Goal: Task Accomplishment & Management: Manage account settings

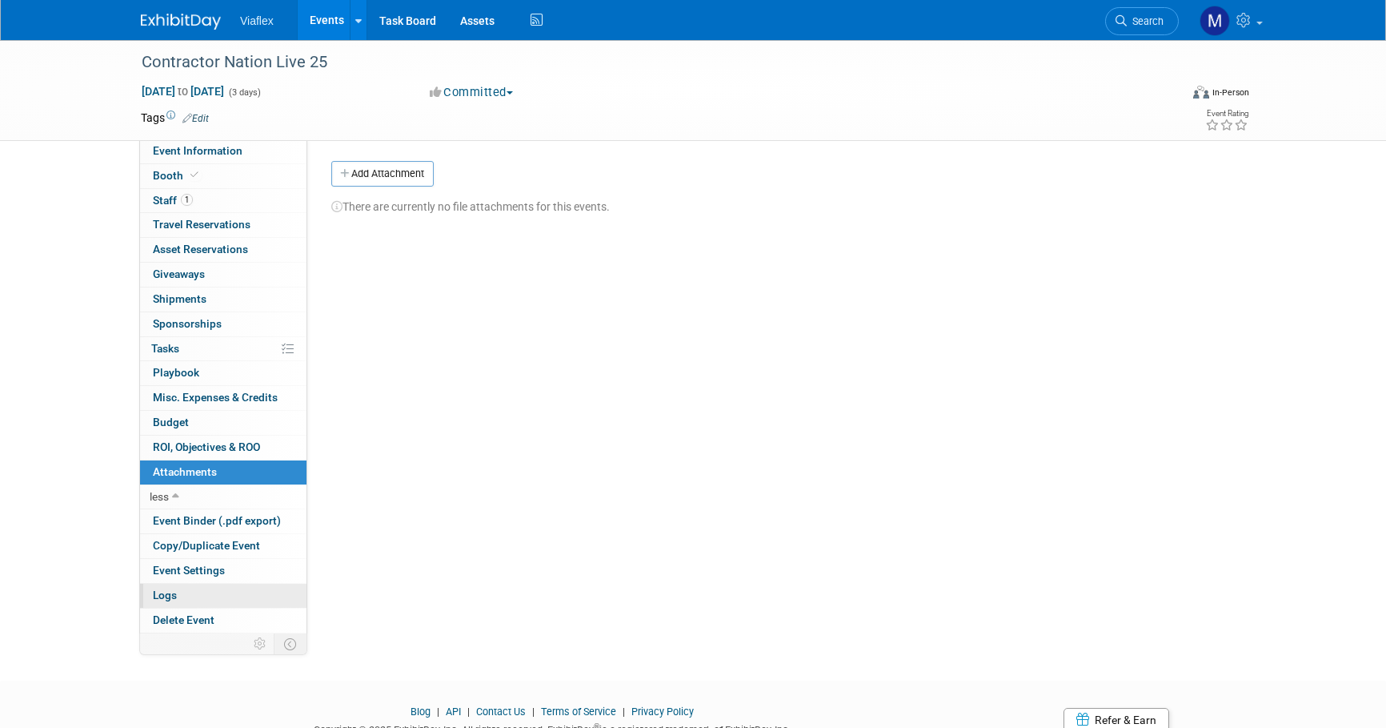
click at [174, 588] on span "Logs" at bounding box center [165, 594] width 24 height 13
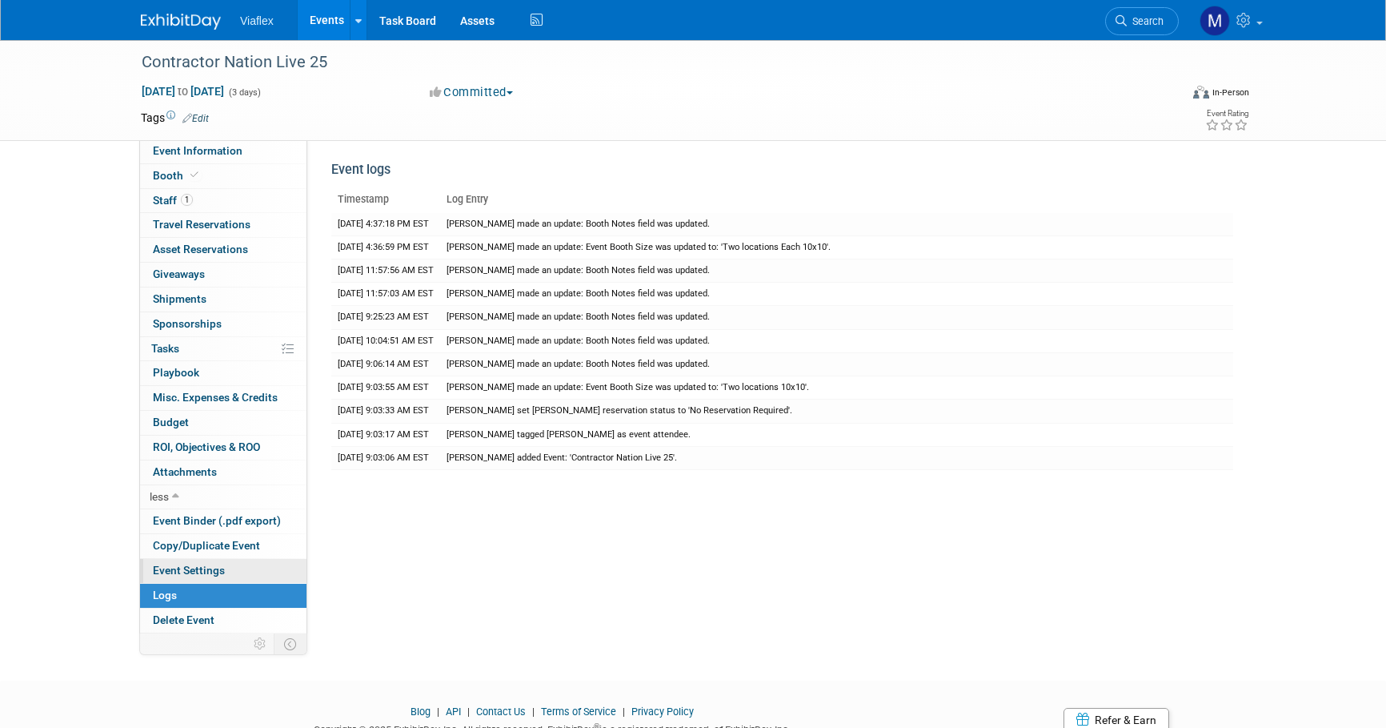
click at [190, 563] on span "Event Settings" at bounding box center [189, 569] width 72 height 13
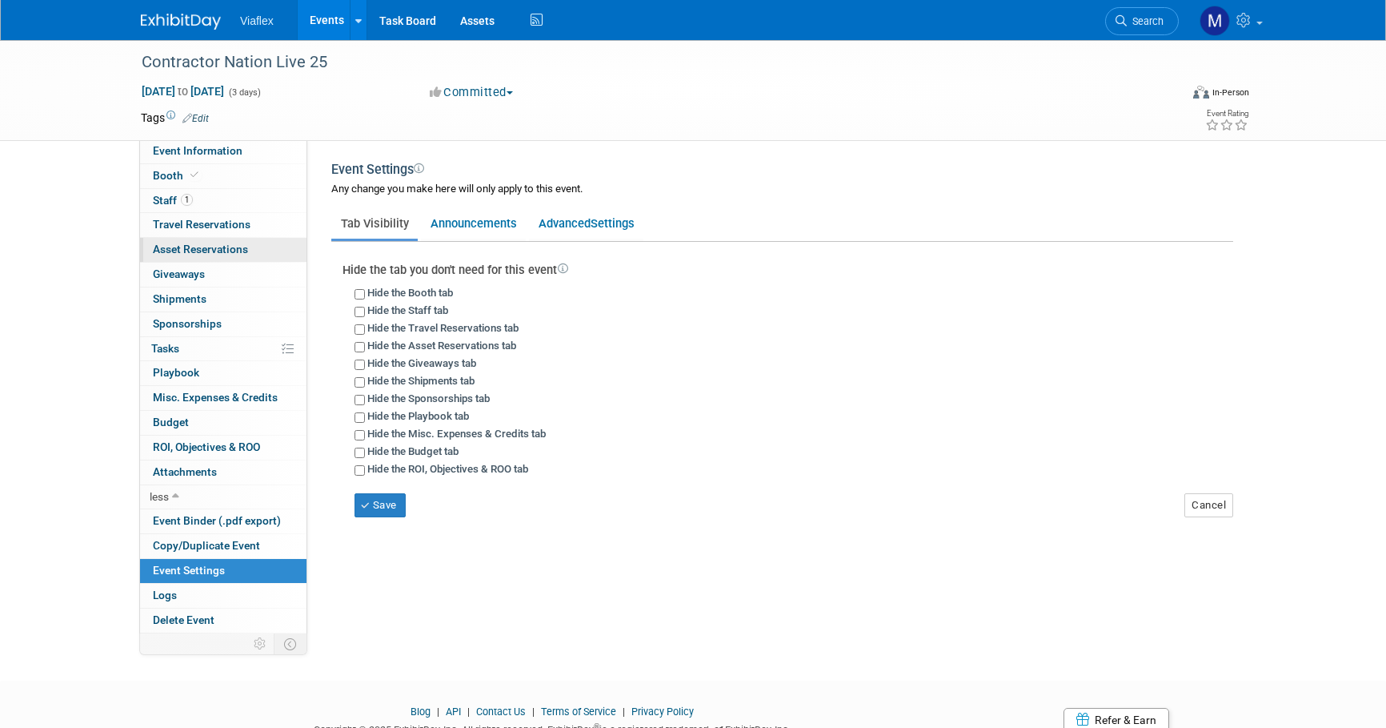
click at [217, 252] on span "Asset Reservations 0" at bounding box center [200, 249] width 95 height 13
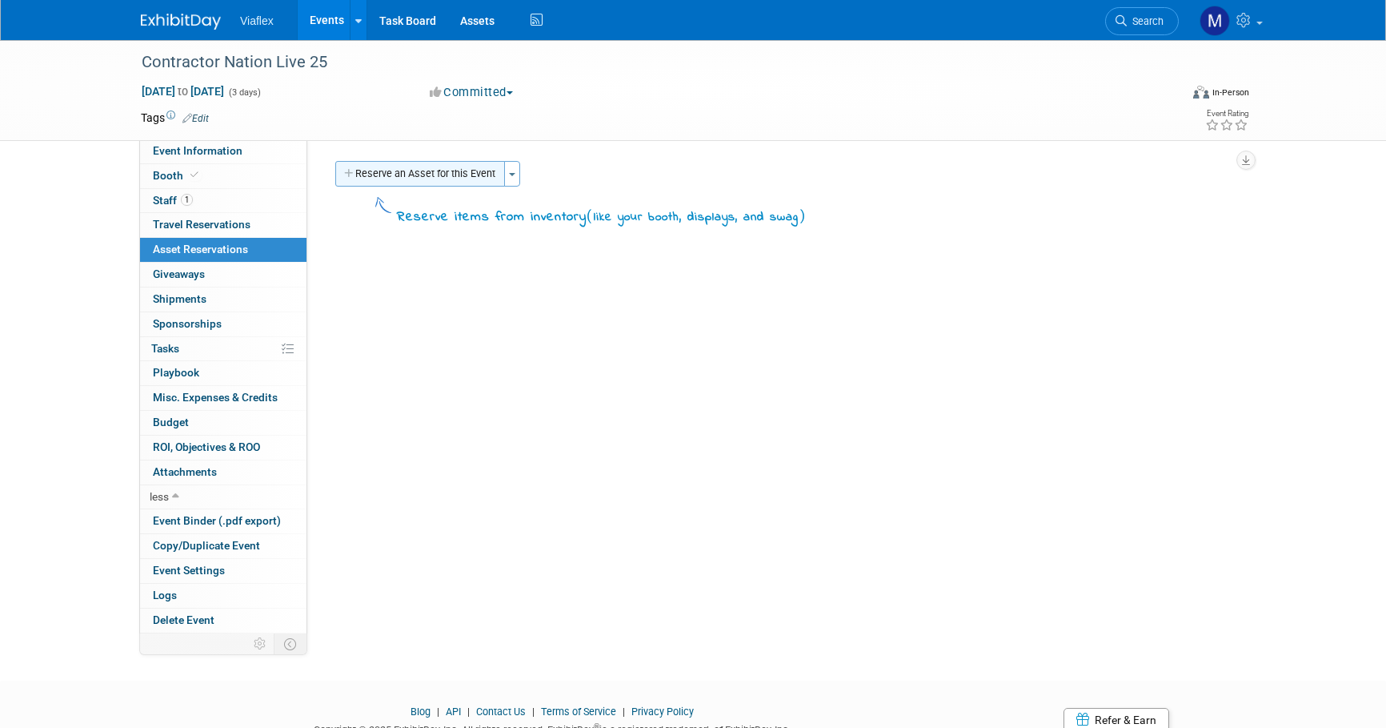
click at [449, 174] on button "Reserve an Asset for this Event" at bounding box center [420, 174] width 170 height 26
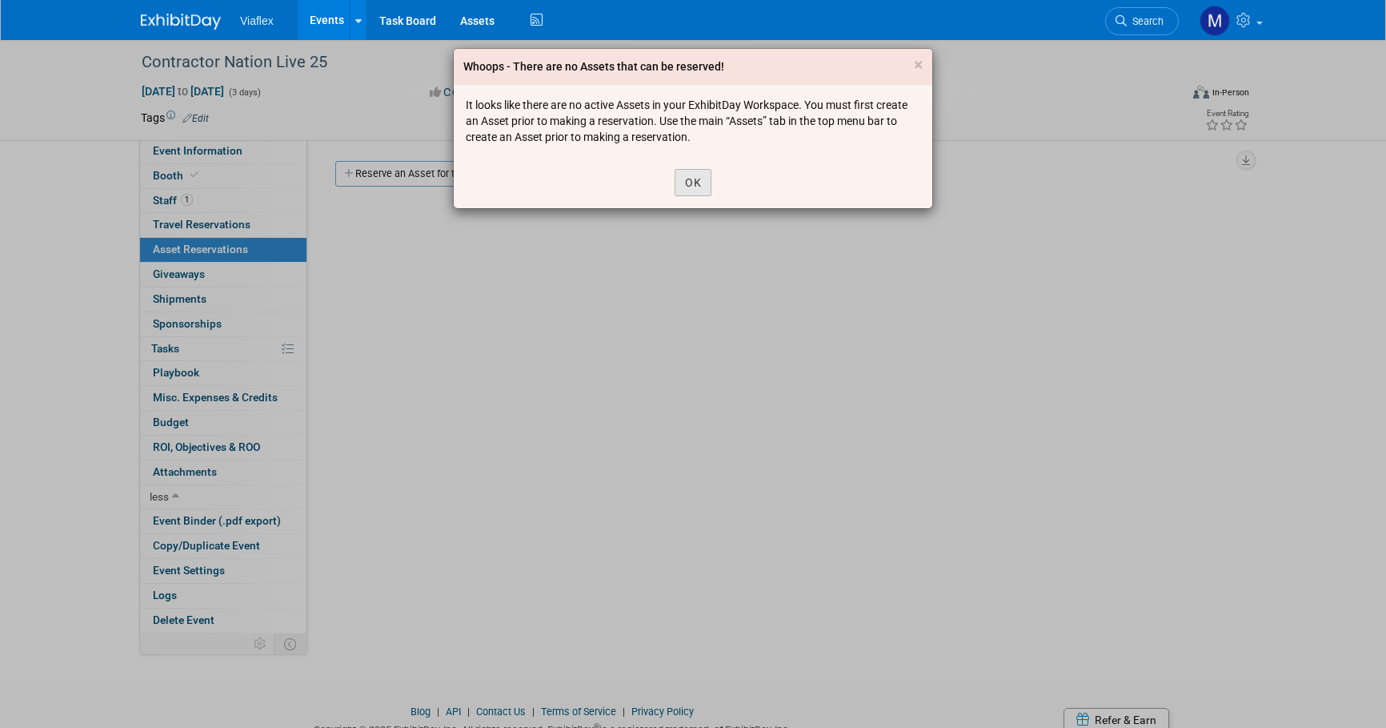
click at [696, 184] on button "OK" at bounding box center [693, 182] width 37 height 27
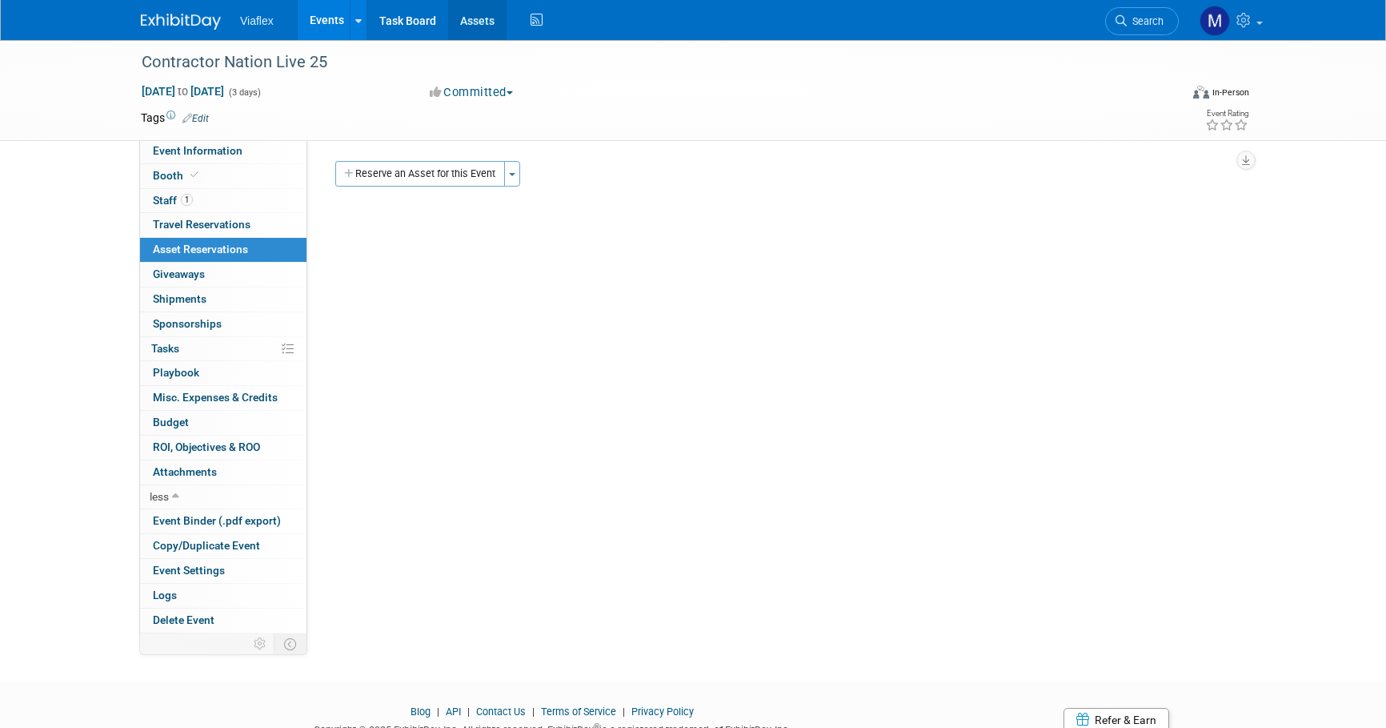
click at [478, 18] on link "Assets" at bounding box center [477, 20] width 58 height 40
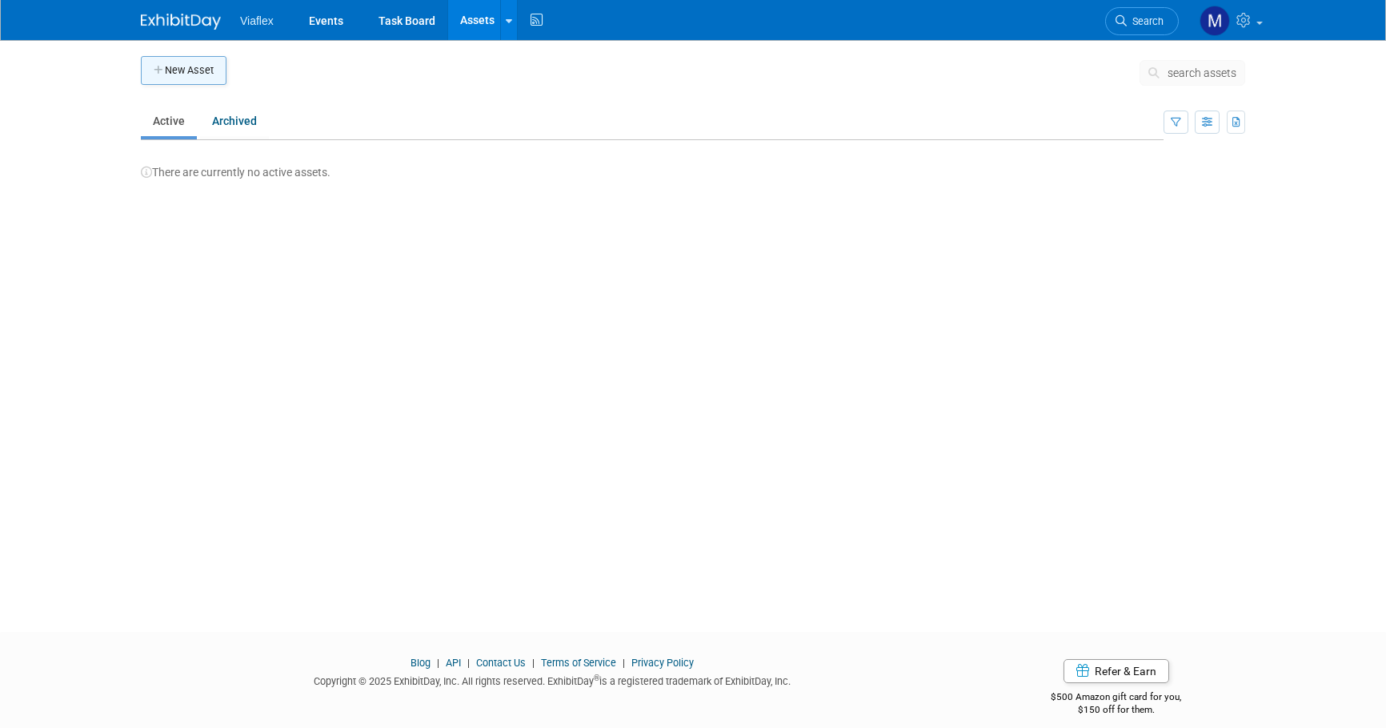
click at [179, 74] on button "New Asset" at bounding box center [184, 70] width 86 height 29
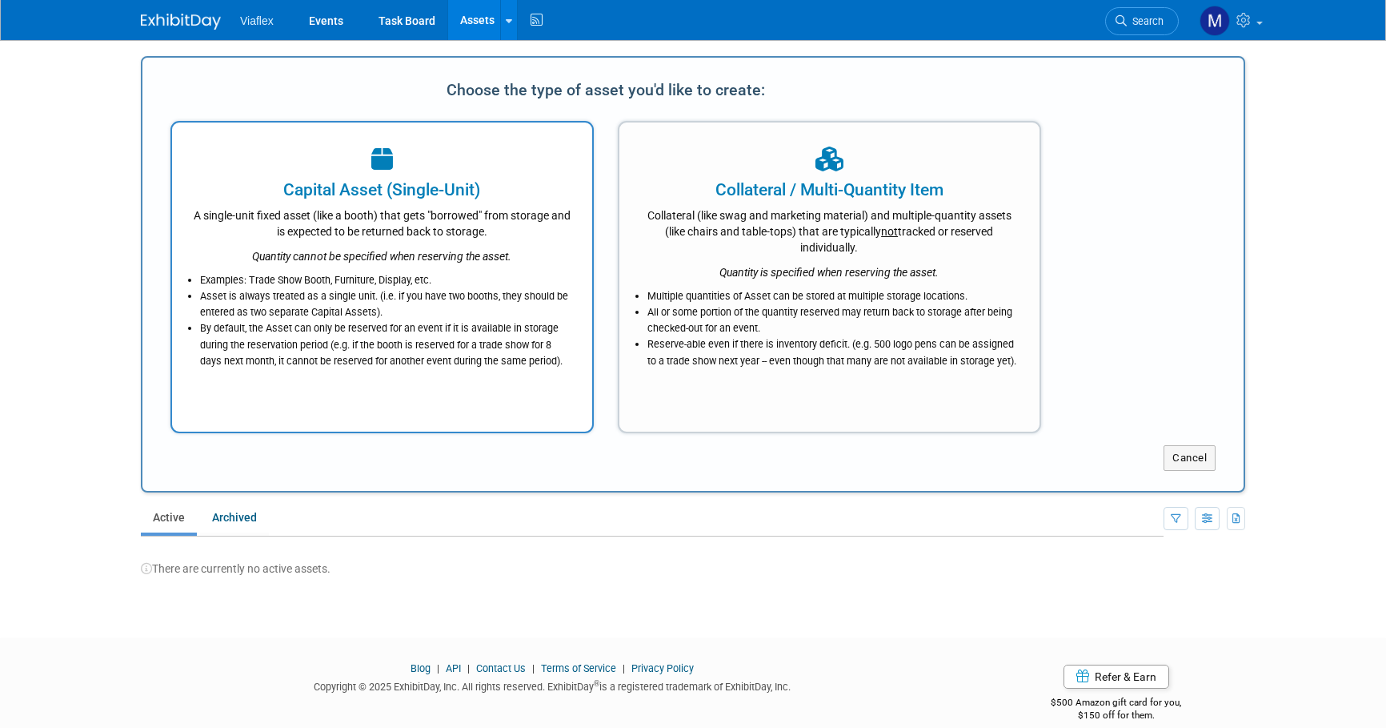
click at [370, 256] on icon "Quantity cannot be specified when reserving the asset." at bounding box center [381, 256] width 259 height 13
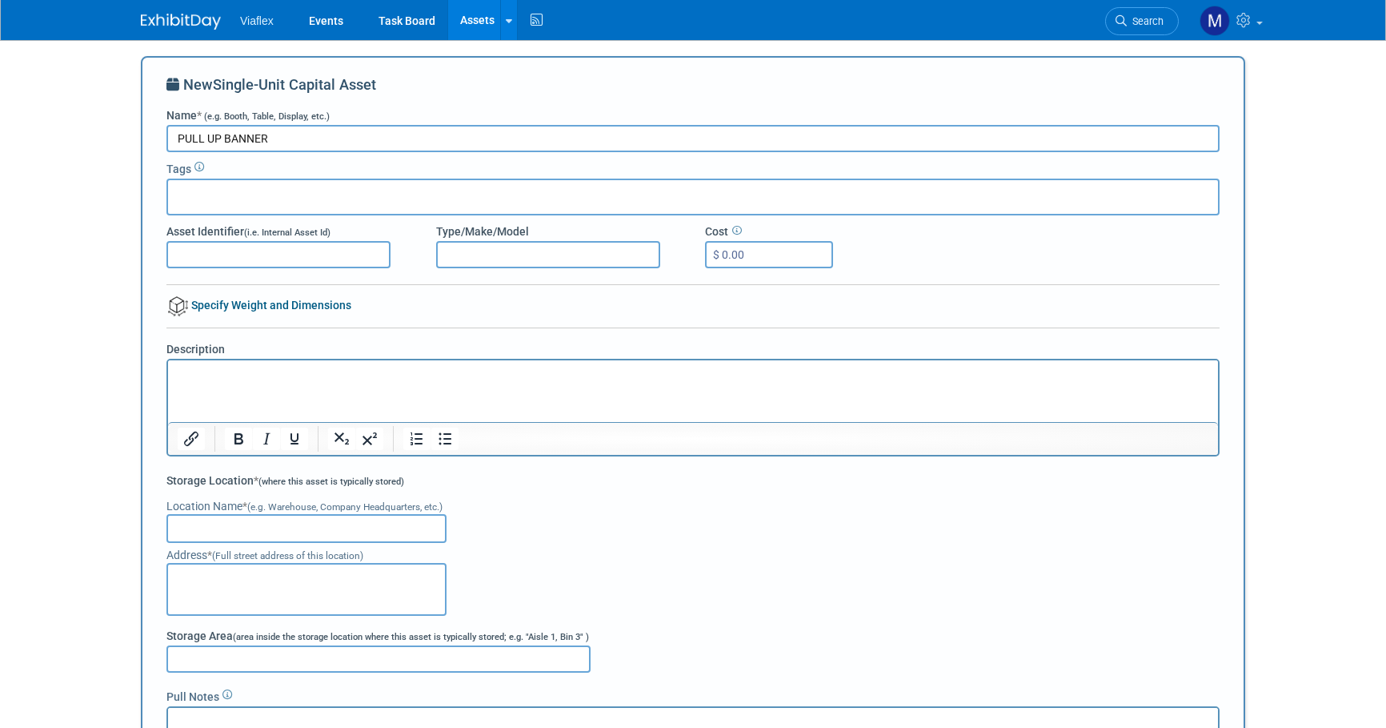
type input "PULL UP BANNER"
click at [177, 190] on input "text" at bounding box center [238, 194] width 128 height 16
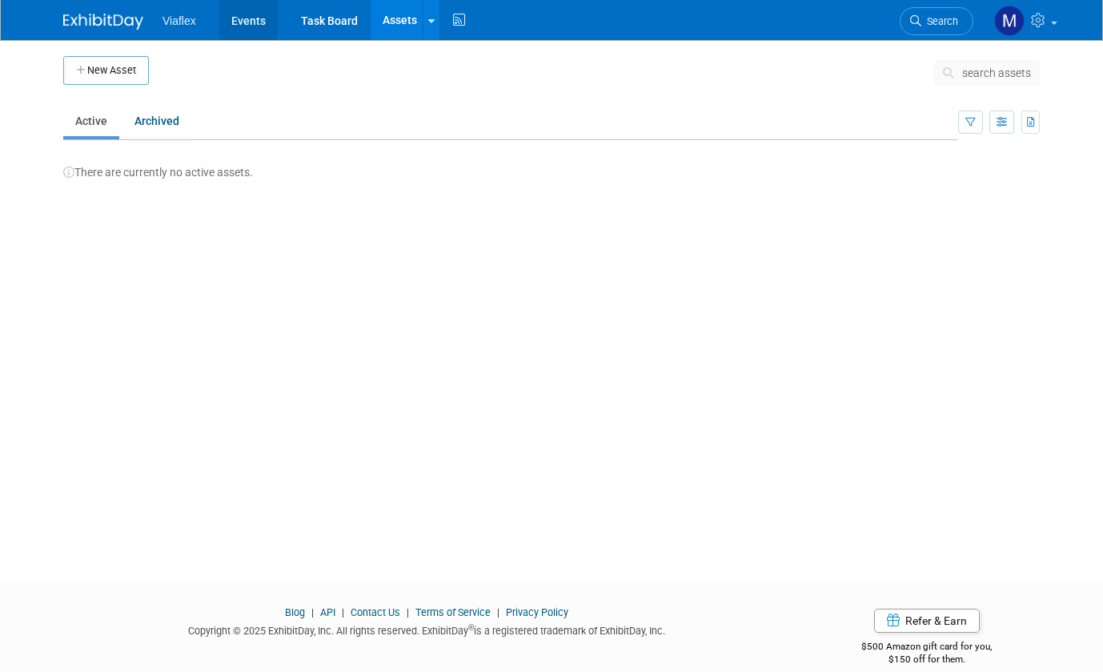
click at [251, 18] on link "Events" at bounding box center [248, 20] width 58 height 40
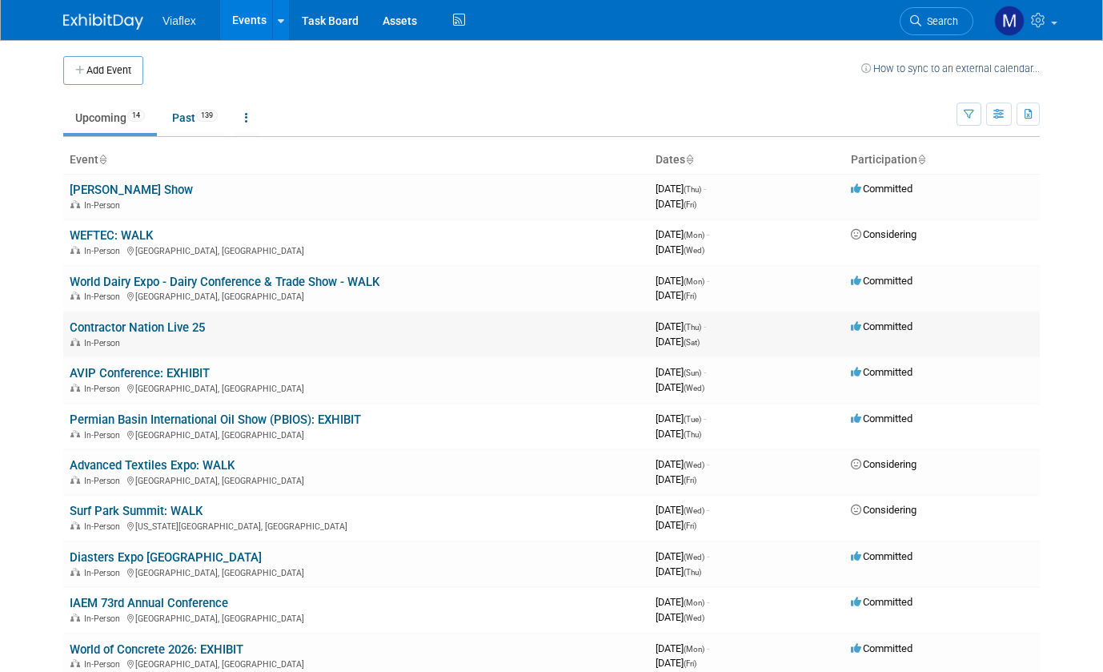
click at [133, 321] on link "Contractor Nation Live 25" at bounding box center [137, 327] width 135 height 14
click at [138, 369] on link "AVIP Conference: EXHIBIT" at bounding box center [140, 373] width 140 height 14
click at [110, 279] on link "World Dairy Expo - Dairy Conference & Trade Show - WALK" at bounding box center [225, 282] width 310 height 14
click at [137, 325] on link "Contractor Nation Live 25" at bounding box center [137, 327] width 135 height 14
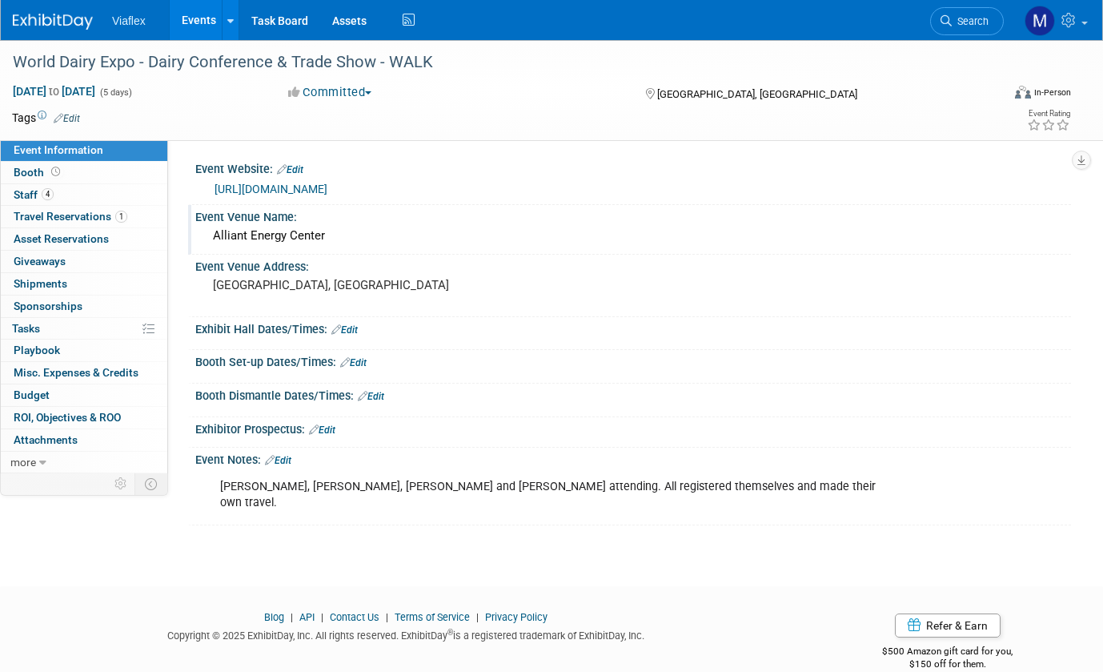
scroll to position [1, 0]
click at [24, 174] on span "Booth" at bounding box center [39, 172] width 50 height 13
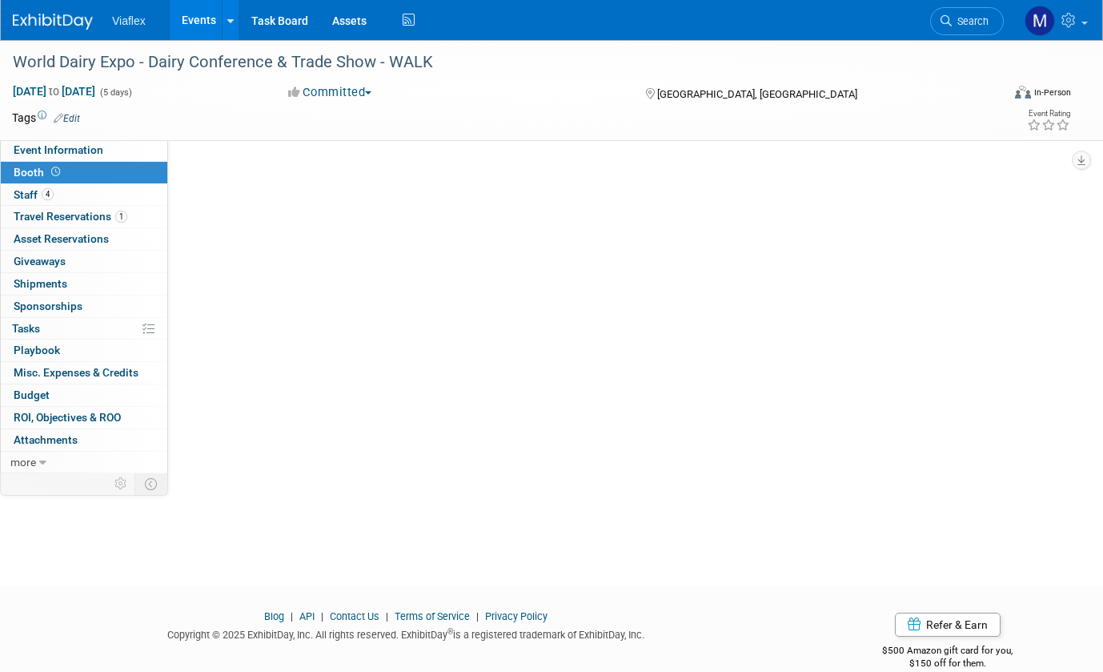
scroll to position [0, 0]
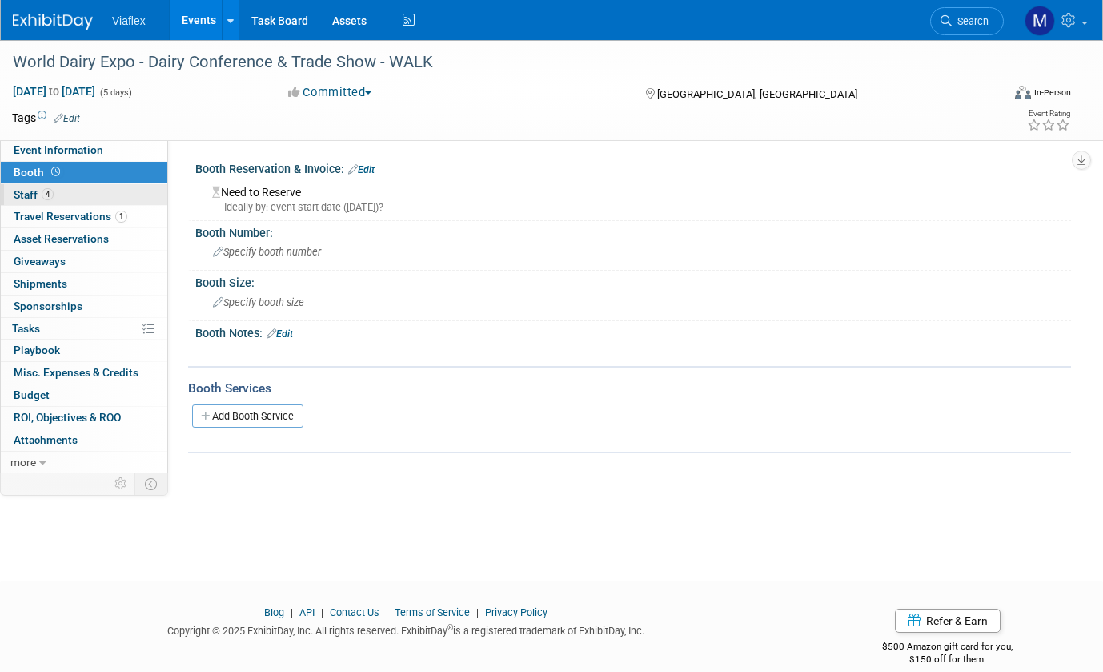
click at [19, 192] on span "Staff 4" at bounding box center [34, 194] width 40 height 13
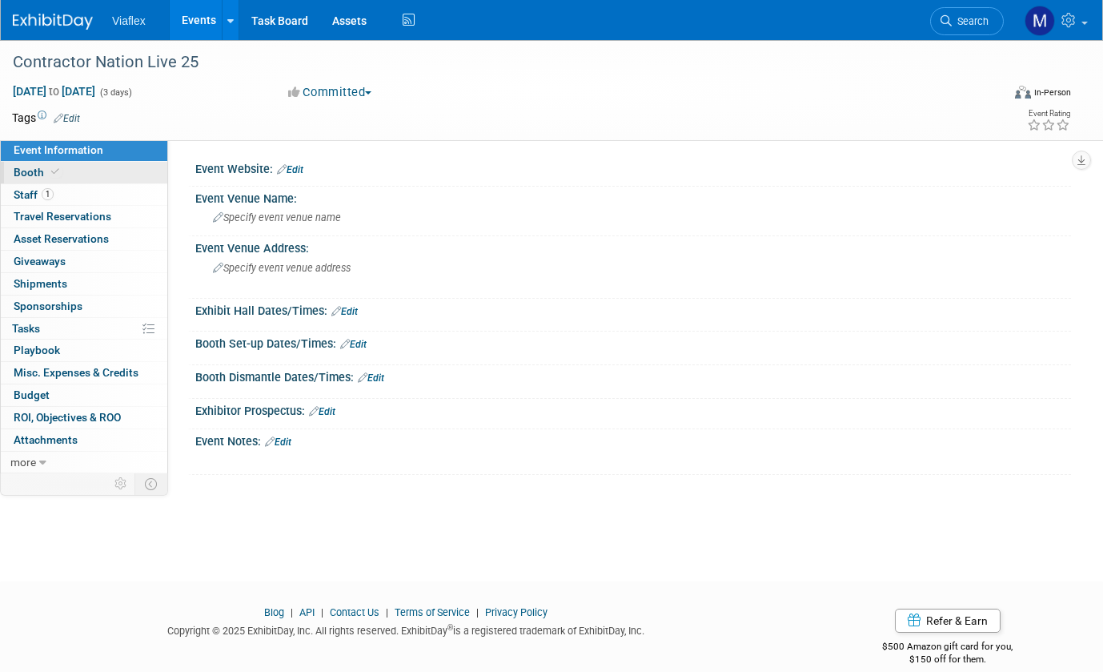
click at [22, 164] on link "Booth" at bounding box center [84, 173] width 166 height 22
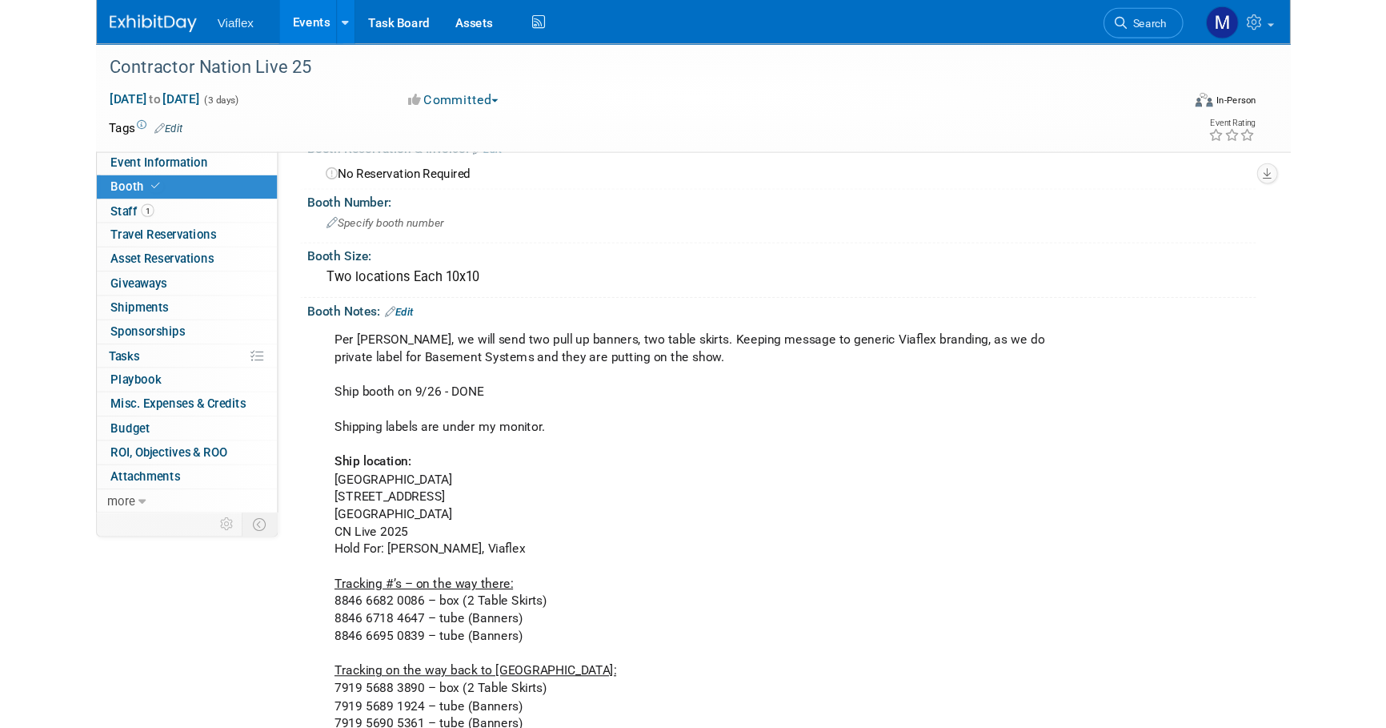
scroll to position [34, 0]
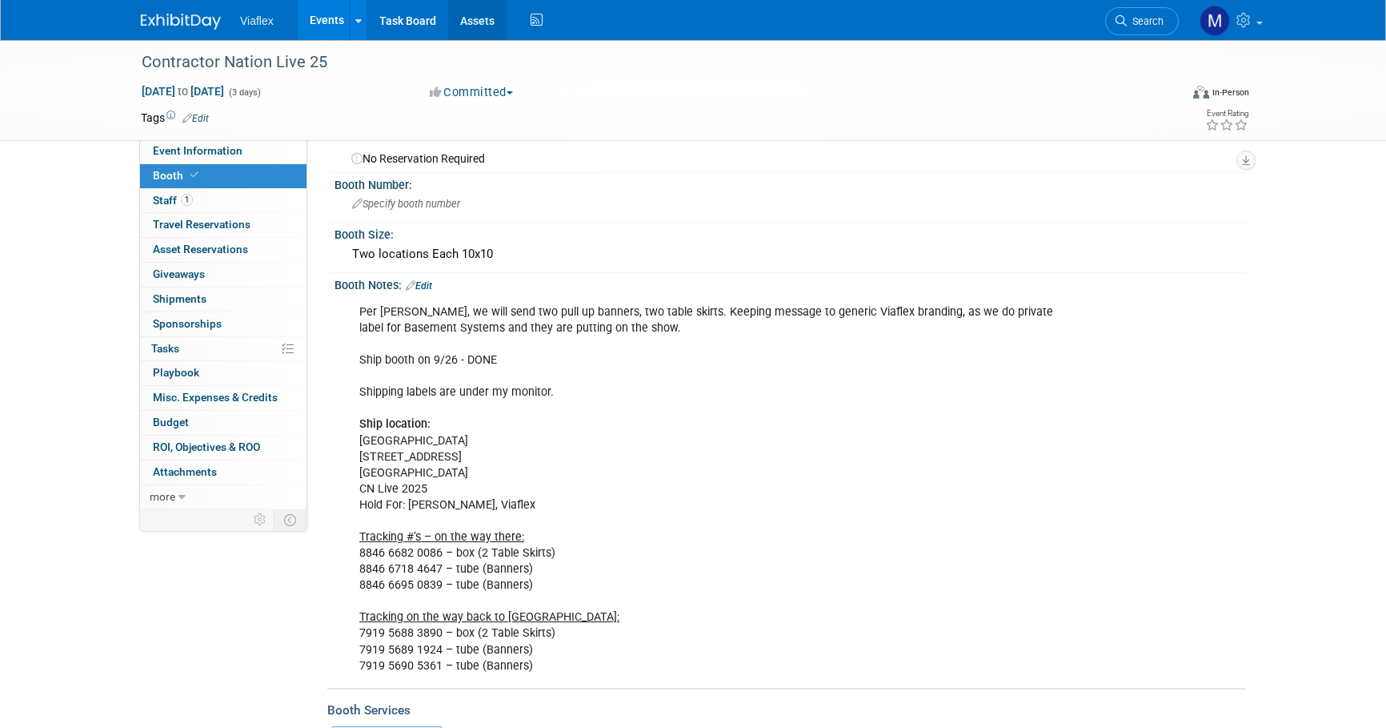
click at [469, 24] on link "Assets" at bounding box center [477, 20] width 58 height 40
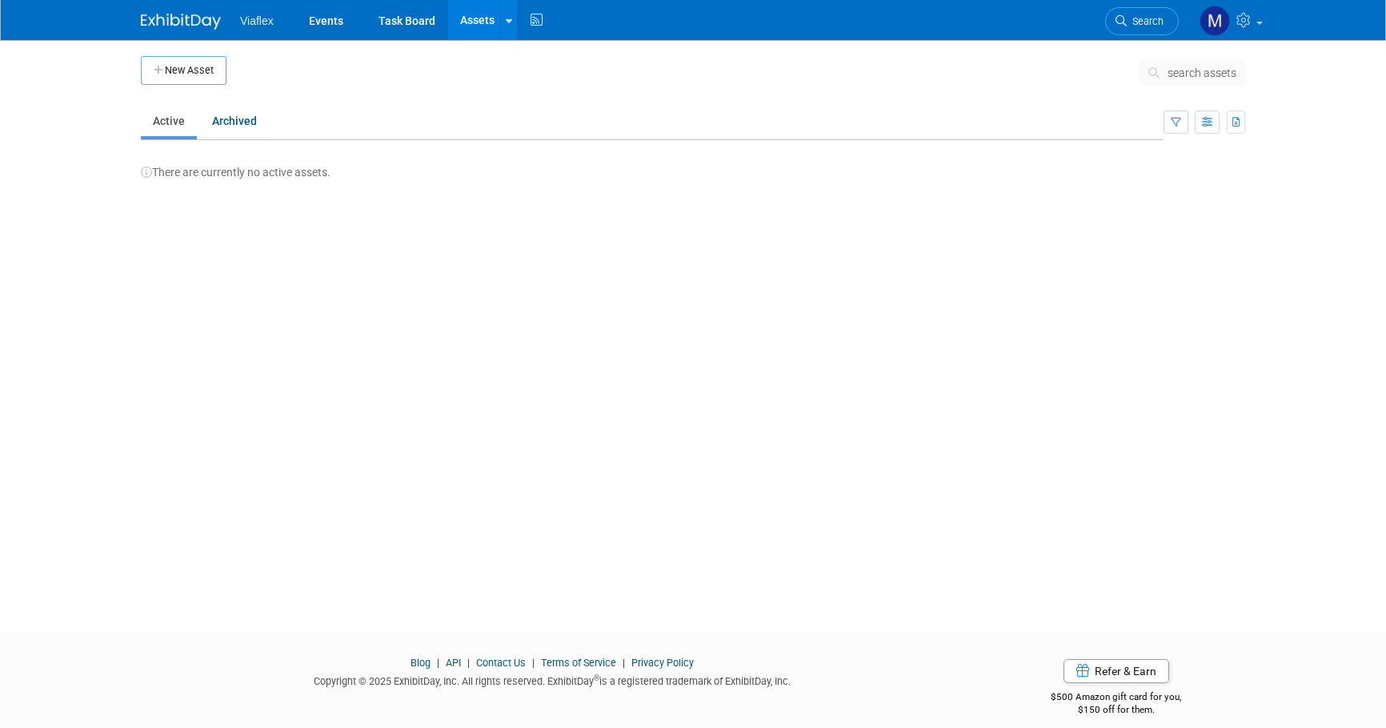
click at [170, 63] on button "New Asset" at bounding box center [184, 70] width 86 height 29
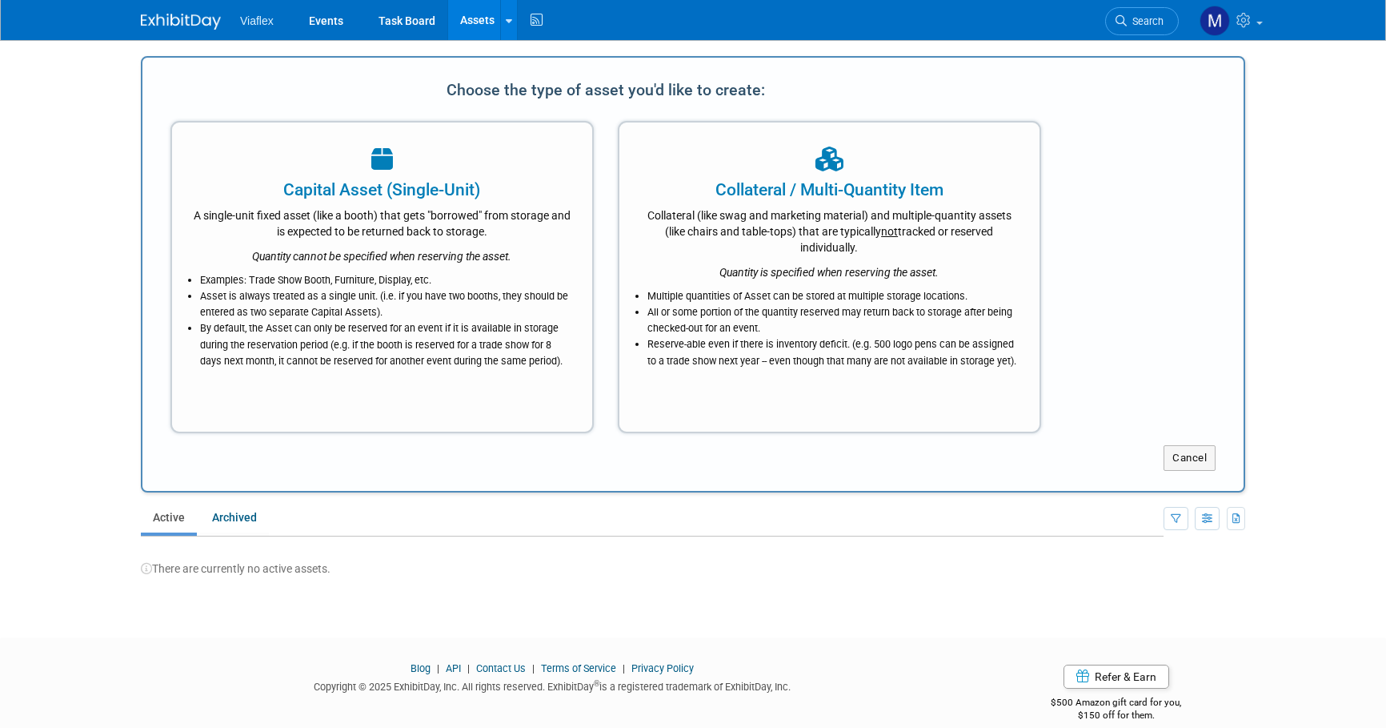
click at [336, 218] on div "A single-unit fixed asset (like a booth) that gets "borrowed" from storage and …" at bounding box center [382, 221] width 380 height 38
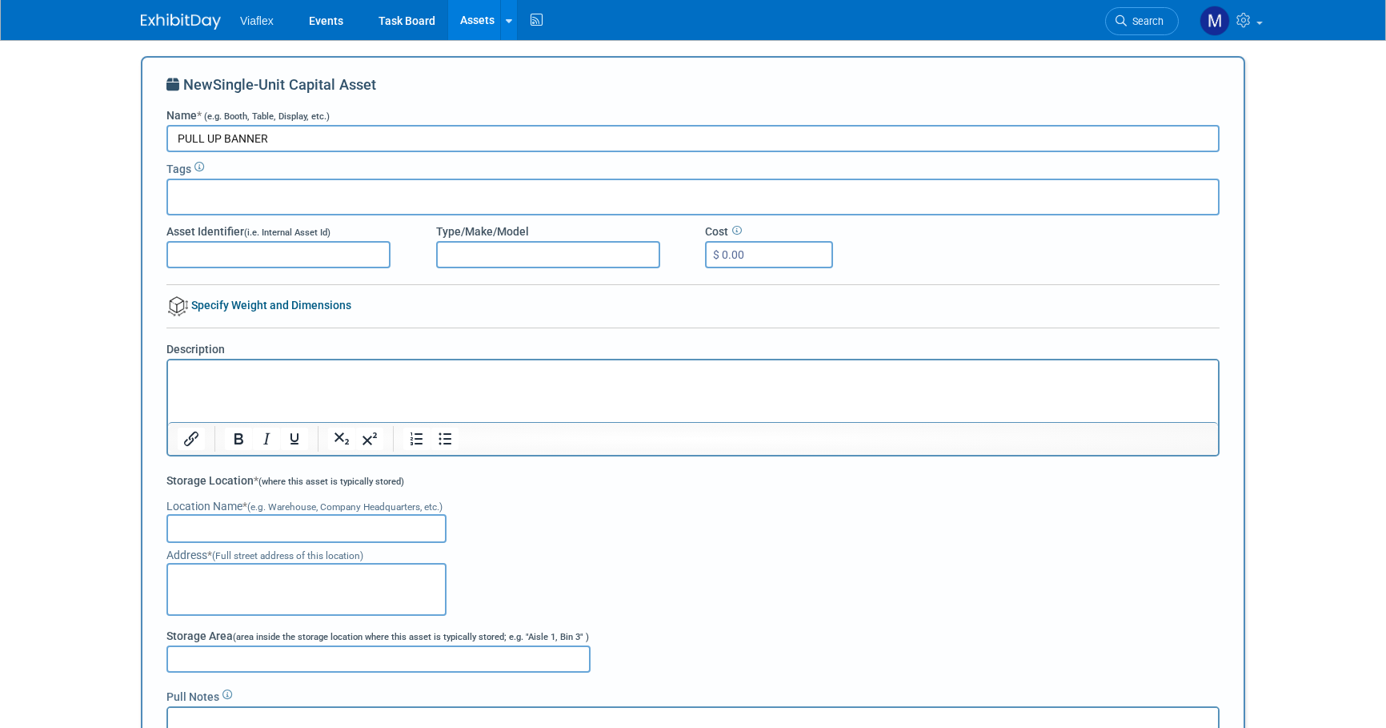
type input "PULL UP BANNER"
click at [205, 379] on p "Rich Text Area. Press ALT-0 for help." at bounding box center [694, 375] width 1032 height 16
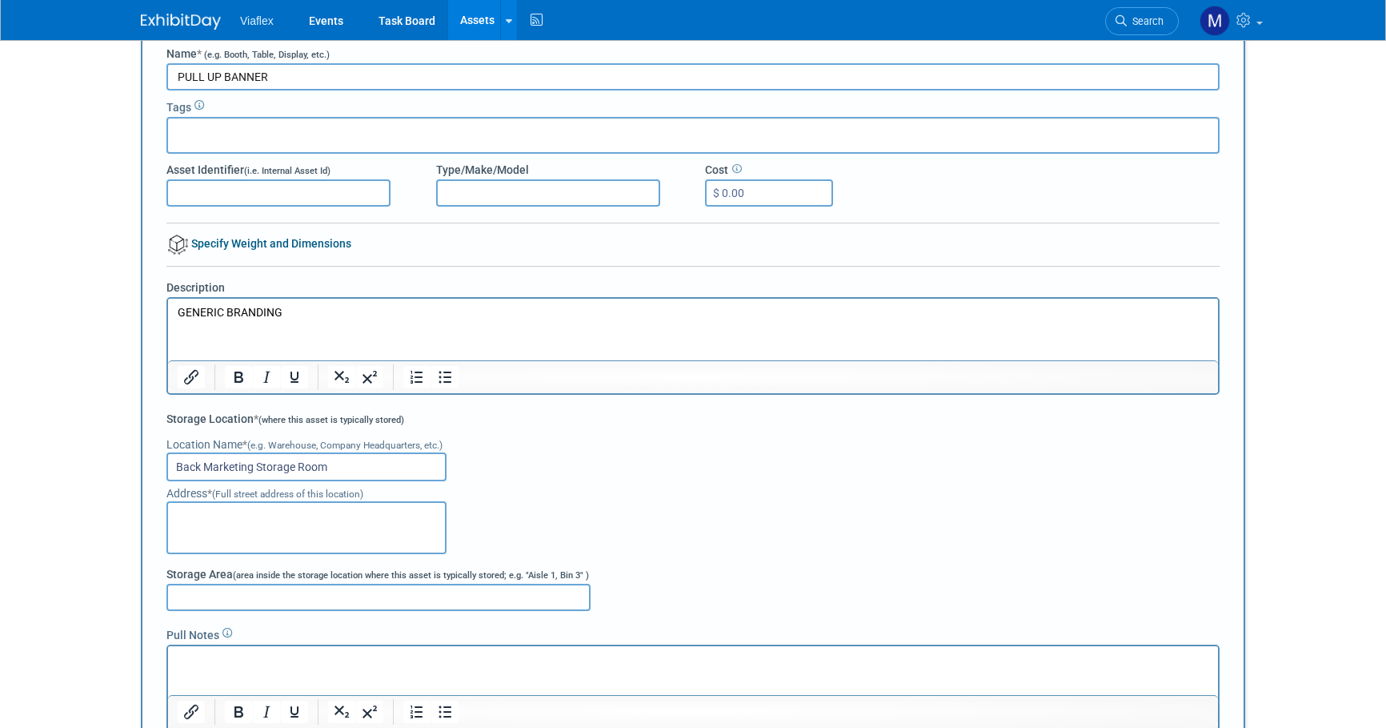
scroll to position [64, 0]
type input "Back Marketing Storage Room"
click at [195, 597] on input "Storage Area (area inside the storage location where this asset is typically st…" at bounding box center [378, 594] width 424 height 27
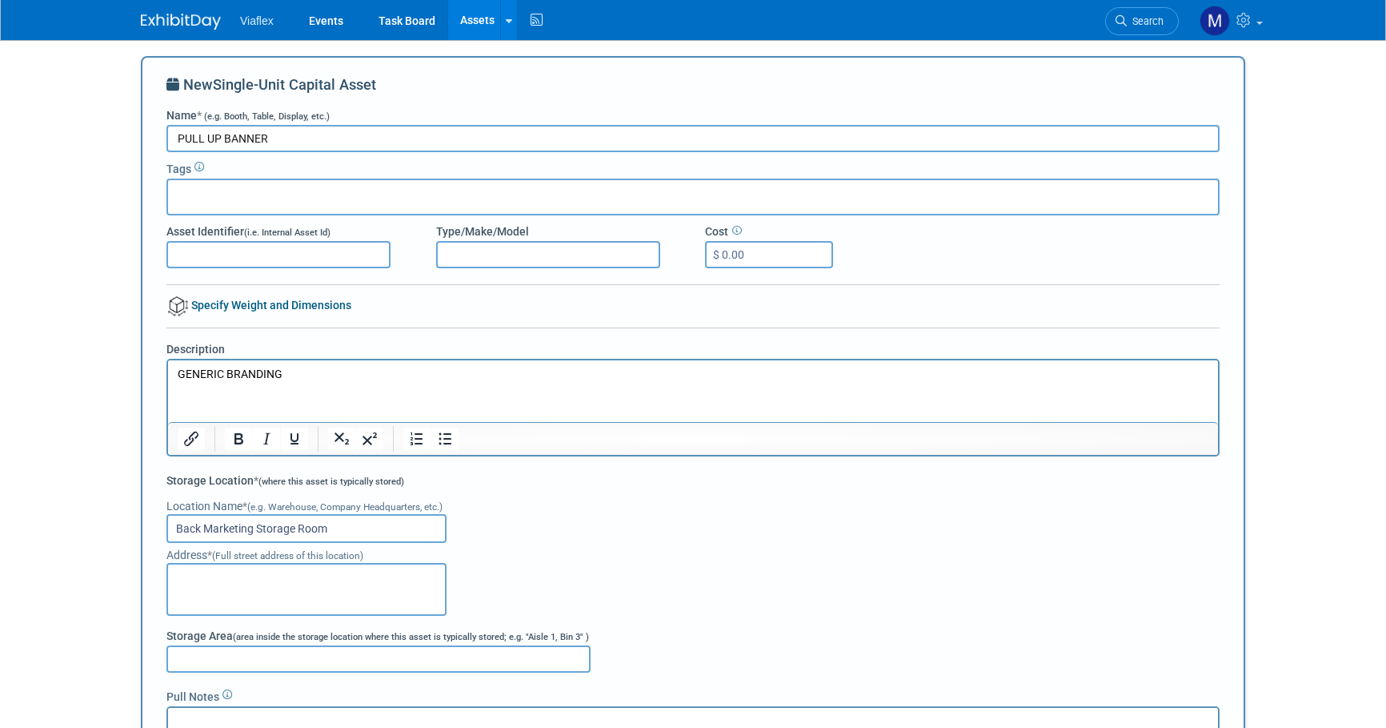
scroll to position [0, 0]
click at [316, 135] on input "PULL UP BANNER" at bounding box center [692, 138] width 1053 height 27
drag, startPoint x: 381, startPoint y: 129, endPoint x: 274, endPoint y: 147, distance: 108.8
click at [271, 139] on input "PULL UP BANNER VIAFLEX OVERARCHING" at bounding box center [692, 138] width 1053 height 27
type input "PULL UP BANNER"
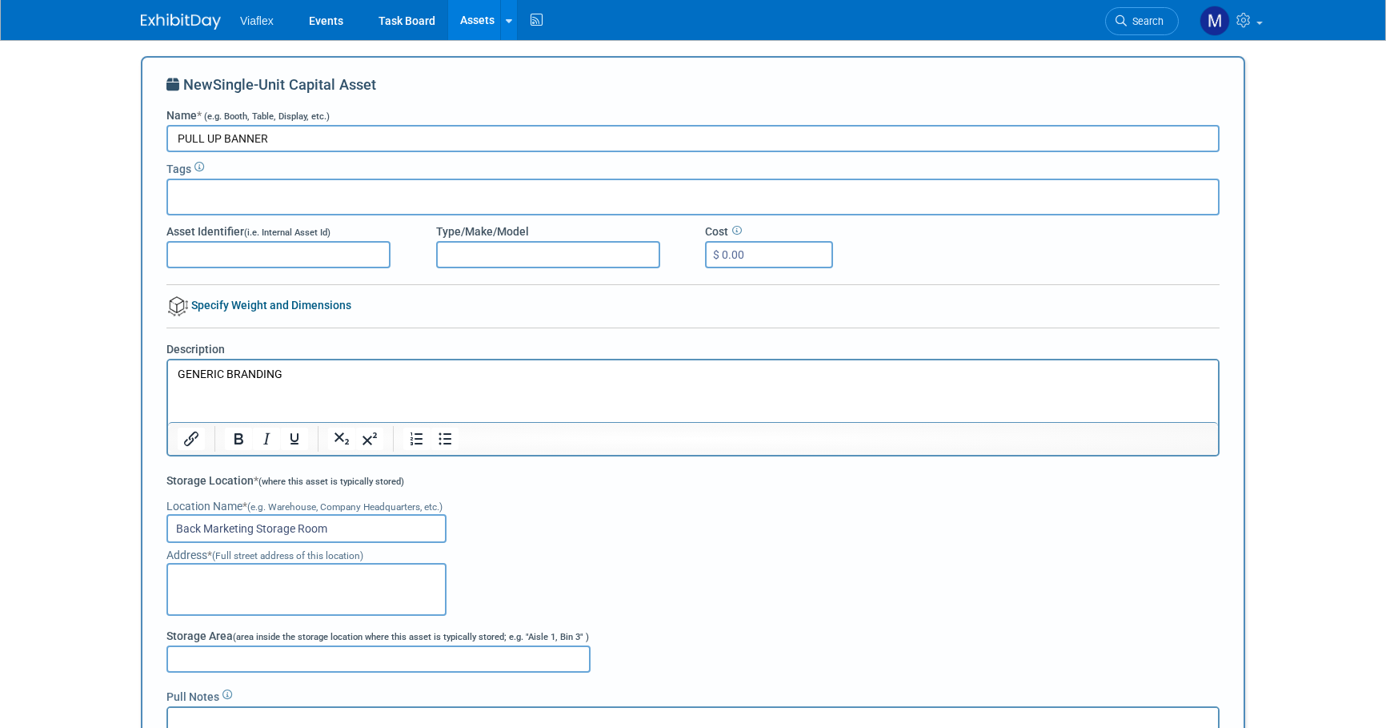
click at [223, 248] on input "Asset Identifier (i.e. Internal Asset Id)" at bounding box center [278, 254] width 224 height 27
paste input "VIAFLEX OVERARCHING"
drag, startPoint x: 177, startPoint y: 250, endPoint x: 159, endPoint y: 249, distance: 17.6
click at [159, 249] on div "Asset Identifier (i.e. Internal Asset Id) VIAFLEX OVERARCHING" at bounding box center [289, 245] width 270 height 45
type input "VIAFLEX OVERARCHING"
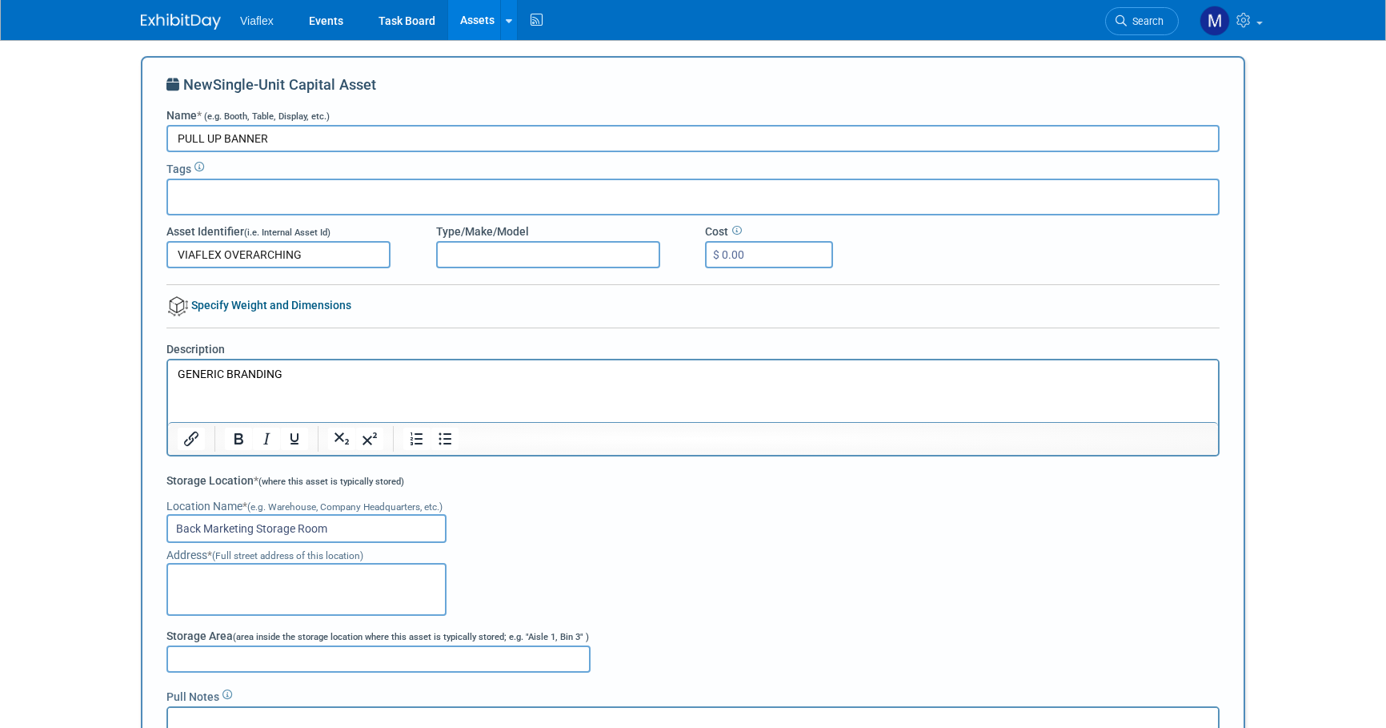
click at [343, 376] on p "GENERIC BRANDING" at bounding box center [694, 375] width 1032 height 16
click at [341, 525] on input "Back Marketing Storage Room" at bounding box center [306, 528] width 280 height 29
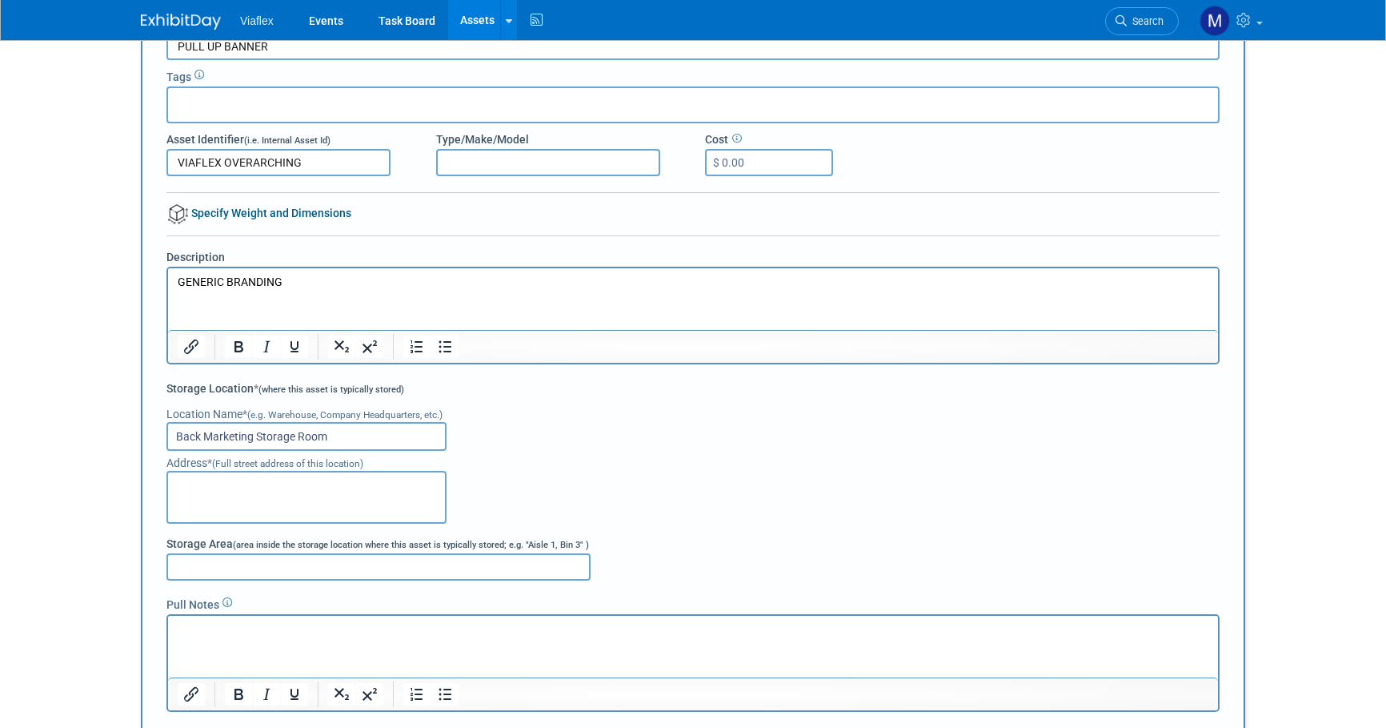
scroll to position [94, 0]
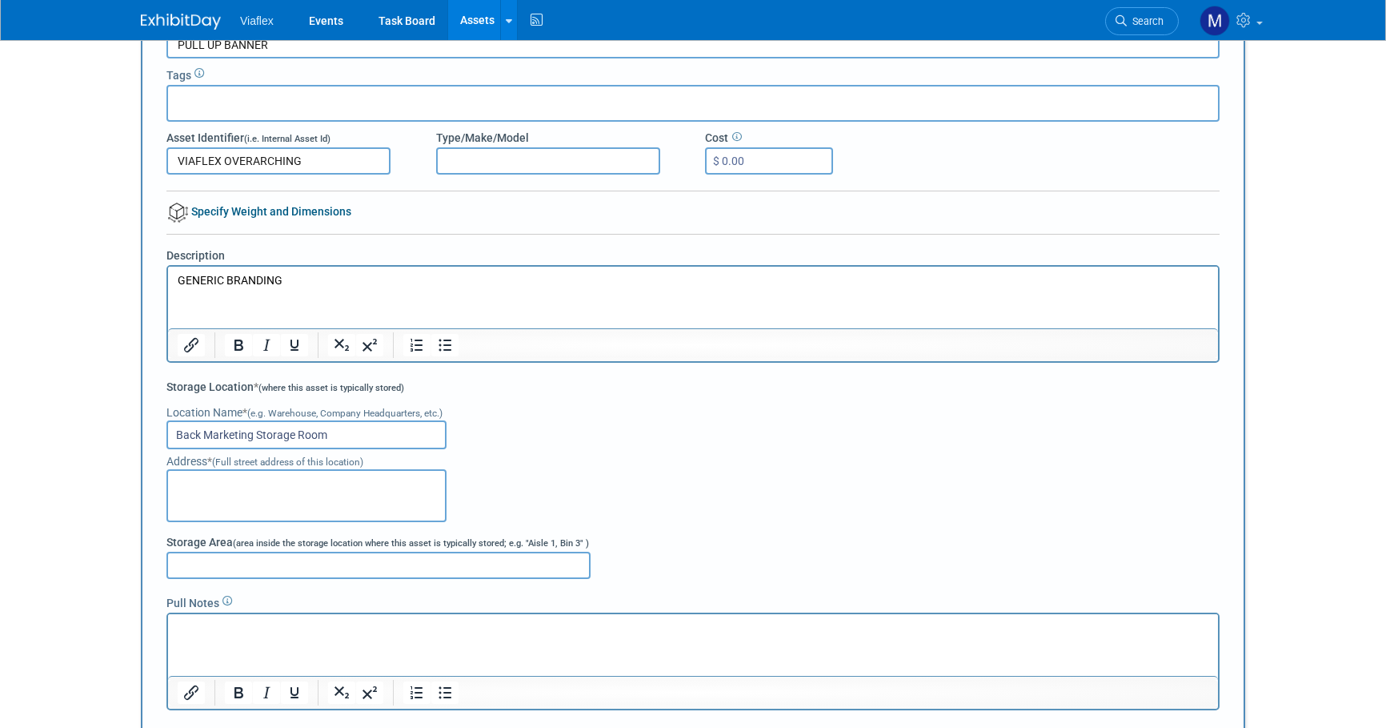
click at [188, 565] on input "Storage Area (area inside the storage location where this asset is typically st…" at bounding box center [378, 564] width 424 height 27
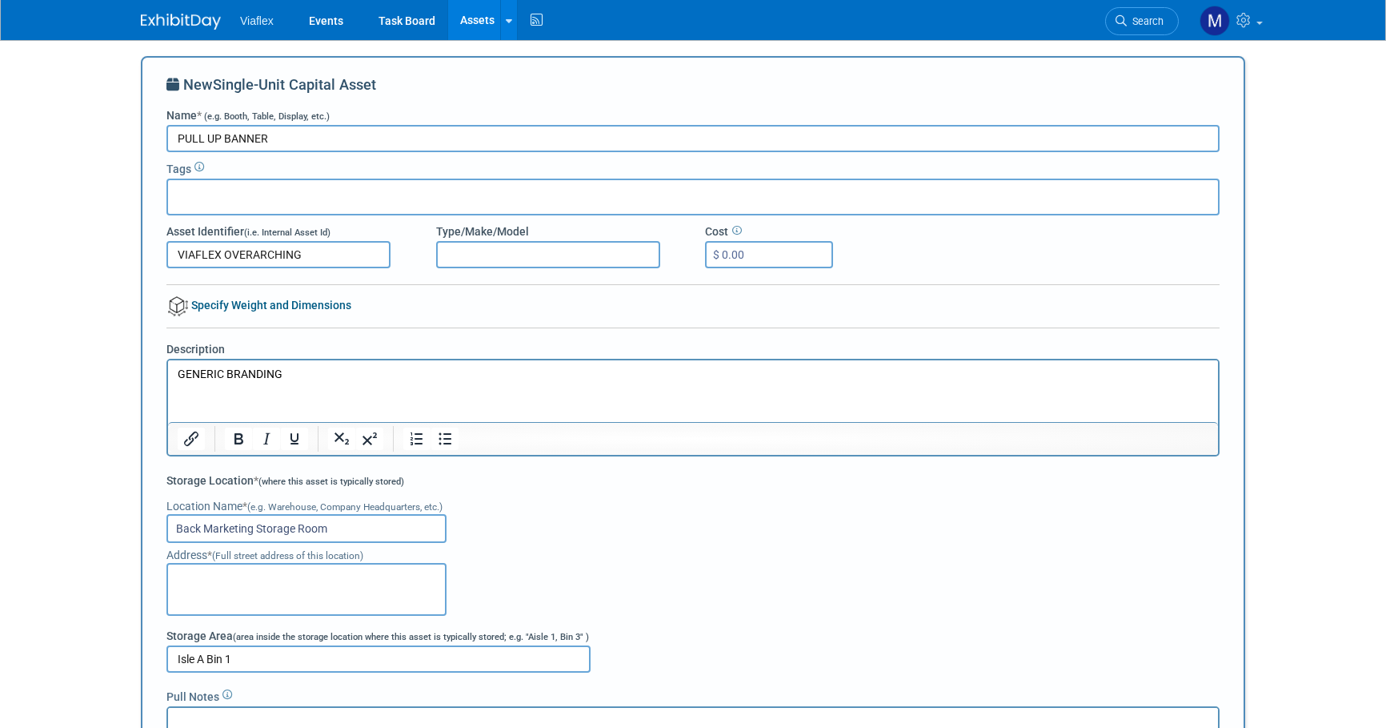
scroll to position [0, 0]
type input "Isle A Bin 1"
click at [724, 255] on input "$ 0.00" at bounding box center [769, 254] width 128 height 27
drag, startPoint x: 736, startPoint y: 253, endPoint x: 711, endPoint y: 251, distance: 24.9
click at [710, 251] on input "$ 0.00" at bounding box center [769, 254] width 128 height 27
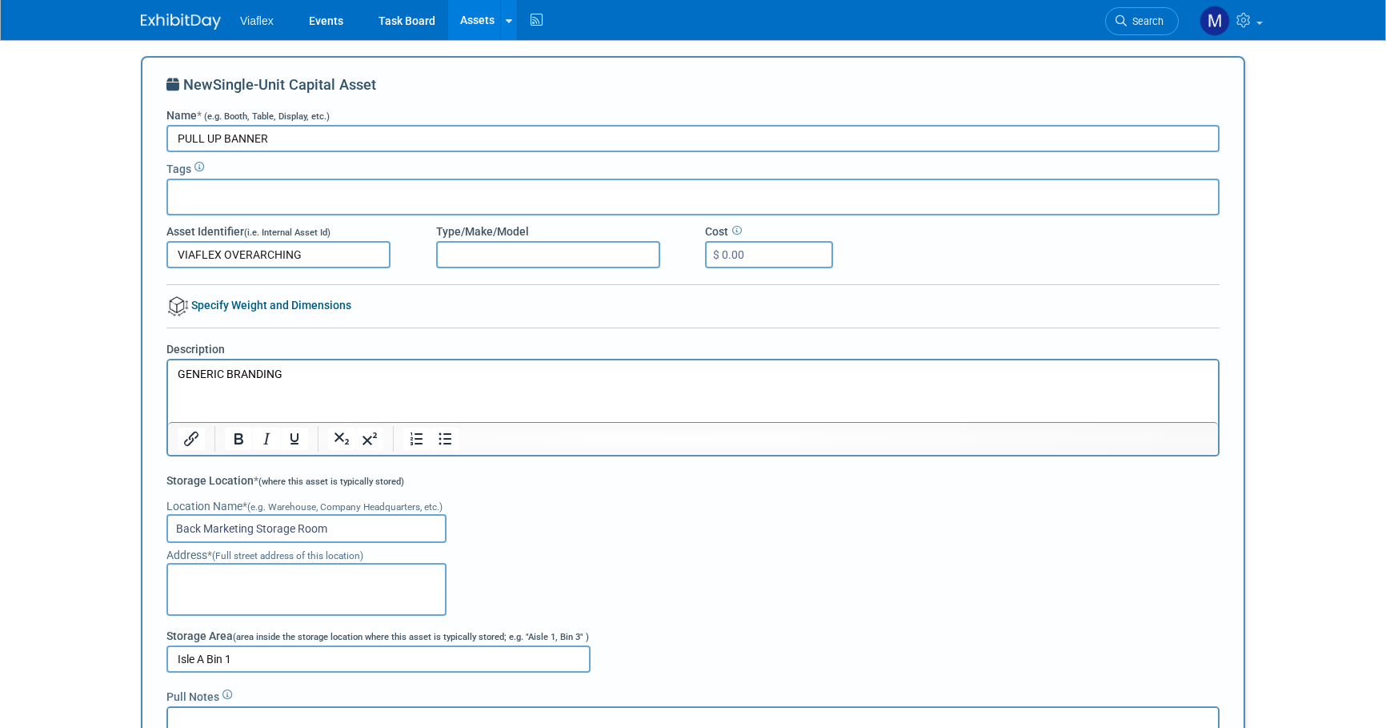
click at [750, 253] on input "$ 0.00" at bounding box center [769, 254] width 128 height 27
click at [719, 254] on input "$ 0.00" at bounding box center [769, 254] width 128 height 27
type input "$ 300.00"
click at [929, 227] on div "Cost $ 300.00" at bounding box center [828, 245] width 270 height 45
click at [302, 372] on p "GENERIC BRANDING" at bounding box center [694, 375] width 1032 height 16
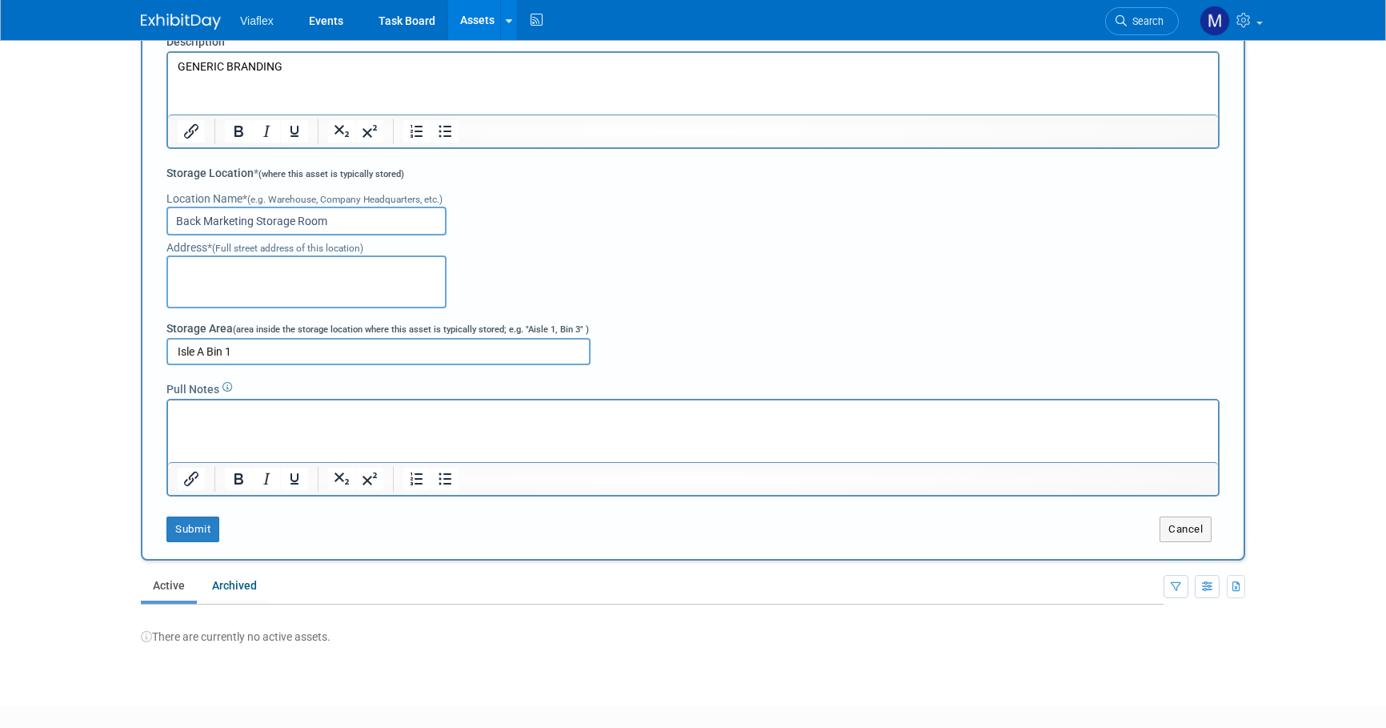
scroll to position [308, 0]
click at [196, 527] on button "Submit" at bounding box center [192, 528] width 53 height 26
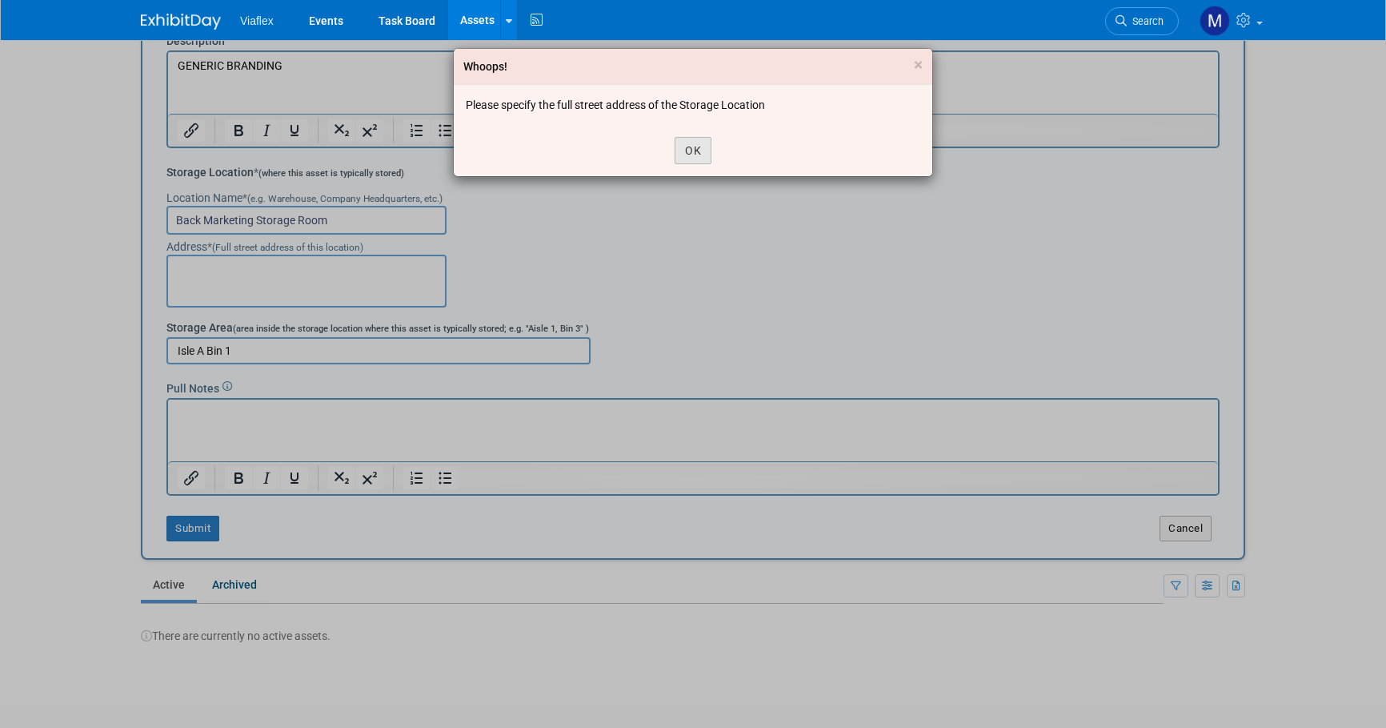
click at [685, 148] on button "OK" at bounding box center [693, 150] width 37 height 27
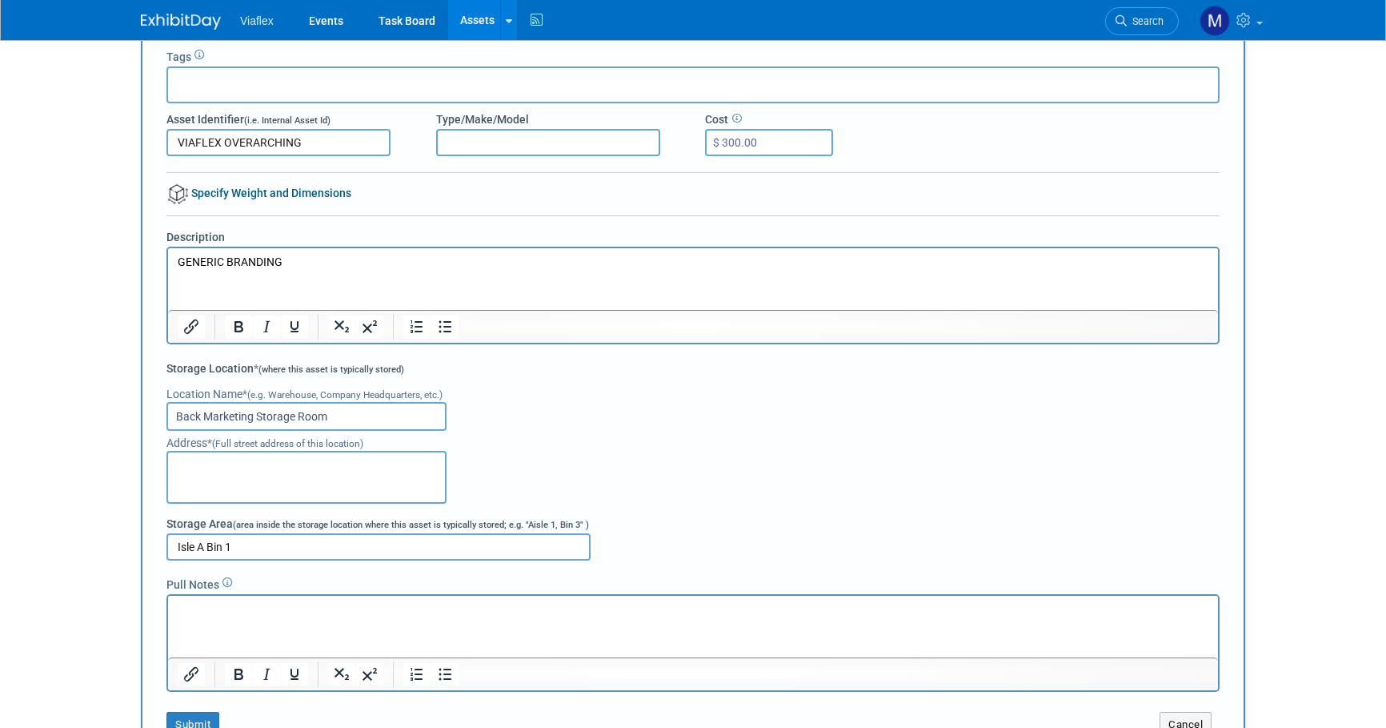
scroll to position [109, 0]
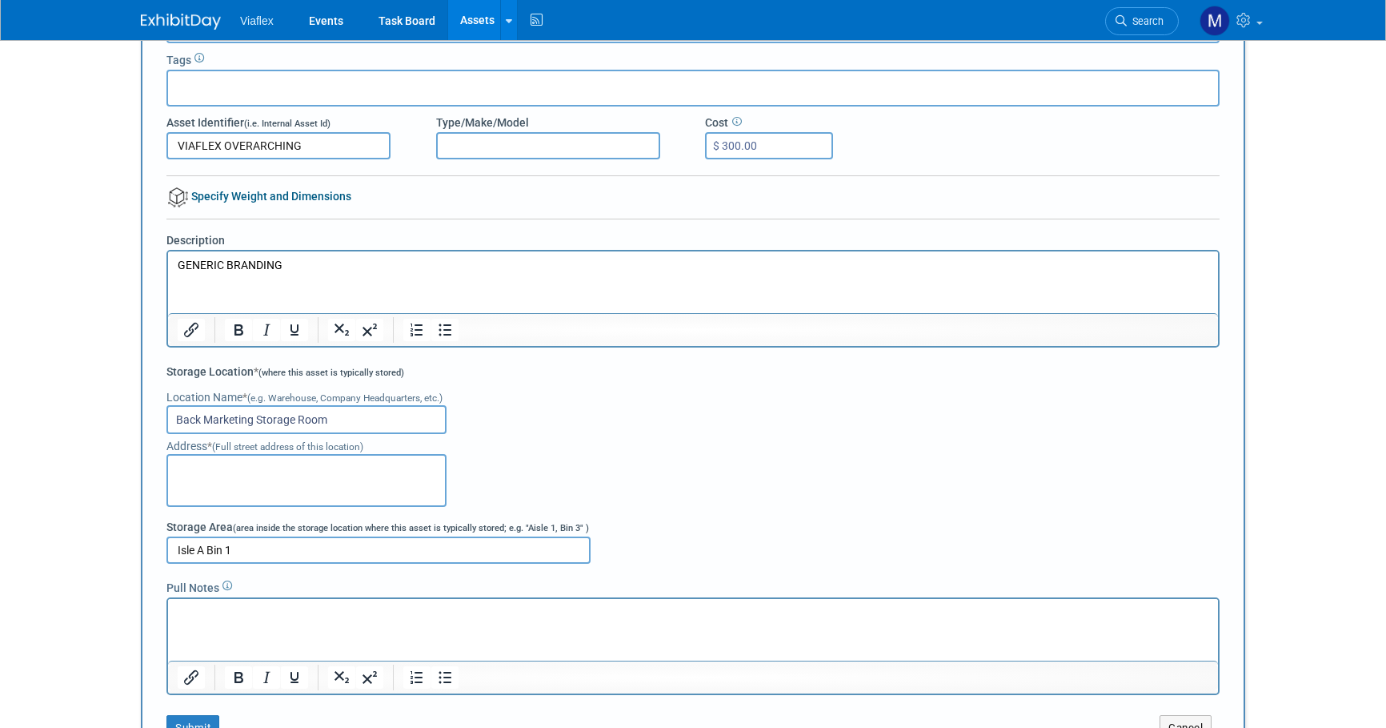
click at [253, 463] on textarea at bounding box center [306, 480] width 280 height 53
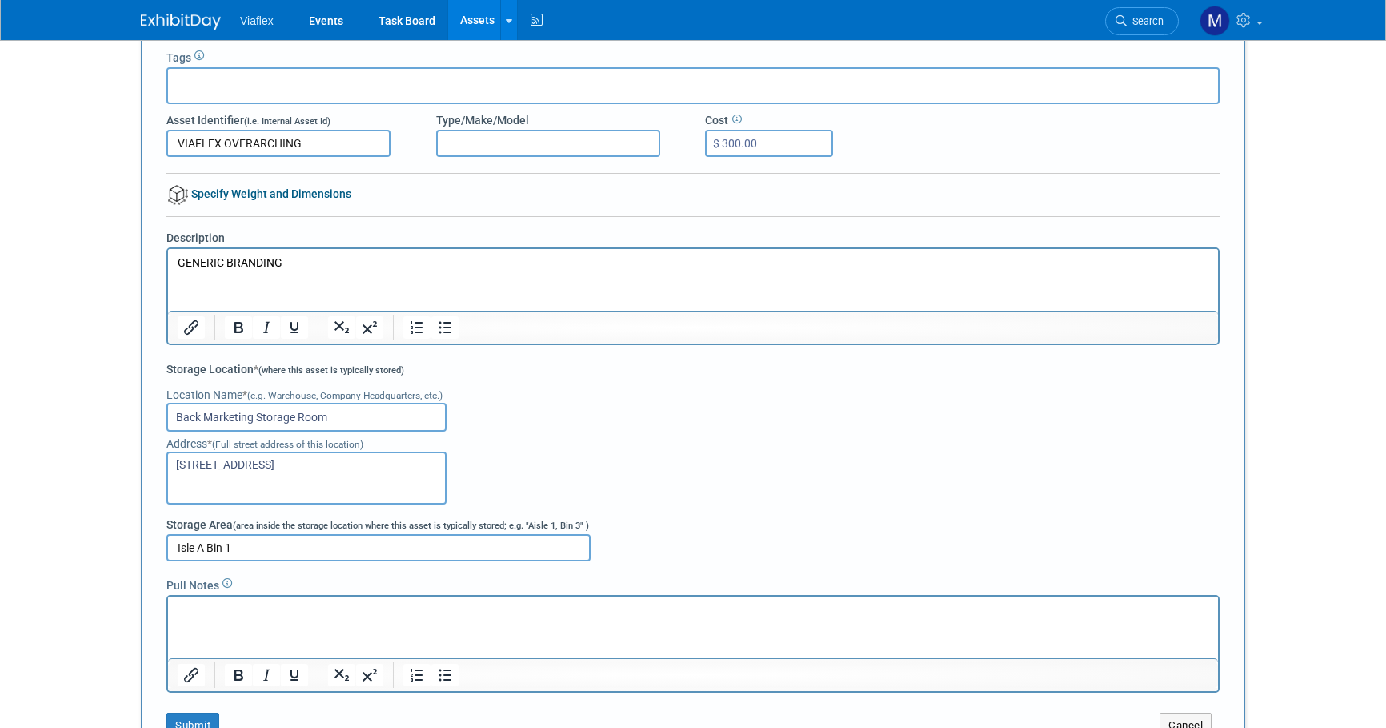
type textarea "821 W. Algonquin St"
click at [175, 414] on input "Back Marketing Storage Room" at bounding box center [306, 417] width 280 height 29
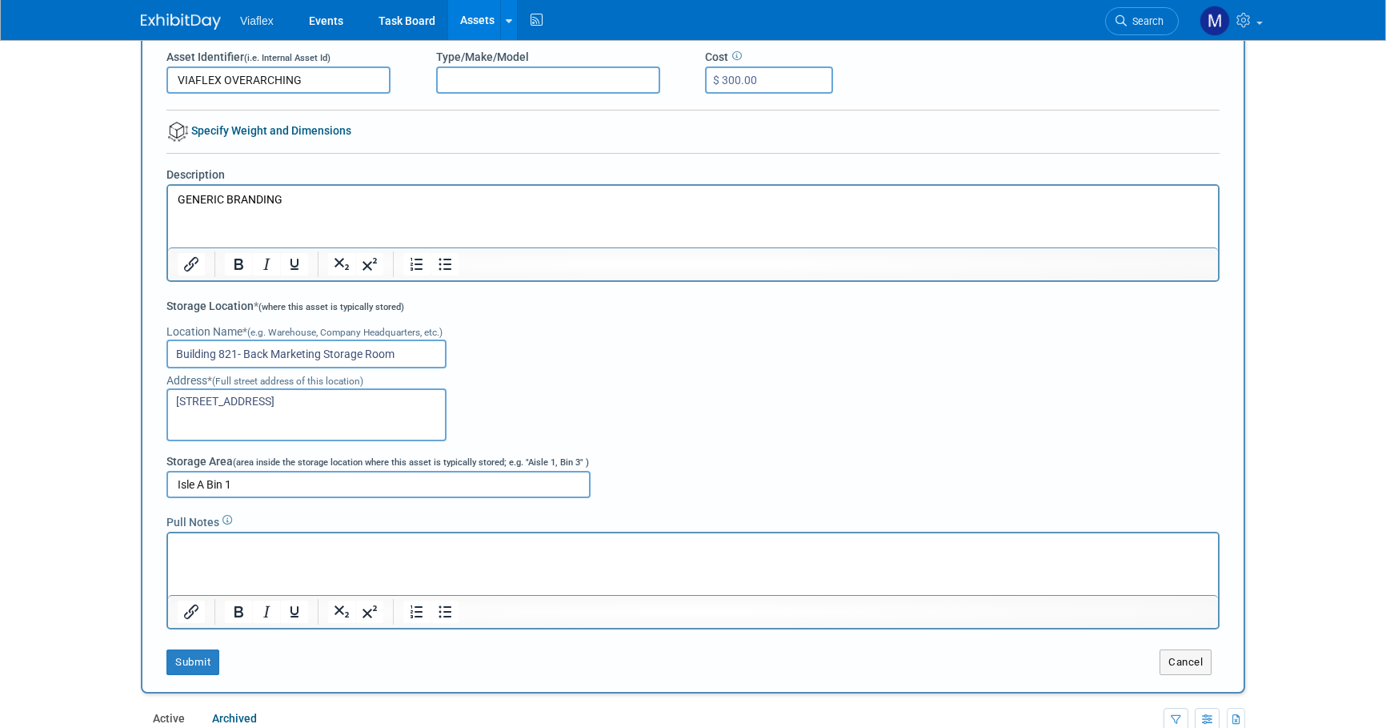
scroll to position [174, 0]
type input "Building 821- Back Marketing Storage Room"
click at [198, 664] on button "Submit" at bounding box center [192, 662] width 53 height 26
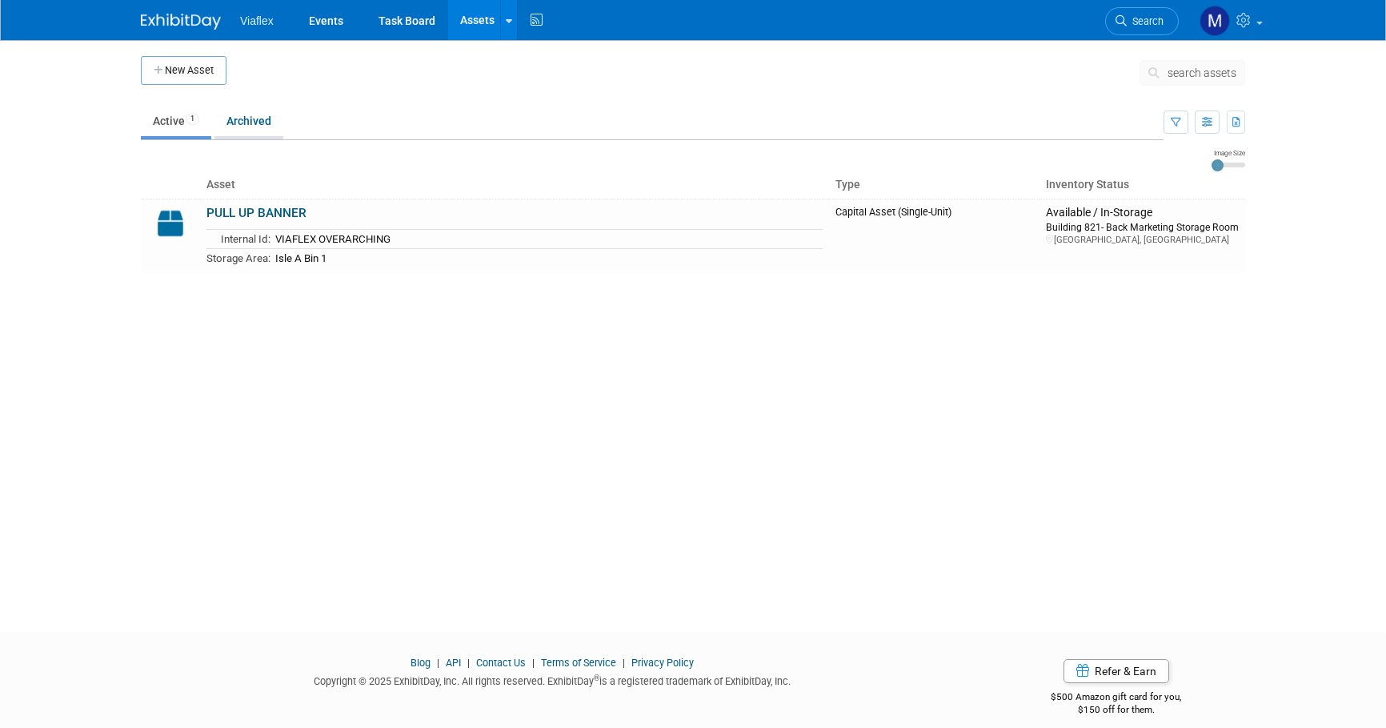
click at [252, 122] on link "Archived" at bounding box center [249, 121] width 69 height 30
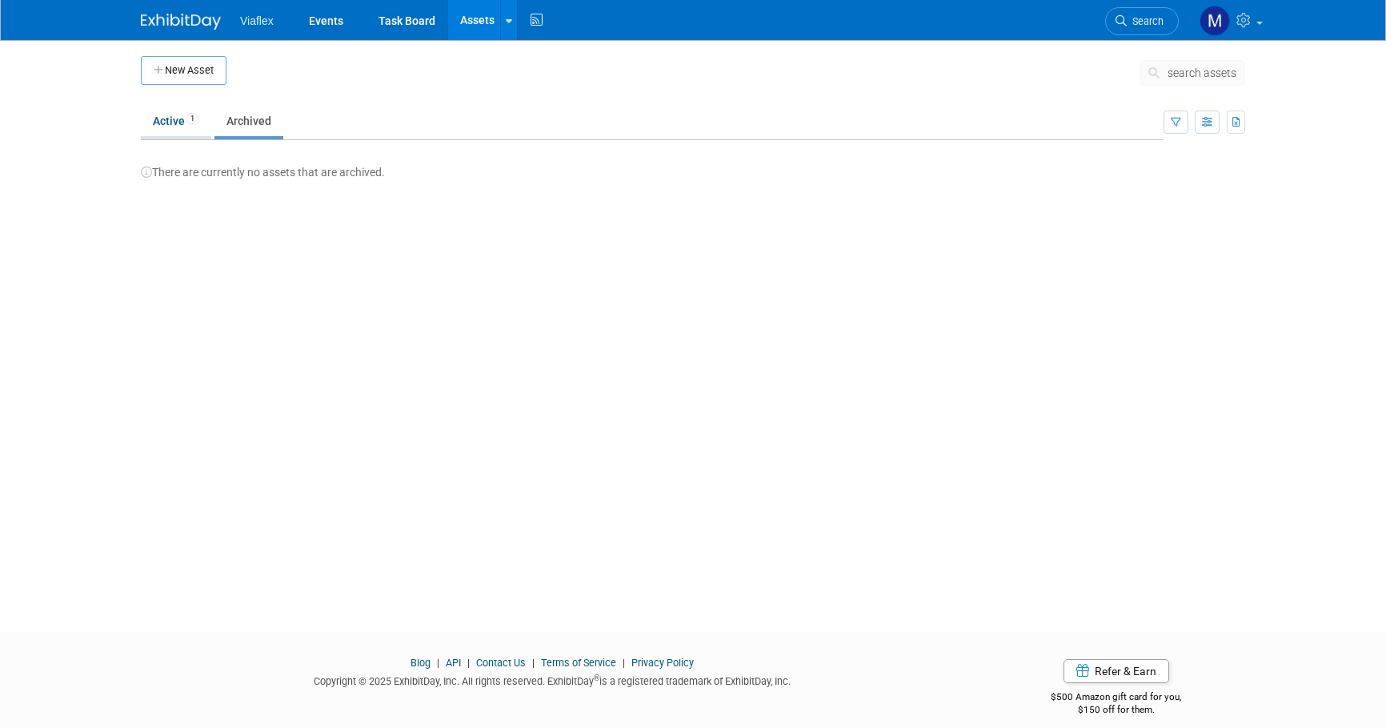
click at [154, 122] on link "Active 1" at bounding box center [176, 121] width 70 height 30
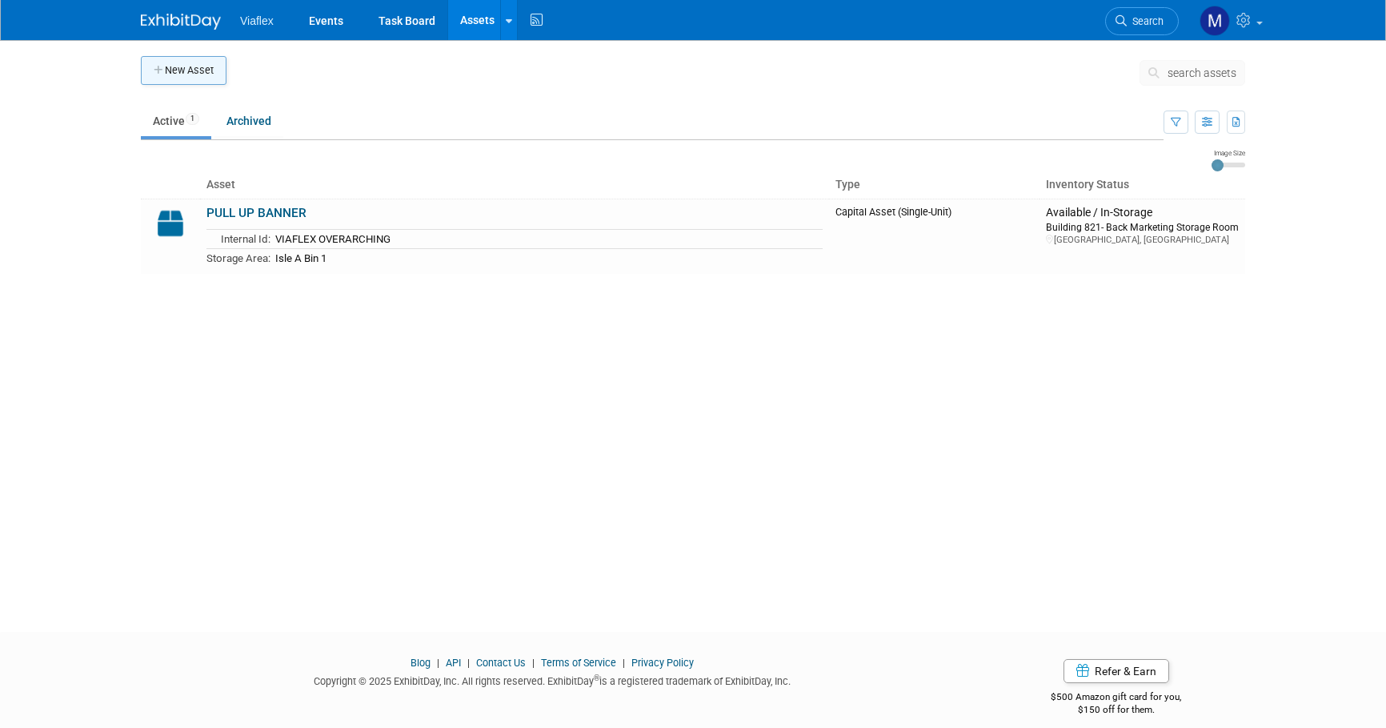
click at [179, 69] on button "New Asset" at bounding box center [184, 70] width 86 height 29
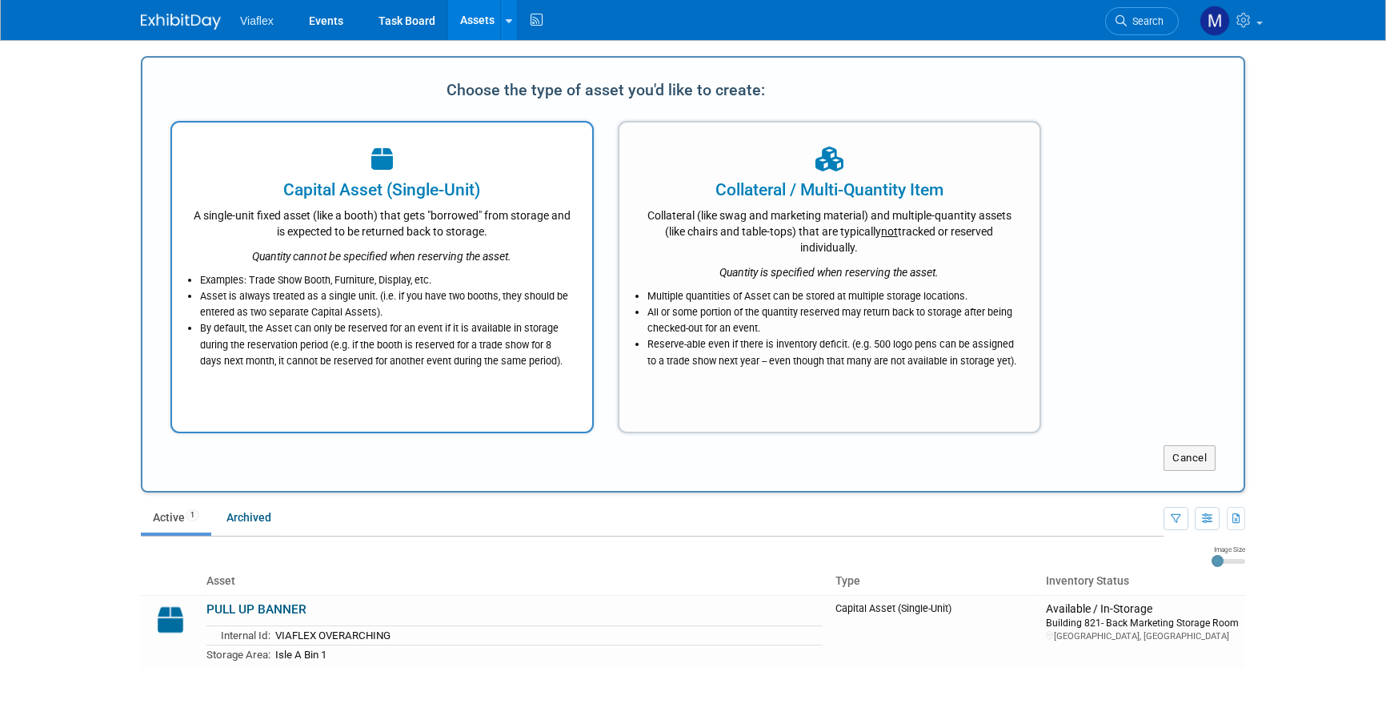
click at [355, 241] on div "Quantity cannot be specified when reserving the asset." at bounding box center [382, 251] width 380 height 25
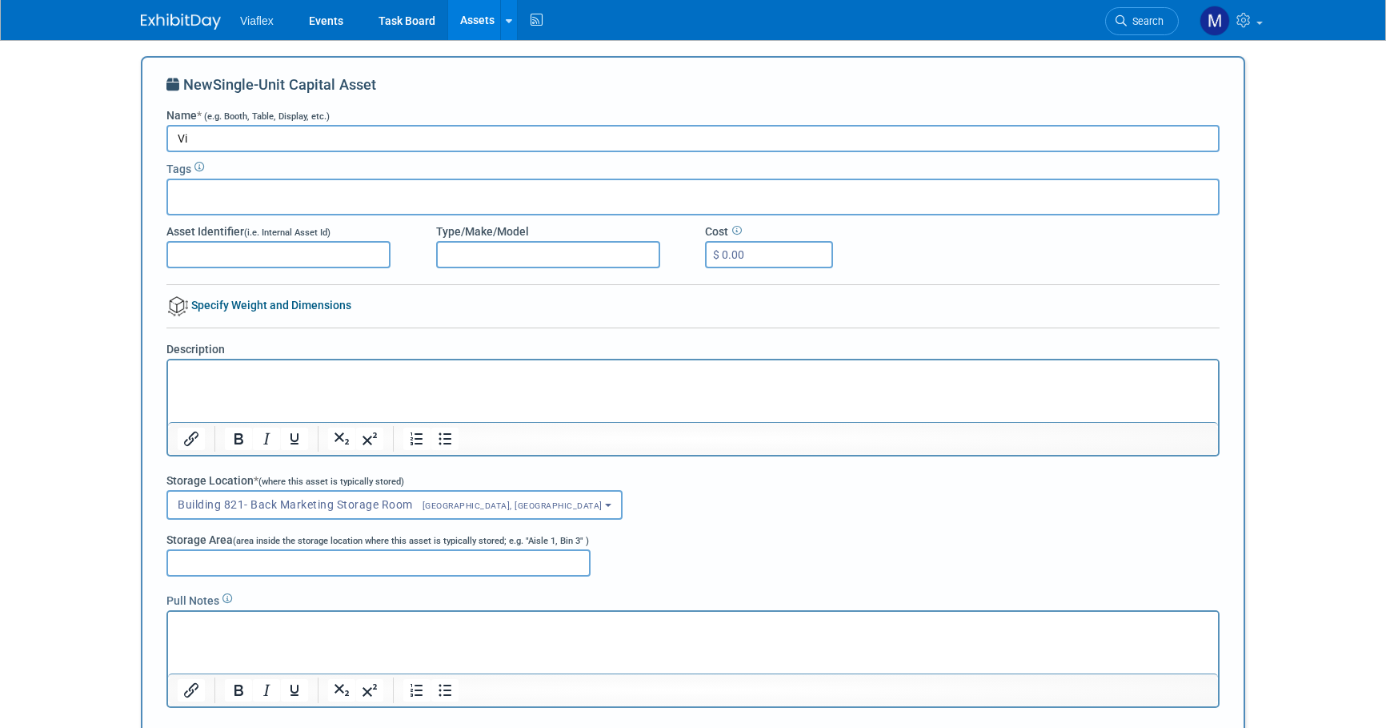
type input "V"
type input "PULL UP BANNER"
click at [188, 246] on input "Asset Identifier (i.e. Internal Asset Id)" at bounding box center [278, 254] width 224 height 27
type input "Viaflex Overarching"
click at [766, 255] on input "$ 0.00" at bounding box center [769, 254] width 128 height 27
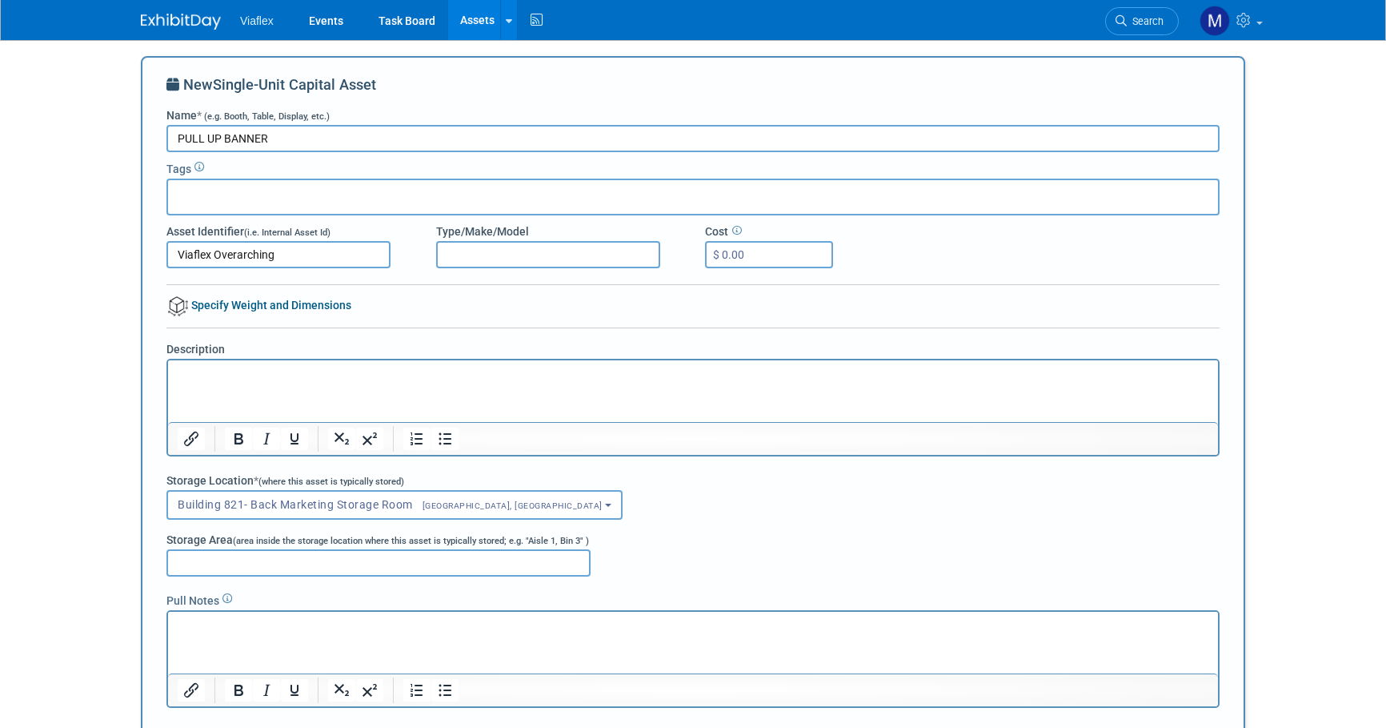
drag, startPoint x: 755, startPoint y: 251, endPoint x: 721, endPoint y: 252, distance: 33.6
click at [721, 252] on input "$ 0.00" at bounding box center [769, 254] width 128 height 27
type input "$ 300.00"
click at [208, 369] on p "Rich Text Area. Press ALT-0 for help." at bounding box center [694, 375] width 1032 height 16
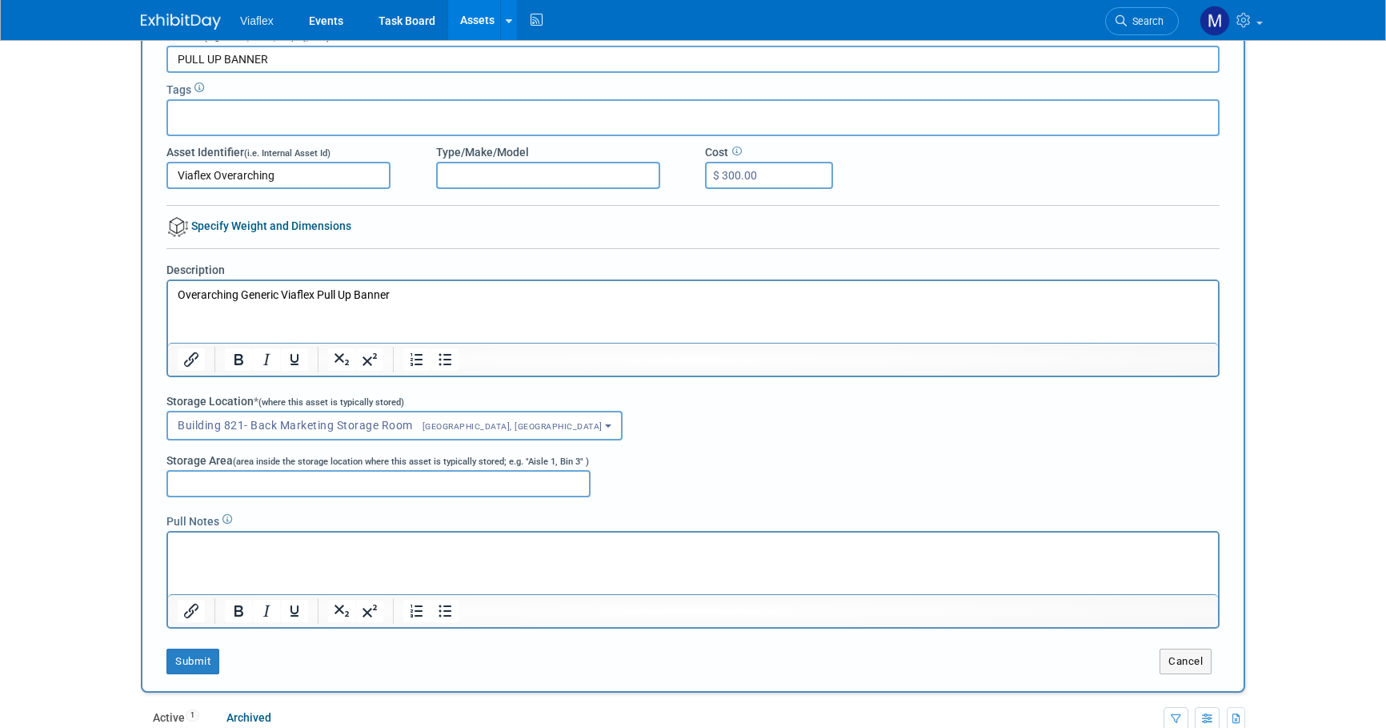
scroll to position [79, 0]
click at [209, 479] on input "Storage Area (area inside the storage location where this asset is typically st…" at bounding box center [378, 483] width 424 height 27
click at [182, 546] on p "Rich Text Area. Press ALT-0 for help." at bounding box center [694, 547] width 1032 height 16
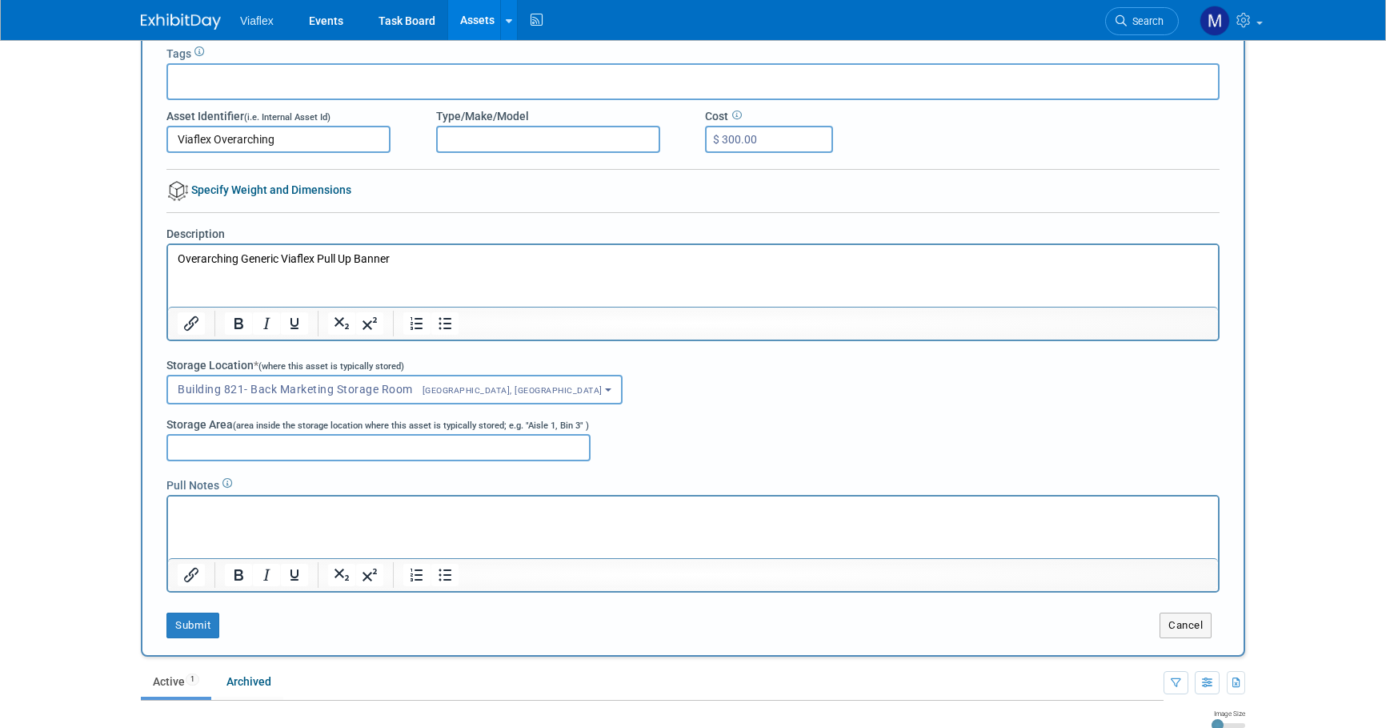
scroll to position [128, 0]
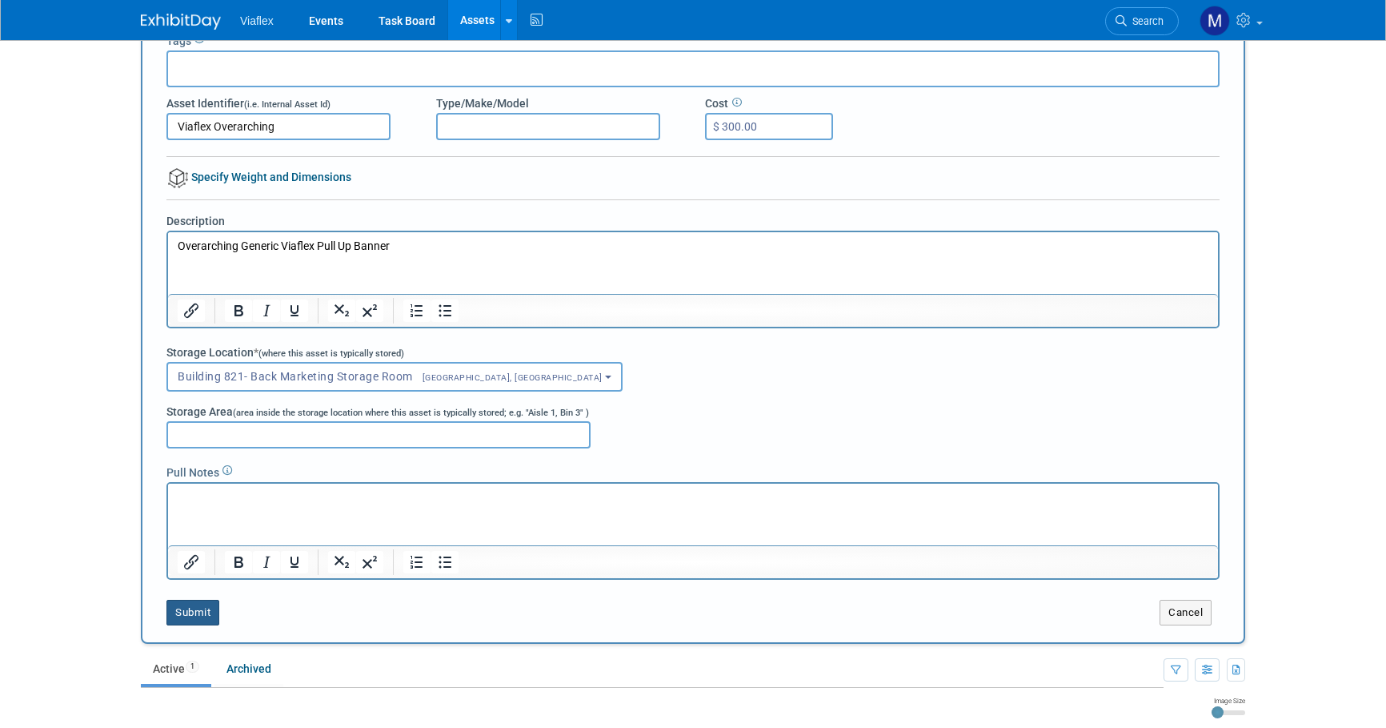
click at [196, 612] on button "Submit" at bounding box center [192, 612] width 53 height 26
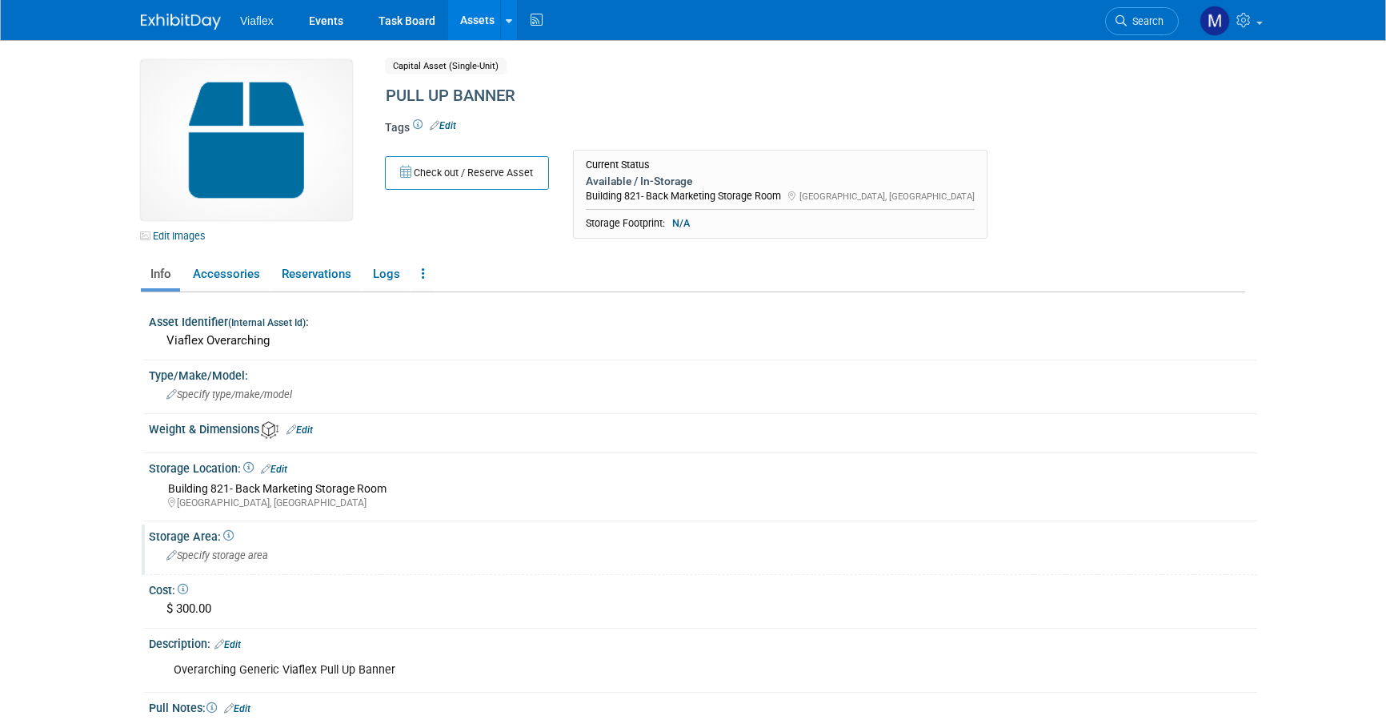
click at [223, 553] on span "Specify storage area" at bounding box center [217, 555] width 102 height 12
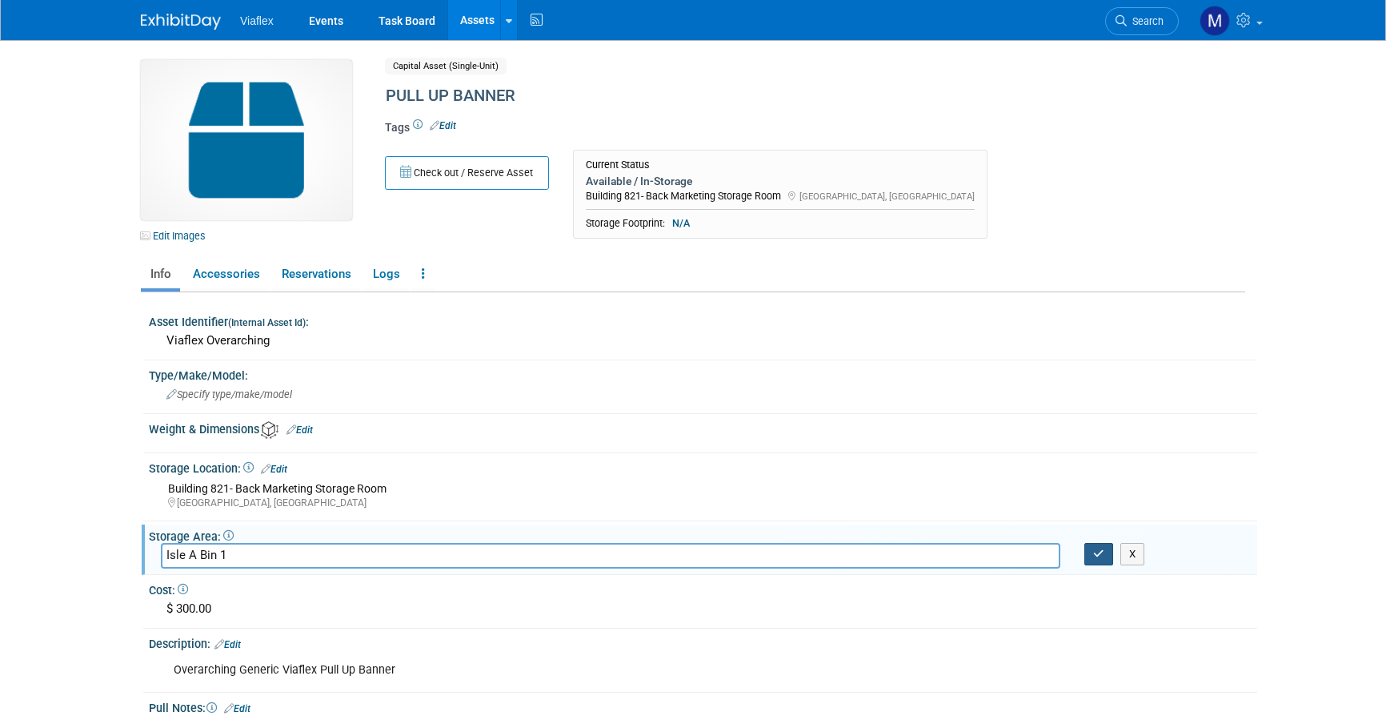
type input "Isle A Bin 1"
click at [1094, 551] on icon "button" at bounding box center [1098, 553] width 11 height 10
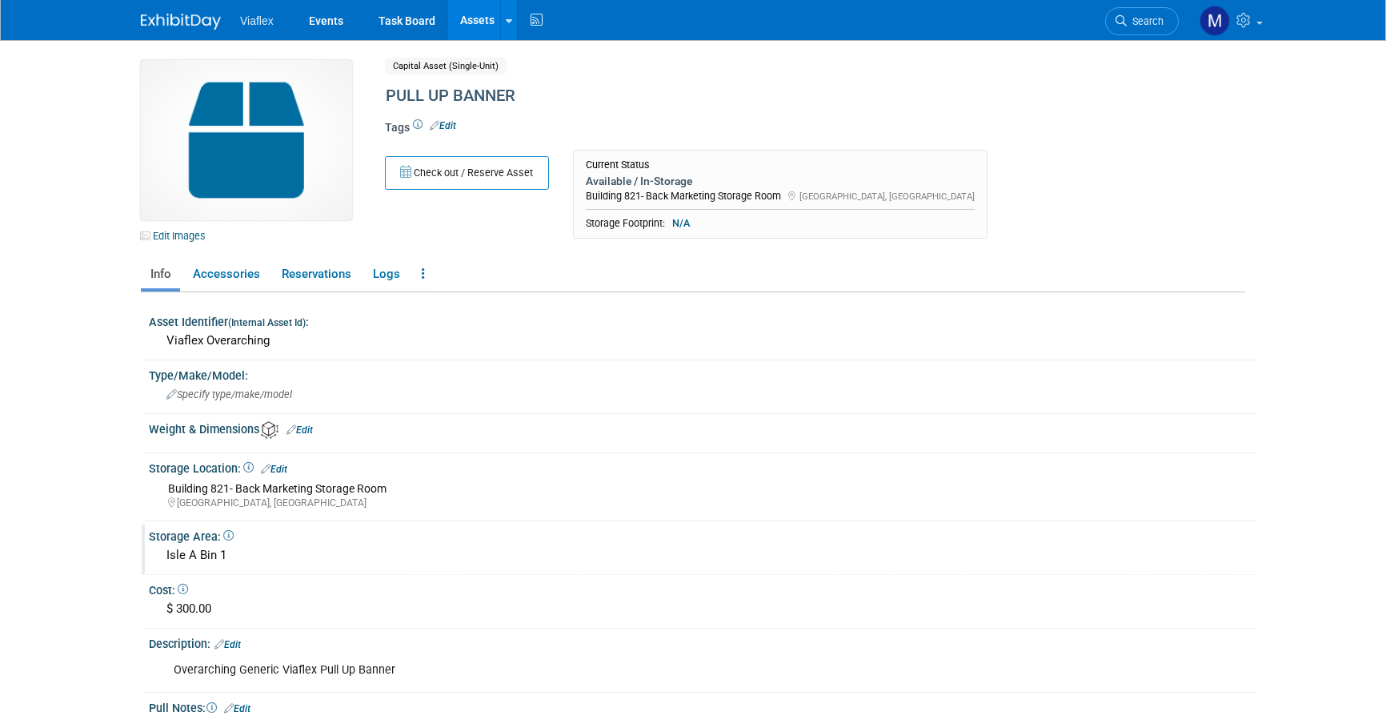
click at [487, 19] on link "Assets" at bounding box center [477, 20] width 58 height 40
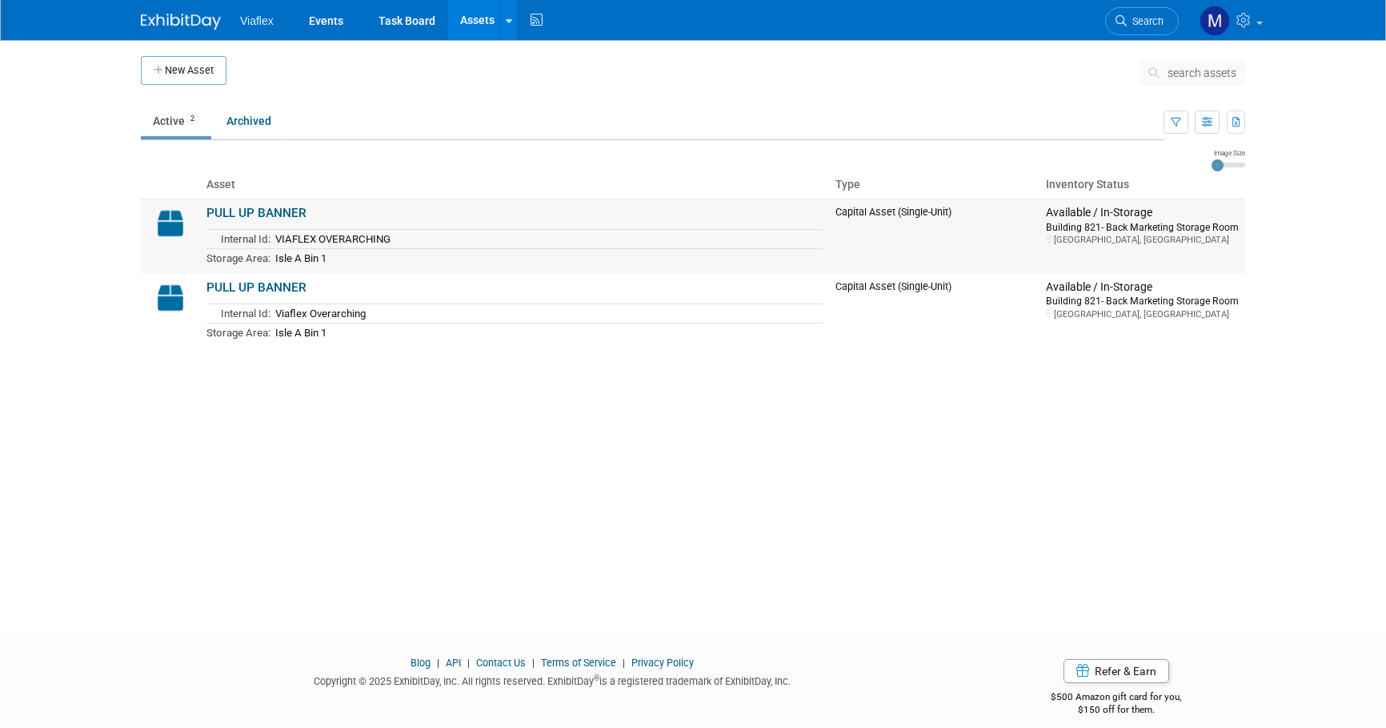
click at [371, 238] on td "VIAFLEX OVERARCHING" at bounding box center [547, 239] width 552 height 19
click at [234, 206] on link "PULL UP BANNER" at bounding box center [256, 213] width 100 height 14
click at [293, 311] on td "Viaflex Overarching" at bounding box center [547, 313] width 552 height 19
click at [336, 318] on td "Viaflex Overarching" at bounding box center [547, 313] width 552 height 19
click at [239, 284] on link "PULL UP BANNER" at bounding box center [256, 287] width 100 height 14
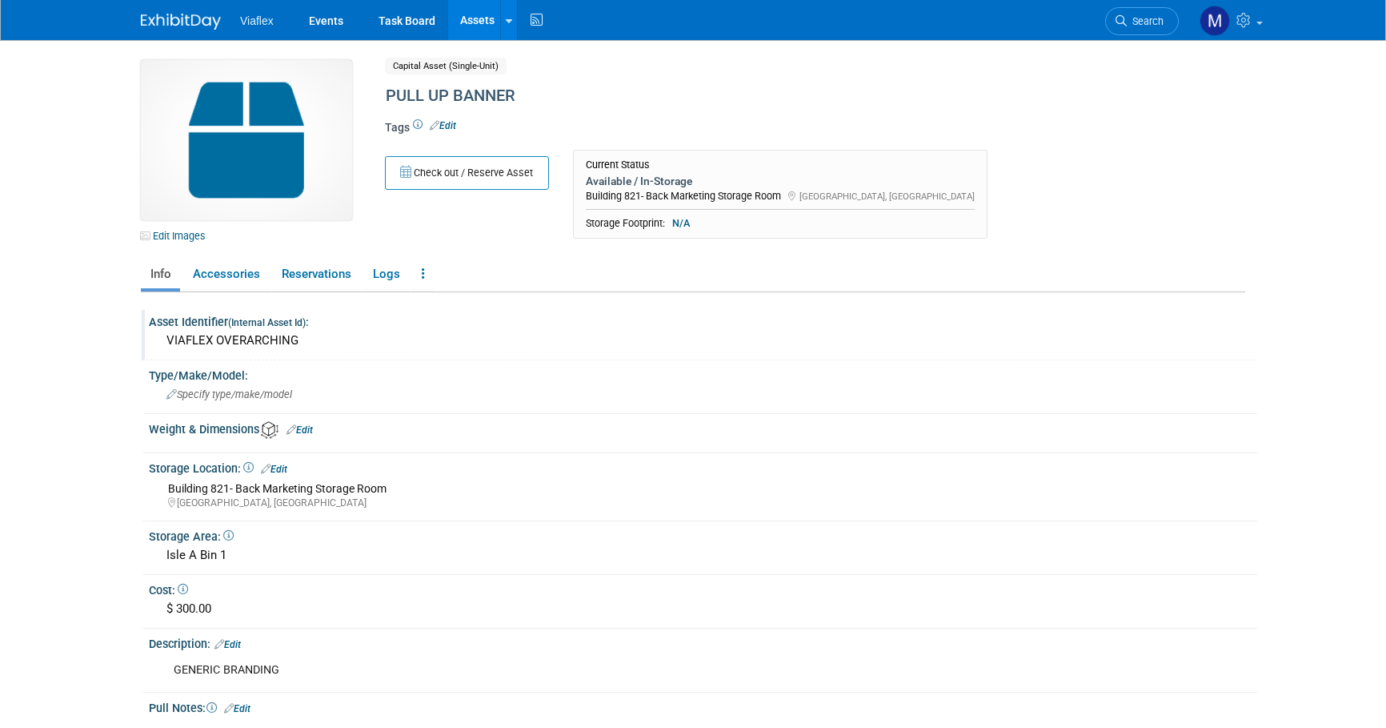
click at [282, 339] on div "VIAFLEX OVERARCHING" at bounding box center [703, 340] width 1085 height 25
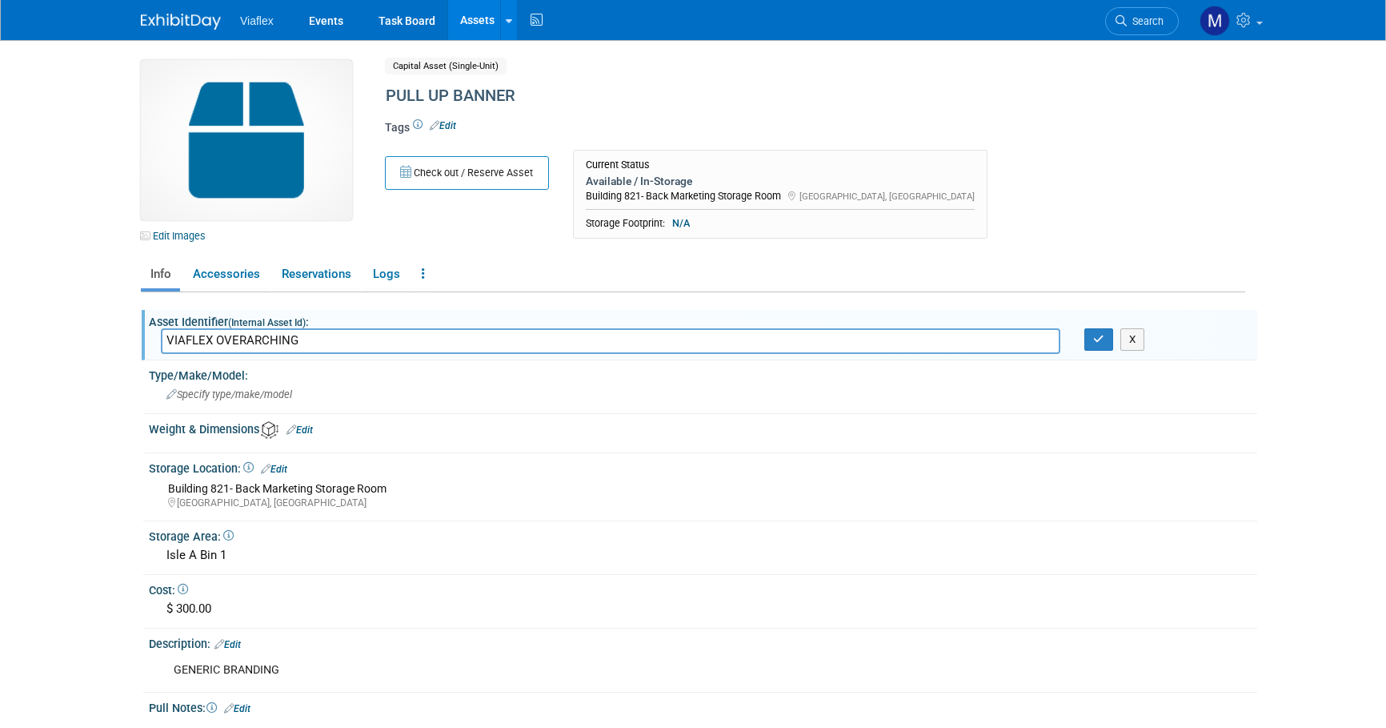
drag, startPoint x: 247, startPoint y: 333, endPoint x: 166, endPoint y: 331, distance: 80.1
click at [166, 331] on input "VIAFLEX OVERARCHING" at bounding box center [611, 340] width 900 height 25
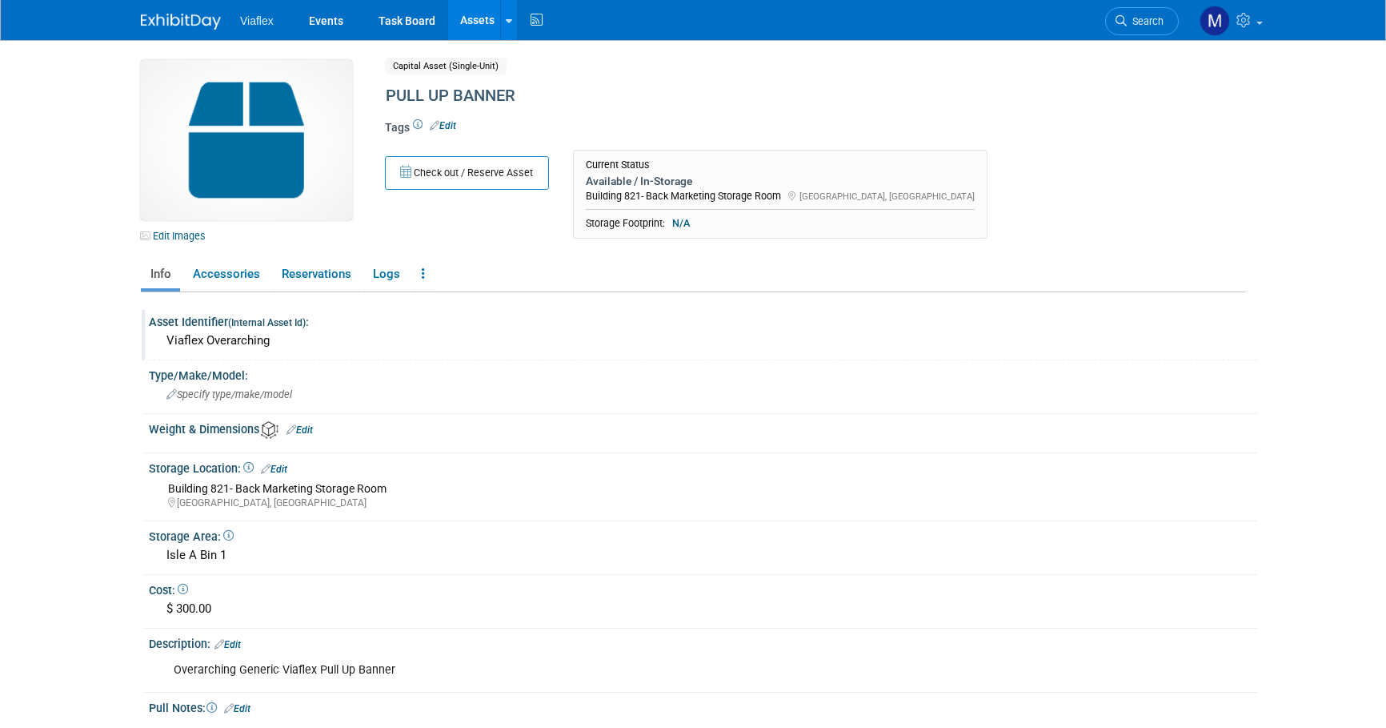
drag, startPoint x: 295, startPoint y: 338, endPoint x: 162, endPoint y: 340, distance: 132.9
click at [162, 340] on div "Viaflex Overarching" at bounding box center [703, 340] width 1085 height 25
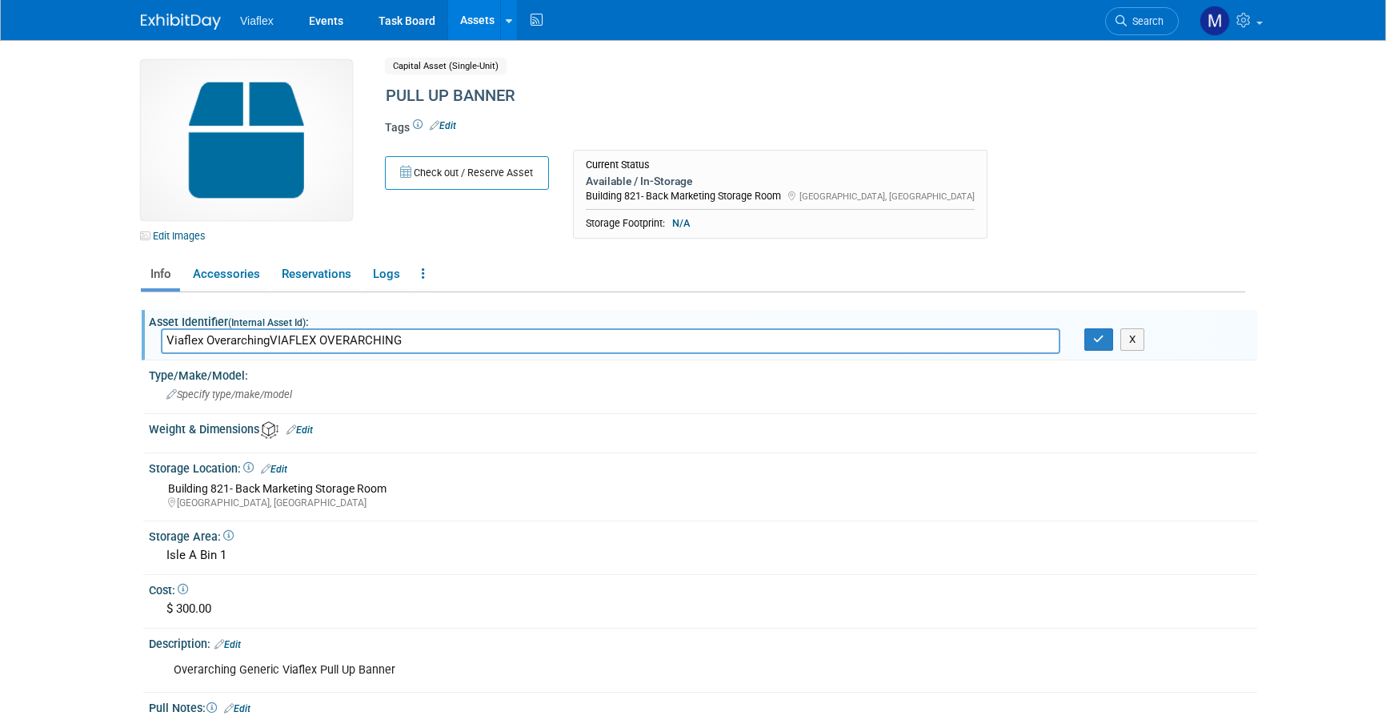
drag, startPoint x: 270, startPoint y: 338, endPoint x: 122, endPoint y: 335, distance: 147.3
click at [122, 335] on body "Viaflex Events Task Board Assets New Asset Search Assets" at bounding box center [693, 364] width 1386 height 728
type input "VIAFLEX OVERARCHING"
click at [1092, 336] on button "button" at bounding box center [1099, 339] width 29 height 22
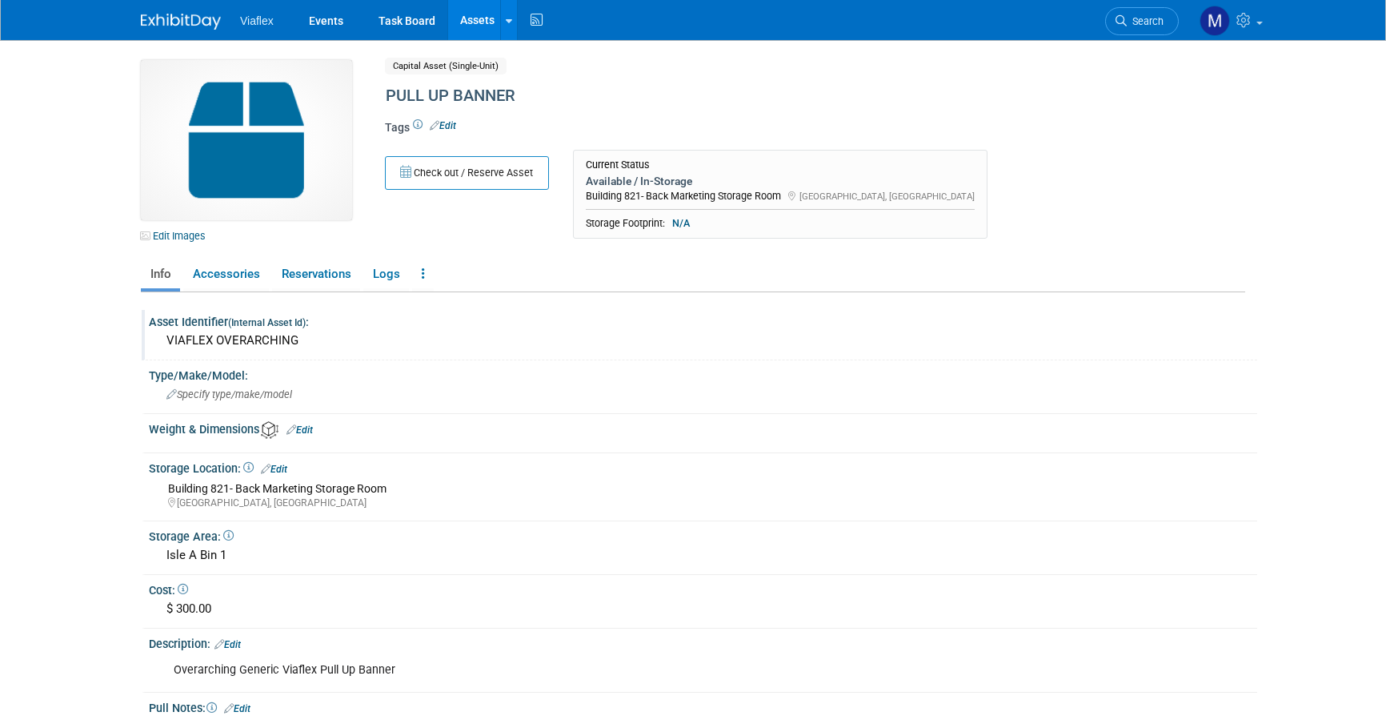
click at [471, 19] on link "Assets" at bounding box center [477, 20] width 58 height 40
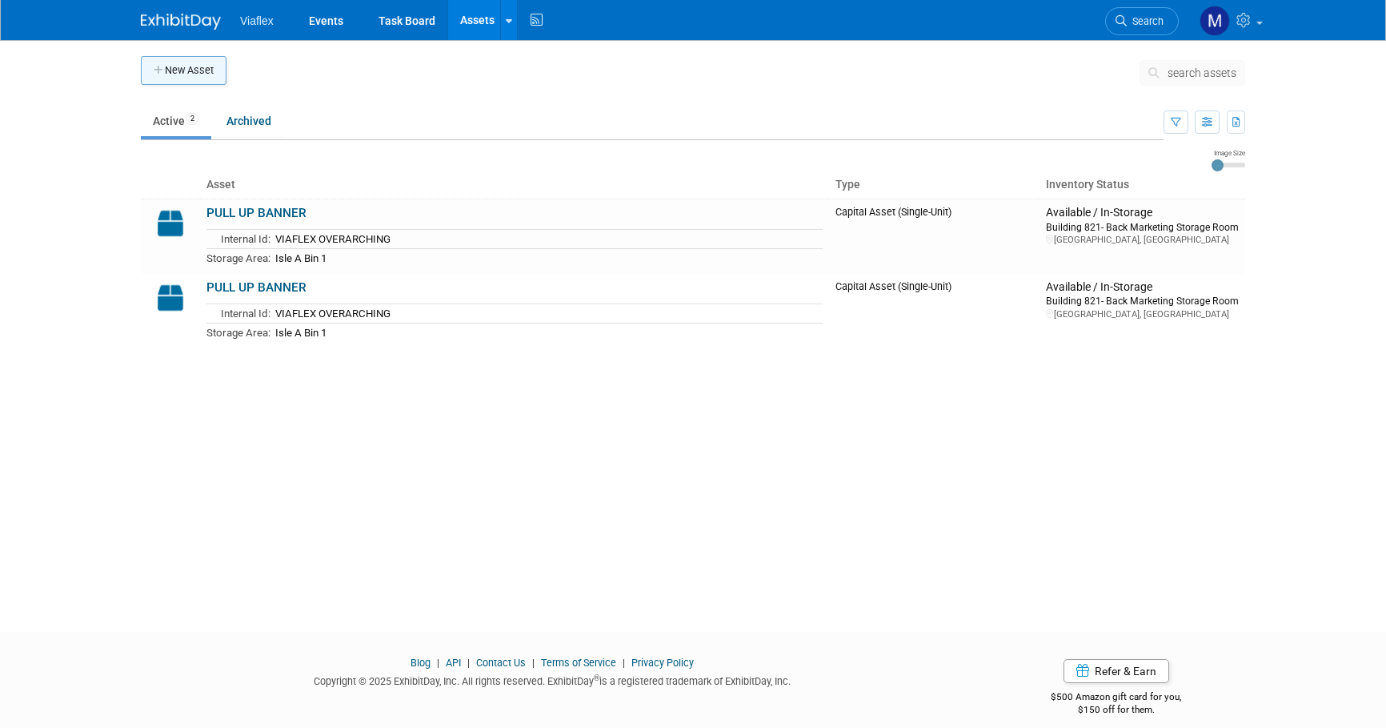
click at [183, 70] on button "New Asset" at bounding box center [184, 70] width 86 height 29
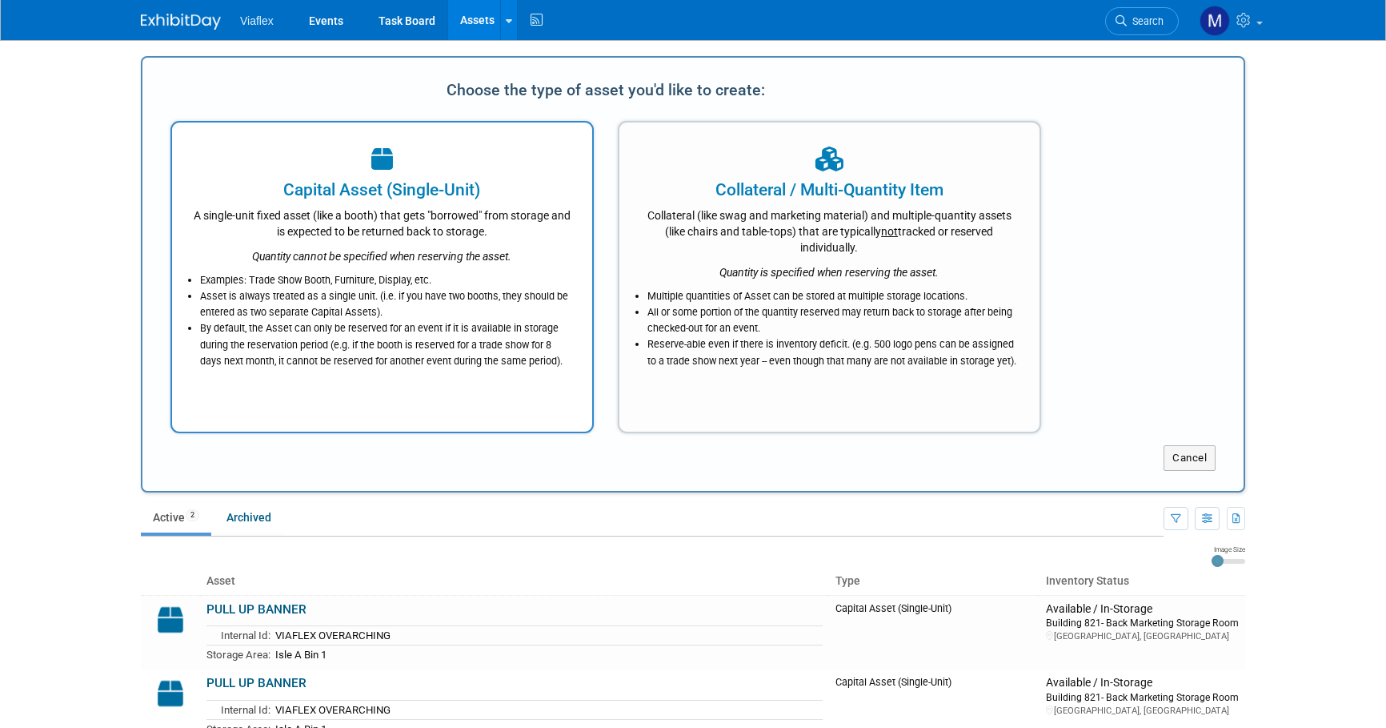
click at [339, 234] on div "A single-unit fixed asset (like a booth) that gets "borrowed" from storage and …" at bounding box center [382, 221] width 380 height 38
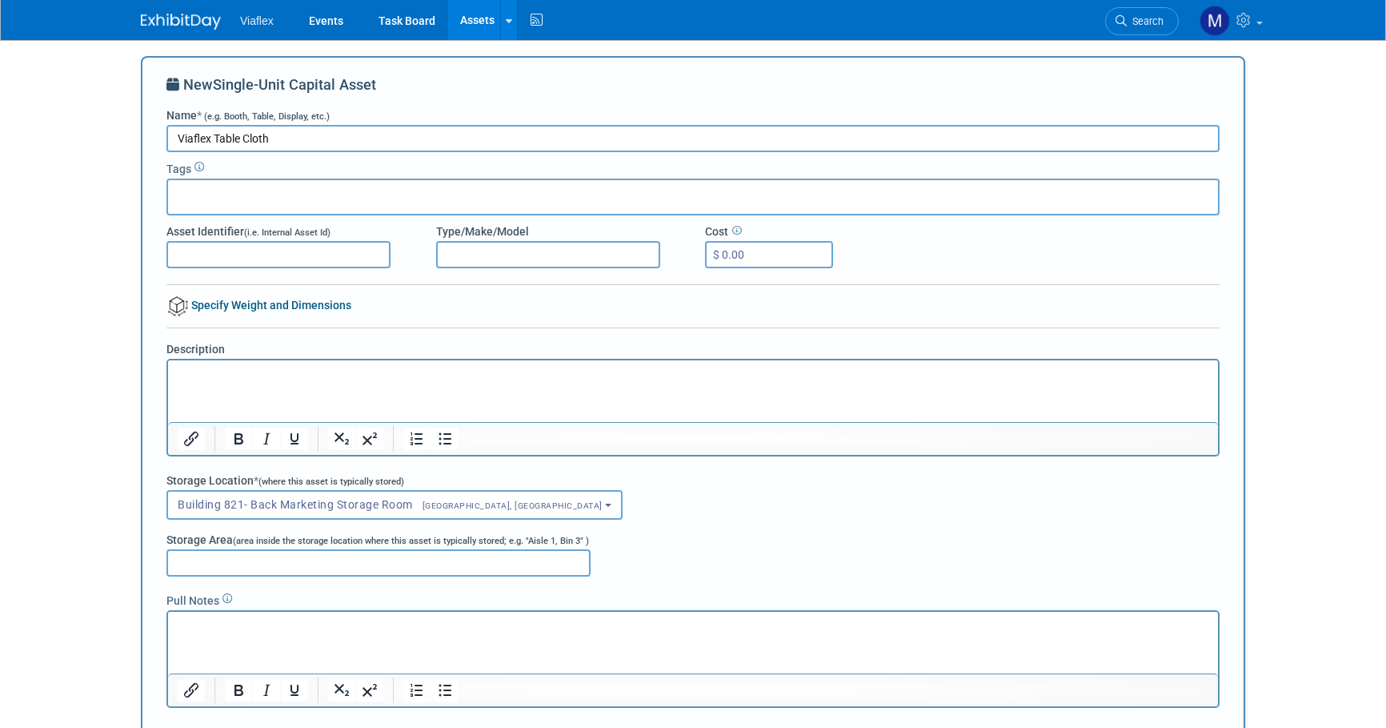
type input "Viaflex Table Cloth"
click at [191, 248] on input "Asset Identifier (i.e. Internal Asset Id)" at bounding box center [278, 254] width 224 height 27
type input "N"
type input "Viaflex Blue"
click at [215, 560] on input "Storage Area (area inside the storage location where this asset is typically st…" at bounding box center [378, 562] width 424 height 27
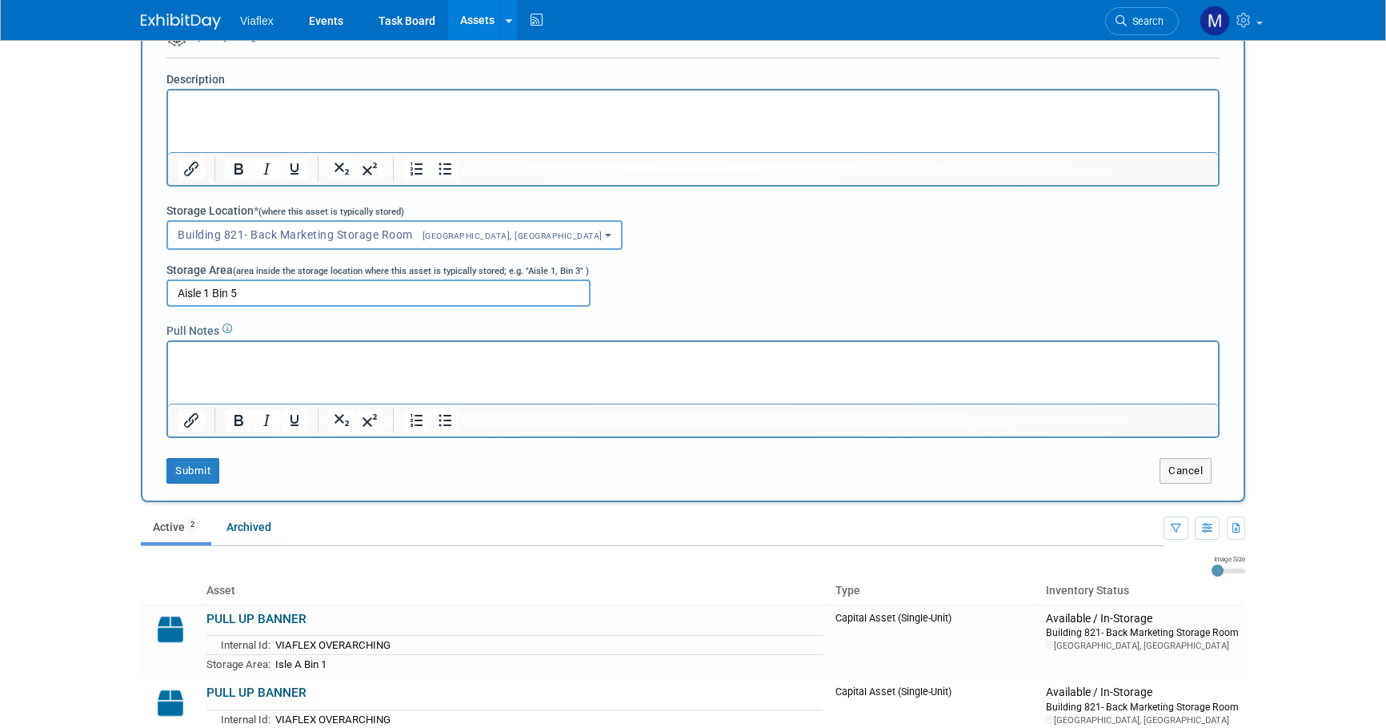
scroll to position [275, 0]
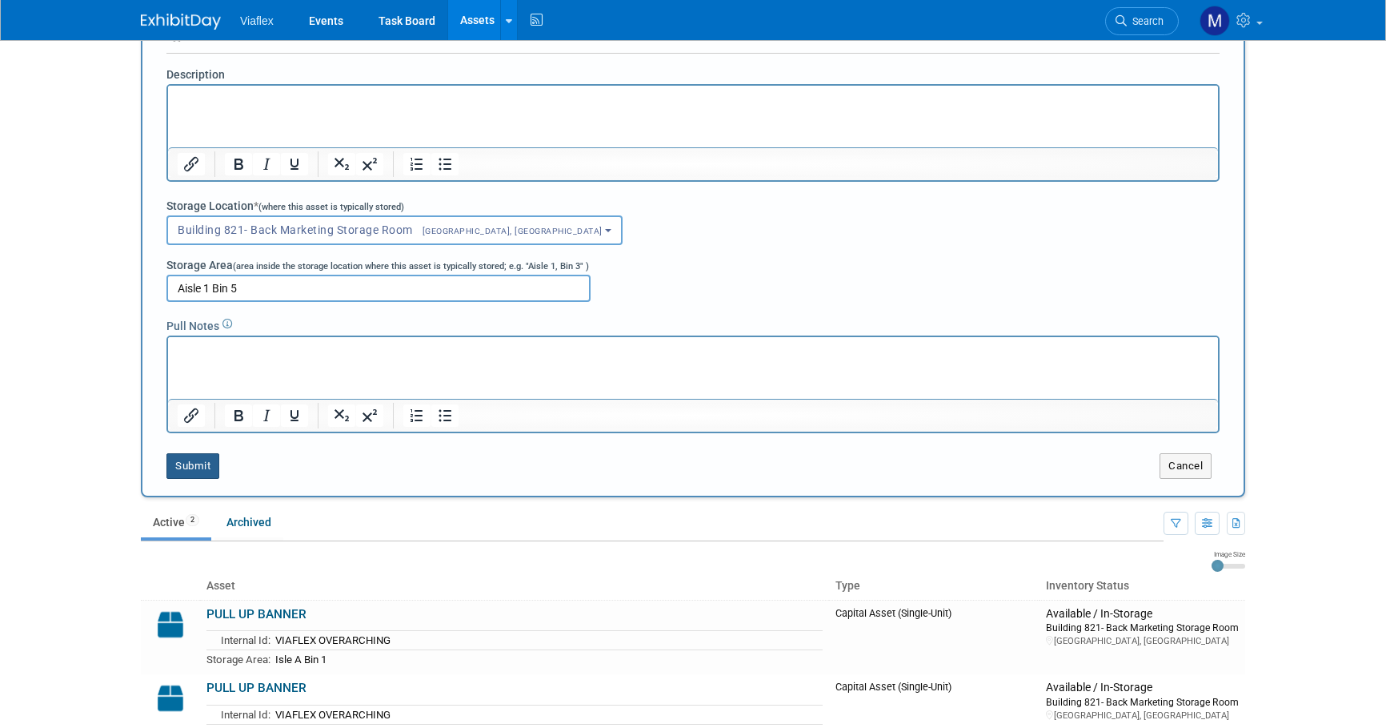
type input "Aisle 1 Bin 5"
click at [190, 464] on button "Submit" at bounding box center [192, 466] width 53 height 26
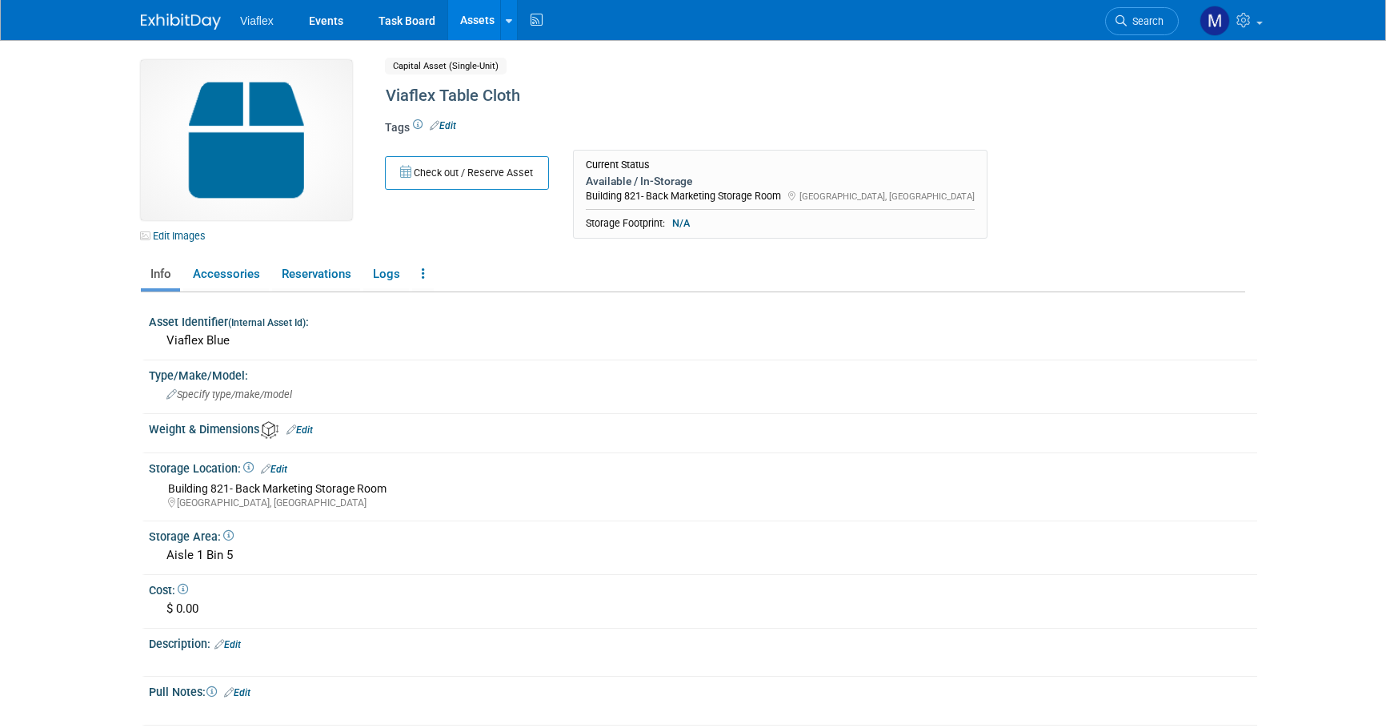
click at [467, 19] on link "Assets" at bounding box center [477, 20] width 58 height 40
click at [507, 16] on icon at bounding box center [509, 21] width 6 height 10
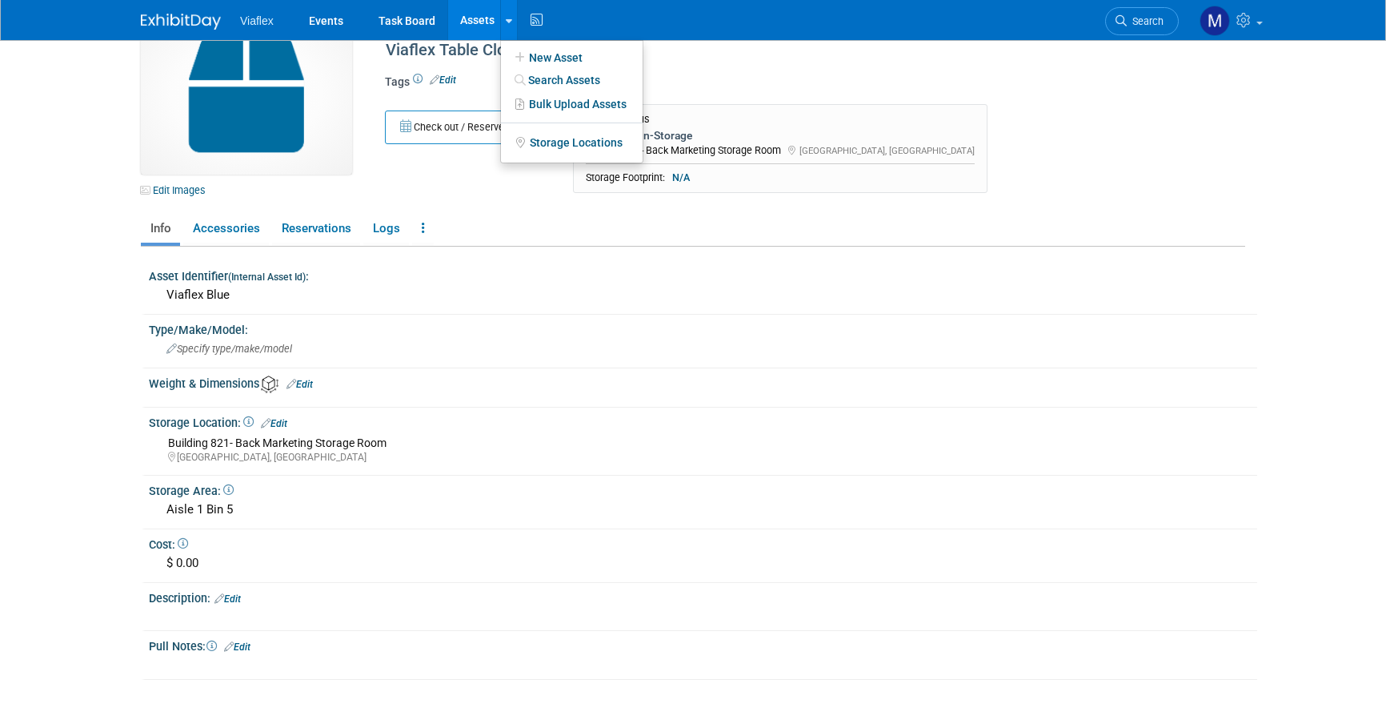
scroll to position [49, 0]
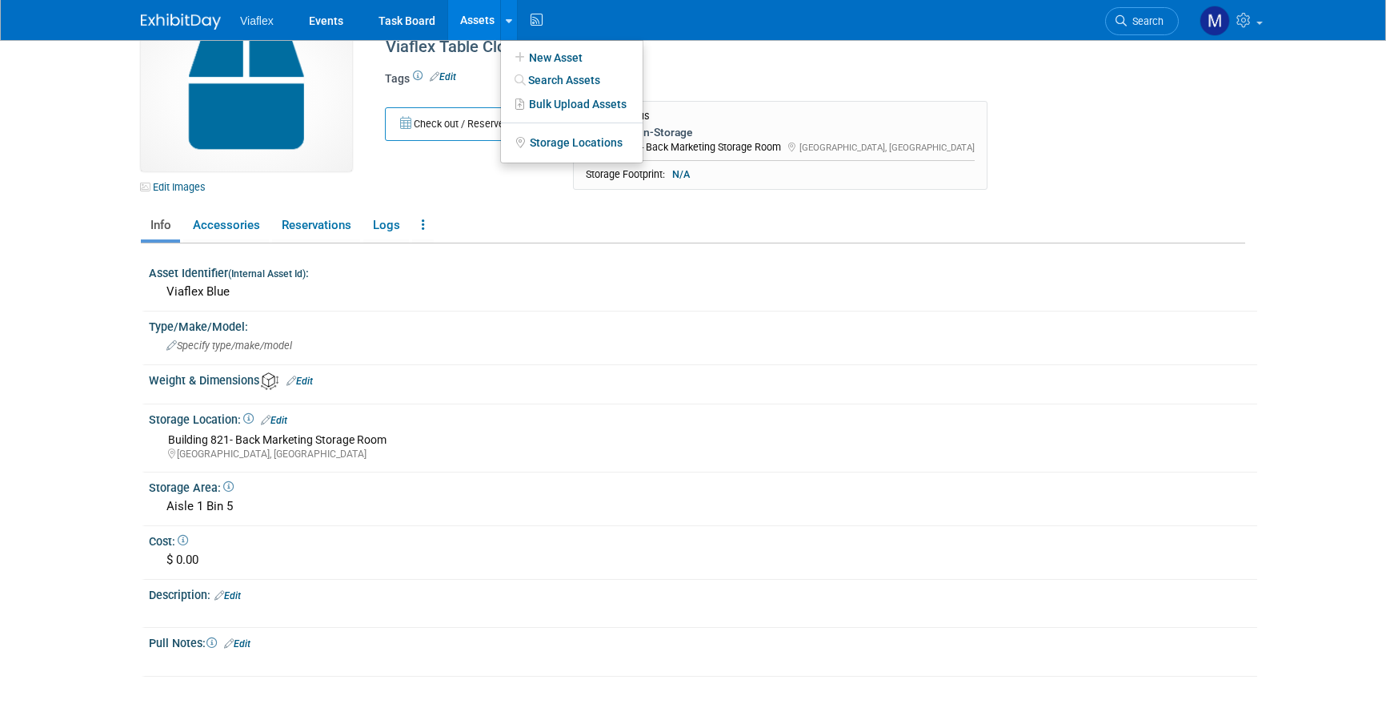
click at [472, 13] on link "Assets" at bounding box center [477, 20] width 58 height 40
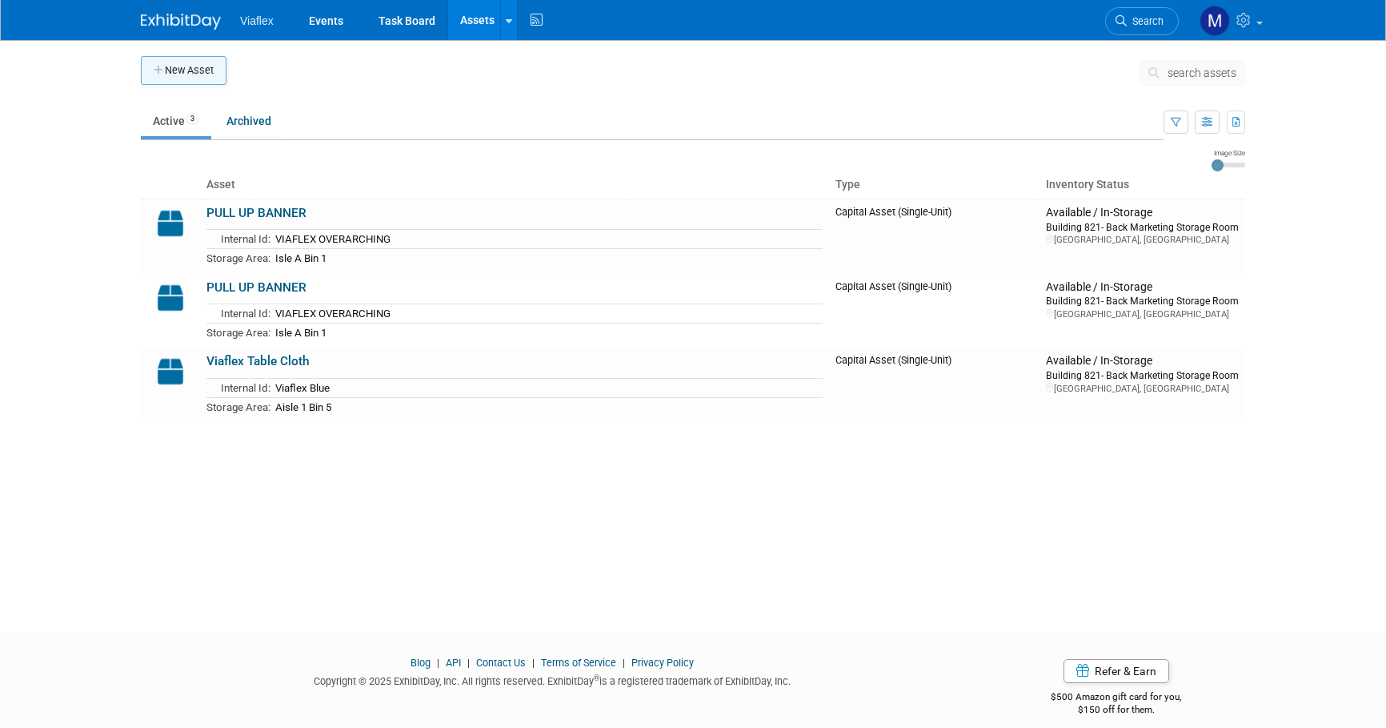
click at [184, 74] on button "New Asset" at bounding box center [184, 70] width 86 height 29
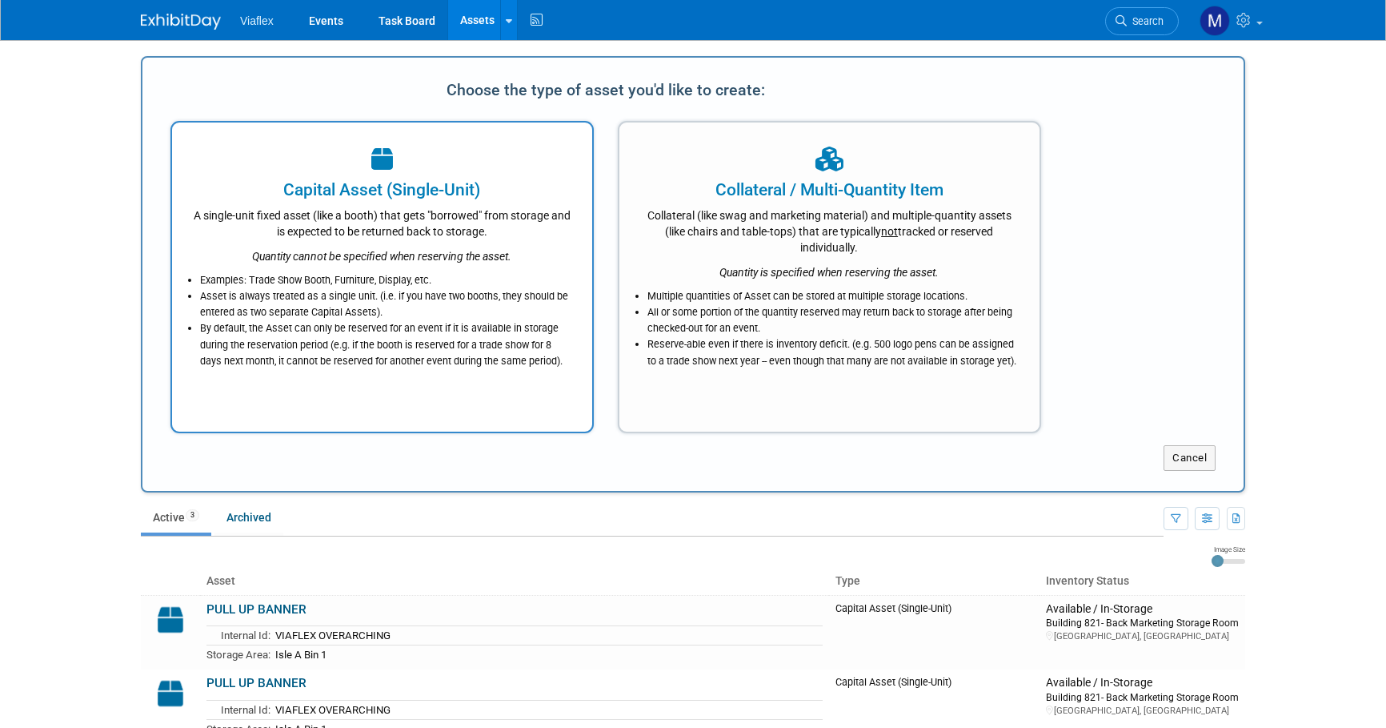
click at [439, 221] on div "A single-unit fixed asset (like a booth) that gets "borrowed" from storage and …" at bounding box center [382, 221] width 380 height 38
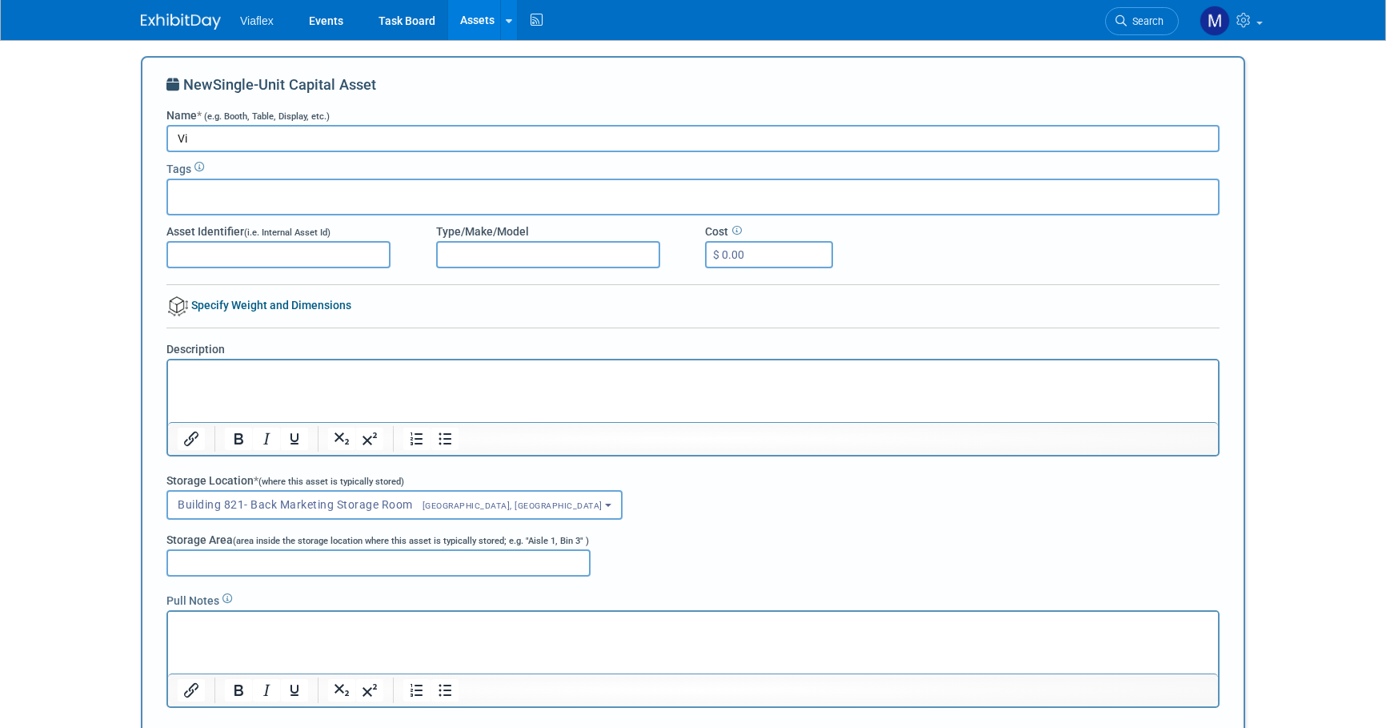
type input "V"
type input "Table Cloth"
click at [188, 254] on input "Asset Identifier (i.e. Internal Asset Id)" at bounding box center [278, 254] width 224 height 27
type input "Viaflex Blue"
click at [186, 383] on html at bounding box center [693, 371] width 1050 height 22
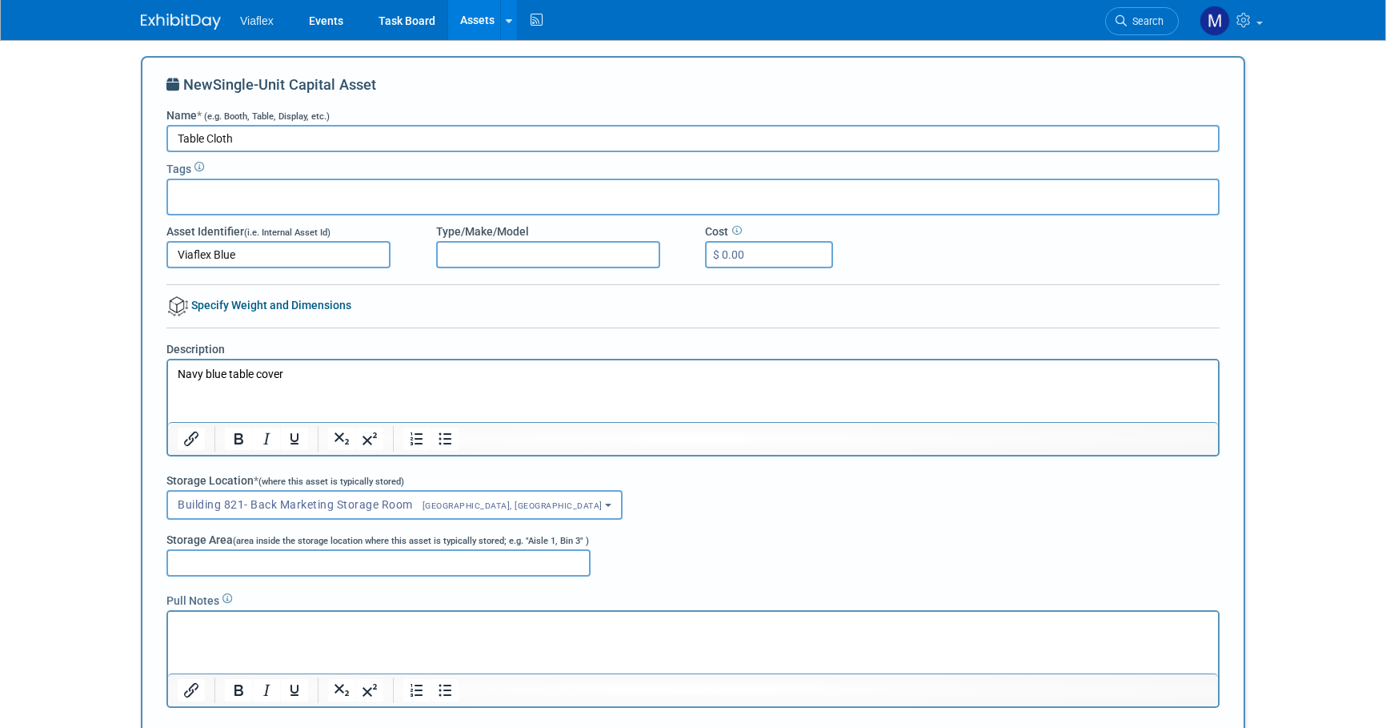
click at [178, 371] on p "Navy blue table cover" at bounding box center [694, 375] width 1032 height 16
click at [178, 555] on input "Storage Area (area inside the storage location where this asset is typically st…" at bounding box center [378, 562] width 424 height 27
click at [211, 560] on input "Aisle" at bounding box center [378, 562] width 424 height 27
drag, startPoint x: 265, startPoint y: 564, endPoint x: 108, endPoint y: 551, distance: 157.4
click at [108, 551] on body "Viaflex Events Task Board Assets New Asset Search Assets Bulk Upload Assets Sto…" at bounding box center [693, 364] width 1386 height 728
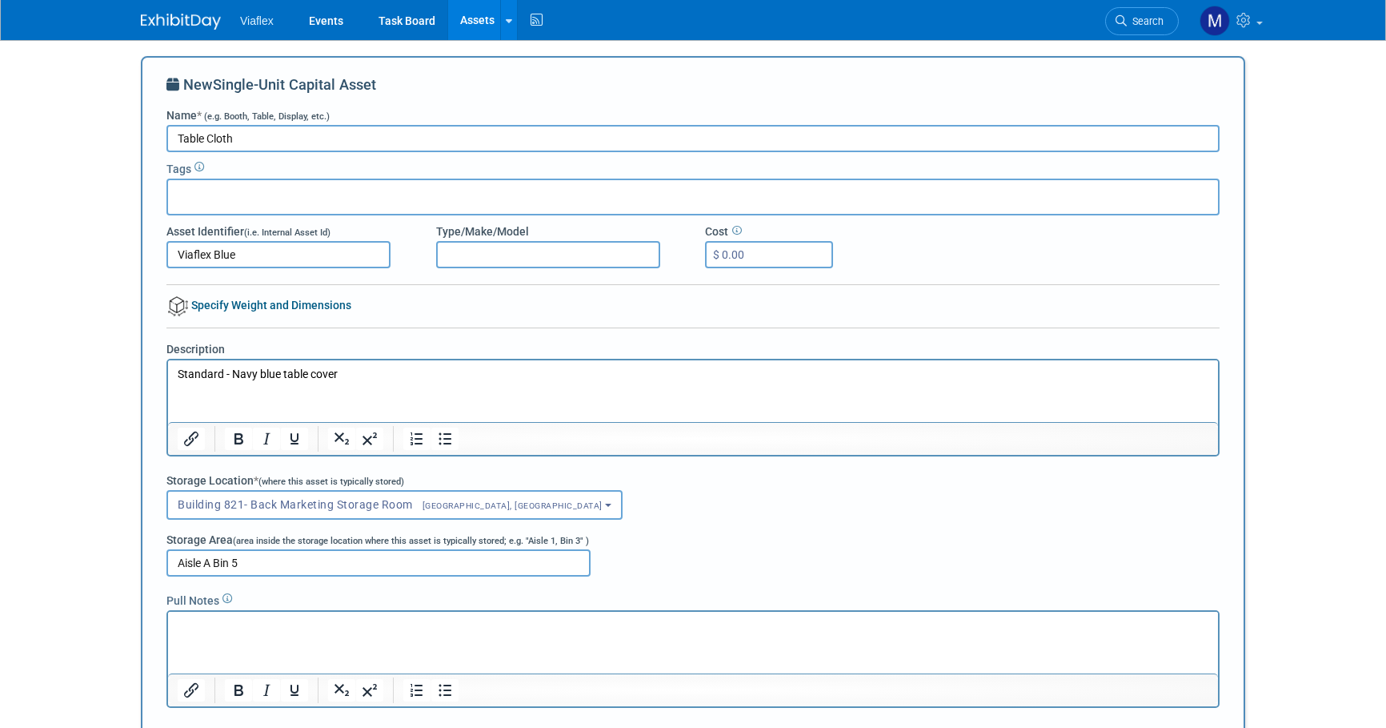
type input "Aisle A Bin 5"
drag, startPoint x: 66, startPoint y: 120, endPoint x: 427, endPoint y: 9, distance: 377.7
click at [86, 114] on body "Viaflex Events Task Board Assets New Asset Search Assets Bulk Upload Assets Sto…" at bounding box center [693, 364] width 1386 height 728
click at [475, 16] on link "Assets" at bounding box center [477, 20] width 58 height 40
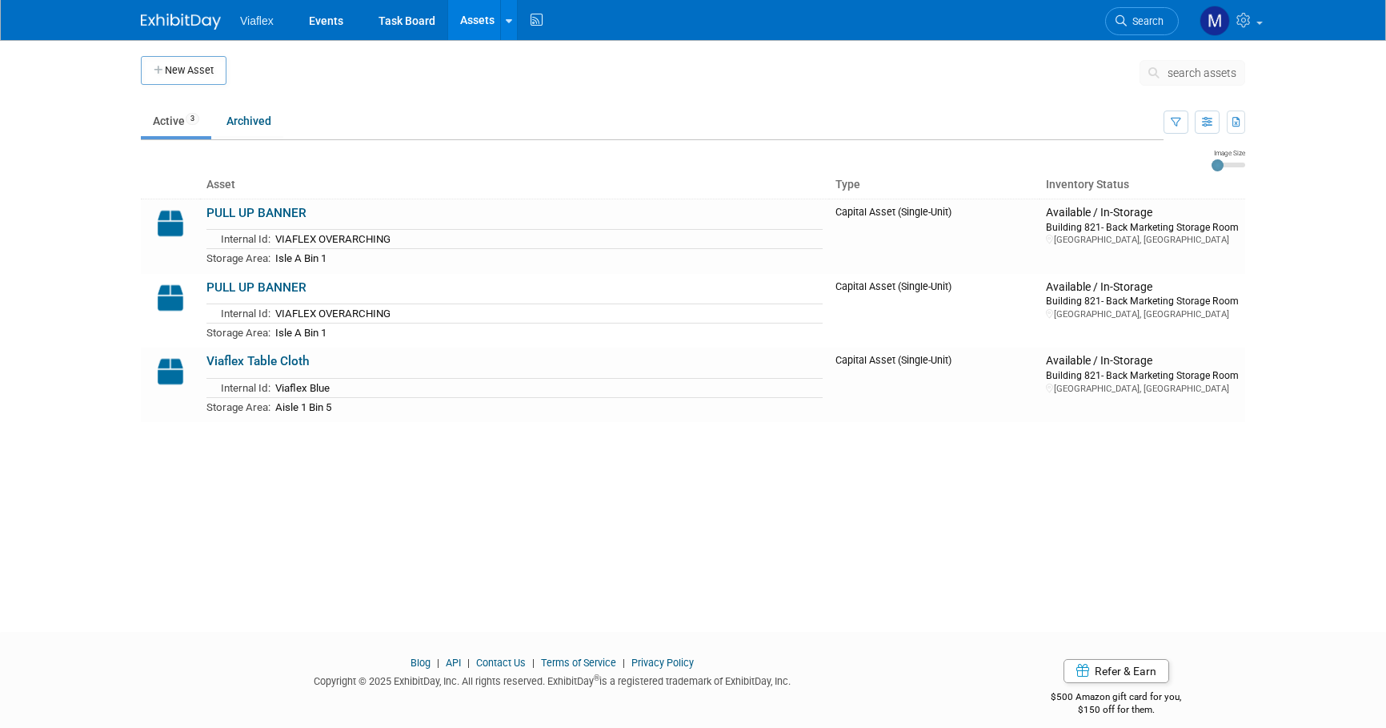
click at [465, 16] on link "Assets" at bounding box center [477, 20] width 58 height 40
click at [484, 22] on link "Assets" at bounding box center [477, 20] width 58 height 40
click at [506, 19] on icon at bounding box center [509, 21] width 6 height 10
click at [526, 58] on link "New Asset" at bounding box center [572, 57] width 142 height 22
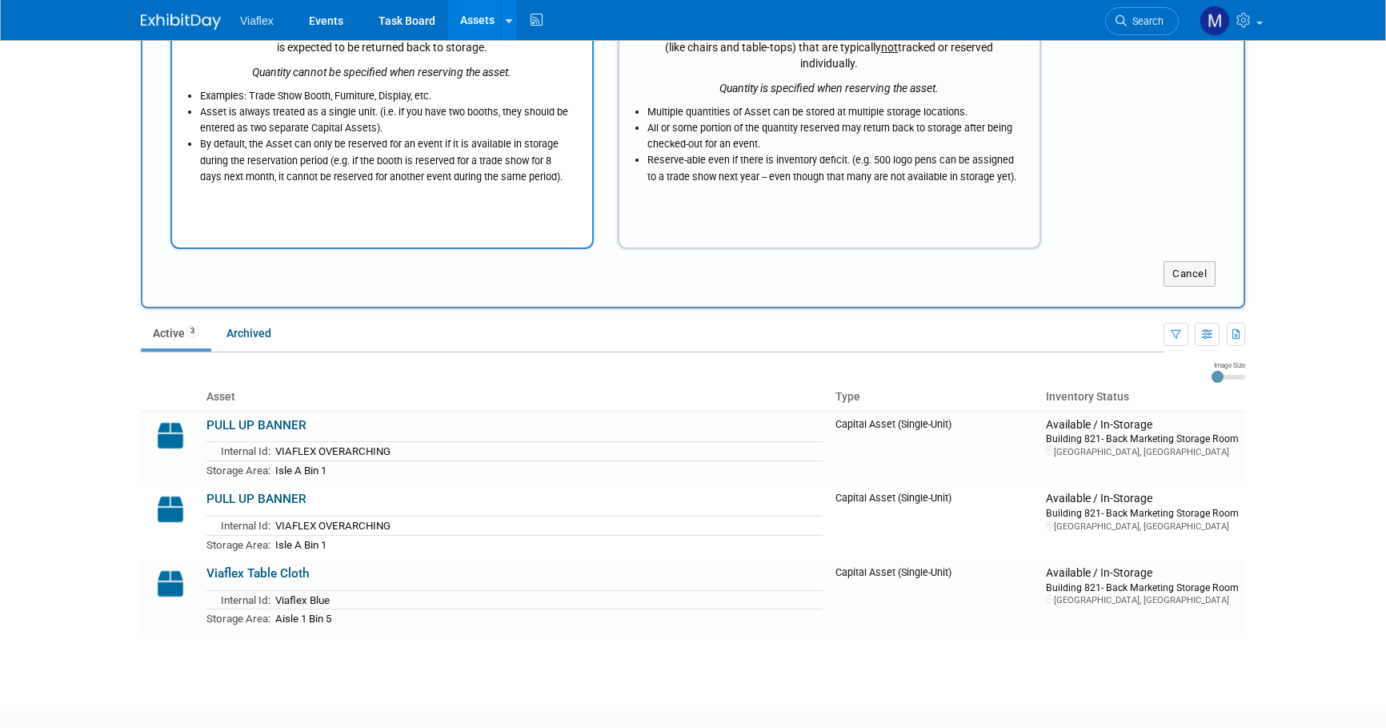
scroll to position [184, 0]
click at [377, 182] on li "By default, the Asset can only be reserved for an event if it is available in s…" at bounding box center [386, 160] width 372 height 48
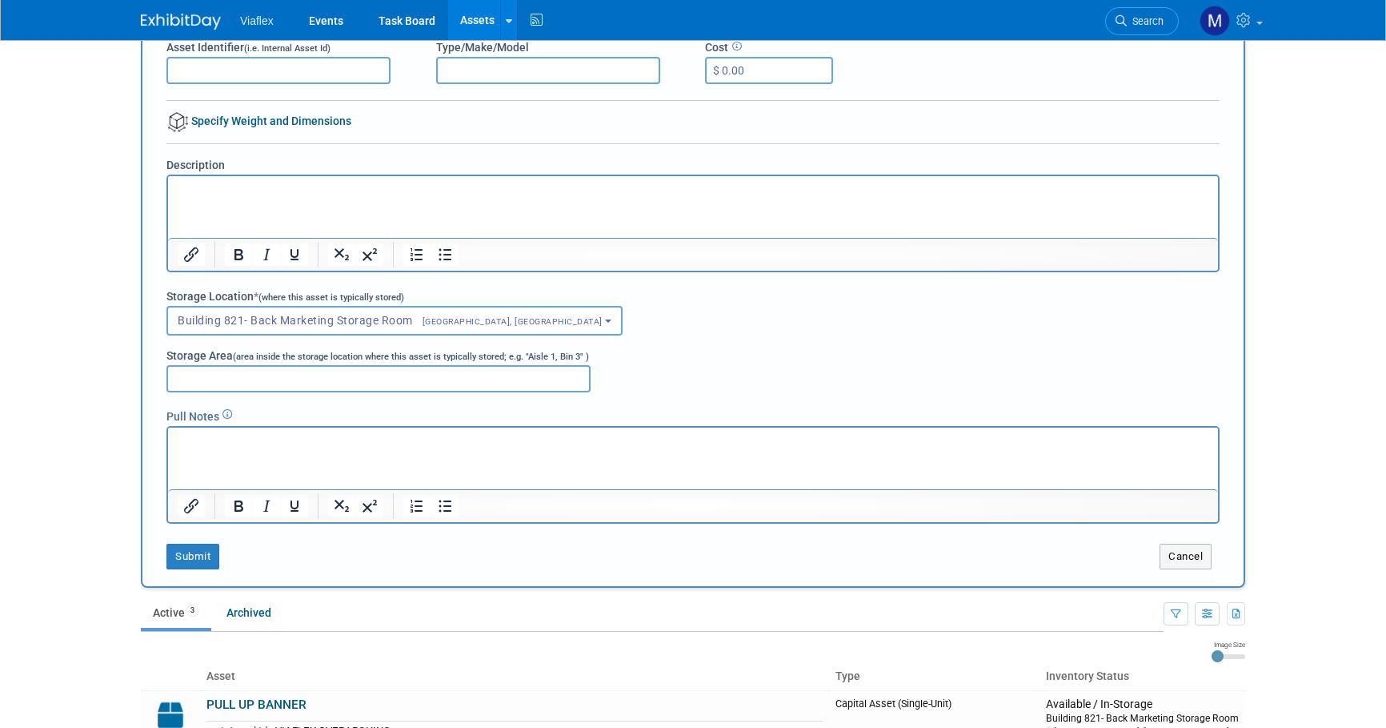
scroll to position [0, 0]
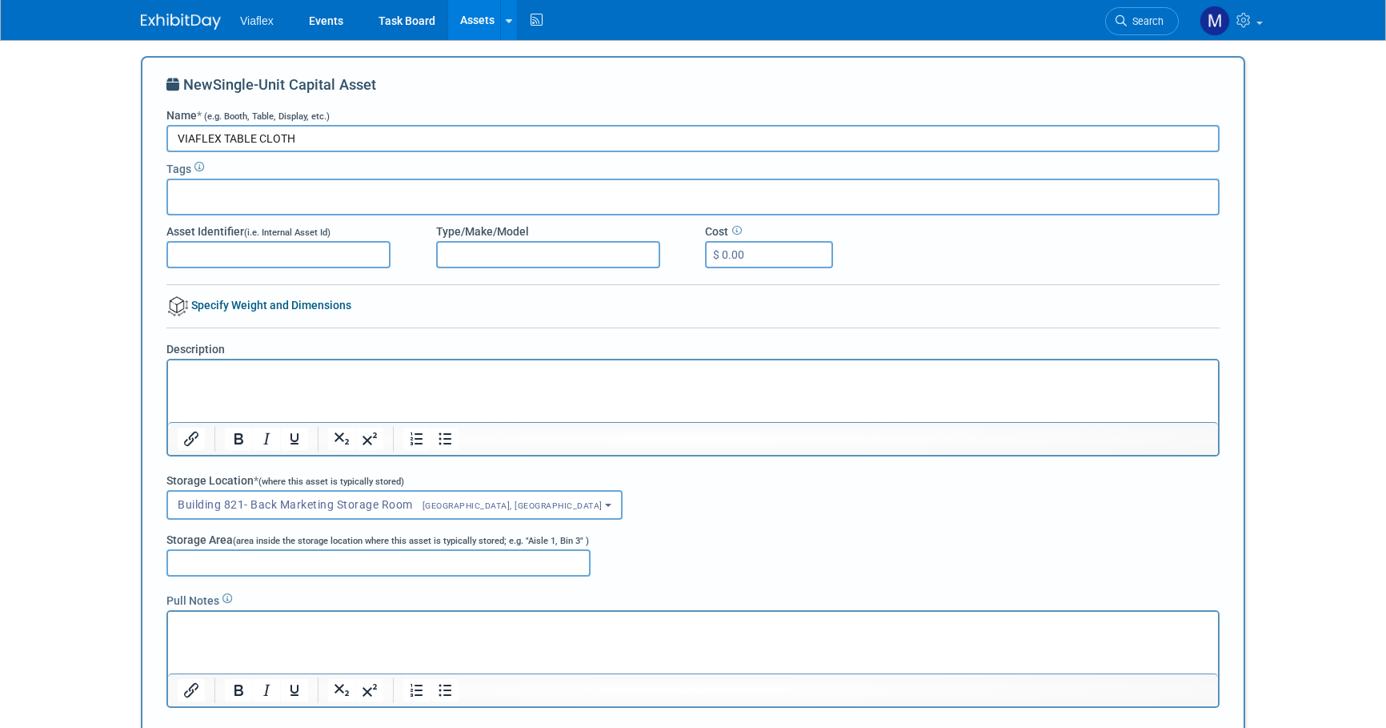
type input "VIAFLEX TABLE CLOTH"
click at [184, 253] on input "Asset Identifier (i.e. Internal Asset Id)" at bounding box center [278, 254] width 224 height 27
type input "Viaflex Blue"
click at [197, 382] on html at bounding box center [693, 371] width 1050 height 22
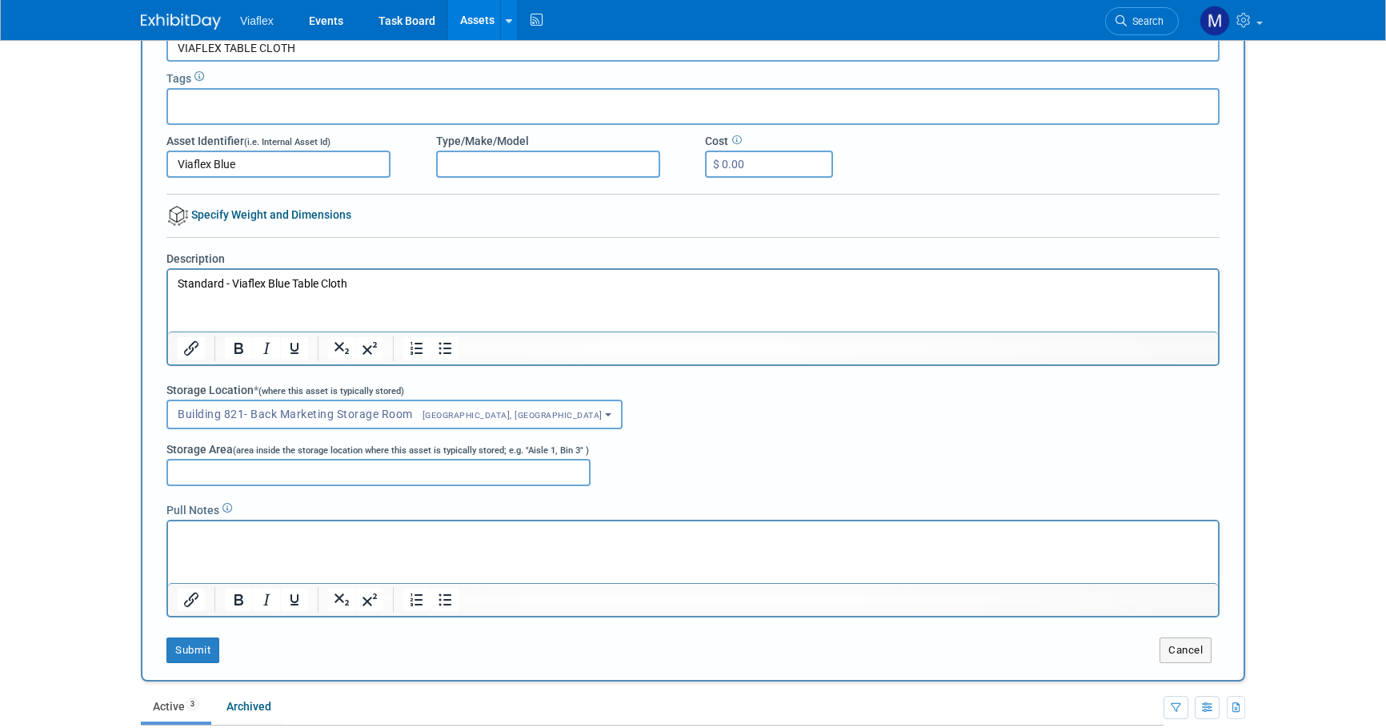
scroll to position [90, 0]
click at [204, 472] on input "Storage Area (area inside the storage location where this asset is typically st…" at bounding box center [378, 472] width 424 height 27
click at [224, 473] on input "Isle" at bounding box center [378, 472] width 424 height 27
type input "Isle 1 Bin 5"
click at [199, 648] on button "Submit" at bounding box center [192, 650] width 53 height 26
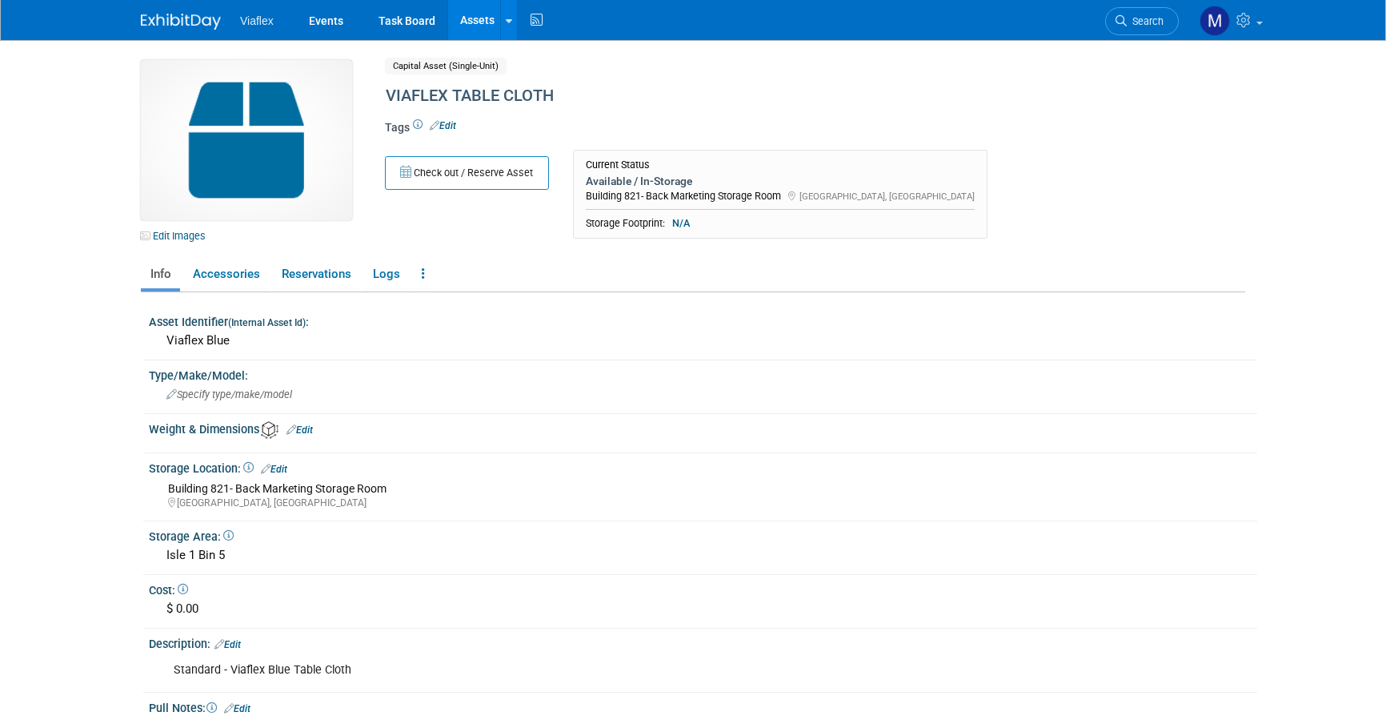
click at [471, 22] on link "Assets" at bounding box center [477, 20] width 58 height 40
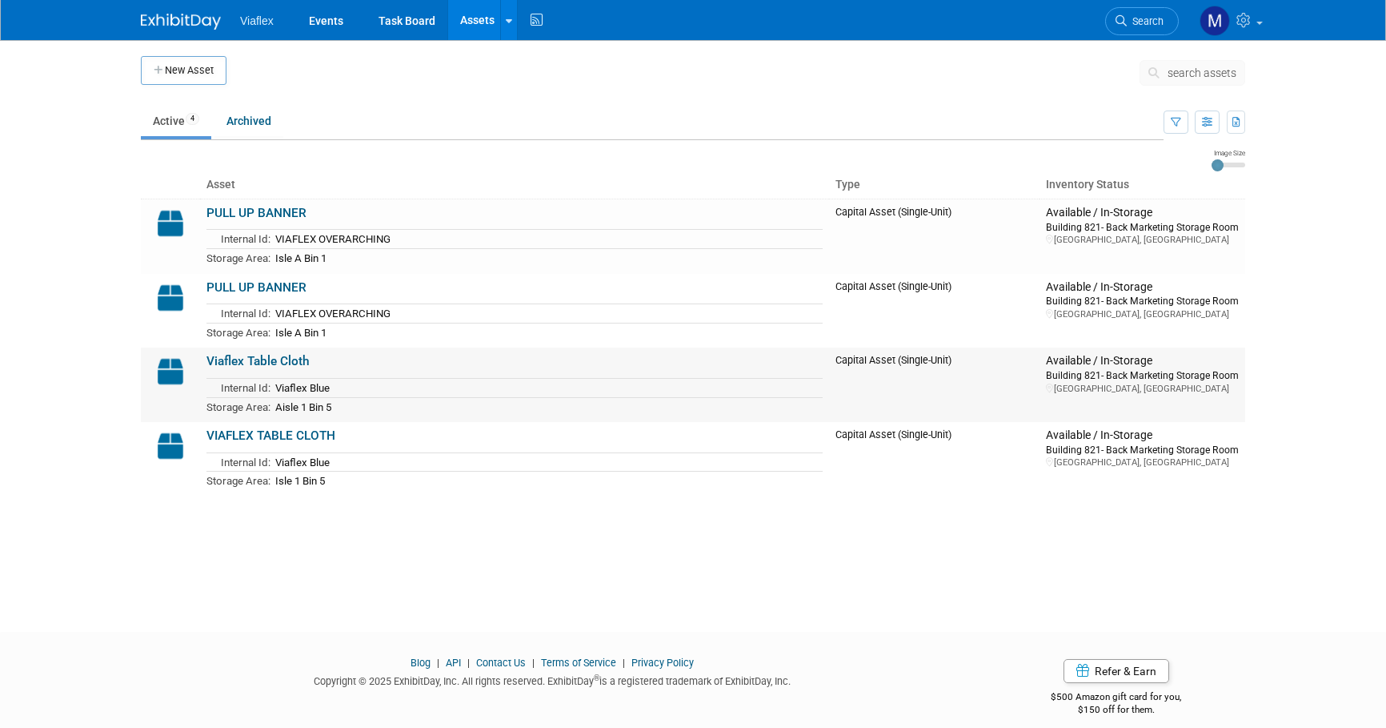
click at [283, 359] on link "Viaflex Table Cloth" at bounding box center [257, 361] width 103 height 14
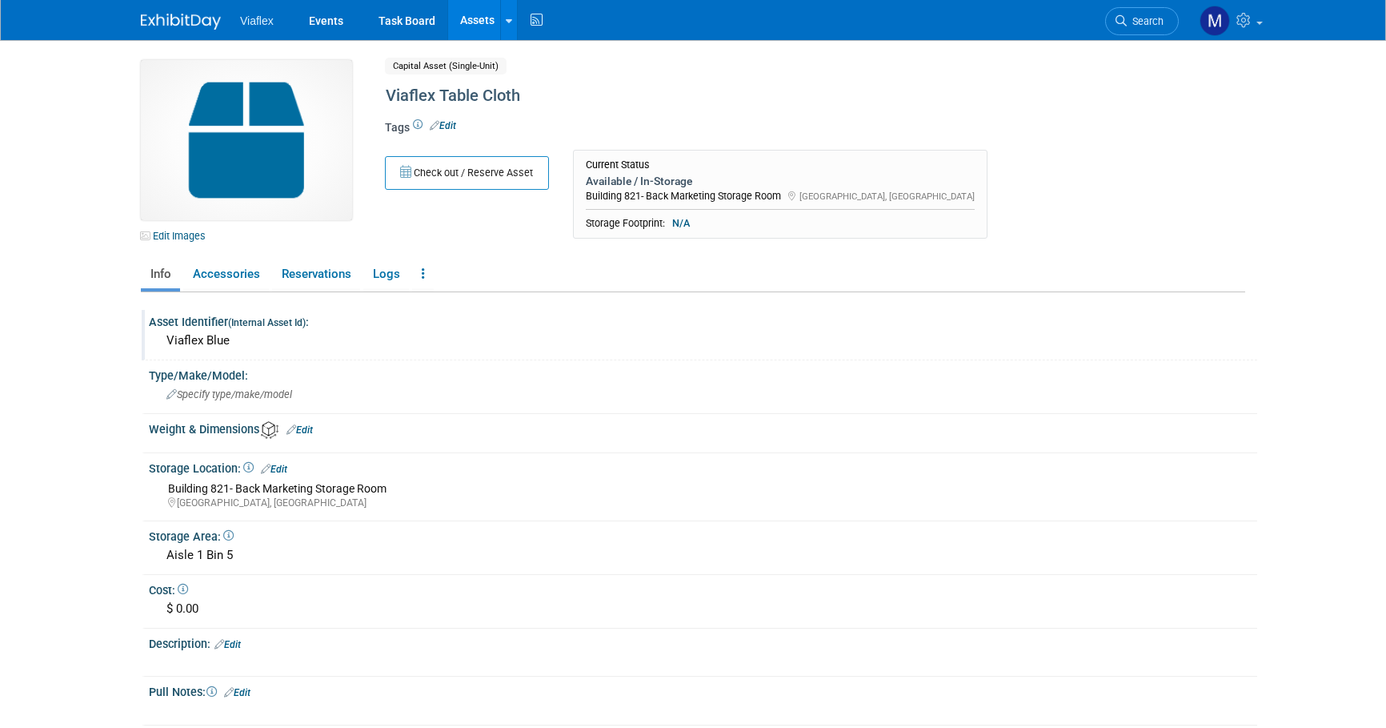
click at [233, 336] on div "Viaflex Blue" at bounding box center [703, 340] width 1085 height 25
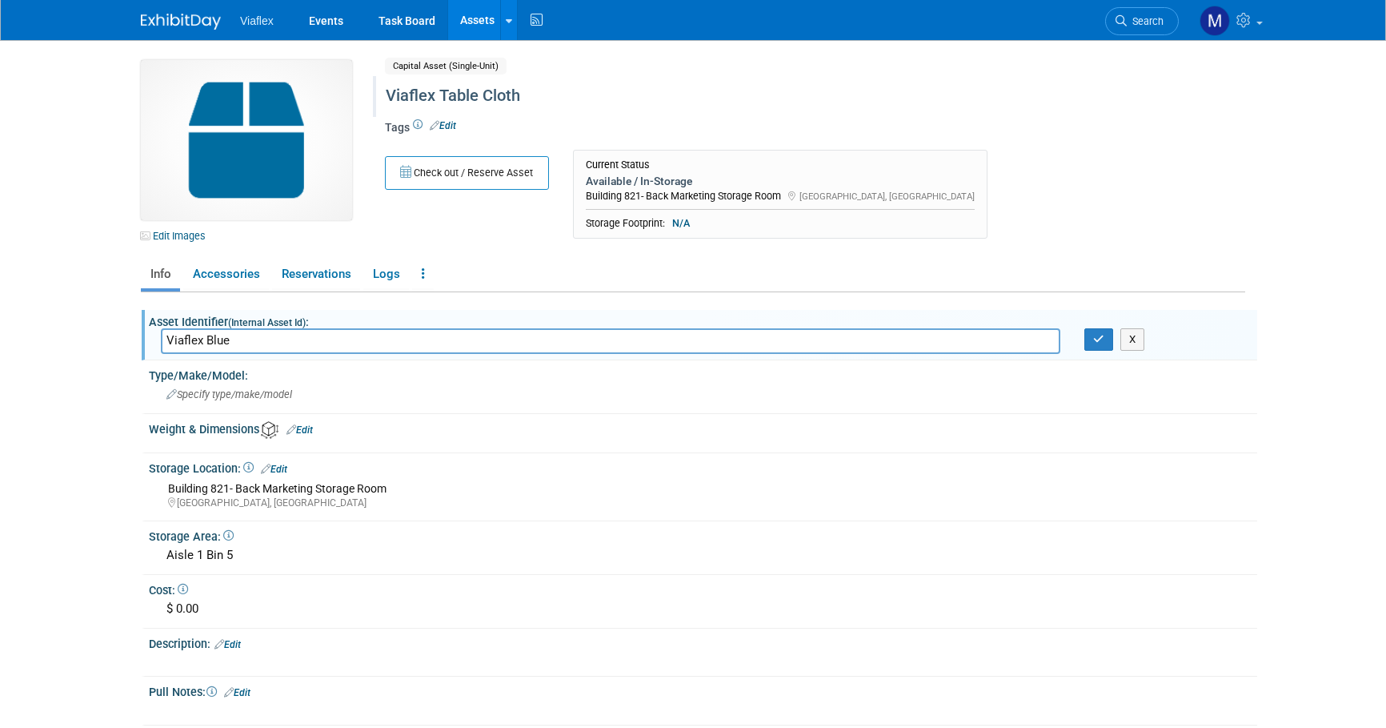
click at [527, 97] on div "Viaflex Table Cloth" at bounding box center [746, 96] width 733 height 29
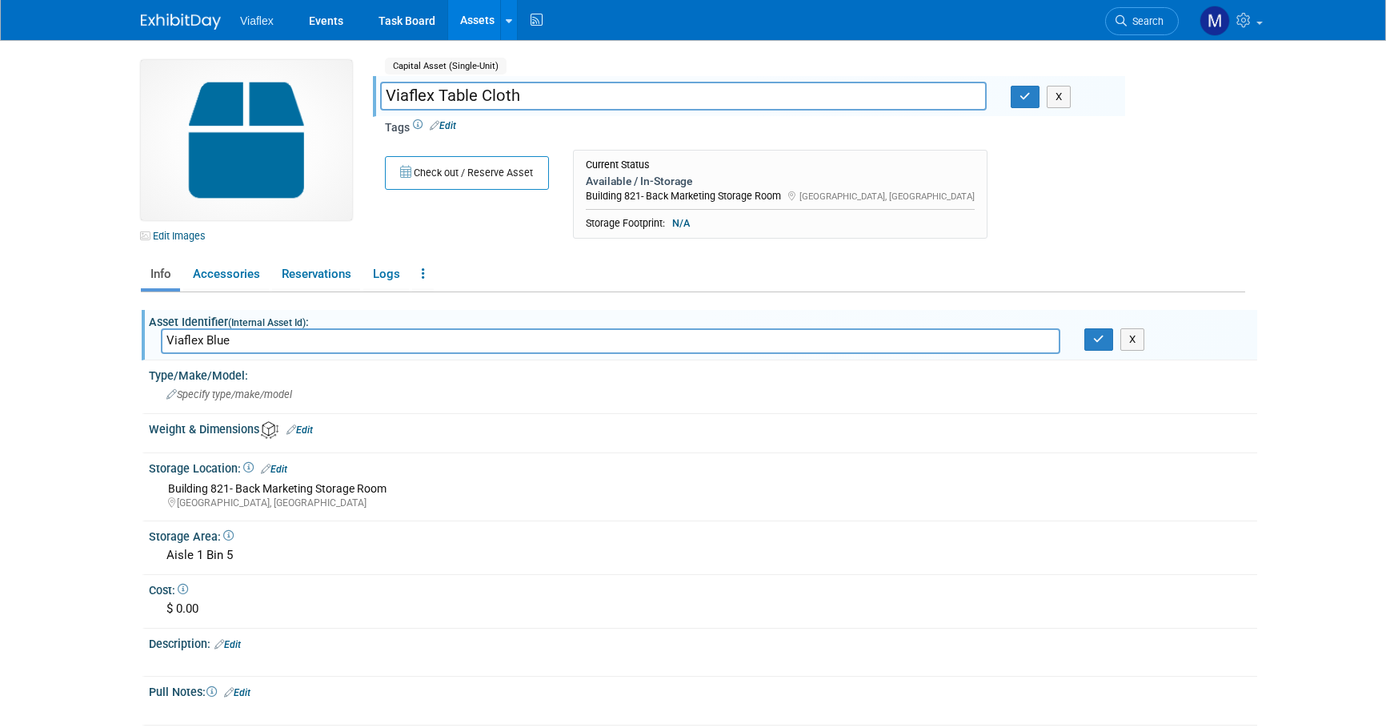
drag, startPoint x: 427, startPoint y: 93, endPoint x: 331, endPoint y: 91, distance: 96.1
click at [331, 91] on div "Edit Images Capital Asset (Single-Unit) Shared Viaflex Table Cloth Viaflex Tabl…" at bounding box center [693, 153] width 1129 height 187
type input "VIAFLEX TABLE CLOTH"
click at [110, 79] on body "Viaflex Events Task Board Assets New Asset Search Assets" at bounding box center [693, 364] width 1386 height 728
click at [1023, 99] on button "button" at bounding box center [1025, 97] width 29 height 22
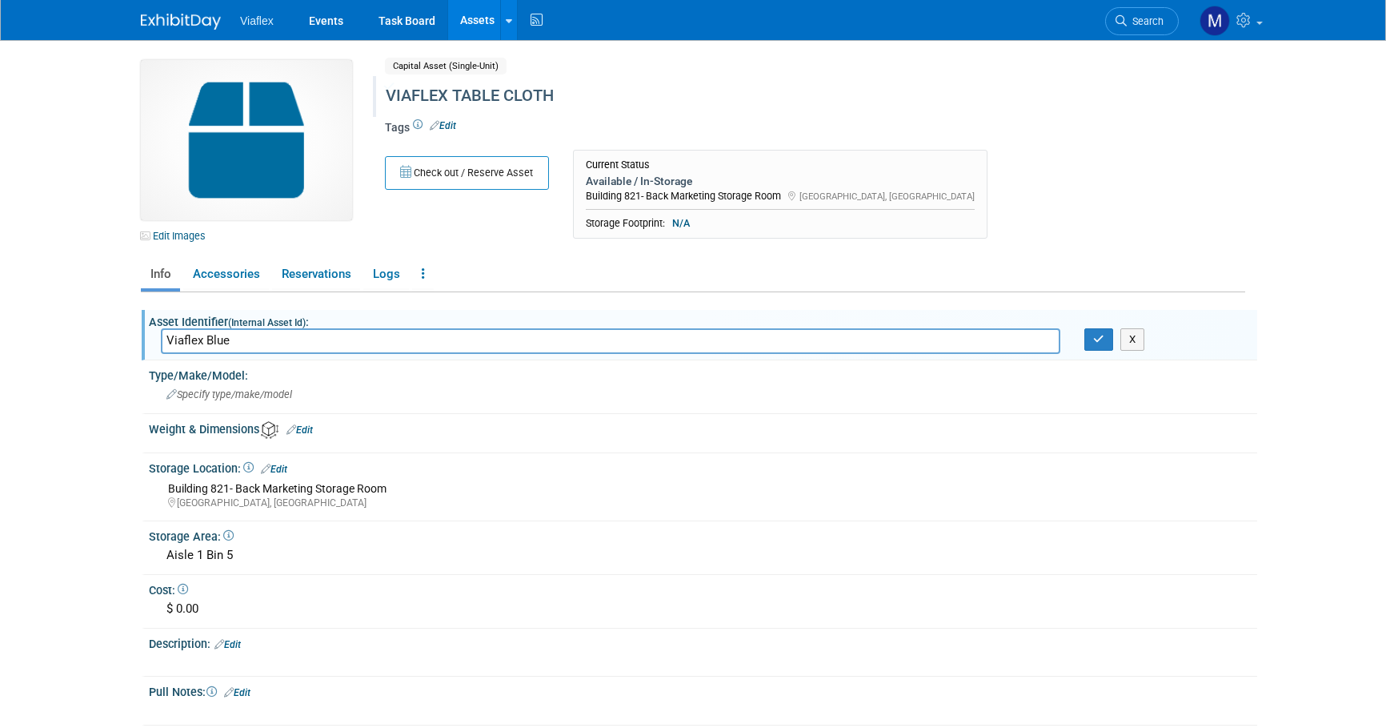
click at [202, 17] on img at bounding box center [181, 22] width 80 height 16
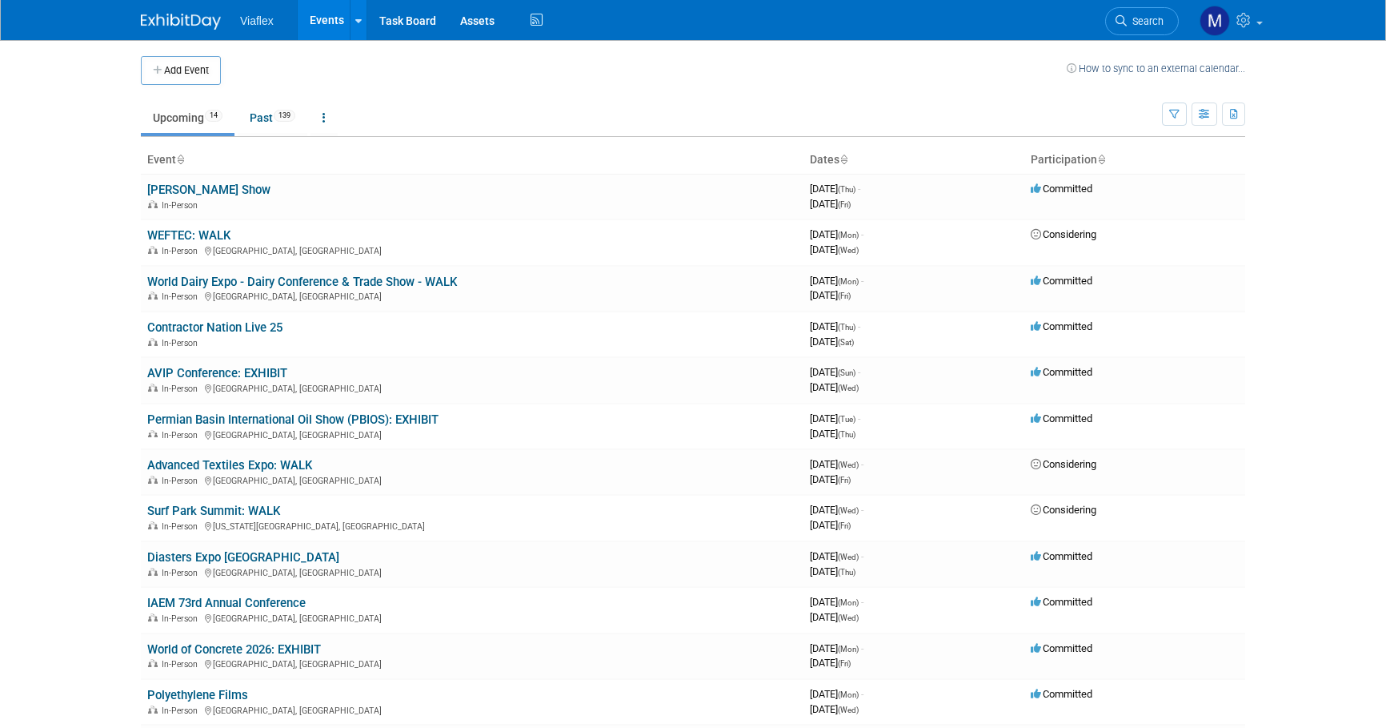
click at [66, 218] on body "Viaflex Events Add Event Bulk Upload Events Shareable Event Boards Recently Vie…" at bounding box center [693, 364] width 1386 height 728
click at [247, 16] on span "Viaflex" at bounding box center [257, 20] width 34 height 13
click at [192, 20] on img at bounding box center [181, 22] width 80 height 16
click at [178, 278] on link "World Dairy Expo - Dairy Conference & Trade Show - WALK" at bounding box center [302, 282] width 310 height 14
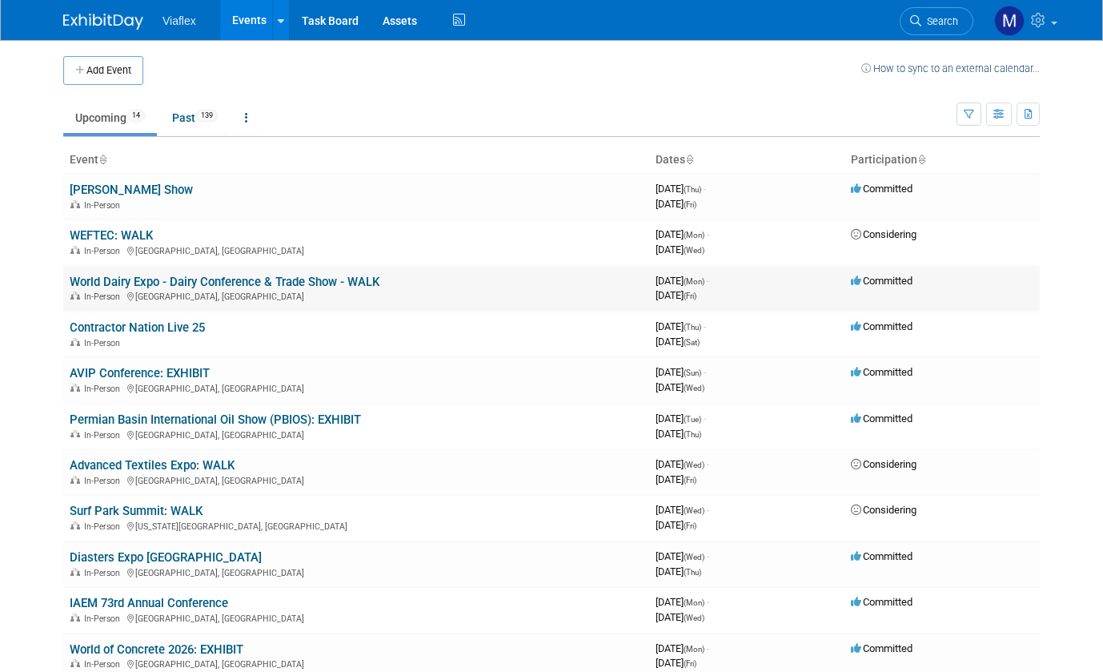
click at [118, 280] on link "World Dairy Expo - Dairy Conference & Trade Show - WALK" at bounding box center [225, 282] width 310 height 14
click at [147, 276] on link "World Dairy Expo - Dairy Conference & Trade Show - WALK" at bounding box center [225, 282] width 310 height 14
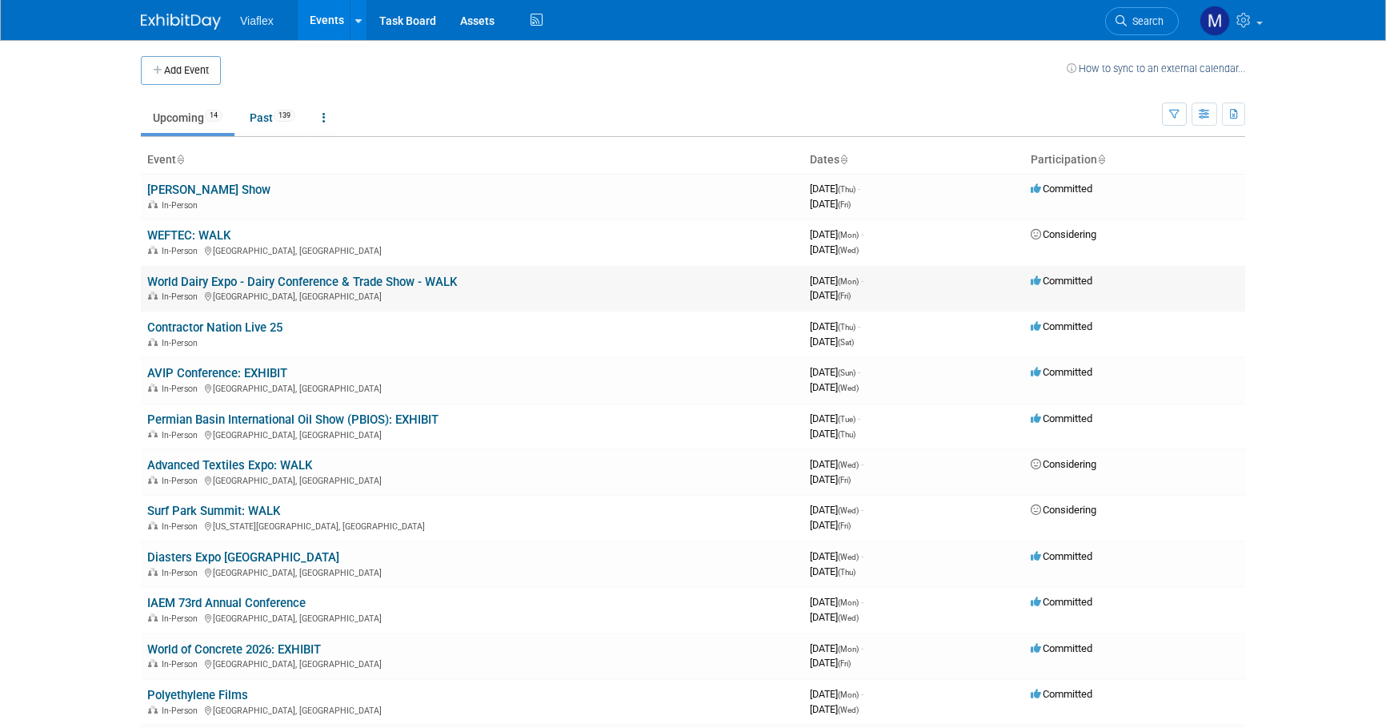
click at [235, 277] on link "World Dairy Expo - Dairy Conference & Trade Show - WALK" at bounding box center [302, 282] width 310 height 14
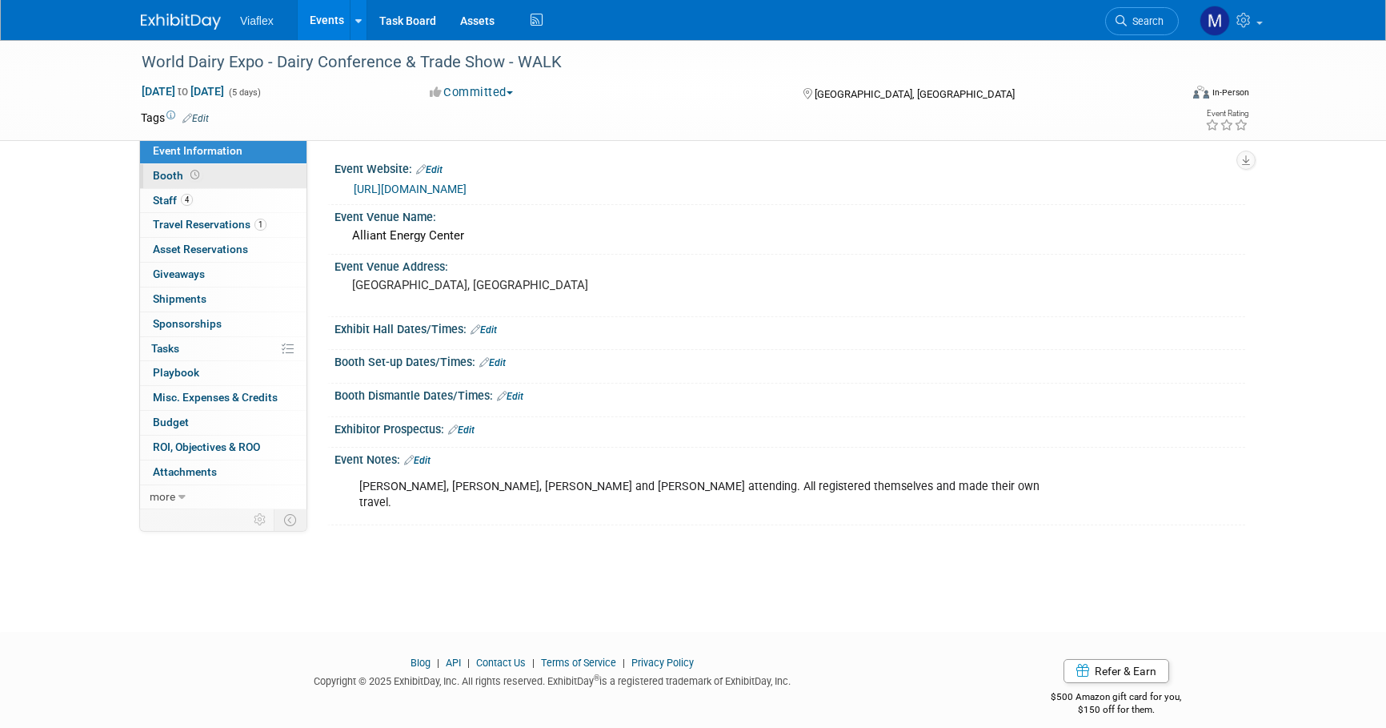
click at [170, 173] on span "Booth" at bounding box center [178, 175] width 50 height 13
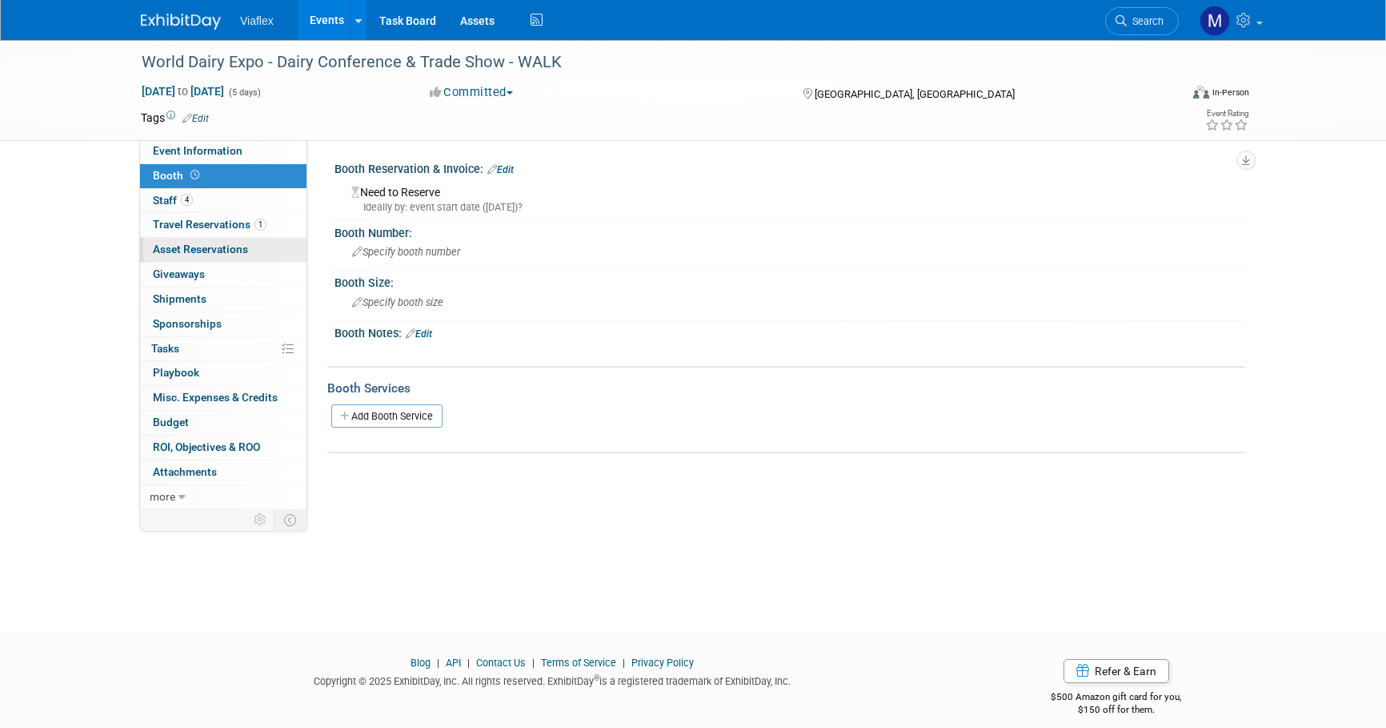
click at [155, 245] on span "Asset Reservations 0" at bounding box center [200, 249] width 95 height 13
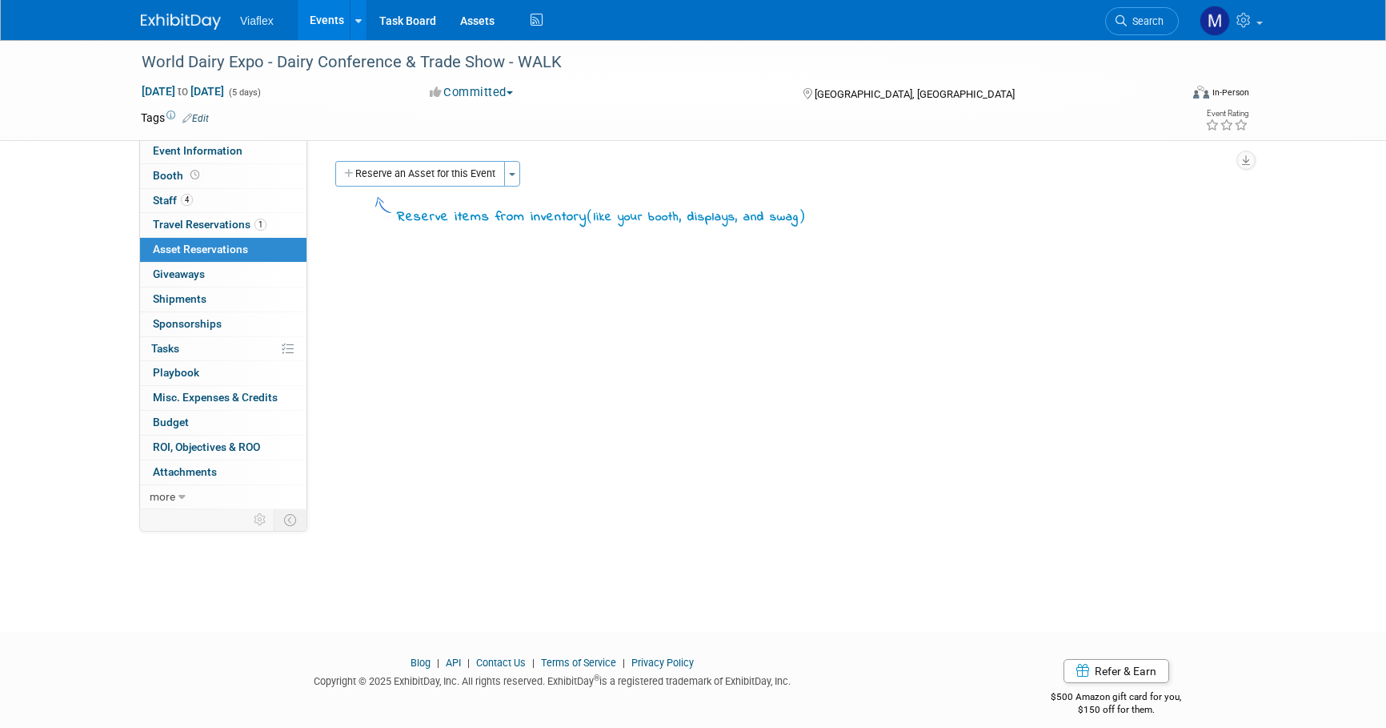
click at [403, 175] on button "Reserve an Asset for this Event" at bounding box center [420, 174] width 170 height 26
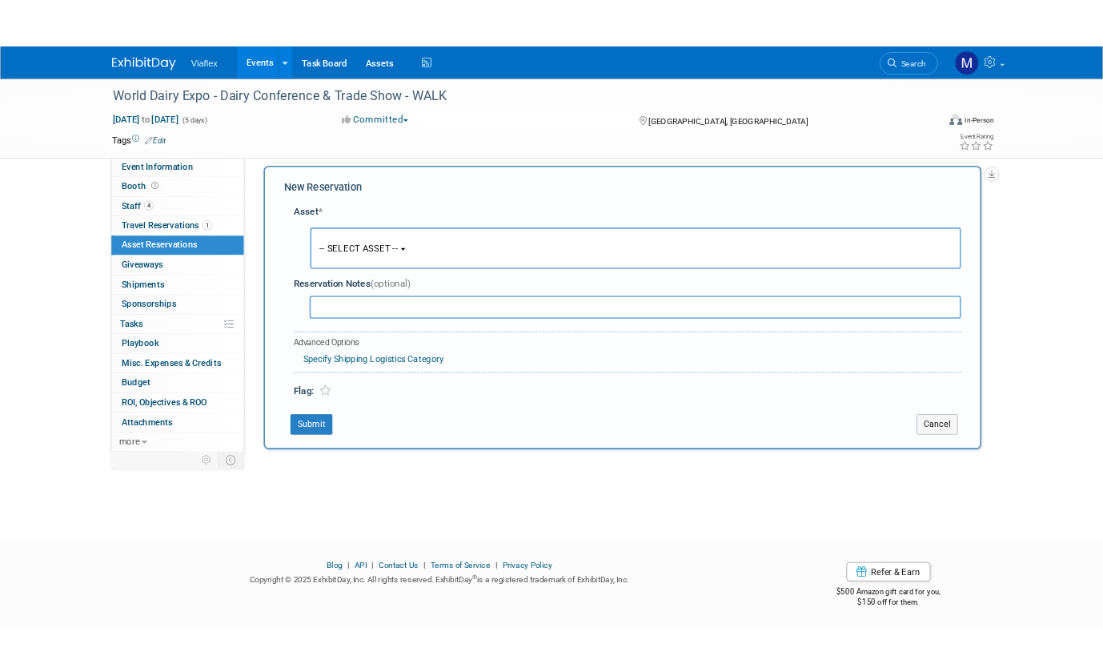
scroll to position [14, 0]
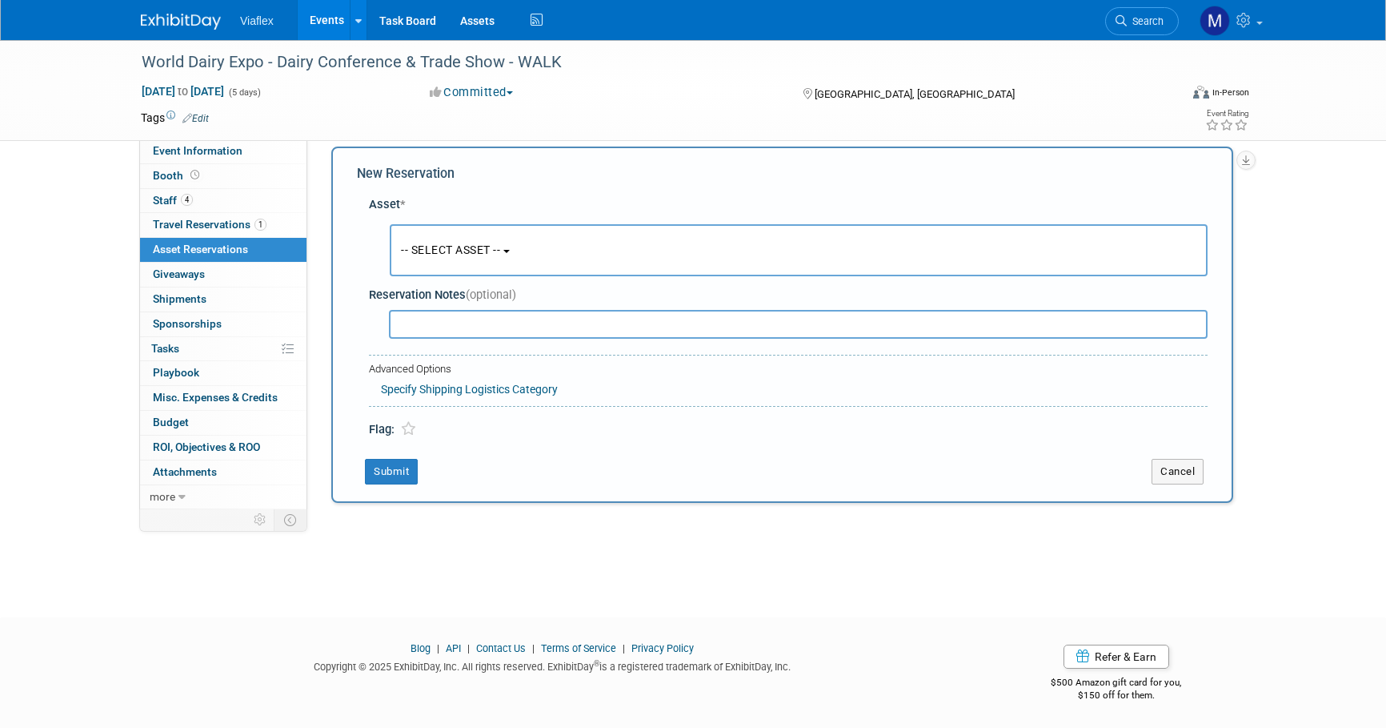
click at [463, 243] on span "-- SELECT ASSET --" at bounding box center [450, 249] width 99 height 13
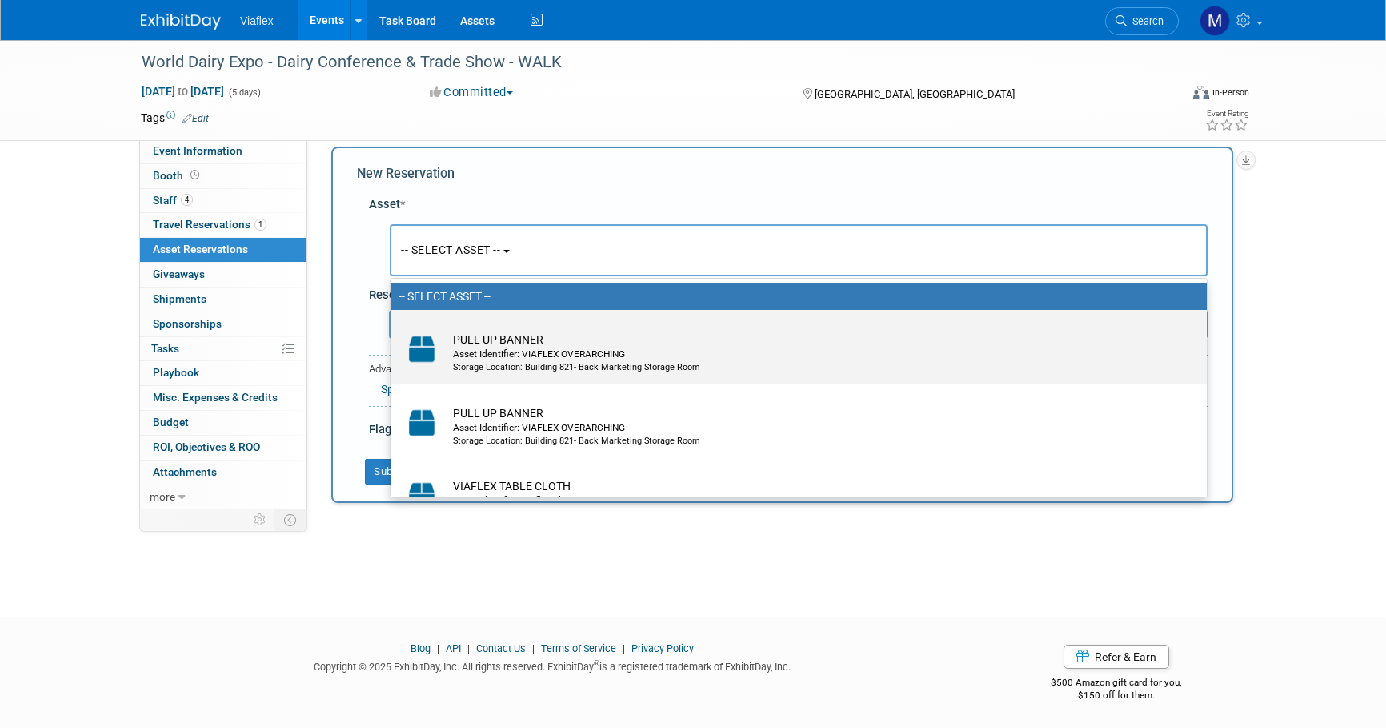
click at [485, 337] on td "PULL UP BANNER Asset Identifier: VIAFLEX OVERARCHING Storage Location: Building…" at bounding box center [810, 352] width 730 height 42
click at [393, 329] on input "PULL UP BANNER Asset Identifier: VIAFLEX OVERARCHING Storage Location: Building…" at bounding box center [388, 324] width 10 height 10
select select "10729634"
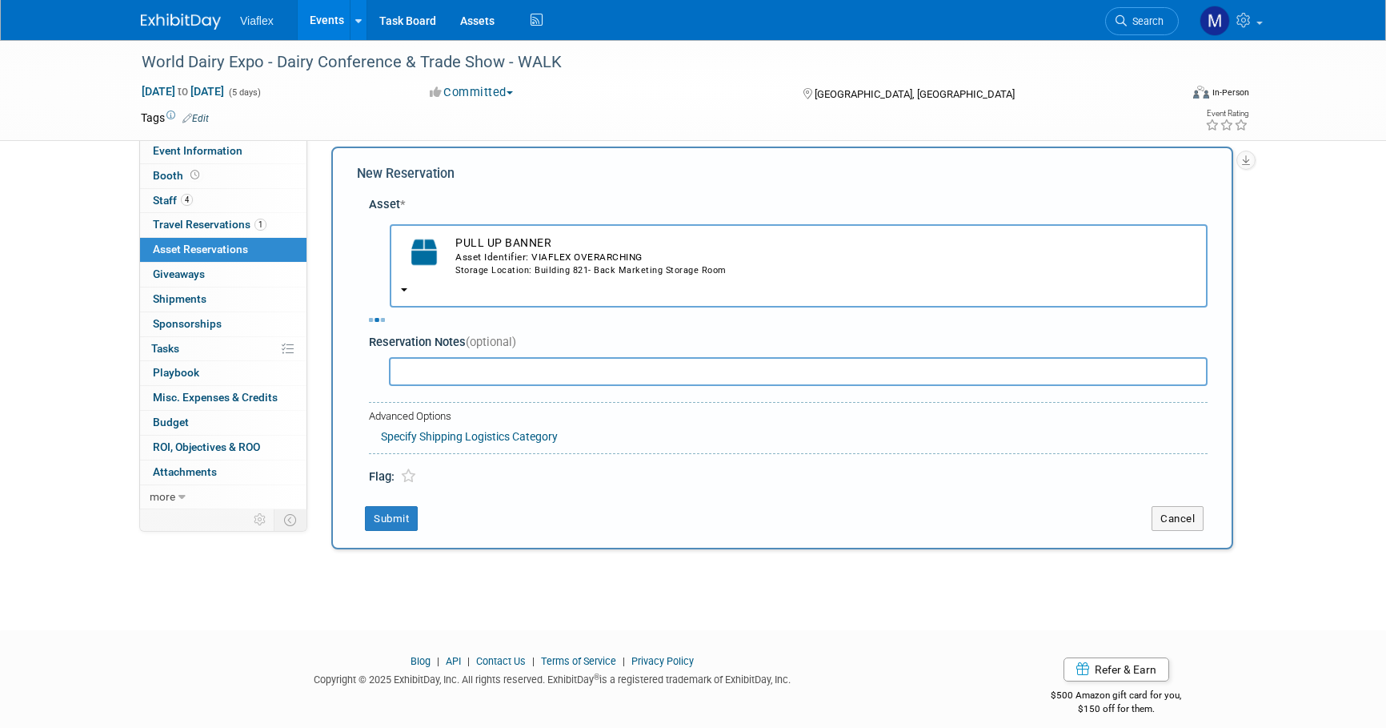
select select "8"
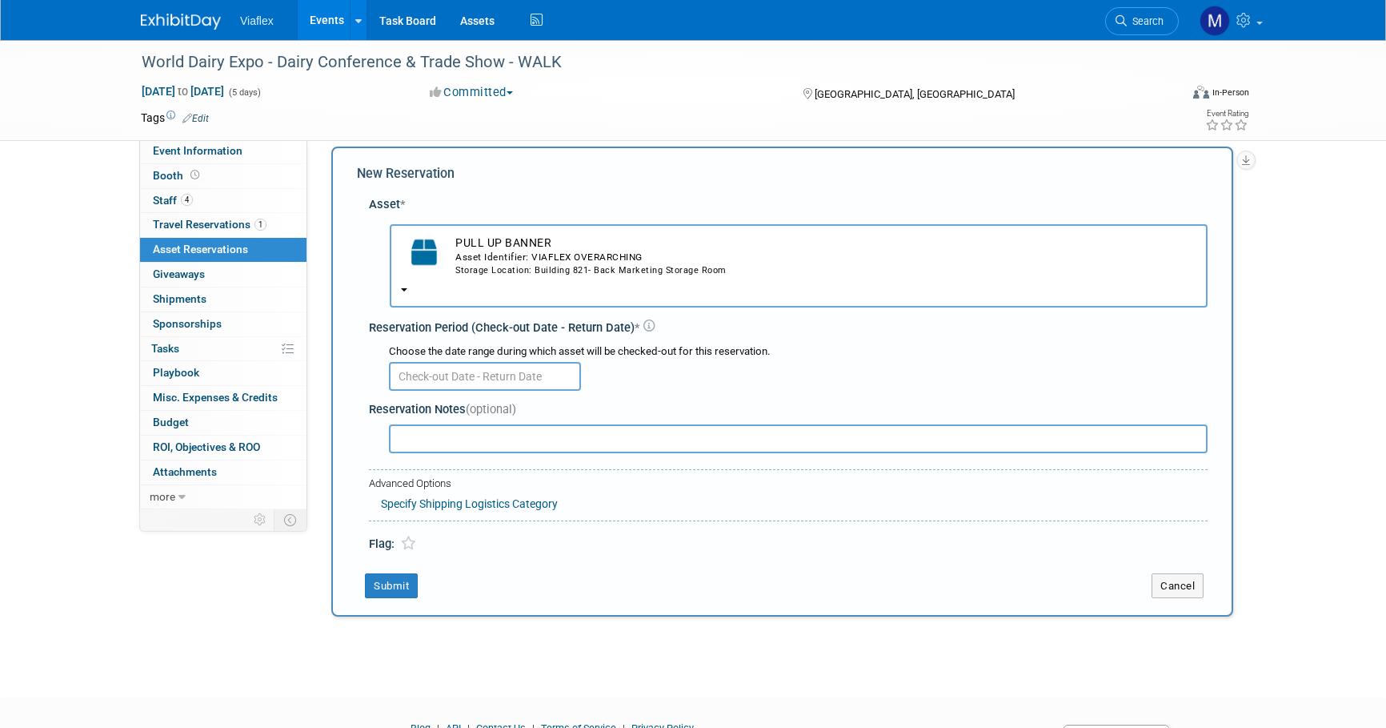
click at [455, 362] on input "text" at bounding box center [485, 376] width 192 height 29
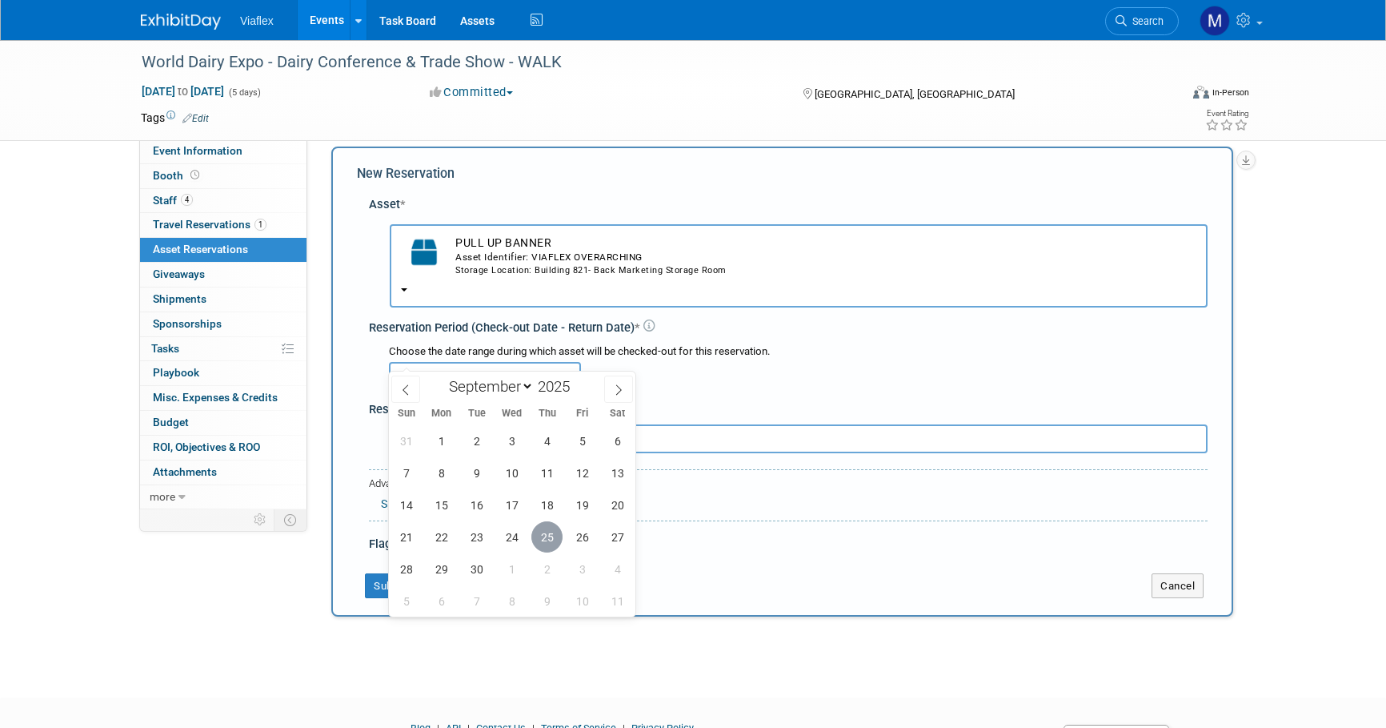
click at [549, 537] on span "25" at bounding box center [546, 536] width 31 height 31
type input "Sep 25, 2025"
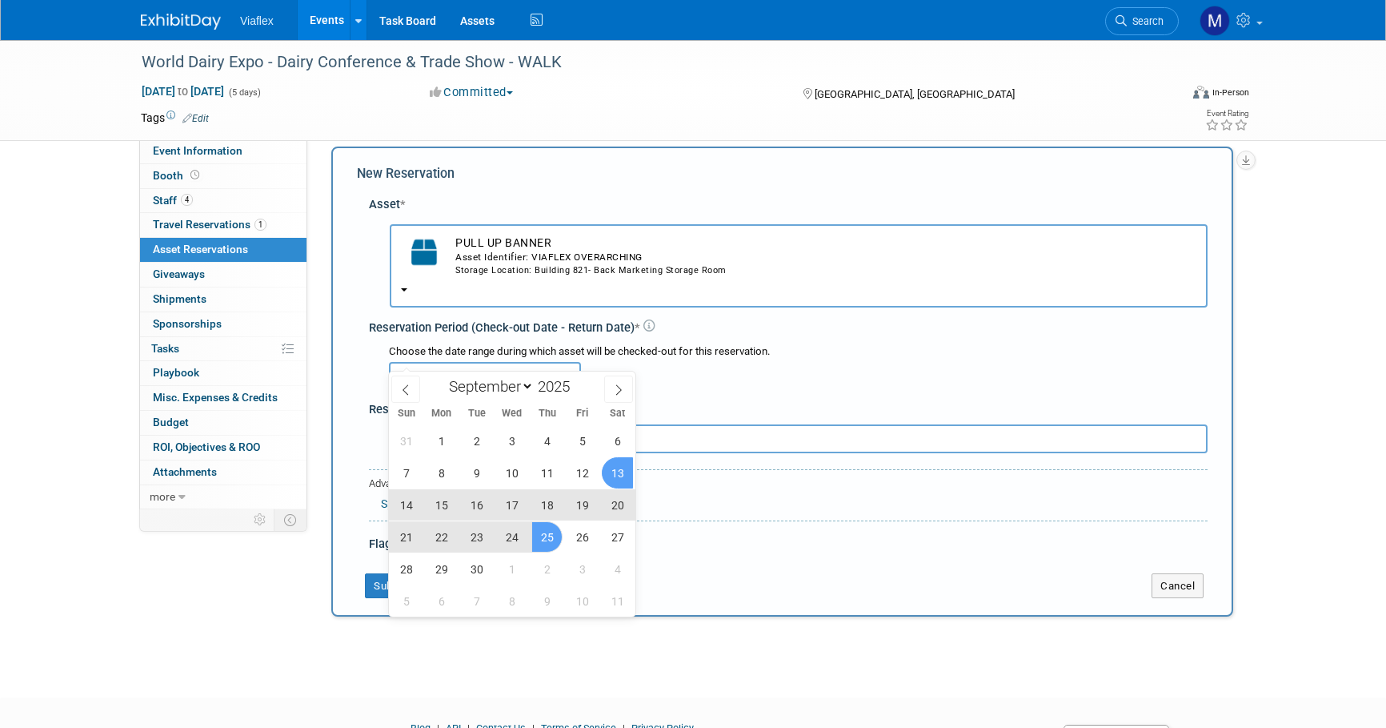
click at [711, 359] on div at bounding box center [798, 374] width 819 height 31
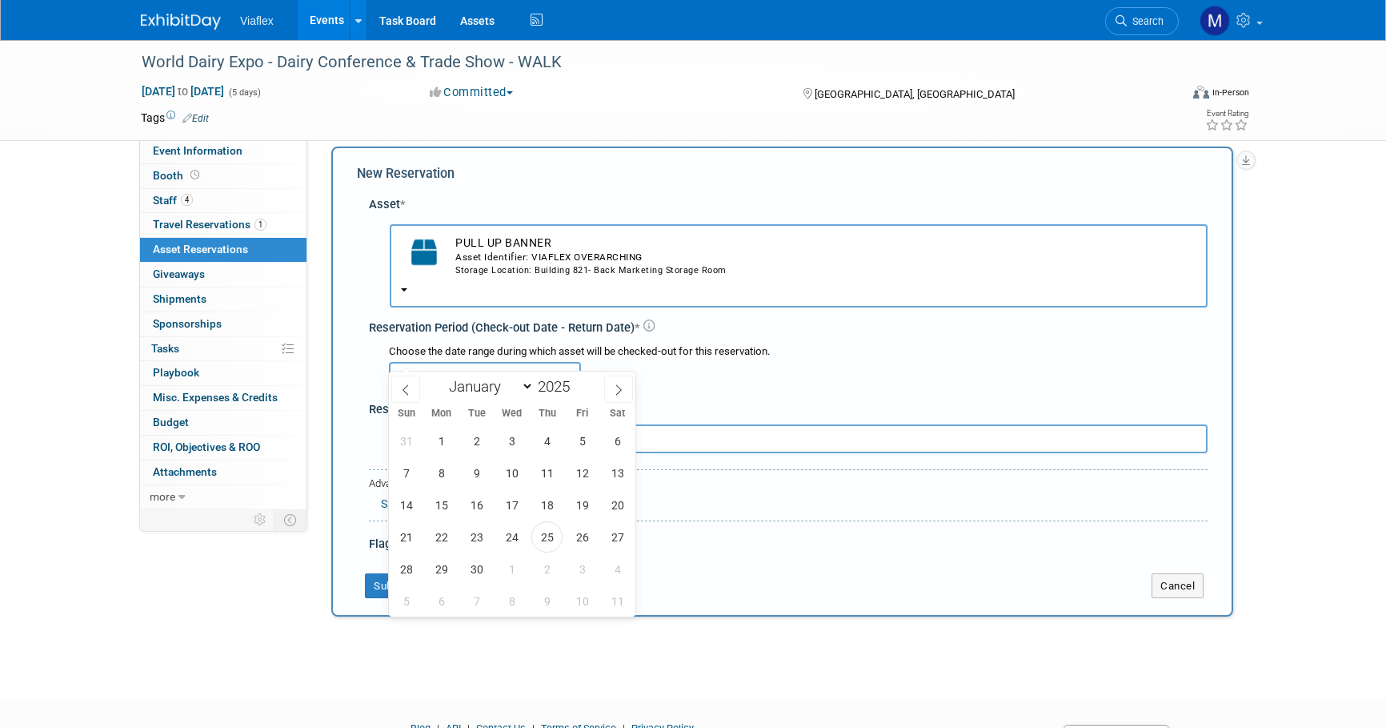
click at [517, 362] on input "text" at bounding box center [485, 376] width 192 height 29
click at [439, 600] on span "6" at bounding box center [441, 600] width 31 height 31
type input "Oct 6, 2025"
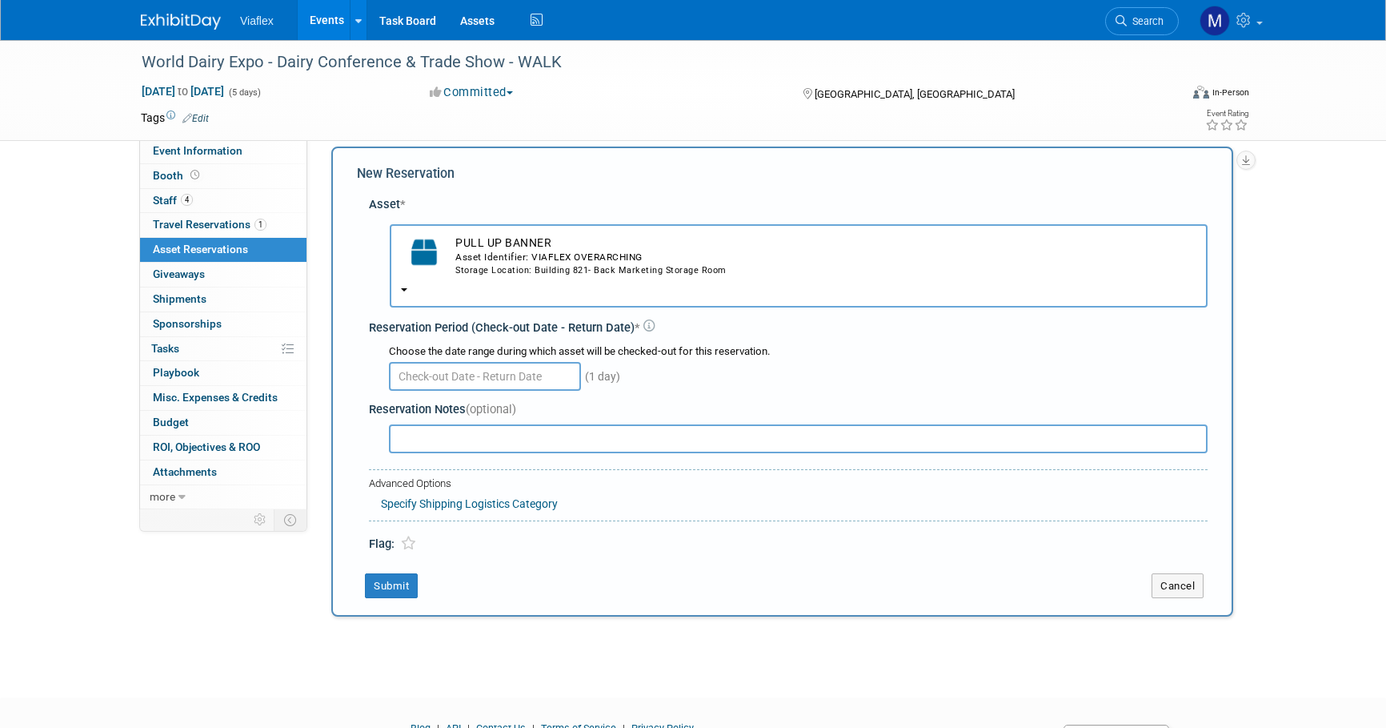
click at [776, 359] on div "(1 day)" at bounding box center [798, 374] width 819 height 31
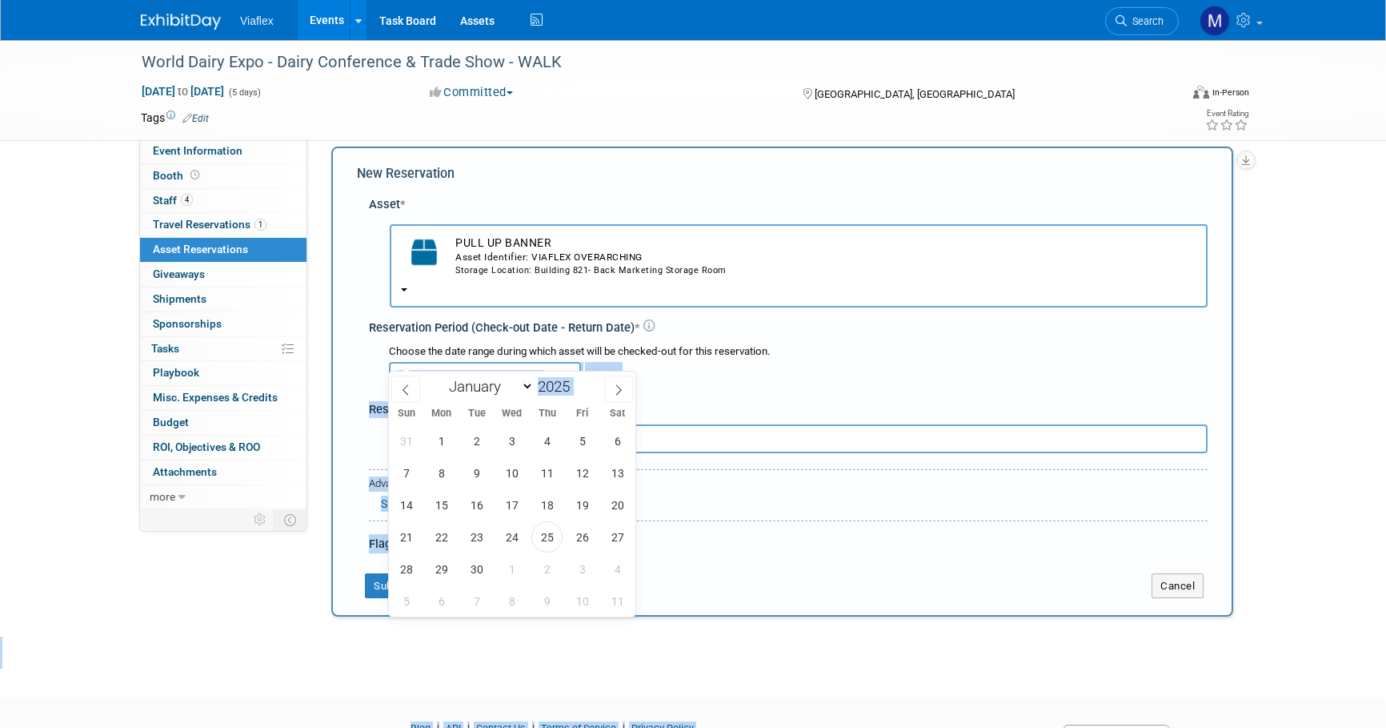
click at [489, 362] on input "text" at bounding box center [485, 376] width 192 height 29
click at [546, 534] on span "25" at bounding box center [546, 536] width 31 height 31
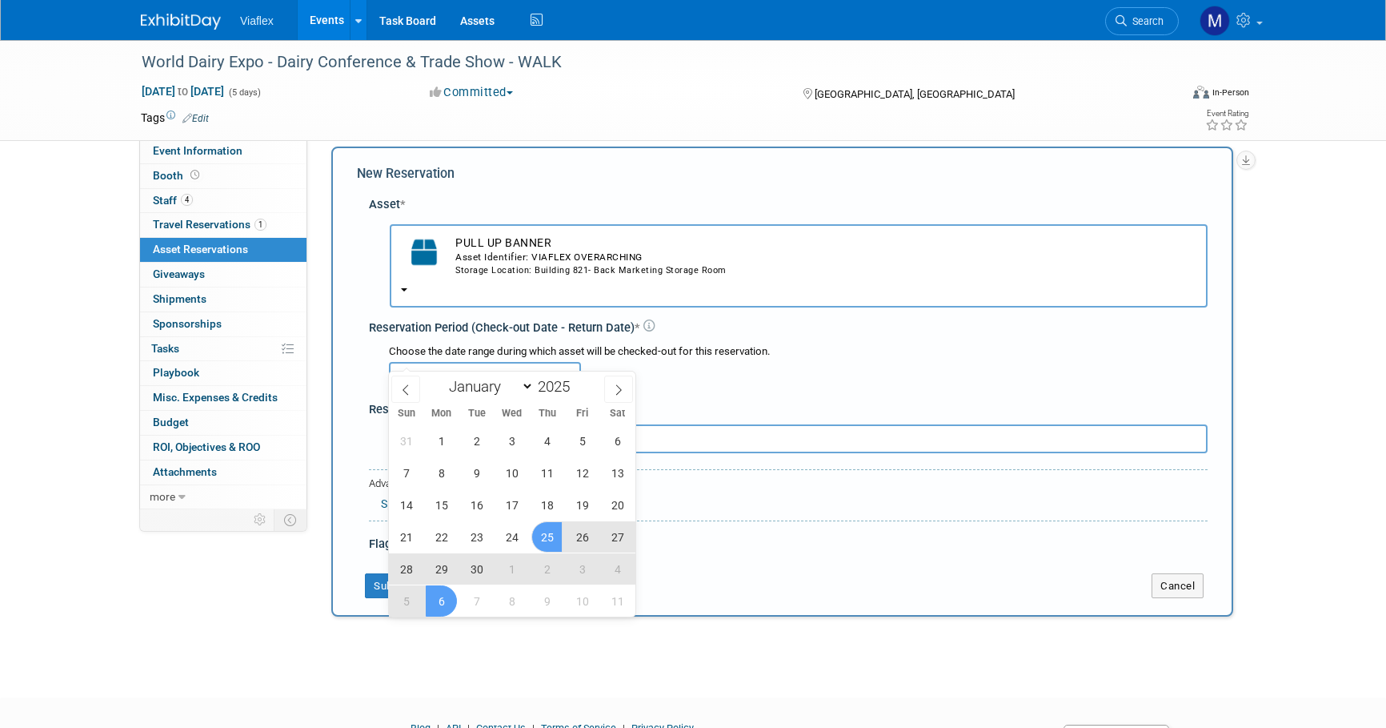
click at [443, 599] on span "6" at bounding box center [441, 600] width 31 height 31
type input "Sep 25, 2025 to Oct 6, 2025"
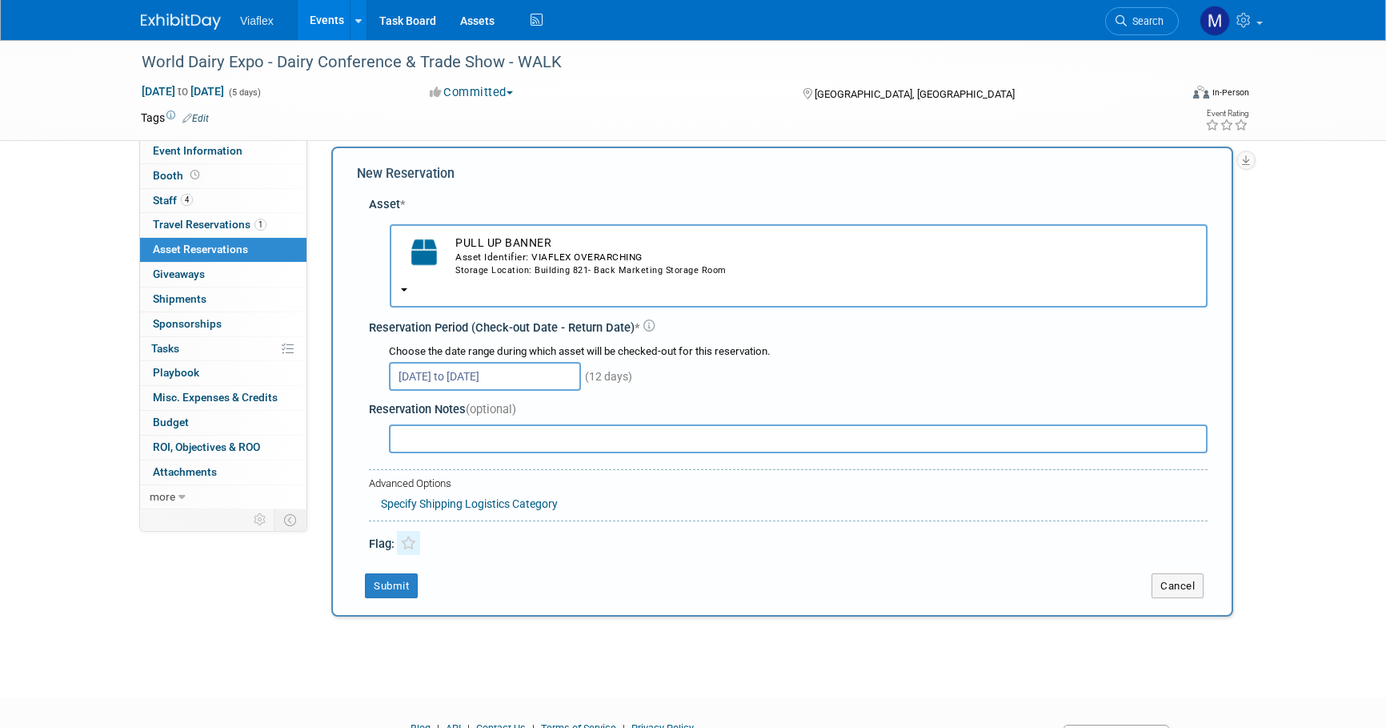
click at [410, 536] on icon at bounding box center [408, 543] width 15 height 14
click at [451, 497] on link "Specify Shipping Logistics Category" at bounding box center [469, 503] width 177 height 13
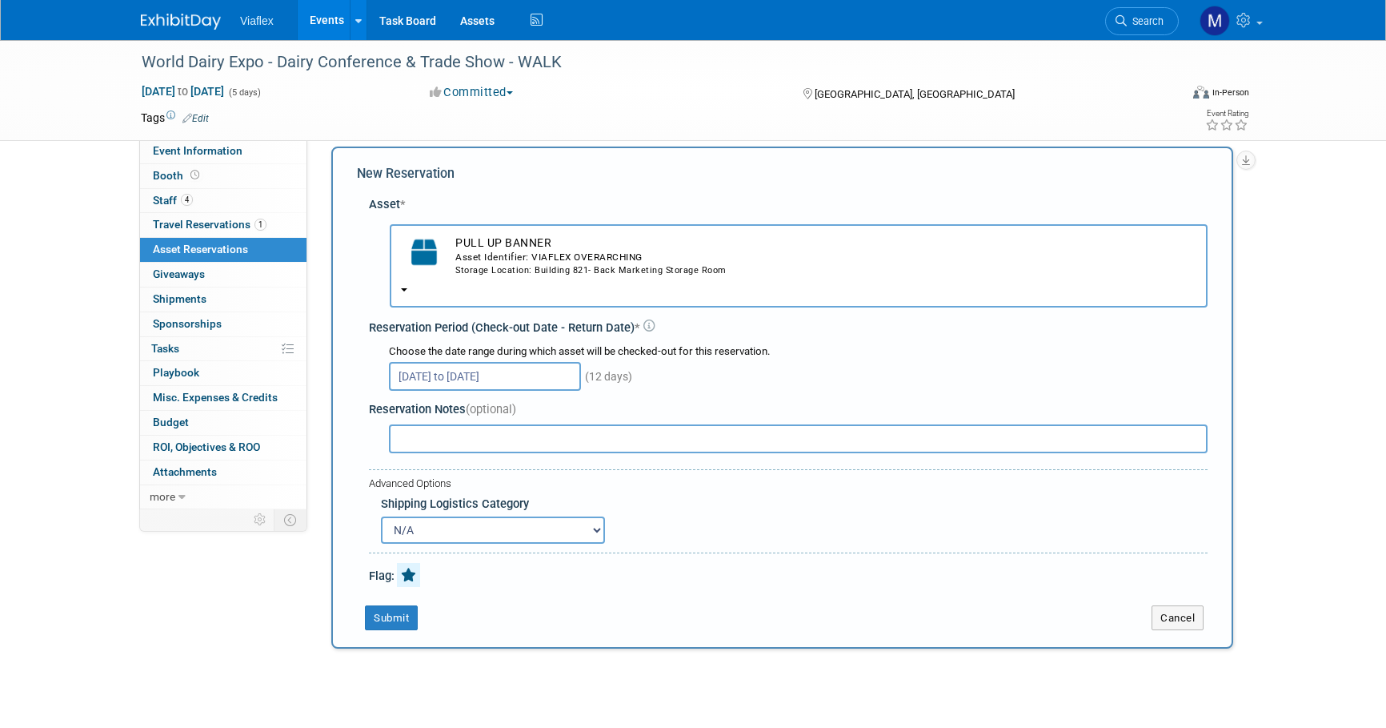
select select "3"
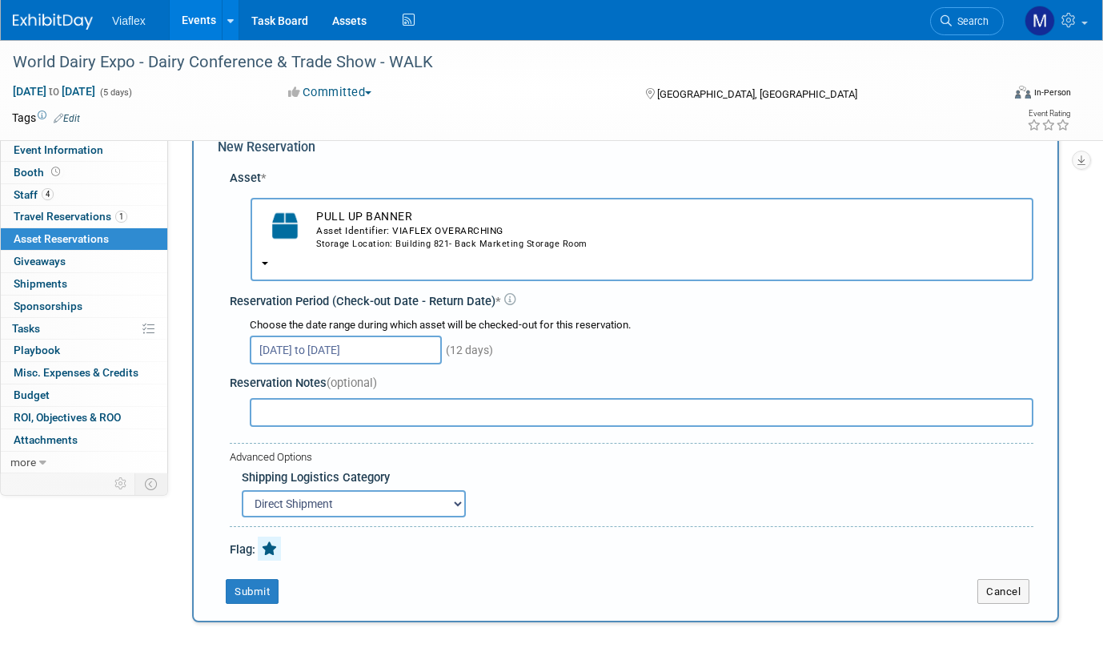
scroll to position [53, 0]
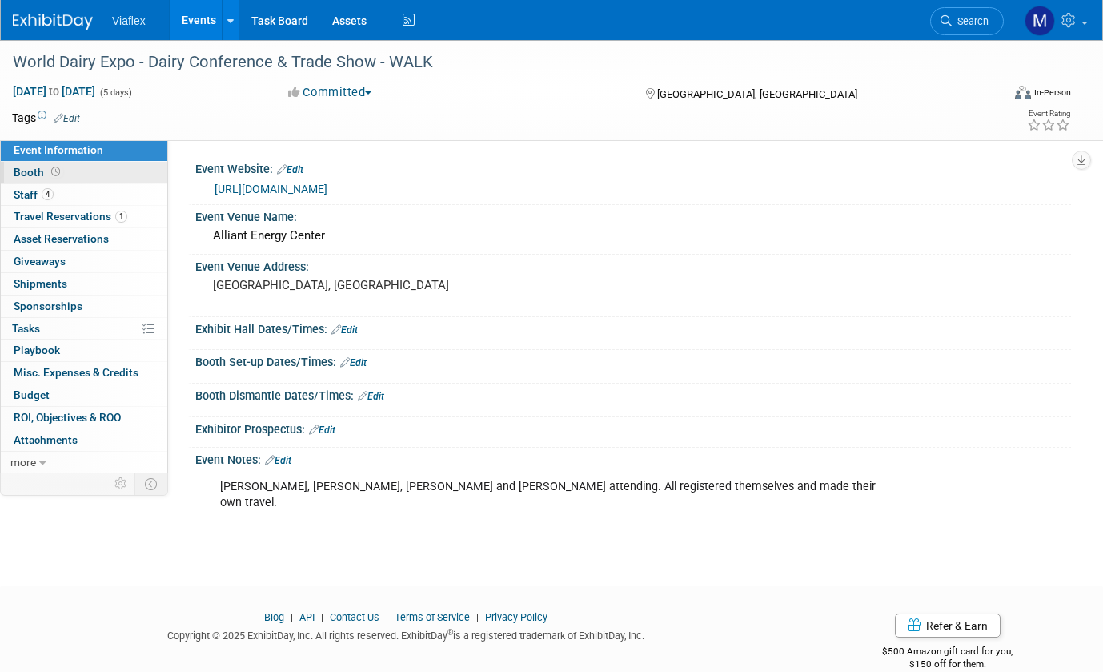
click at [32, 173] on span "Booth" at bounding box center [39, 172] width 50 height 13
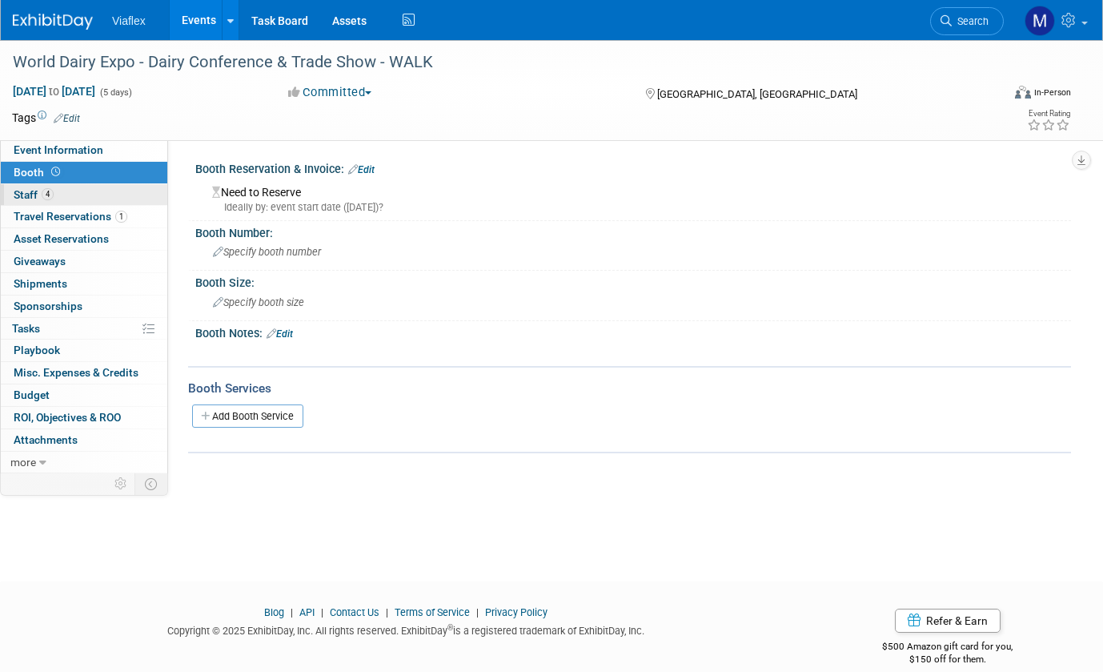
click at [22, 195] on span "Staff 4" at bounding box center [34, 194] width 40 height 13
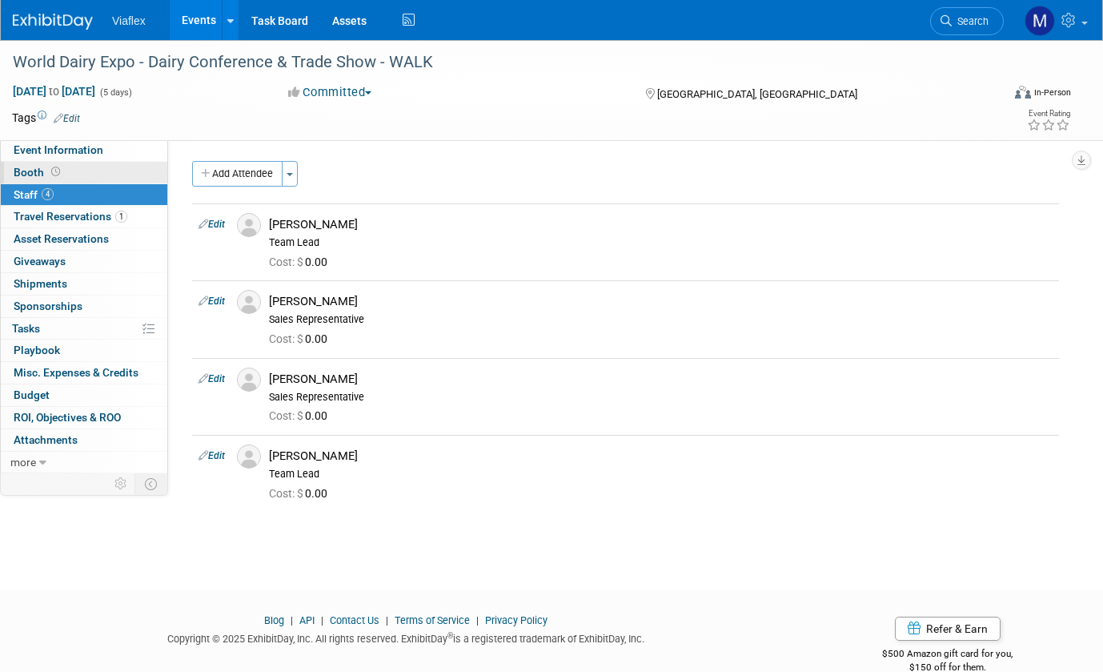
click at [26, 174] on span "Booth" at bounding box center [39, 172] width 50 height 13
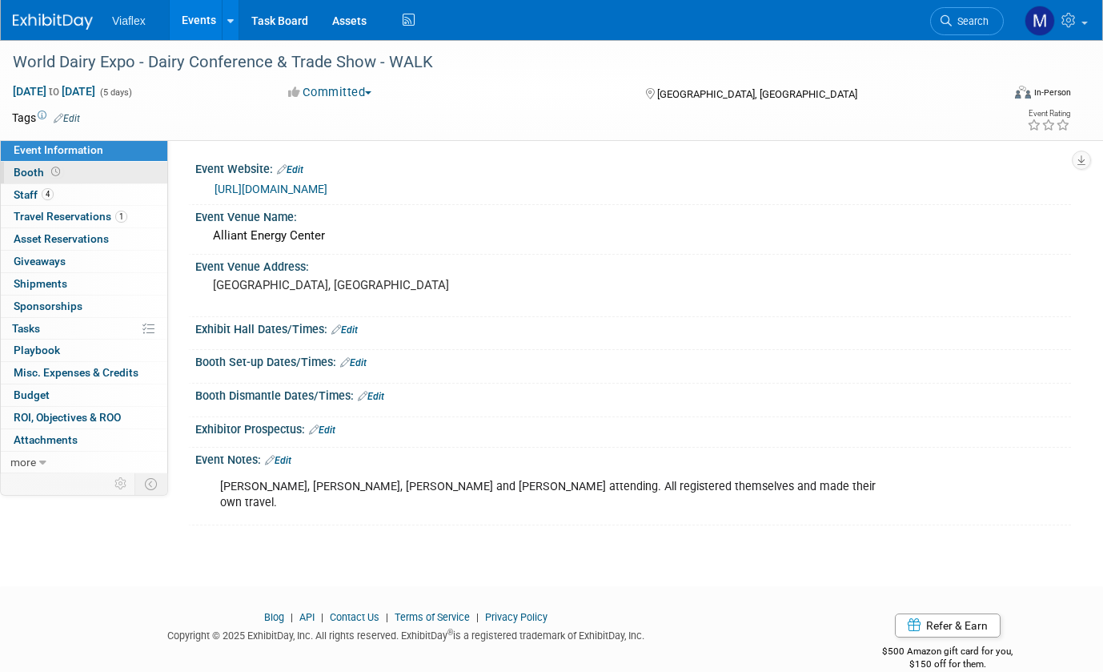
click at [38, 170] on span "Booth" at bounding box center [39, 172] width 50 height 13
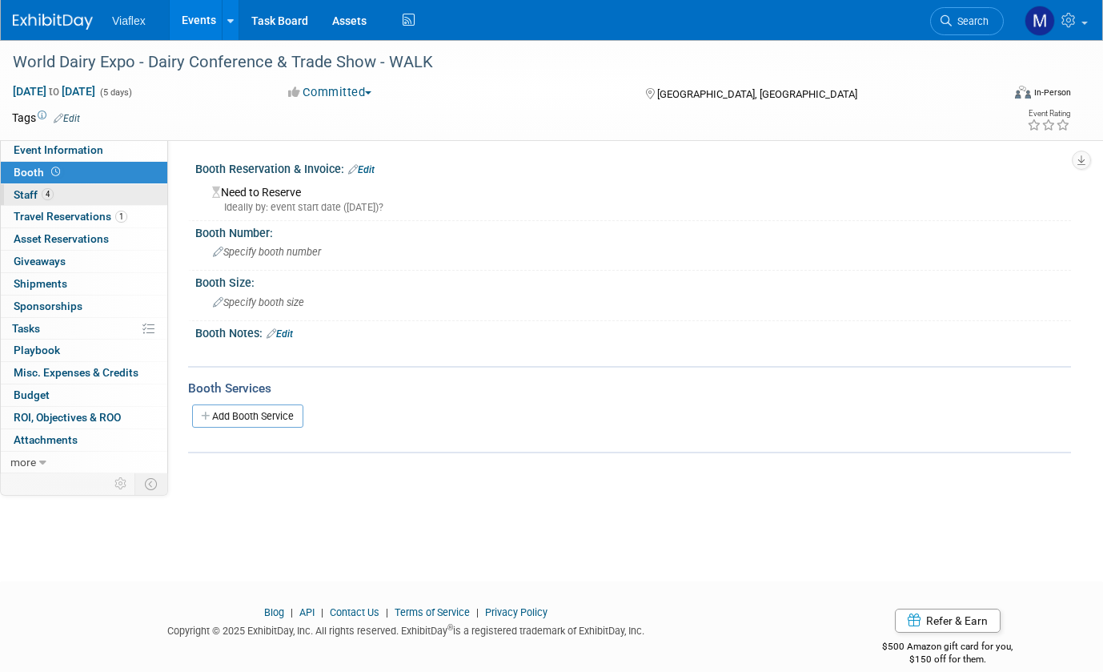
click at [18, 194] on span "Staff 4" at bounding box center [34, 194] width 40 height 13
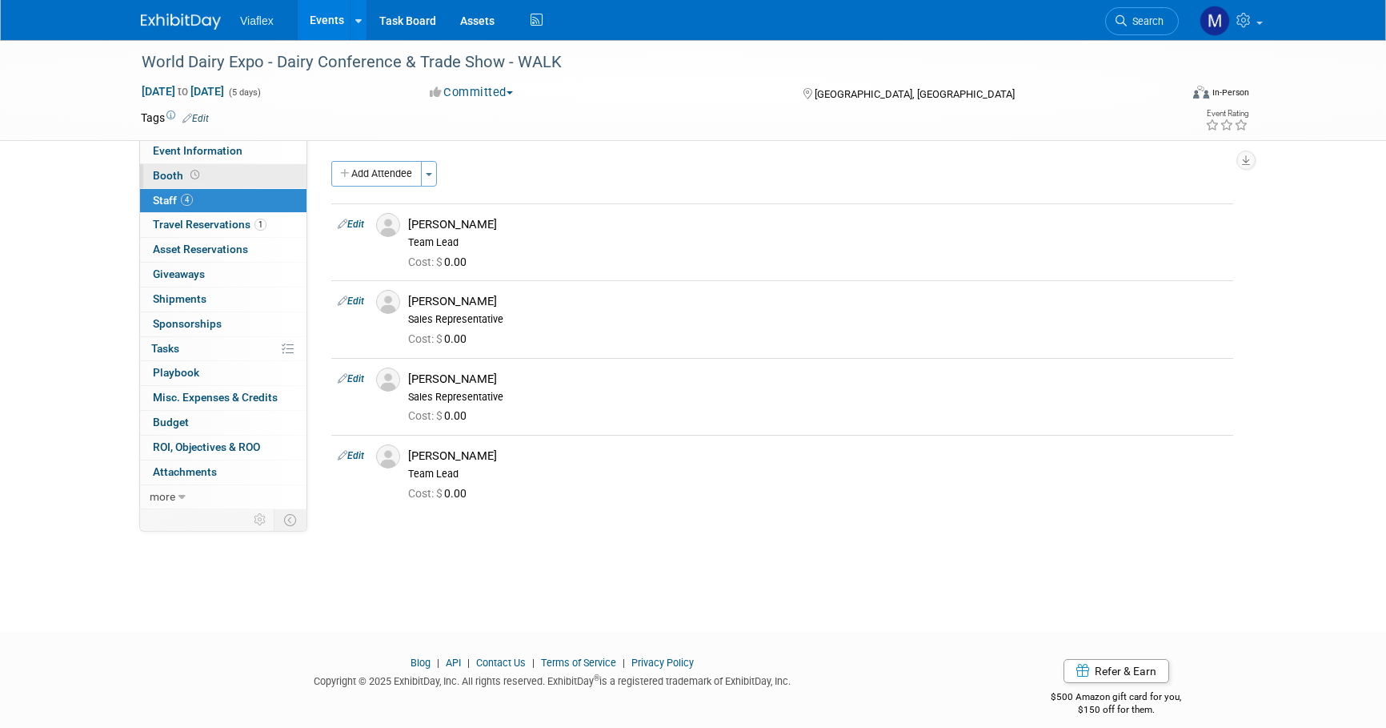
click at [159, 173] on span "Booth" at bounding box center [178, 175] width 50 height 13
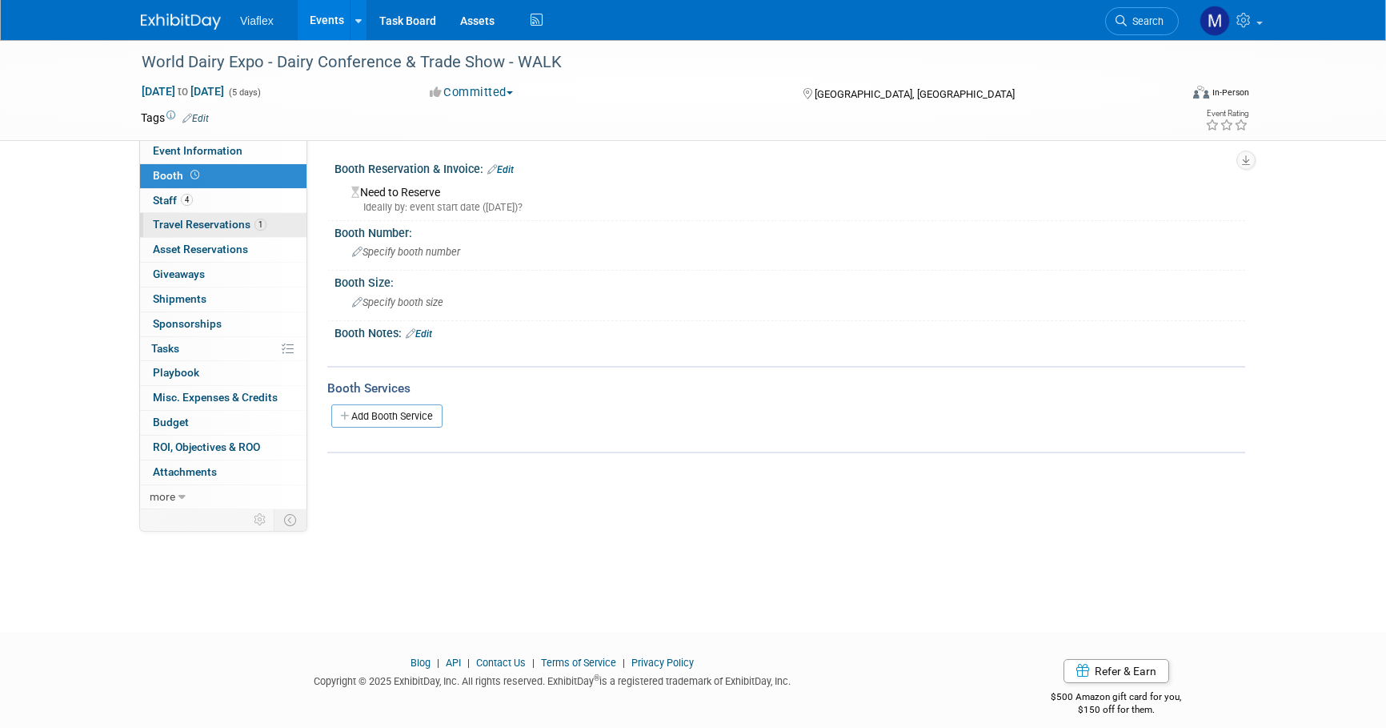
click at [188, 229] on link "1 Travel Reservations 1" at bounding box center [223, 225] width 166 height 24
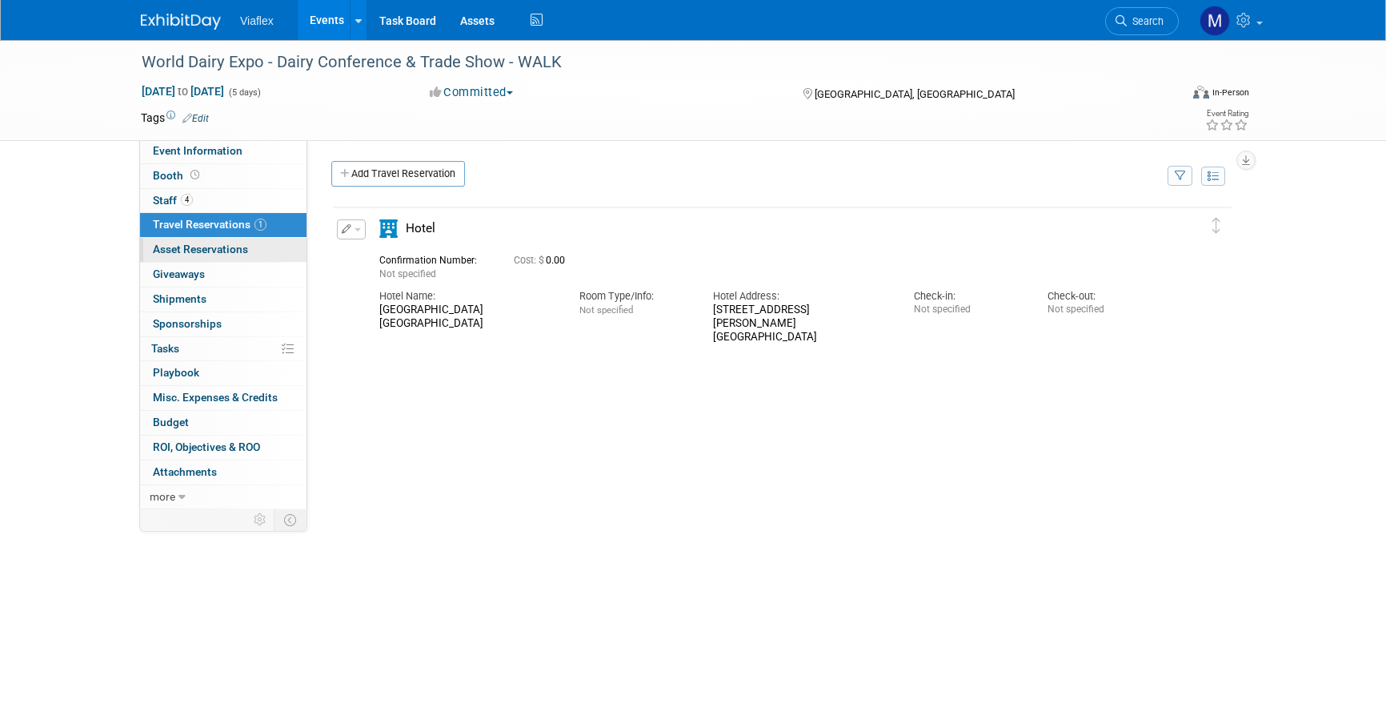
click at [186, 247] on span "Asset Reservations 0" at bounding box center [200, 249] width 95 height 13
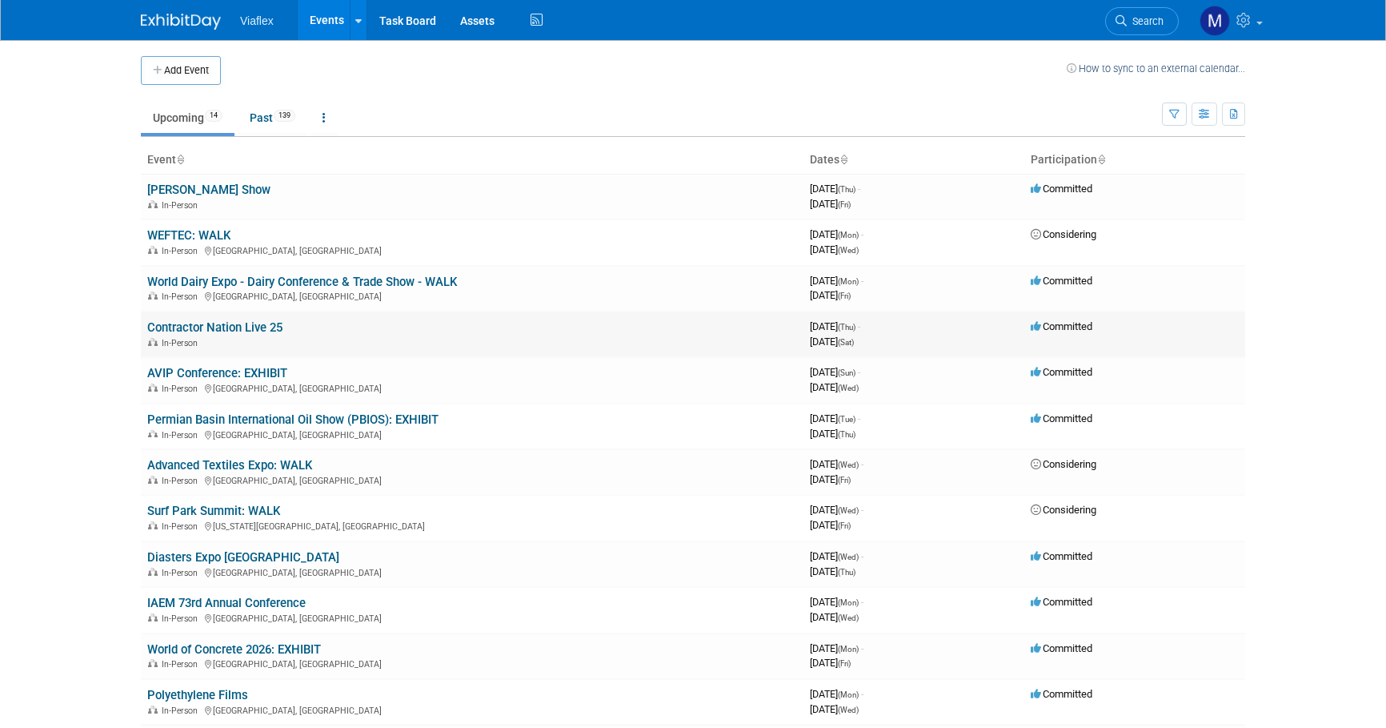
click at [185, 320] on link "Contractor Nation Live 25" at bounding box center [214, 327] width 135 height 14
click at [174, 231] on link "WEFTEC: WALK" at bounding box center [188, 235] width 83 height 14
click at [481, 23] on link "Assets" at bounding box center [477, 20] width 58 height 40
click at [177, 320] on link "Contractor Nation Live 25" at bounding box center [214, 327] width 135 height 14
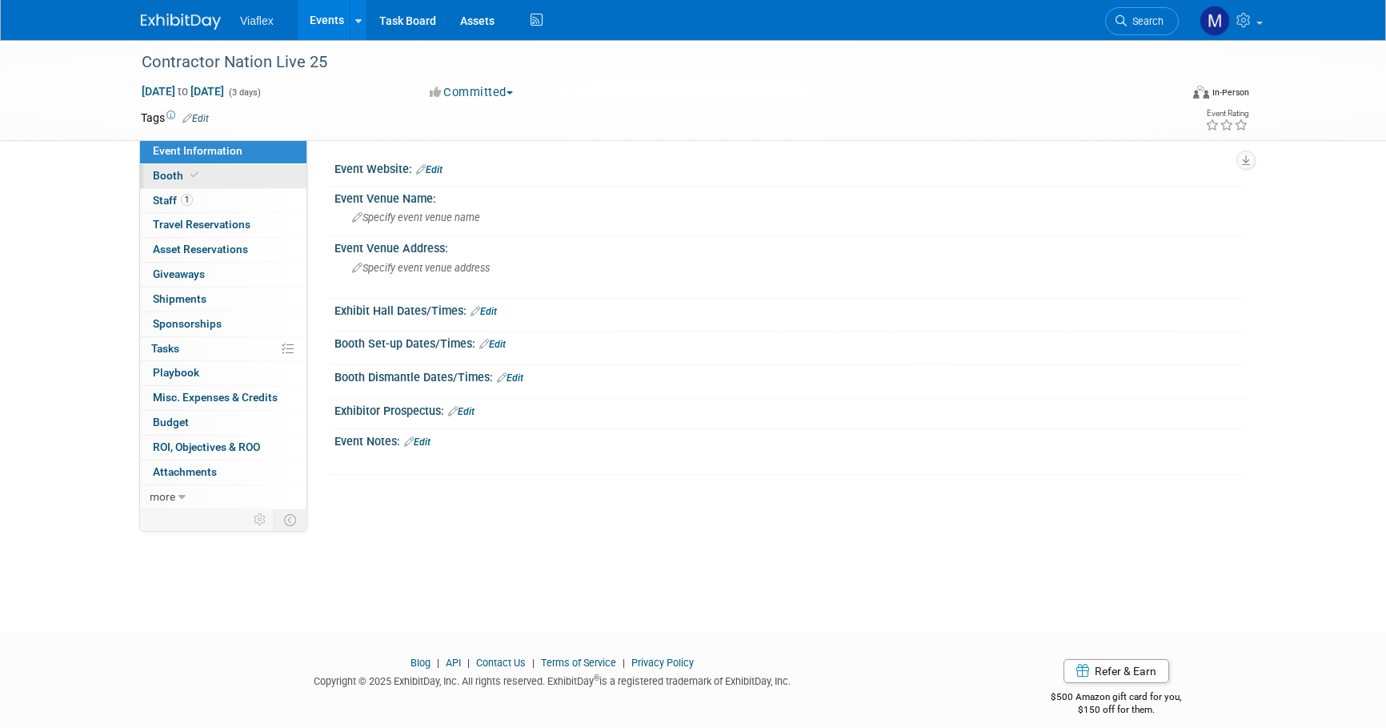
click at [173, 176] on span "Booth" at bounding box center [177, 175] width 49 height 13
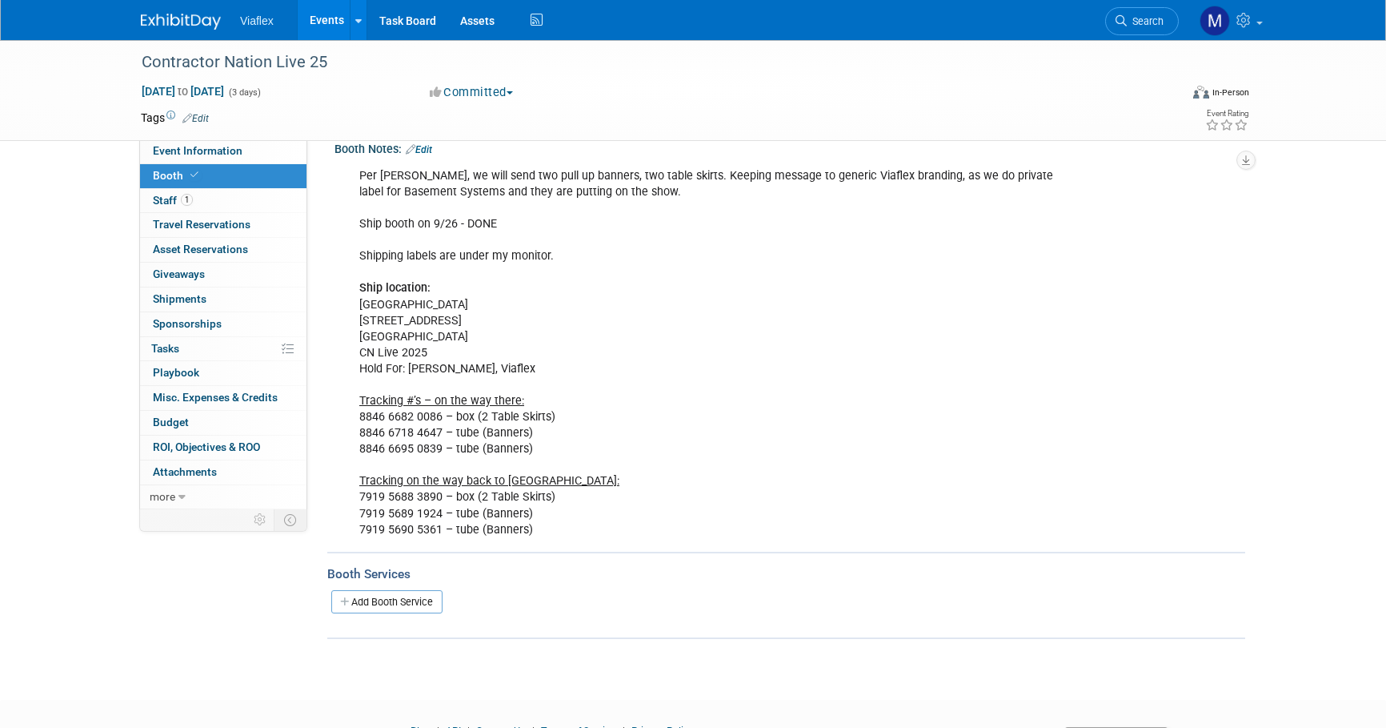
scroll to position [171, 0]
click at [555, 524] on div "Per [PERSON_NAME], we will send two pull up banners, two table skirts. Keeping …" at bounding box center [708, 351] width 721 height 386
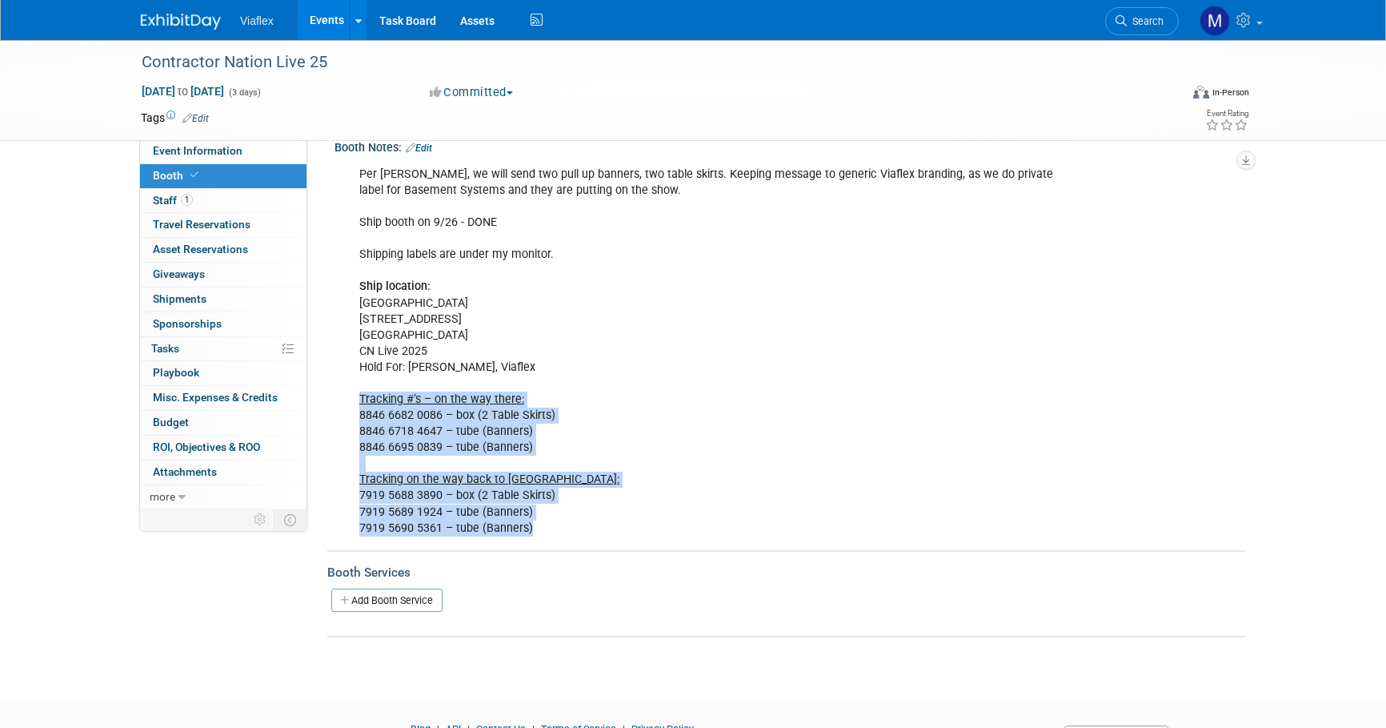
drag, startPoint x: 539, startPoint y: 524, endPoint x: 351, endPoint y: 391, distance: 230.7
click at [351, 391] on div "Per [PERSON_NAME], we will send two pull up banners, two table skirts. Keeping …" at bounding box center [708, 351] width 721 height 386
copy div "Tracking #’s – on the way there: 8846 6682 0086 – box (2 Table Skirts) 8846 671…"
click at [194, 249] on span "Asset Reservations 0" at bounding box center [200, 249] width 95 height 13
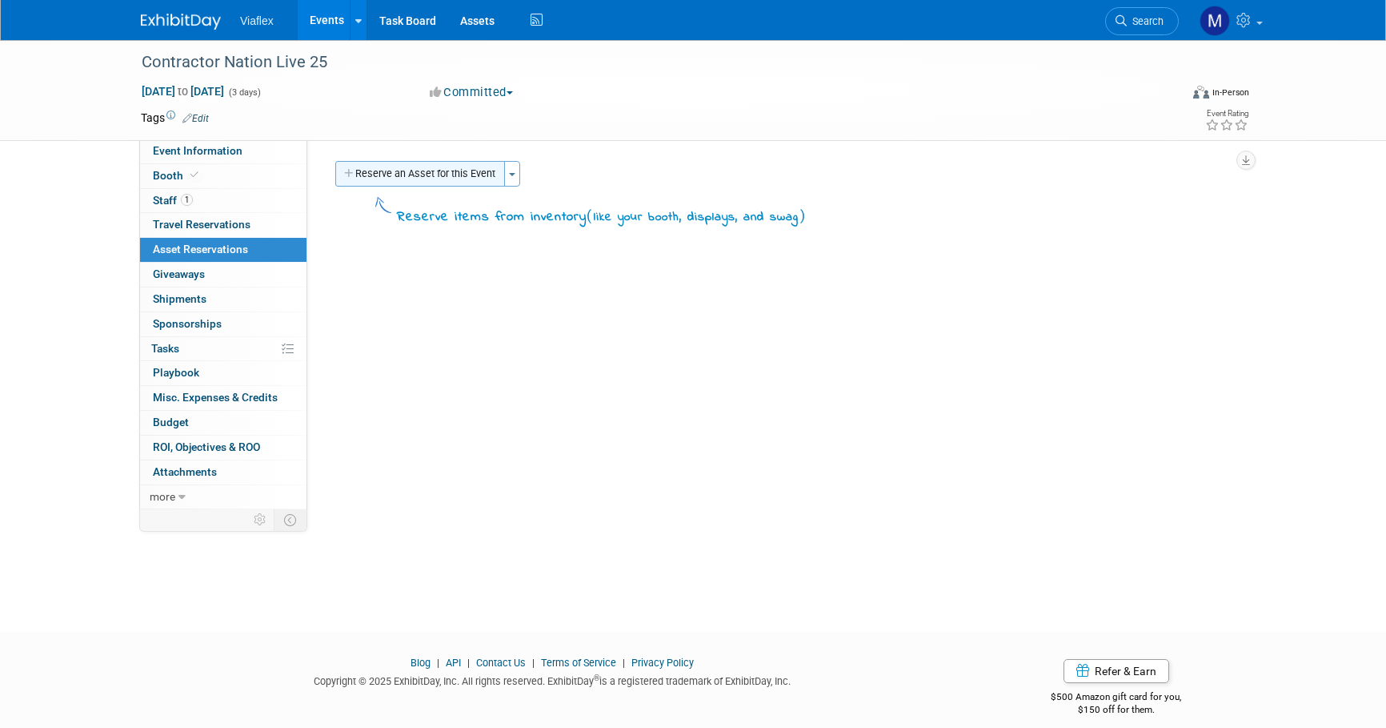
click at [367, 169] on button "Reserve an Asset for this Event" at bounding box center [420, 174] width 170 height 26
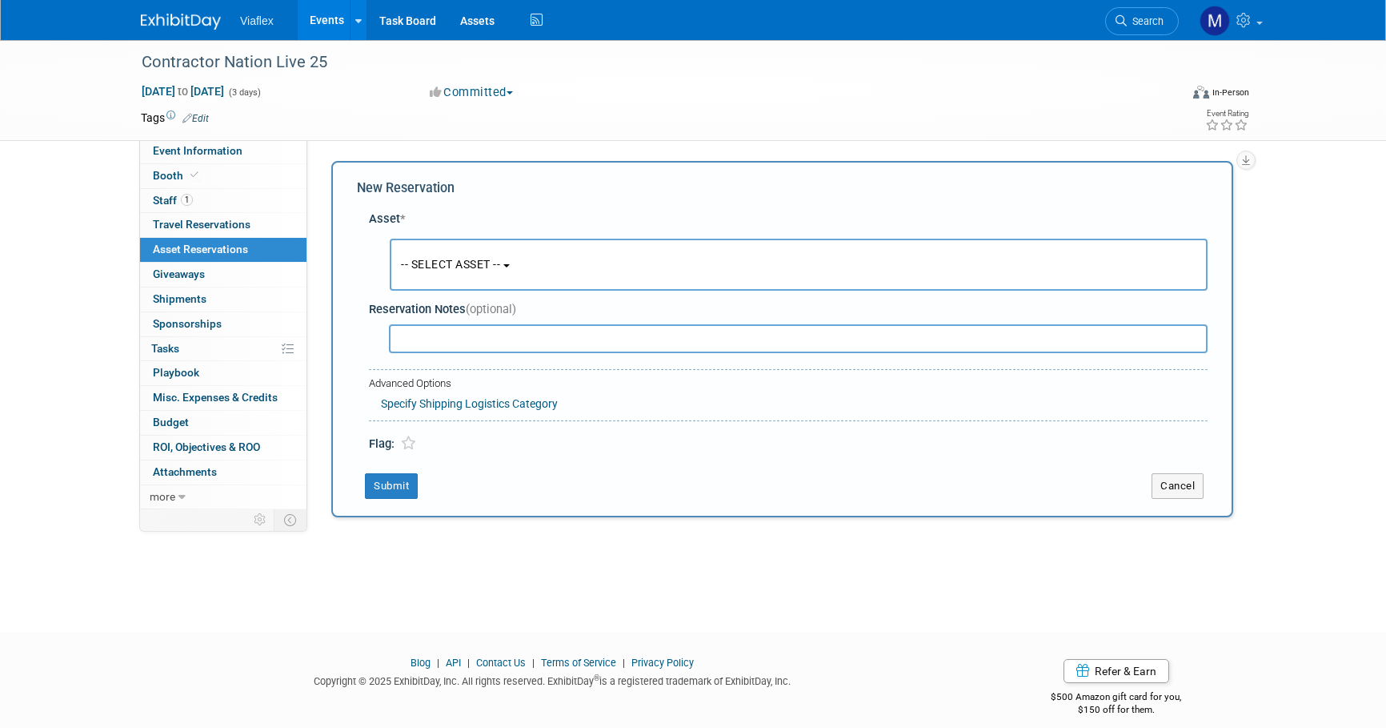
scroll to position [14, 0]
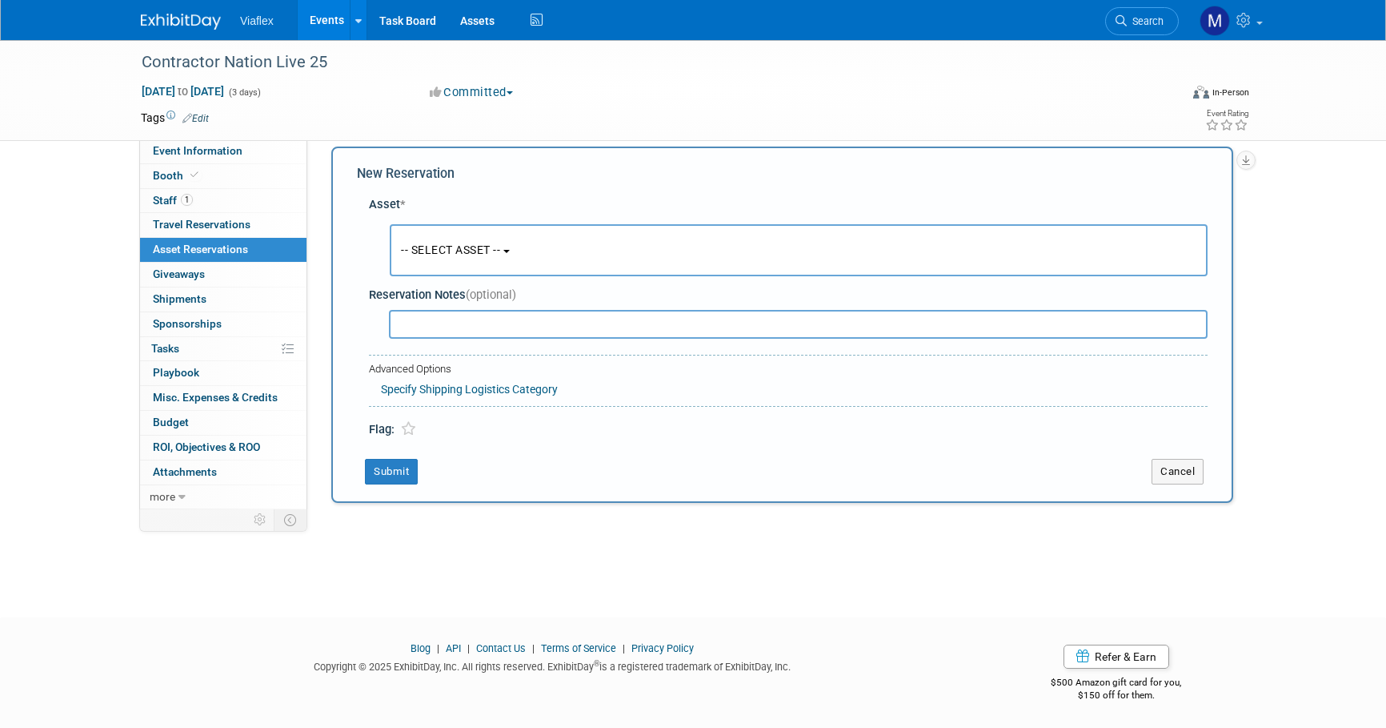
click at [468, 251] on span "-- SELECT ASSET --" at bounding box center [450, 249] width 99 height 13
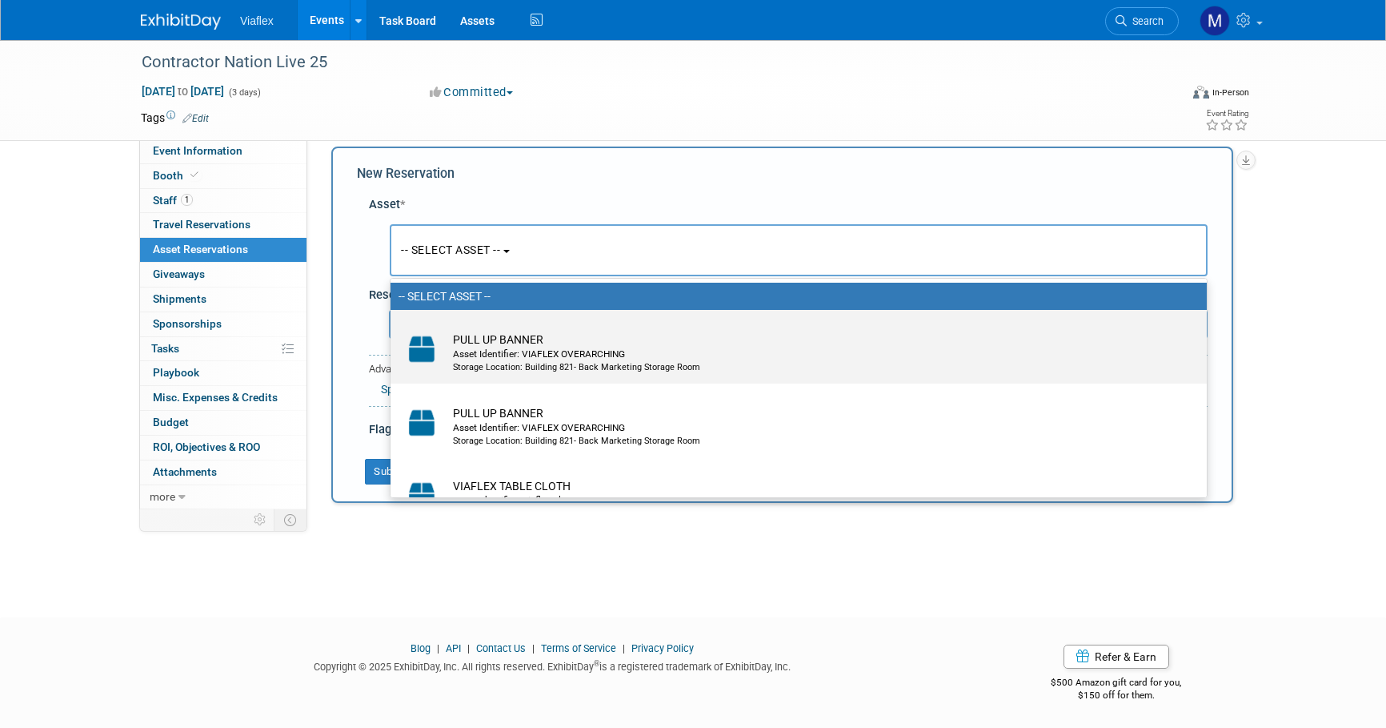
click at [457, 347] on div "Asset Identifier: VIAFLEX OVERARCHING" at bounding box center [814, 354] width 722 height 14
click at [393, 329] on input "PULL UP BANNER Asset Identifier: VIAFLEX OVERARCHING Storage Location: Building…" at bounding box center [388, 324] width 10 height 10
select select "10729634"
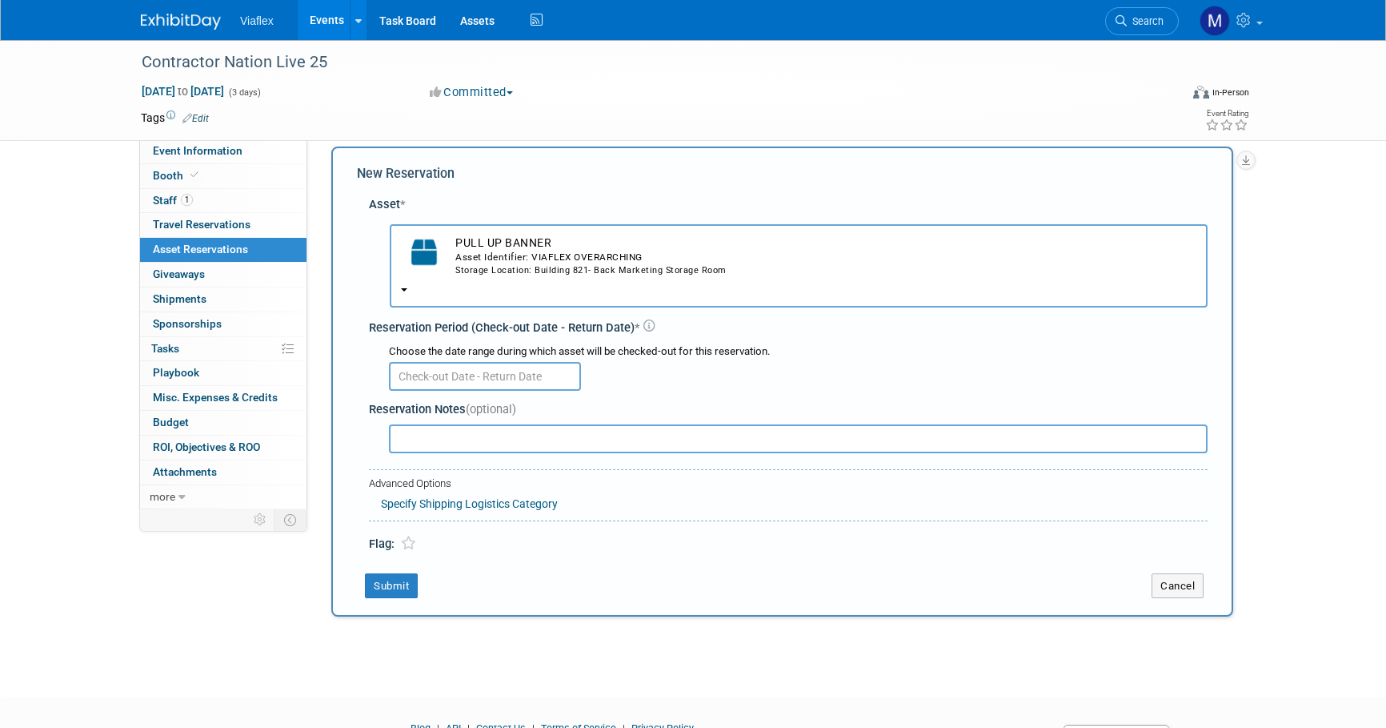
click at [435, 424] on input "text" at bounding box center [798, 438] width 819 height 29
paste input "Tracking #’s – on the way there: 8846 6682 0086 – box (2 Table Skirts) 8846 671…"
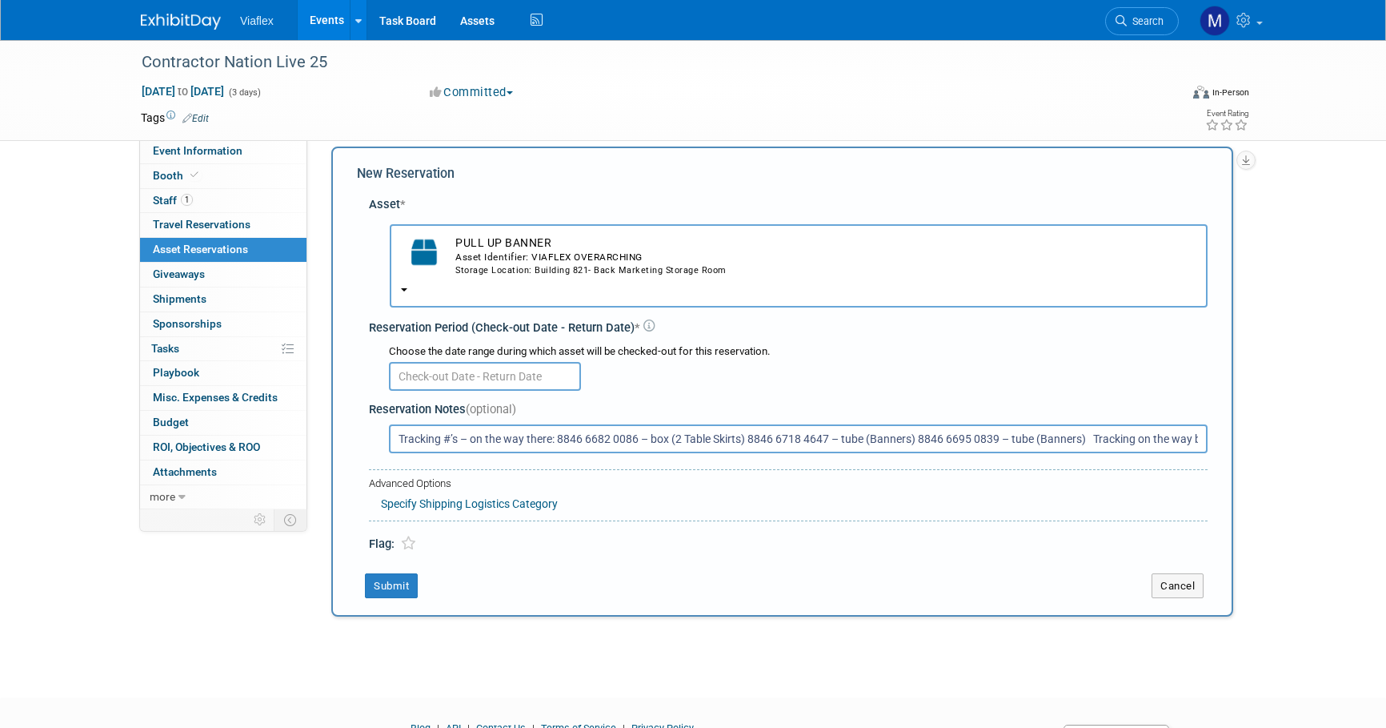
type input "Tracking #’s – on the way there: 8846 6682 0086 – box (2 Table Skirts) 8846 671…"
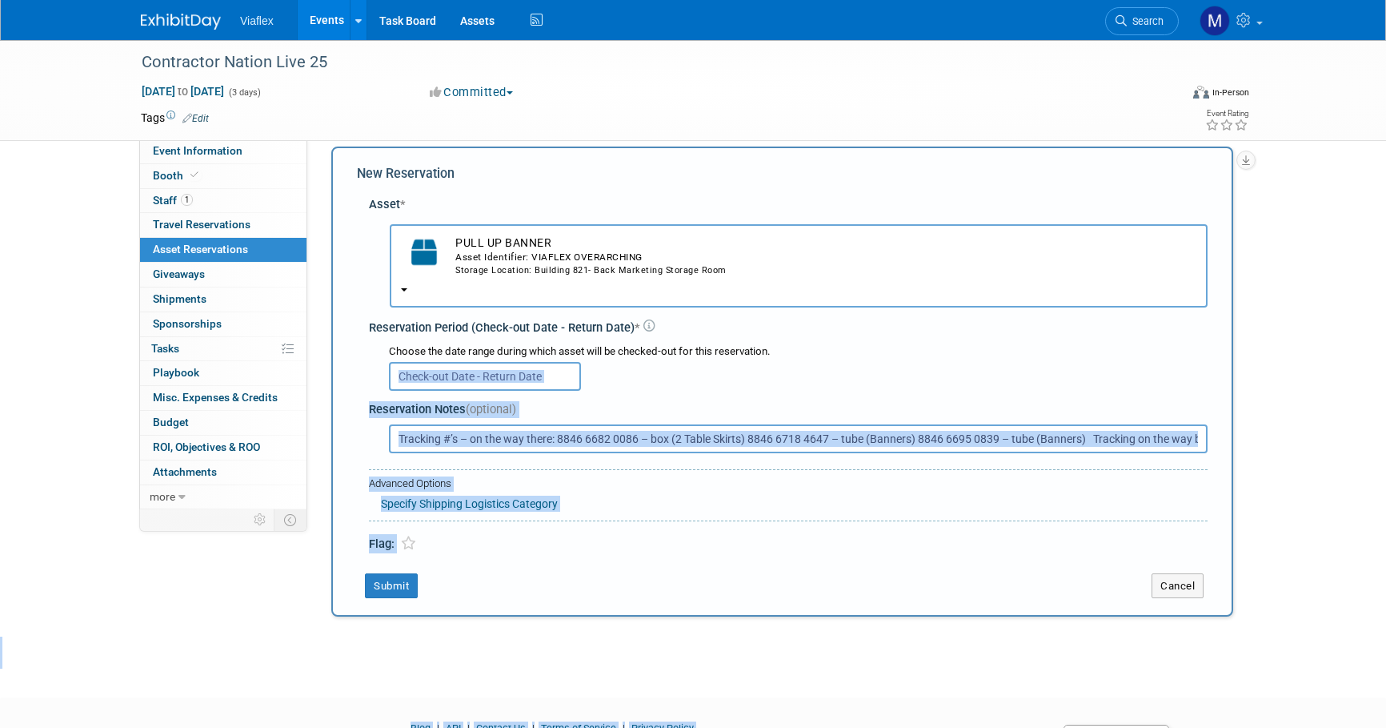
click at [447, 362] on input "text" at bounding box center [485, 376] width 192 height 29
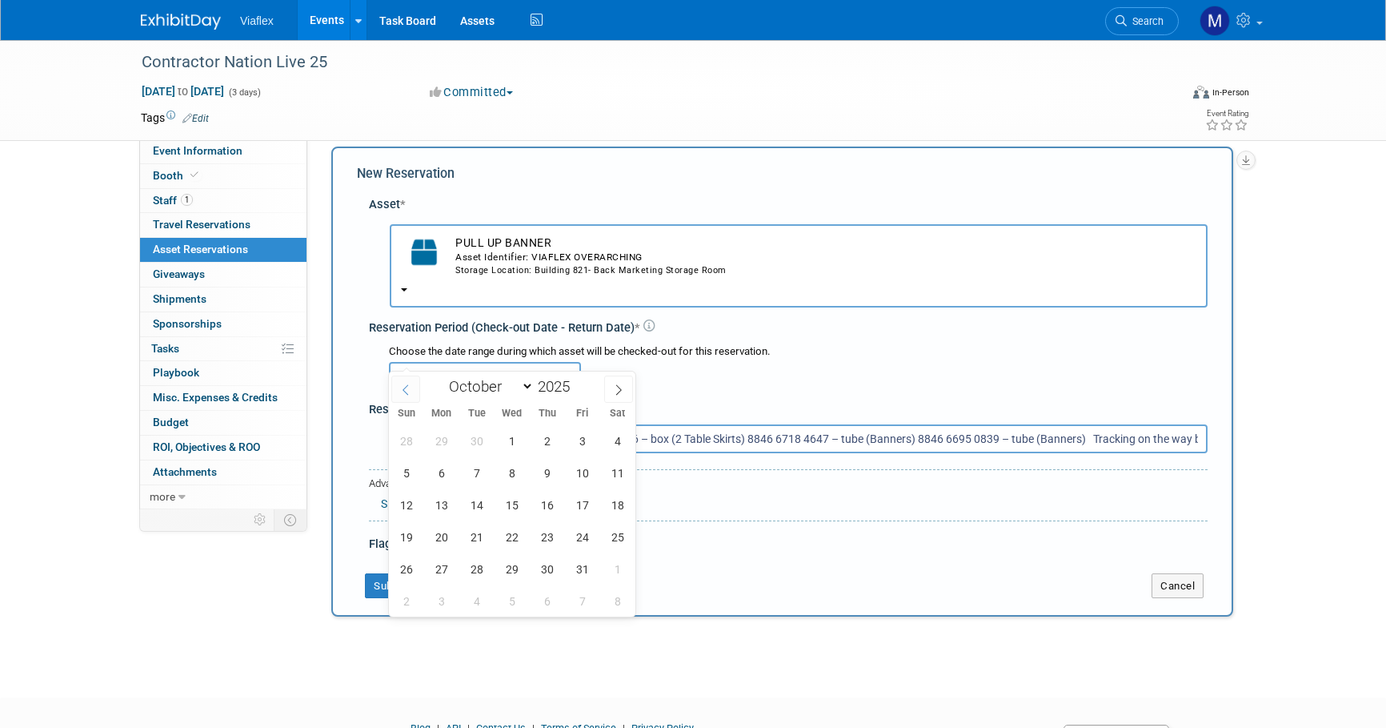
click at [405, 384] on icon at bounding box center [405, 389] width 11 height 11
select select "8"
click at [543, 534] on span "25" at bounding box center [546, 536] width 31 height 31
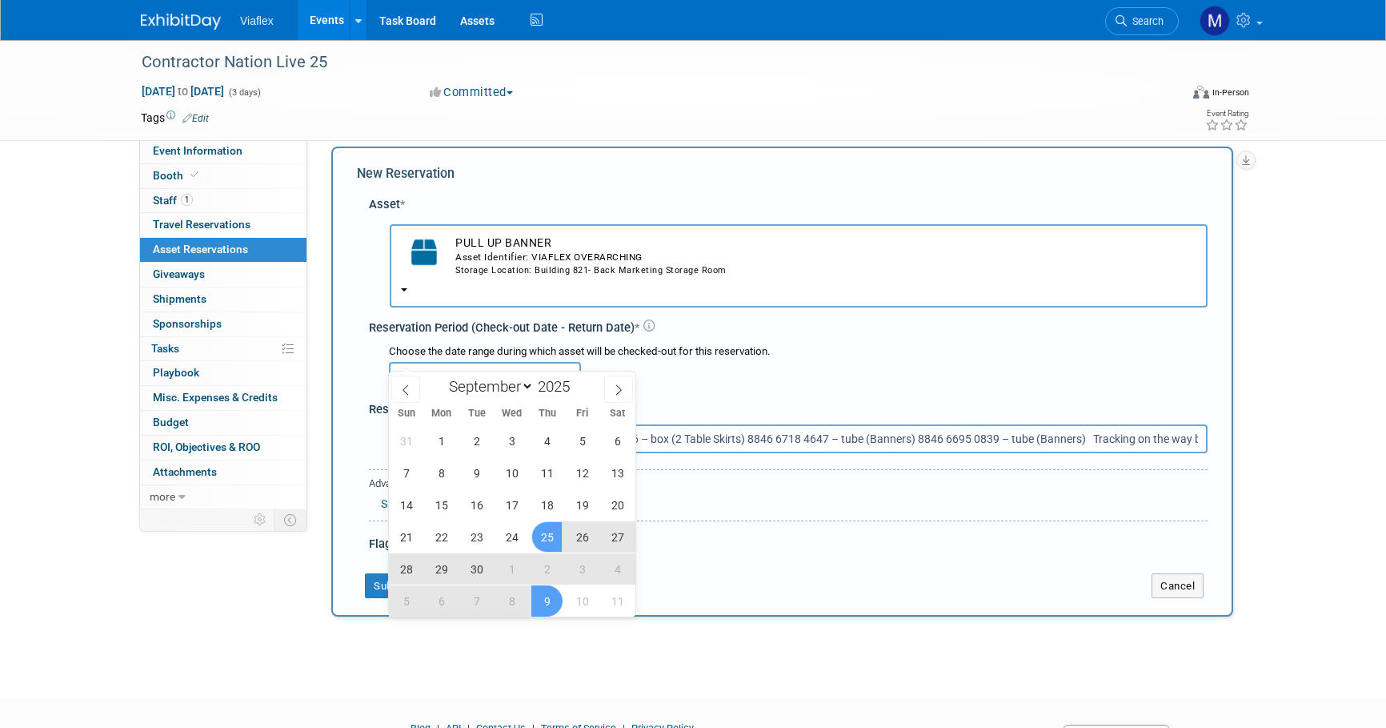
click at [542, 600] on span "9" at bounding box center [546, 600] width 31 height 31
type input "[DATE] to [DATE]"
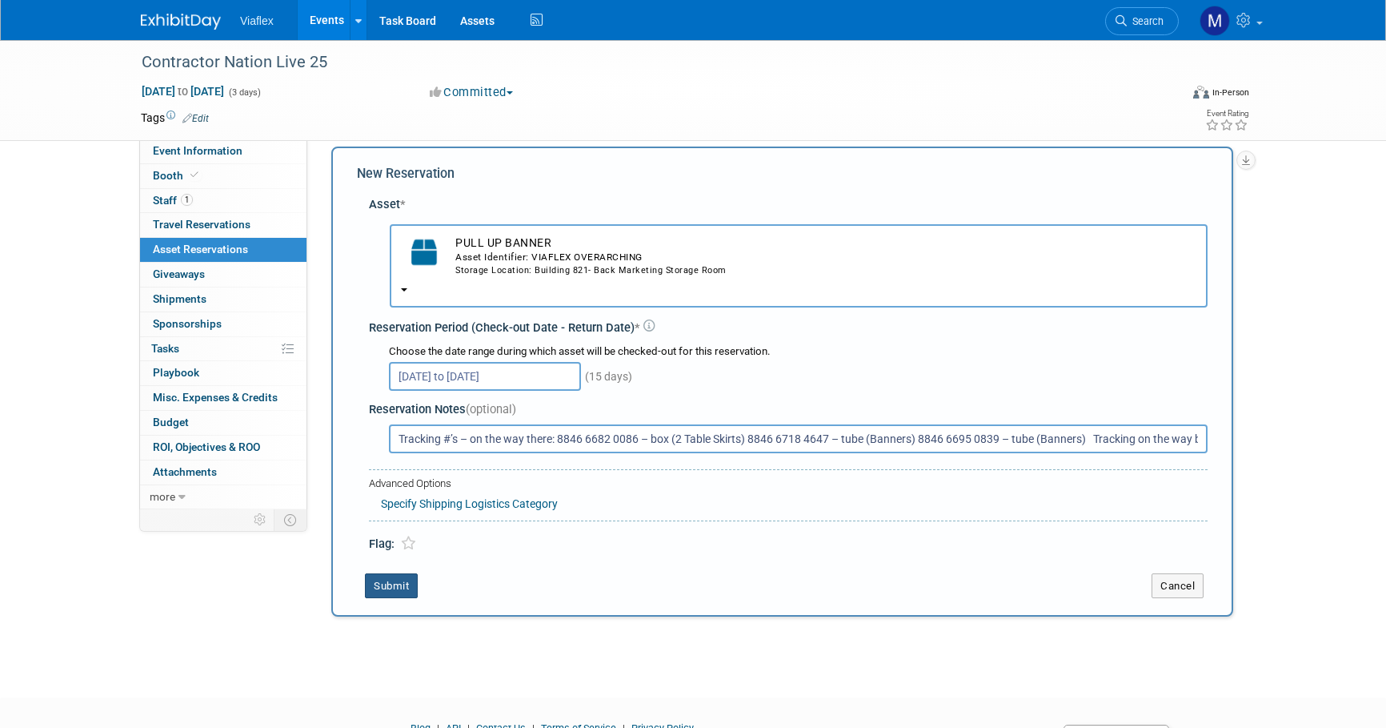
click at [387, 573] on button "Submit" at bounding box center [391, 586] width 53 height 26
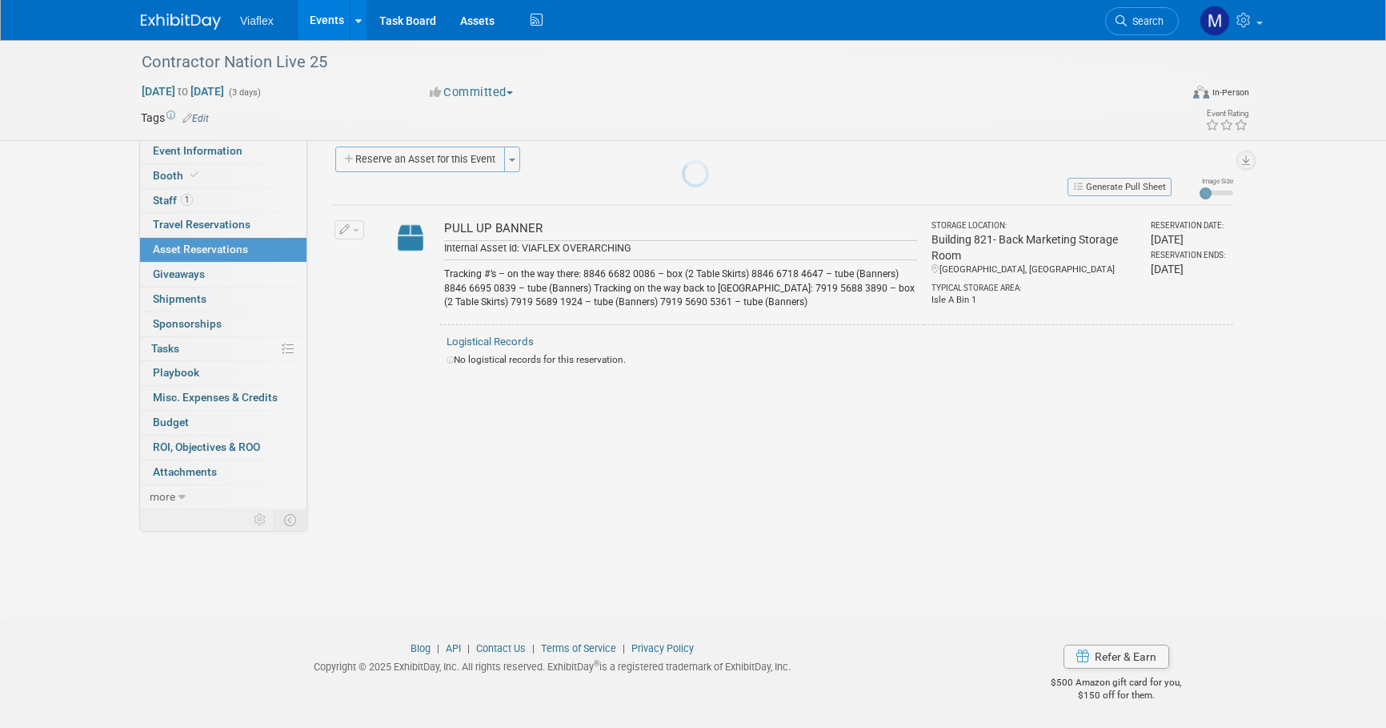
scroll to position [16, 0]
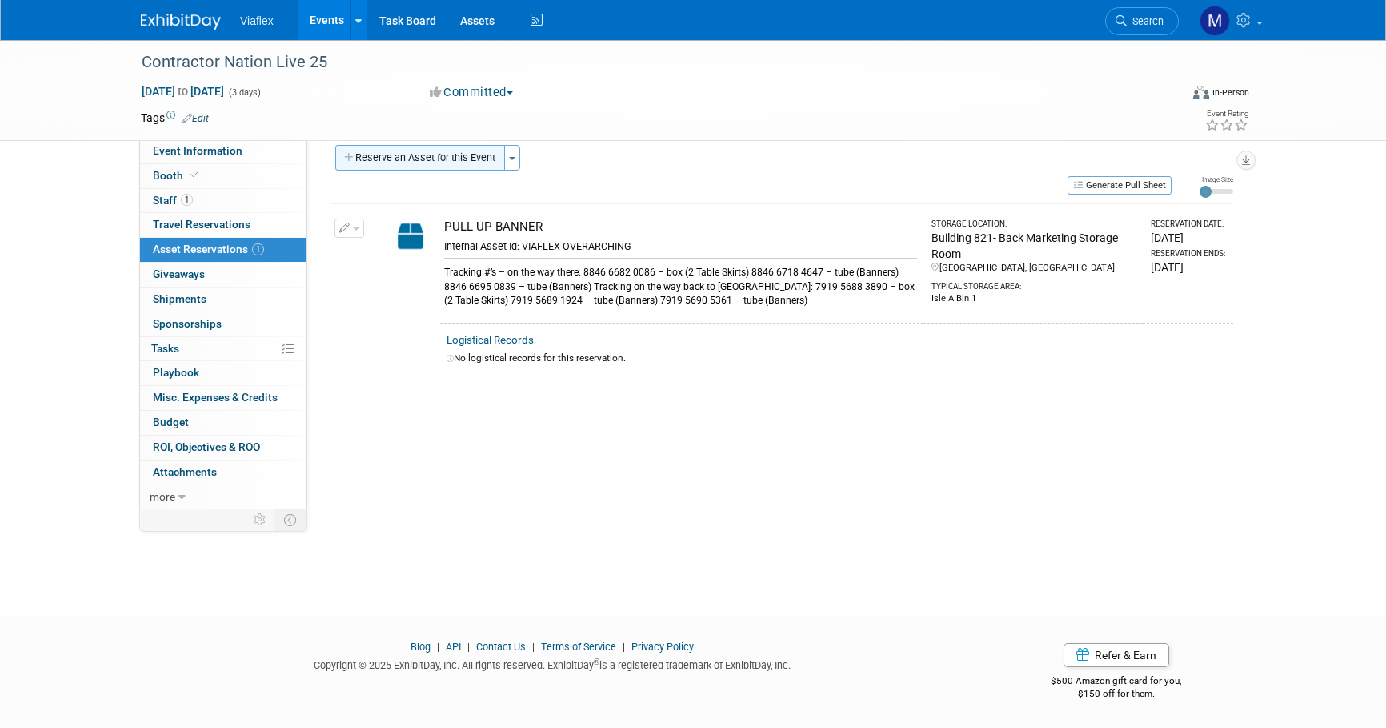
click at [438, 158] on button "Reserve an Asset for this Event" at bounding box center [420, 158] width 170 height 26
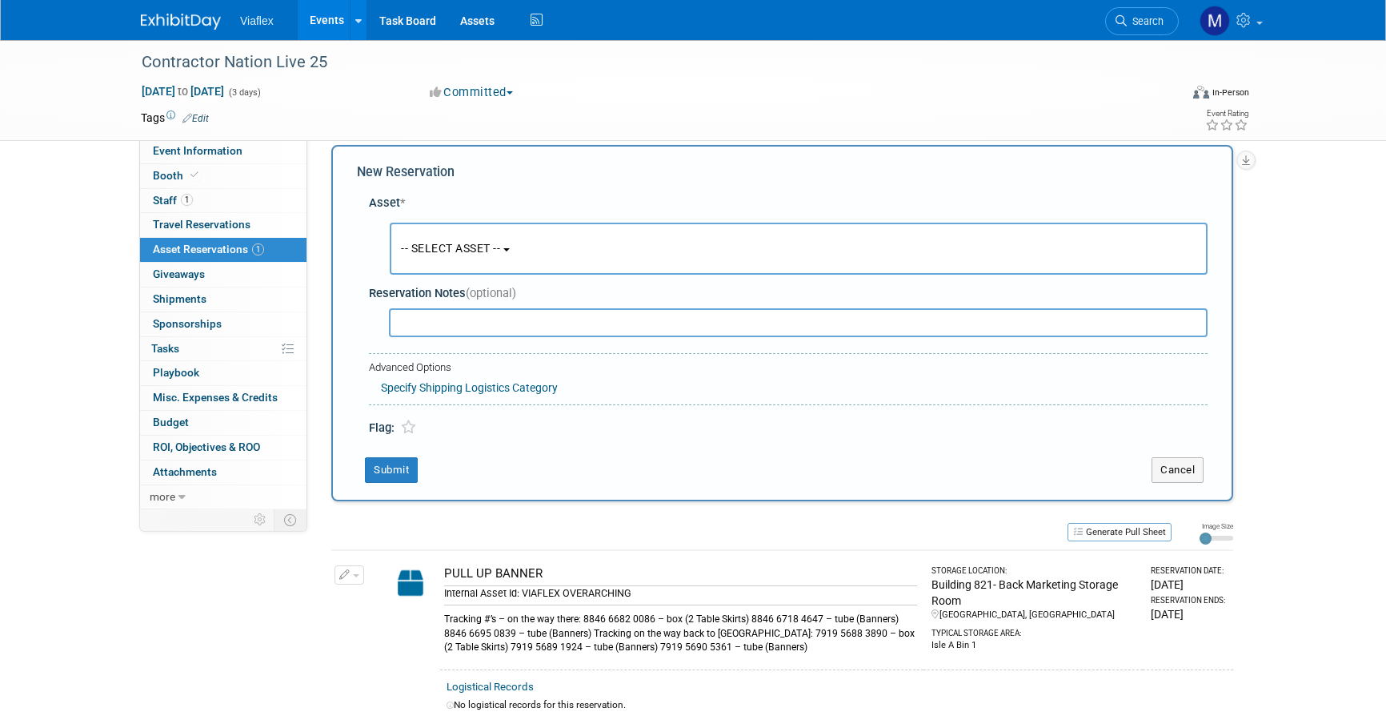
scroll to position [14, 0]
click at [445, 244] on span "-- SELECT ASSET --" at bounding box center [450, 249] width 99 height 13
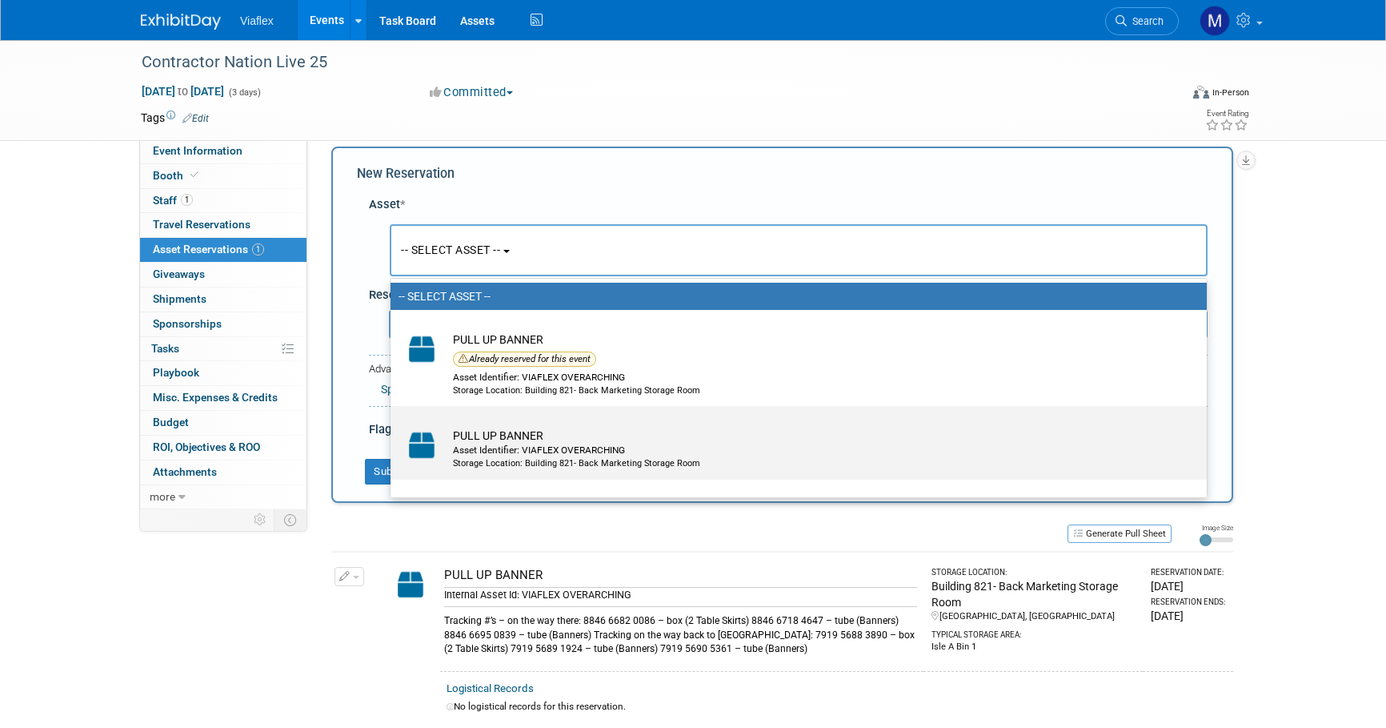
click at [455, 447] on div "Asset Identifier: VIAFLEX OVERARCHING" at bounding box center [814, 450] width 722 height 14
click at [393, 425] on input "PULL UP BANNER Asset Identifier: VIAFLEX OVERARCHING Storage Location: Building…" at bounding box center [388, 420] width 10 height 10
select select "10729633"
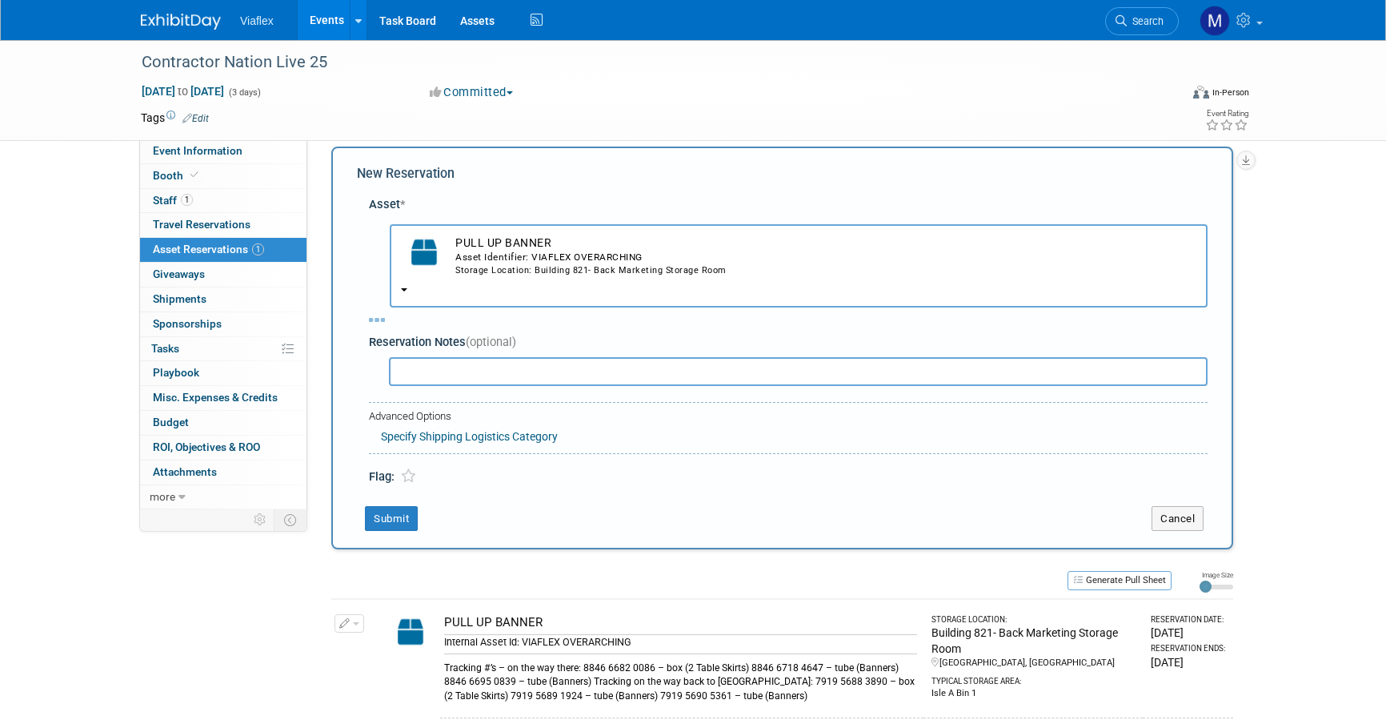
select select "9"
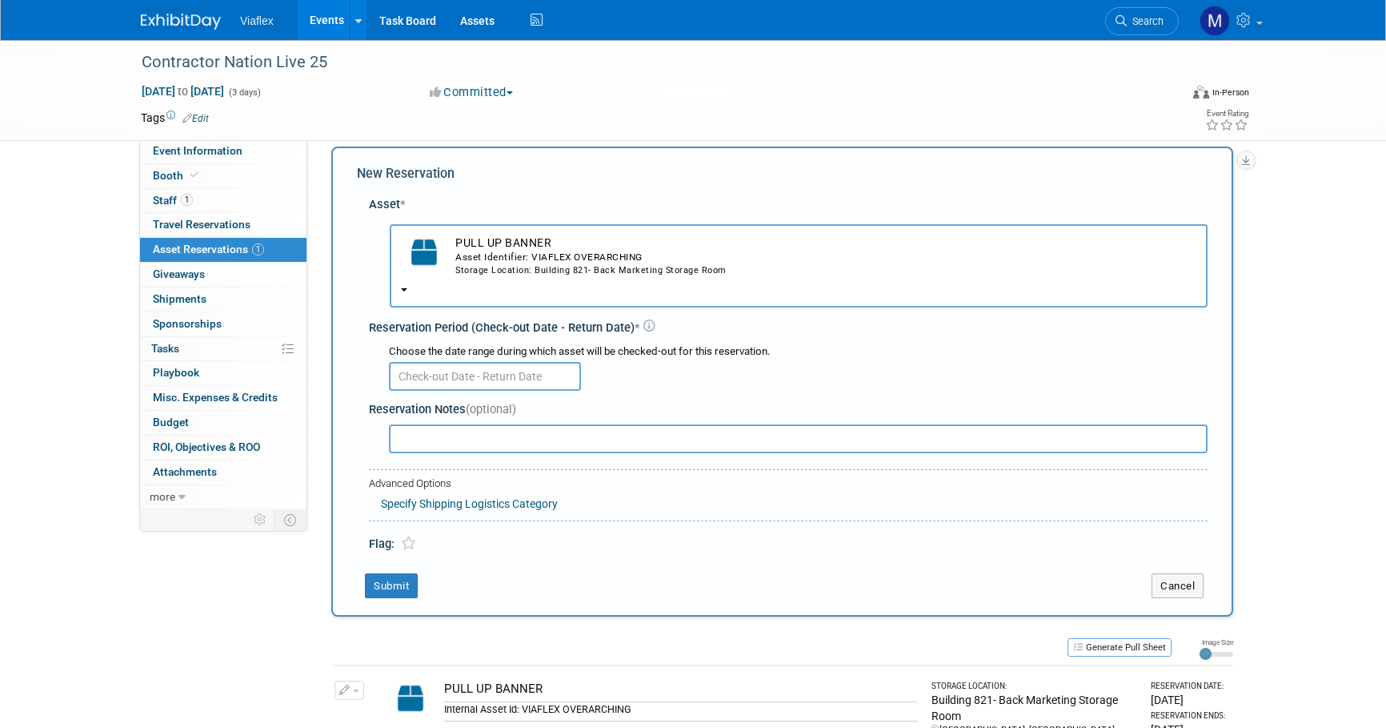
click at [433, 362] on input "text" at bounding box center [485, 376] width 192 height 29
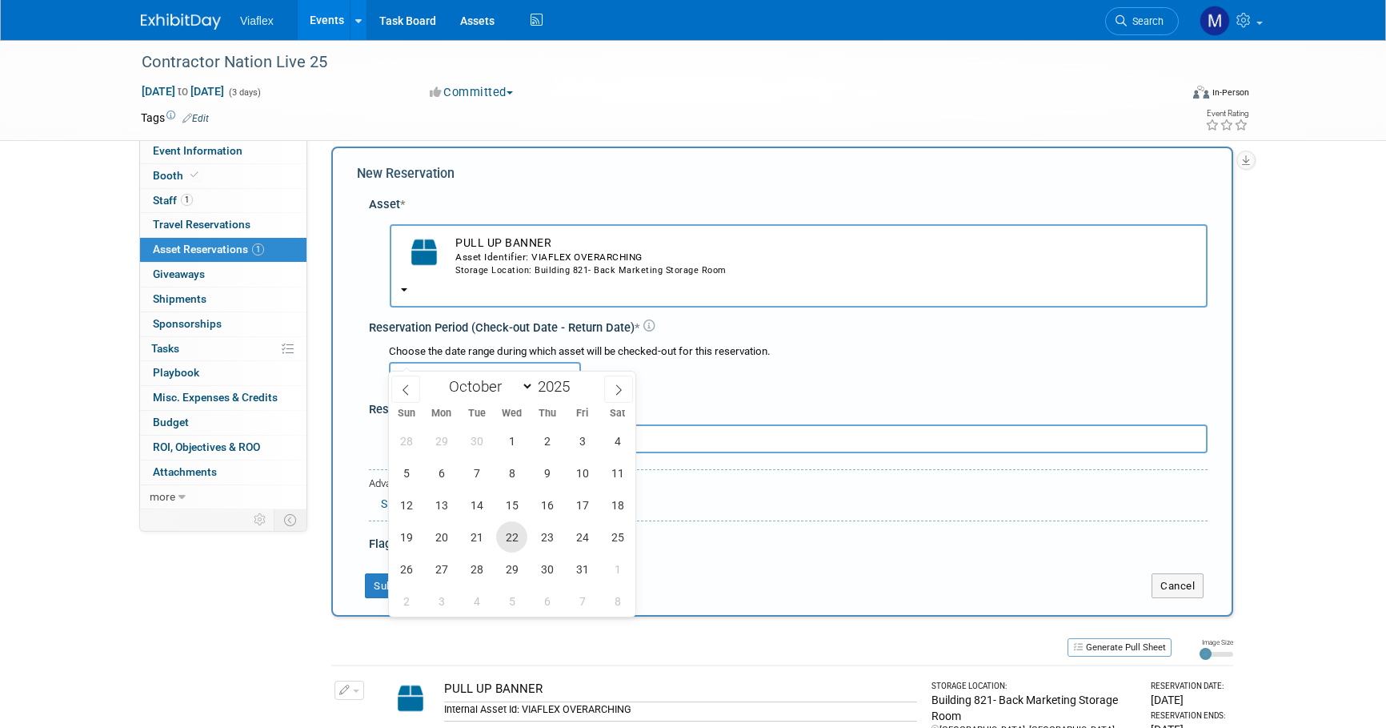
click at [506, 535] on span "22" at bounding box center [511, 536] width 31 height 31
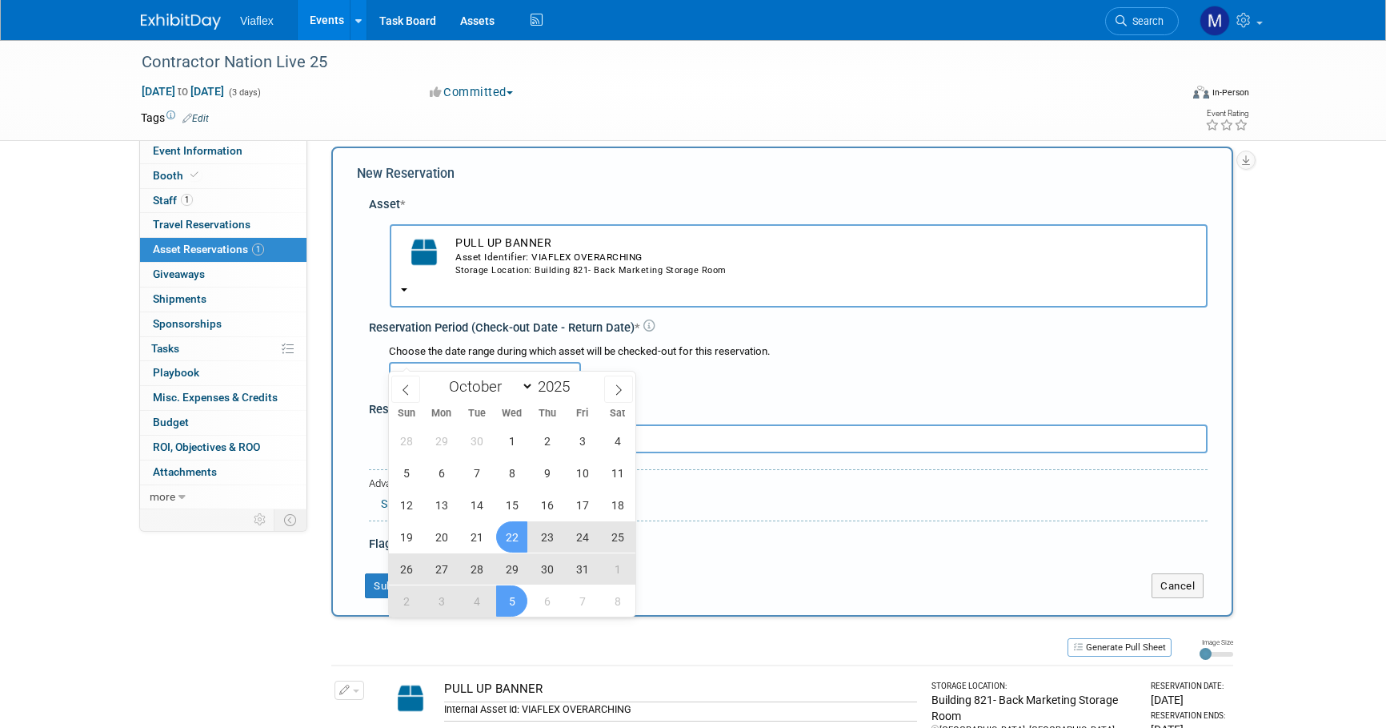
click at [507, 611] on span "5" at bounding box center [511, 600] width 31 height 31
type input "[DATE] to [DATE]"
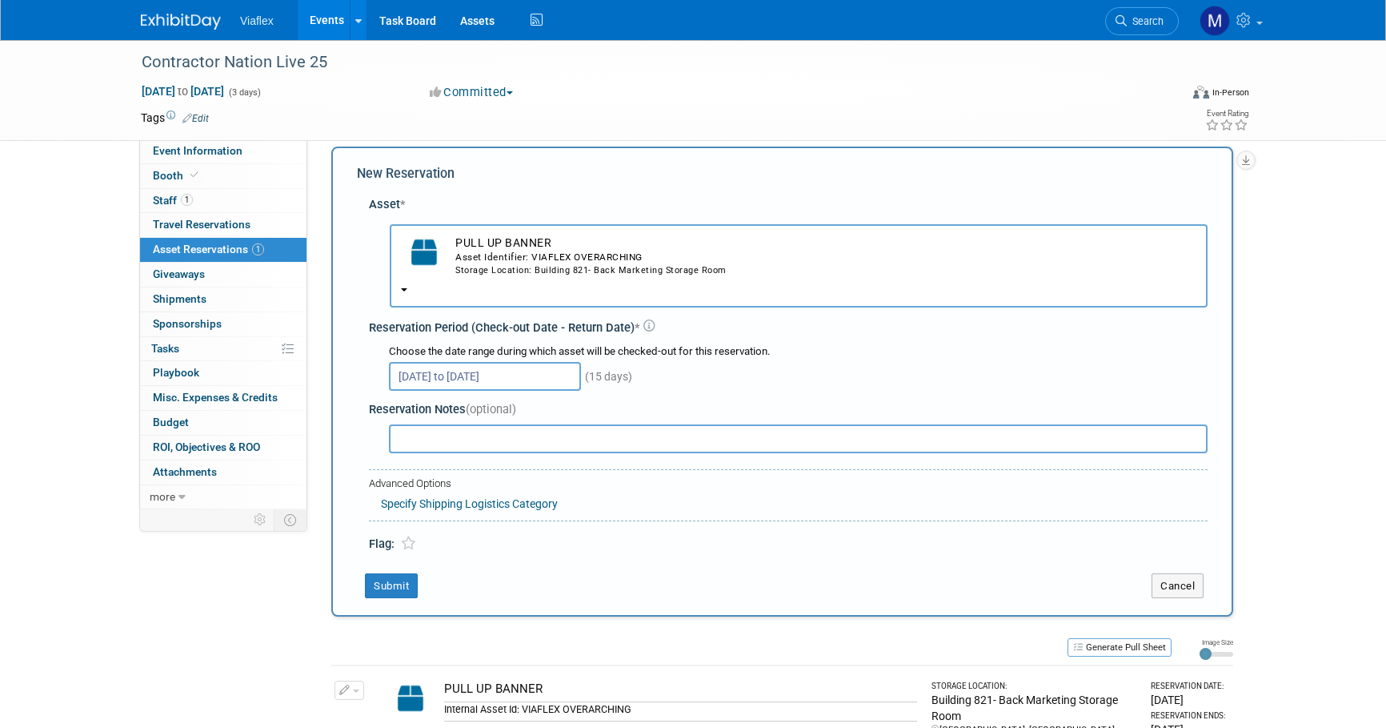
click at [435, 424] on input "text" at bounding box center [798, 438] width 819 height 29
paste input "Tracking #’s – on the way there: 8846 6682 0086 – box (2 Table Skirts) 8846 671…"
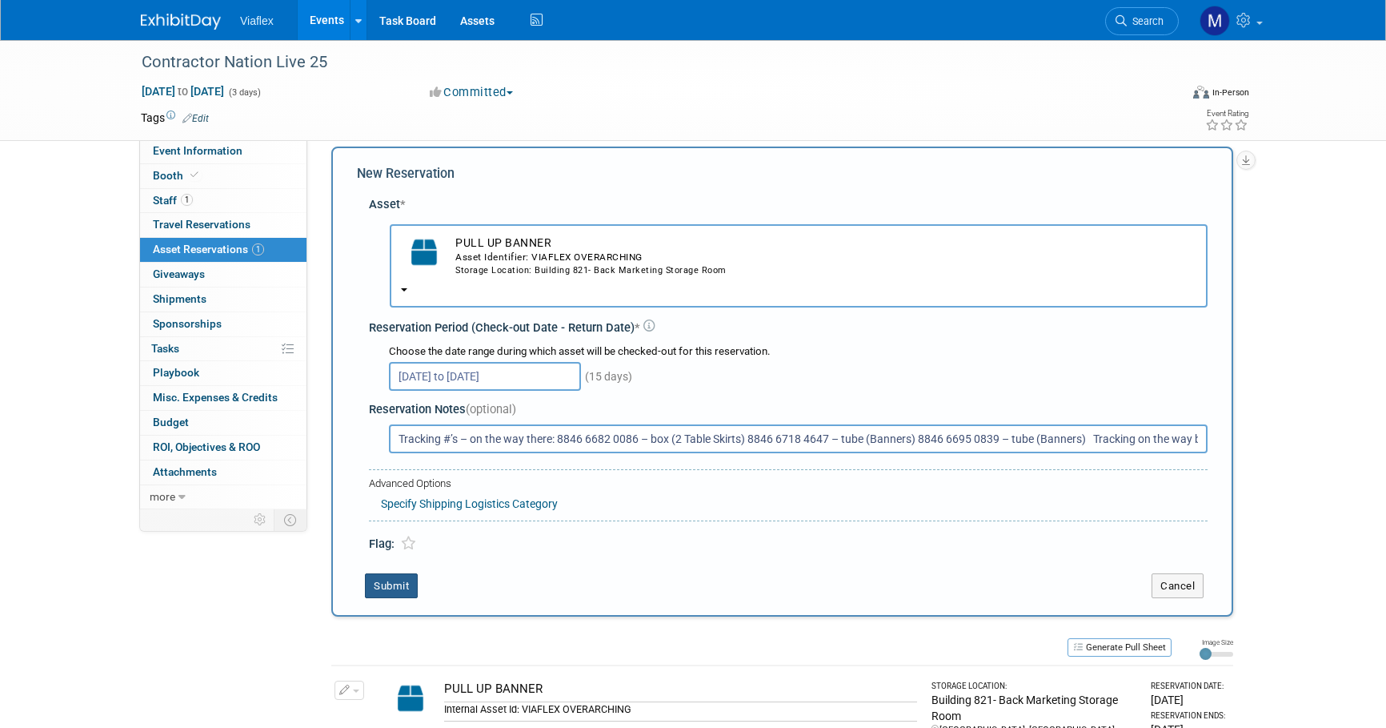
type input "Tracking #’s – on the way there: 8846 6682 0086 – box (2 Table Skirts) 8846 671…"
click at [395, 573] on button "Submit" at bounding box center [391, 586] width 53 height 26
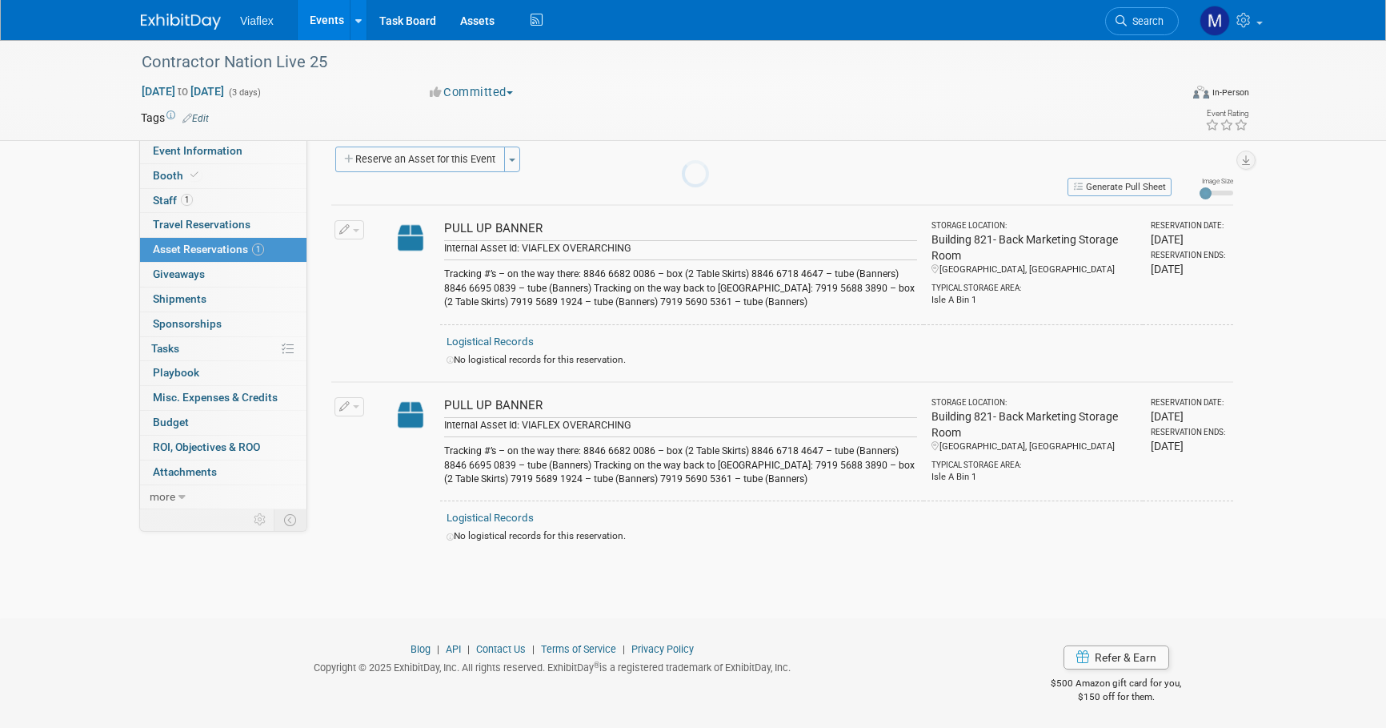
scroll to position [16, 0]
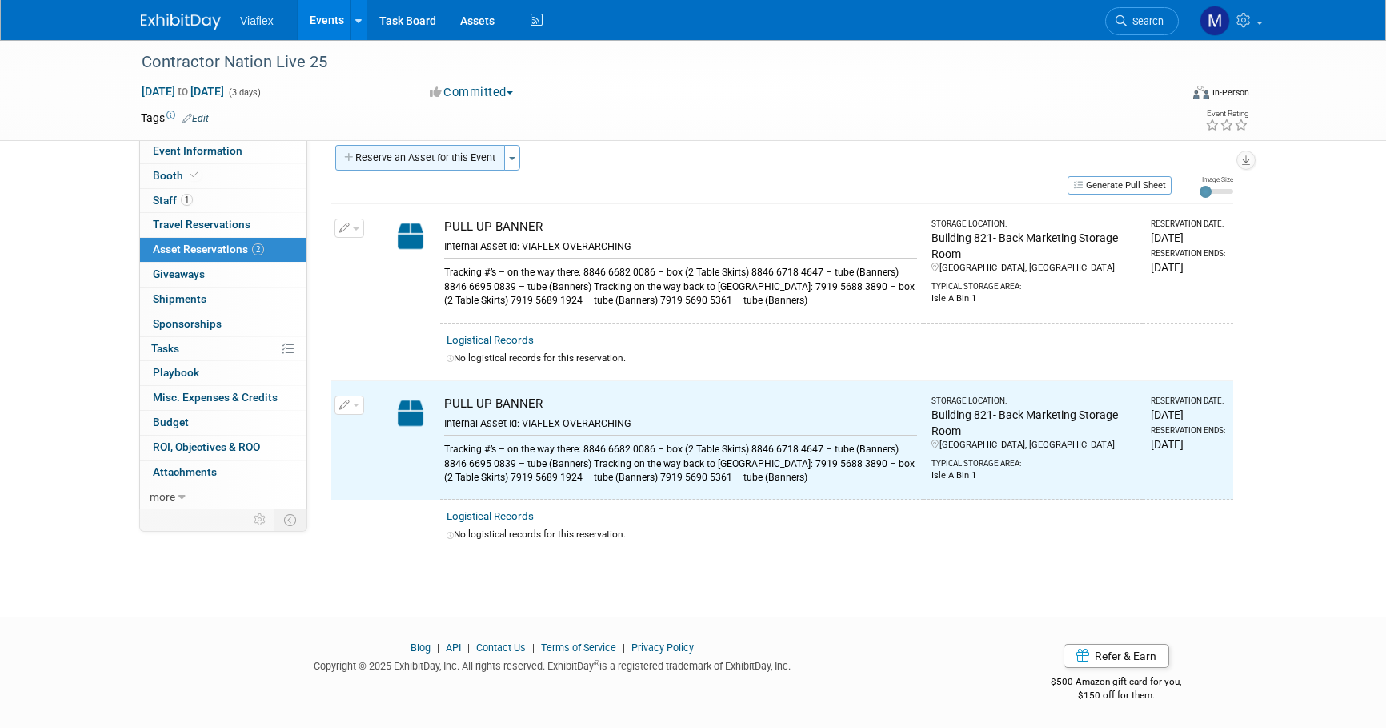
click at [471, 160] on button "Reserve an Asset for this Event" at bounding box center [420, 158] width 170 height 26
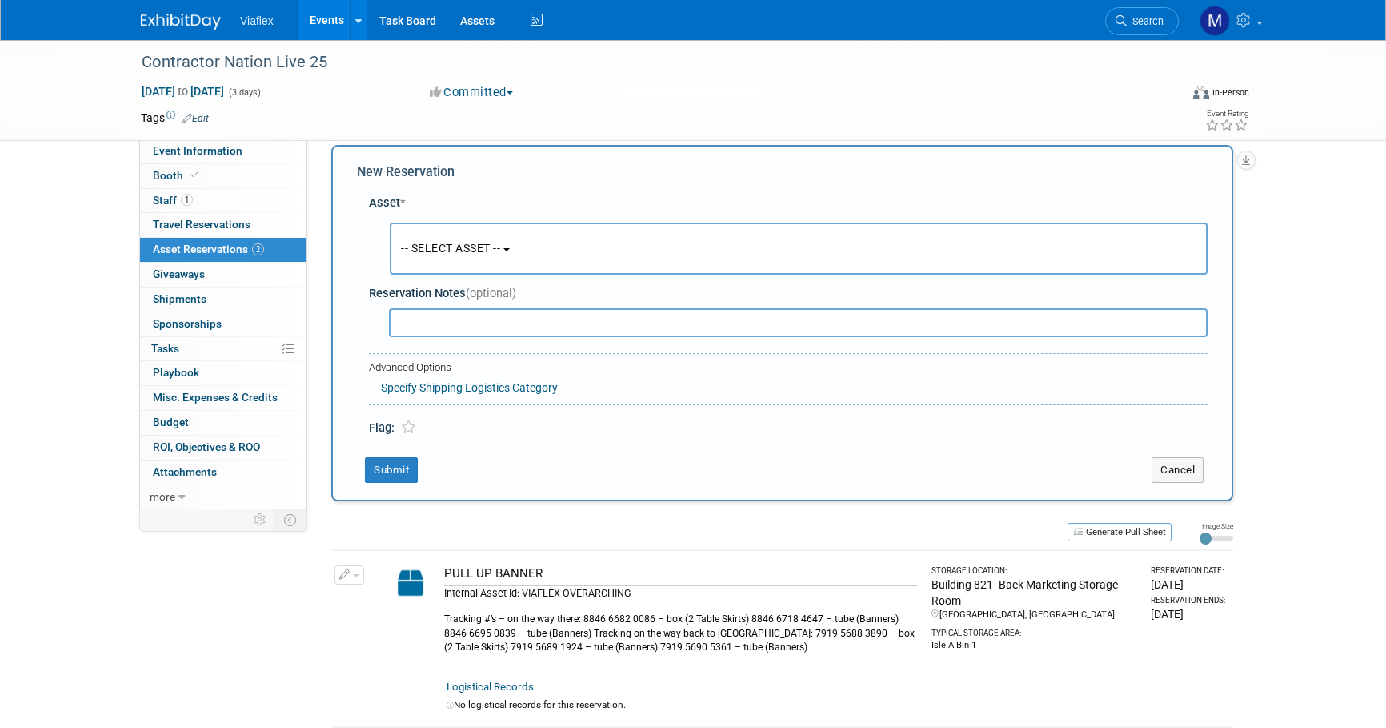
scroll to position [14, 0]
click at [441, 247] on span "-- SELECT ASSET --" at bounding box center [450, 249] width 99 height 13
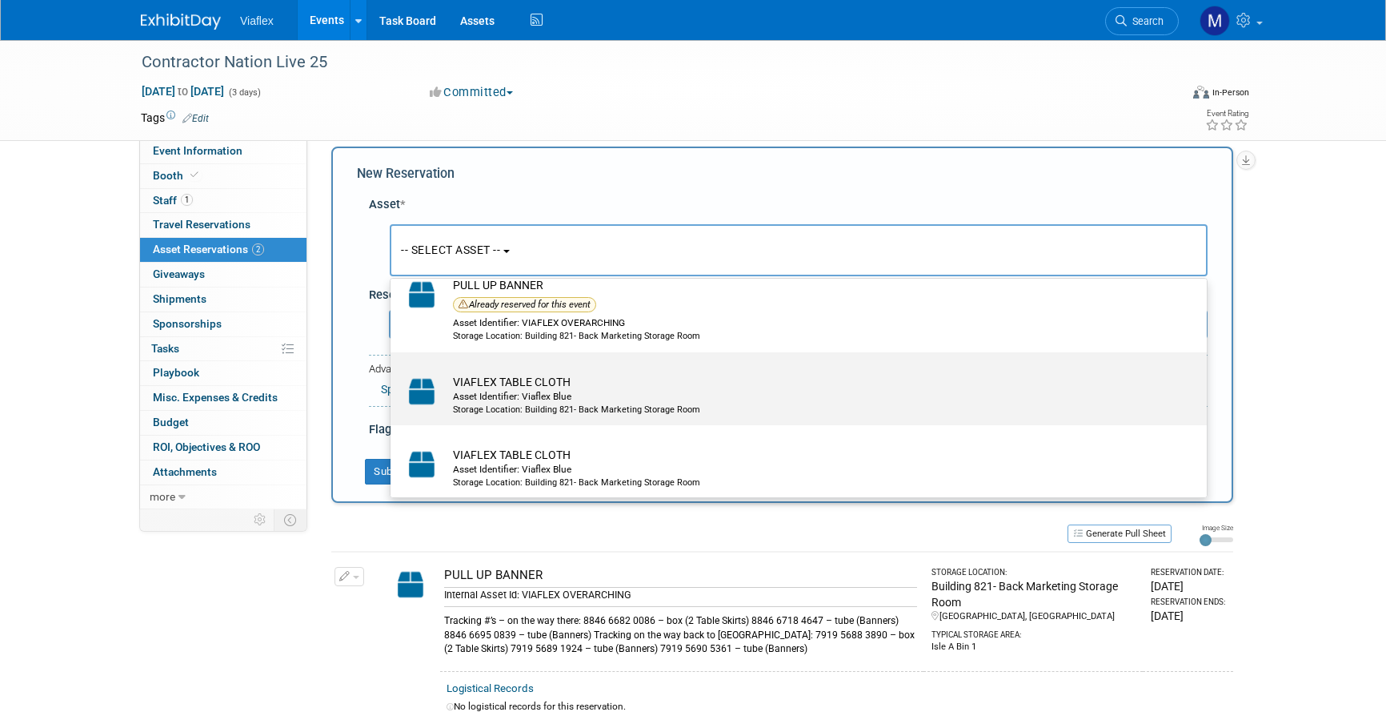
scroll to position [150, 0]
click at [445, 387] on tr "VIAFLEX TABLE CLOTH Asset Identifier: Viaflex Blue Storage Location: Building 8…" at bounding box center [787, 396] width 776 height 42
click at [393, 372] on input "VIAFLEX TABLE CLOTH Asset Identifier: Viaflex Blue Storage Location: Building 8…" at bounding box center [388, 367] width 10 height 10
select select "10729636"
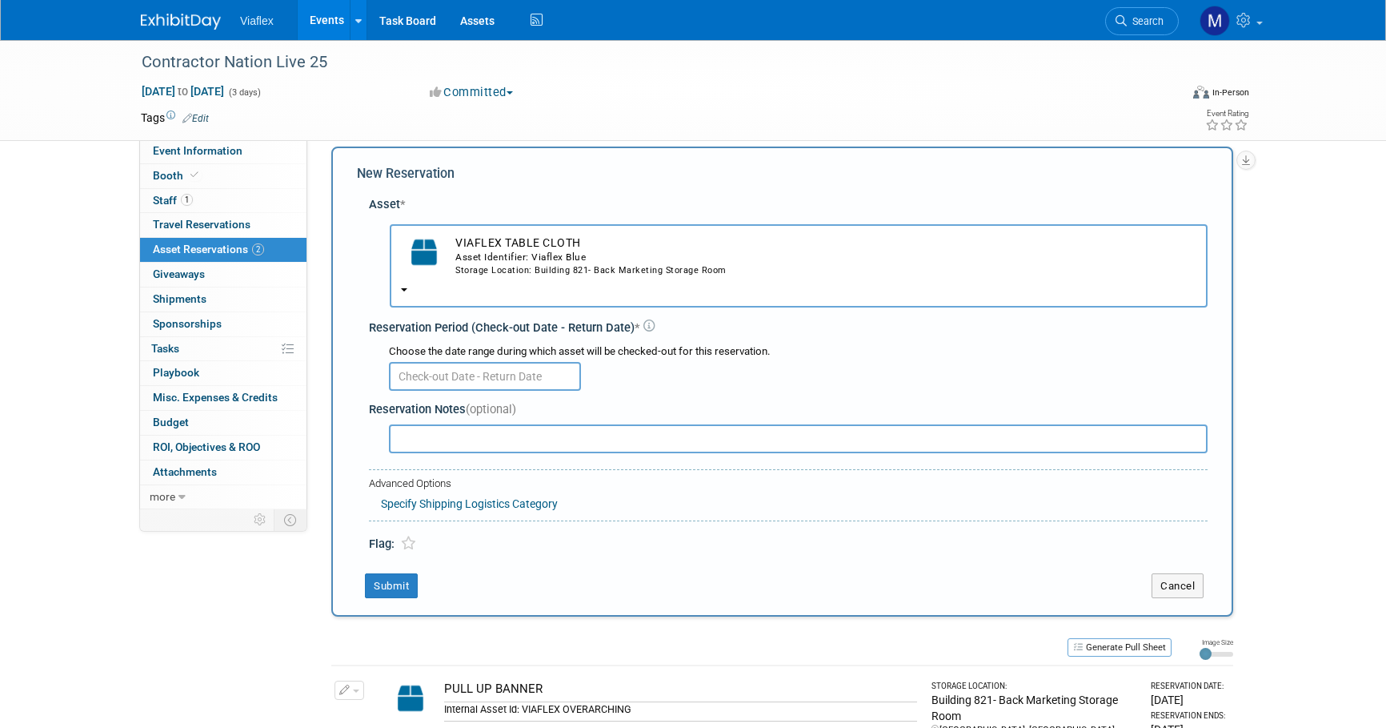
click at [433, 424] on input "text" at bounding box center [798, 438] width 819 height 29
click at [447, 363] on input "text" at bounding box center [485, 377] width 192 height 29
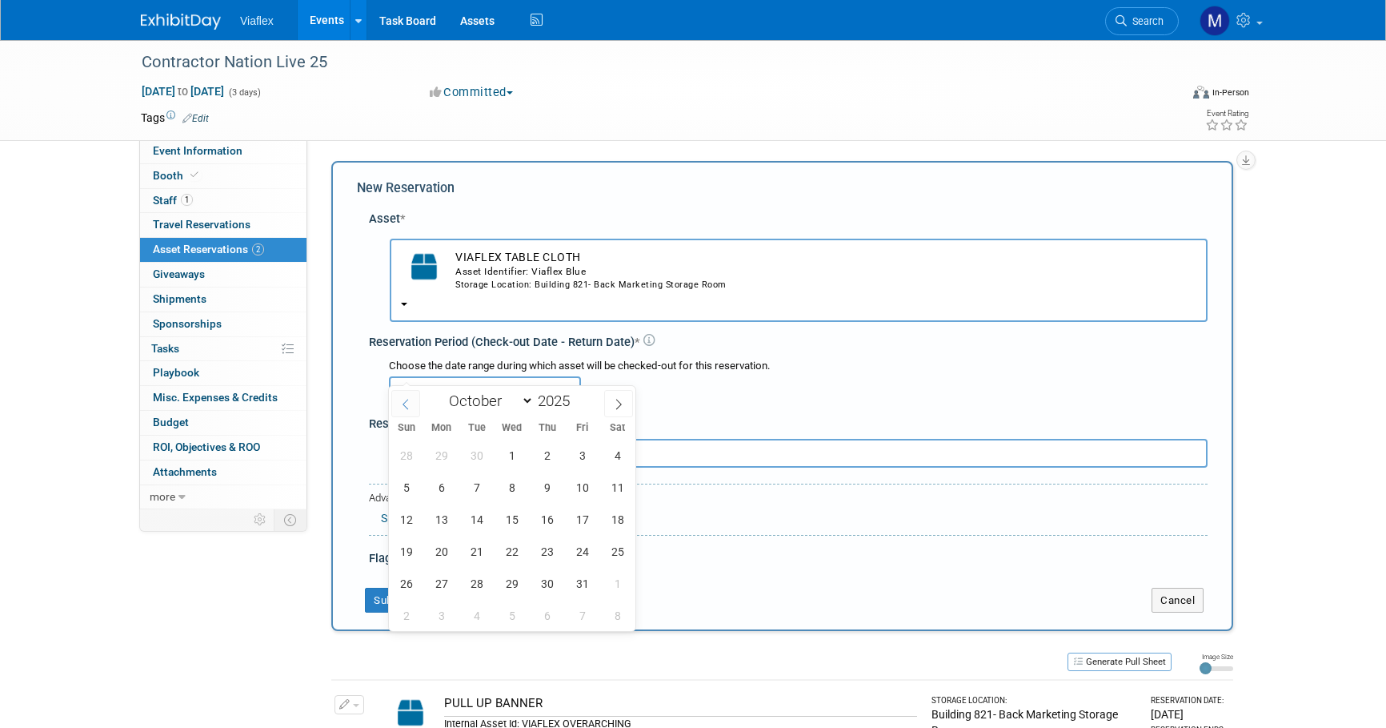
scroll to position [0, 0]
click at [399, 394] on span at bounding box center [405, 403] width 29 height 27
select select "8"
click at [547, 552] on span "25" at bounding box center [546, 550] width 31 height 31
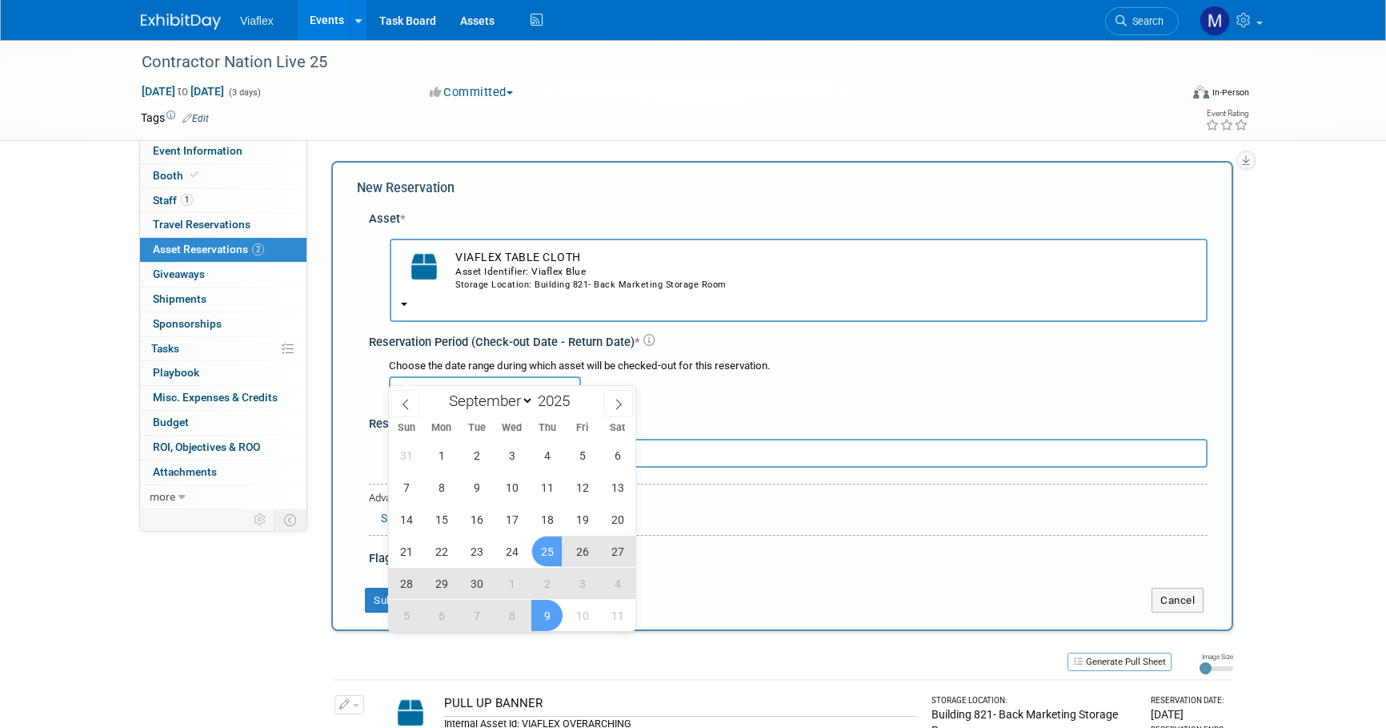
click at [547, 619] on span "9" at bounding box center [546, 614] width 31 height 31
type input "[DATE] to [DATE]"
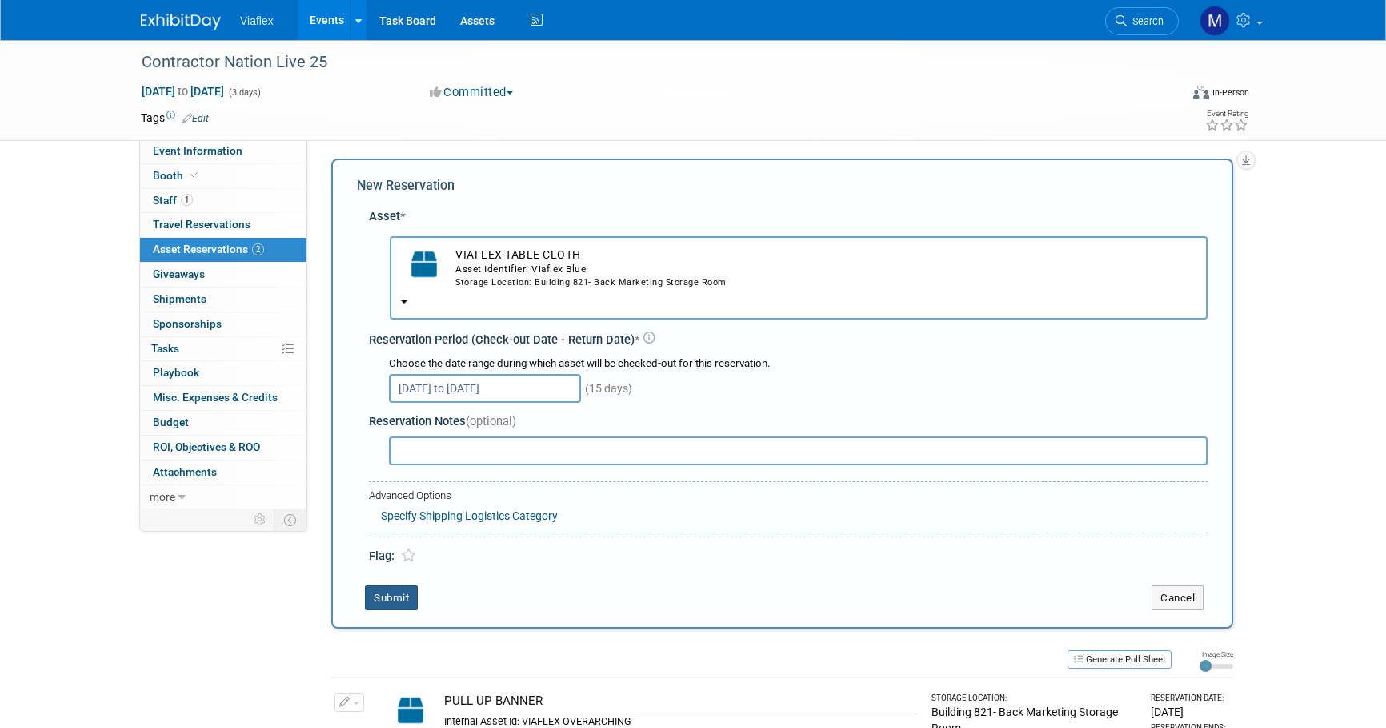
click at [388, 585] on button "Submit" at bounding box center [391, 598] width 53 height 26
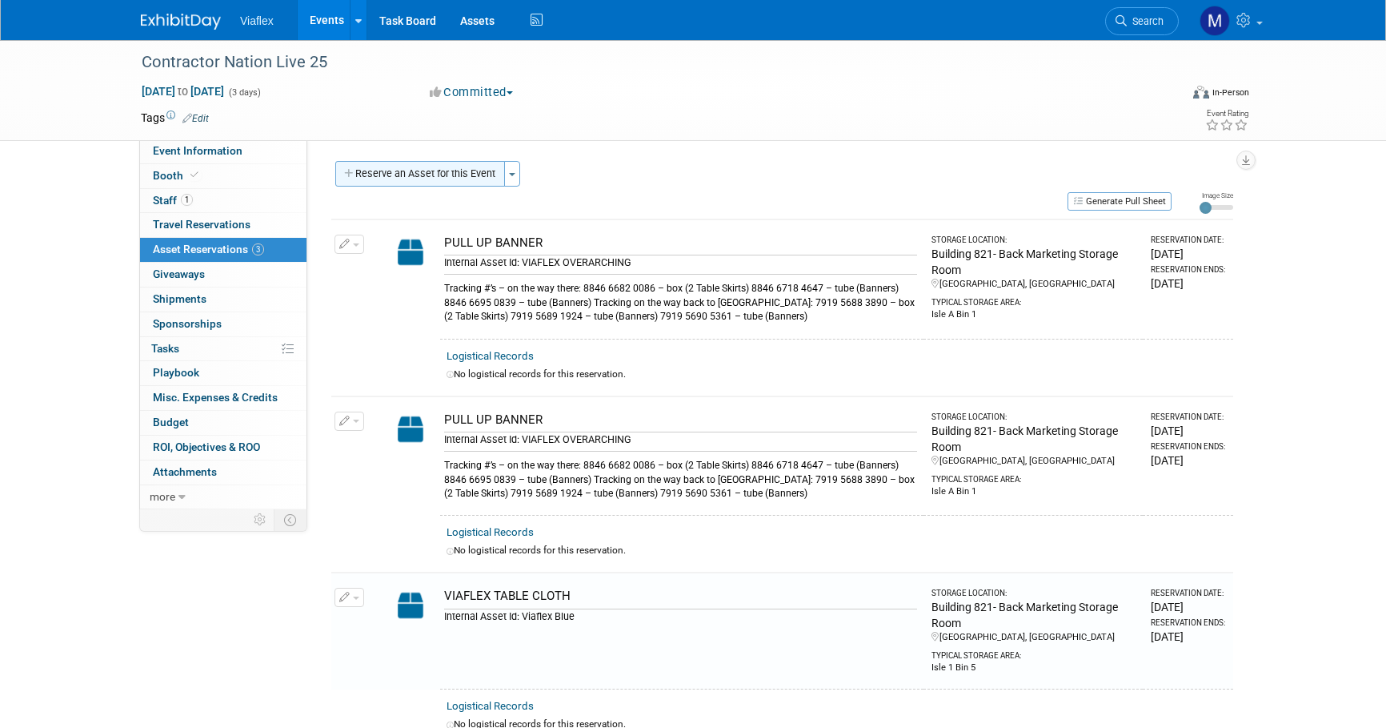
click at [447, 178] on button "Reserve an Asset for this Event" at bounding box center [420, 174] width 170 height 26
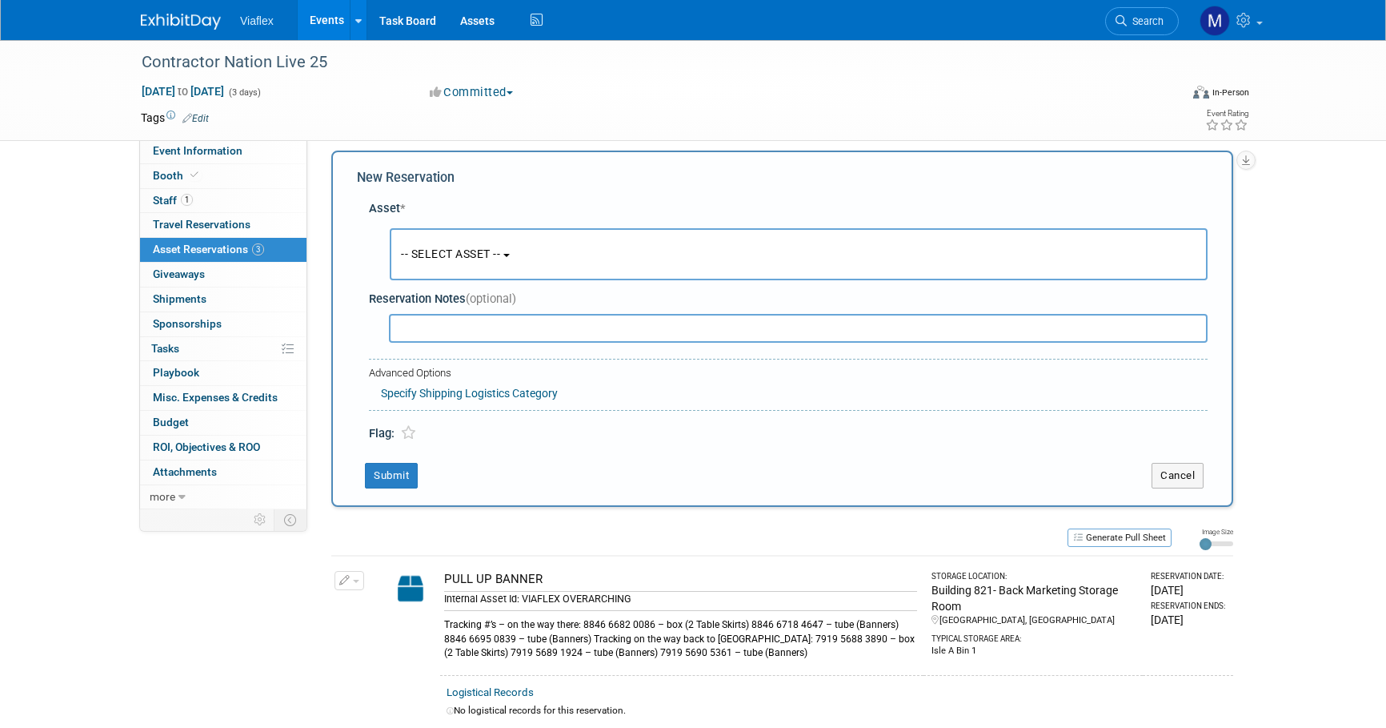
scroll to position [14, 0]
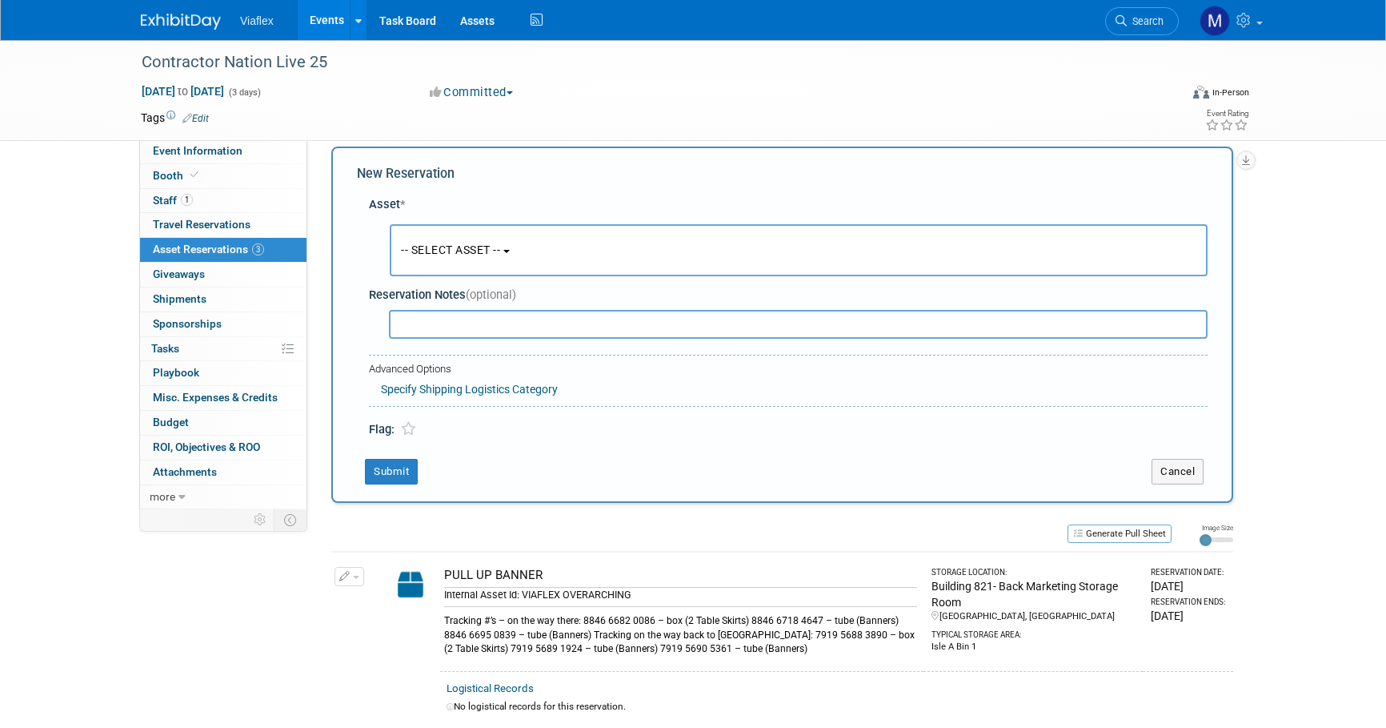
click at [459, 228] on button "-- SELECT ASSET --" at bounding box center [799, 250] width 818 height 52
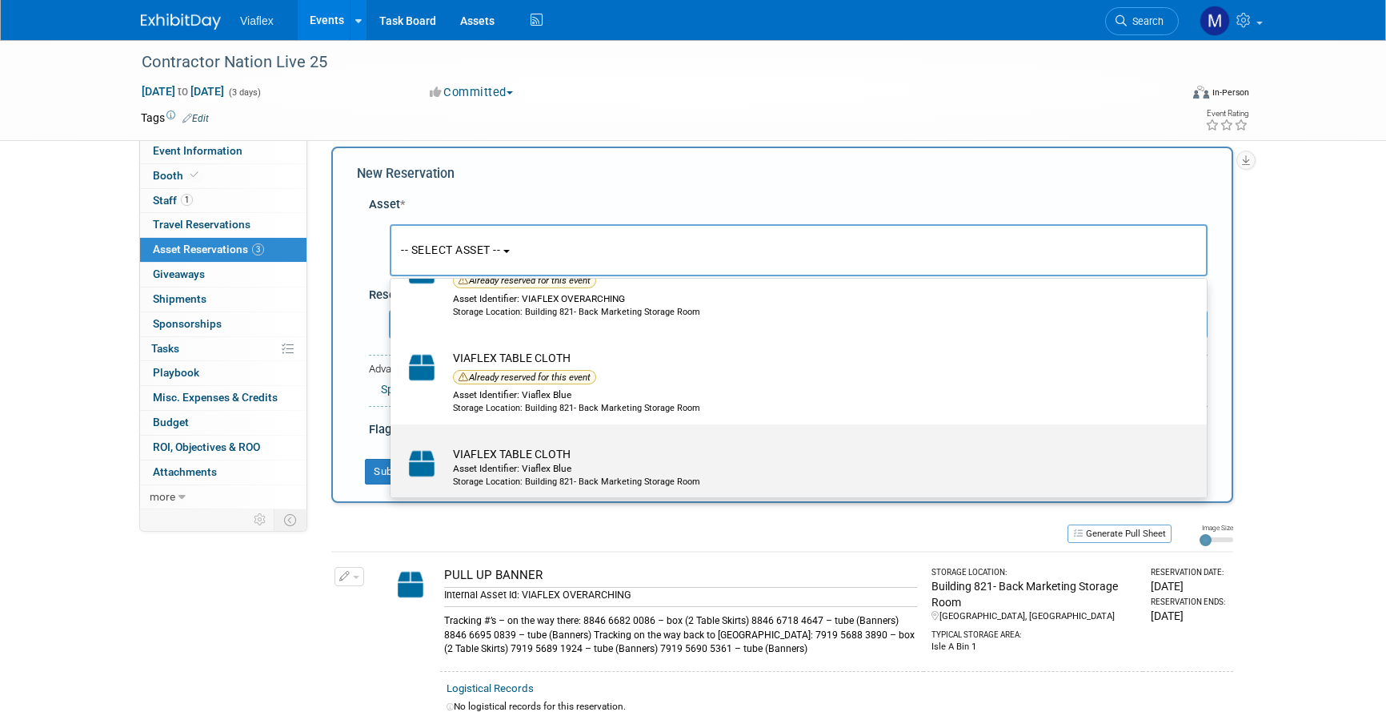
scroll to position [173, 0]
click at [528, 447] on td "VIAFLEX TABLE CLOTH Asset Identifier: Viaflex Blue Storage Location: Building 8…" at bounding box center [810, 468] width 730 height 42
click at [393, 443] on input "VIAFLEX TABLE CLOTH Asset Identifier: Viaflex Blue Storage Location: Building 8…" at bounding box center [388, 440] width 10 height 10
select select "10729635"
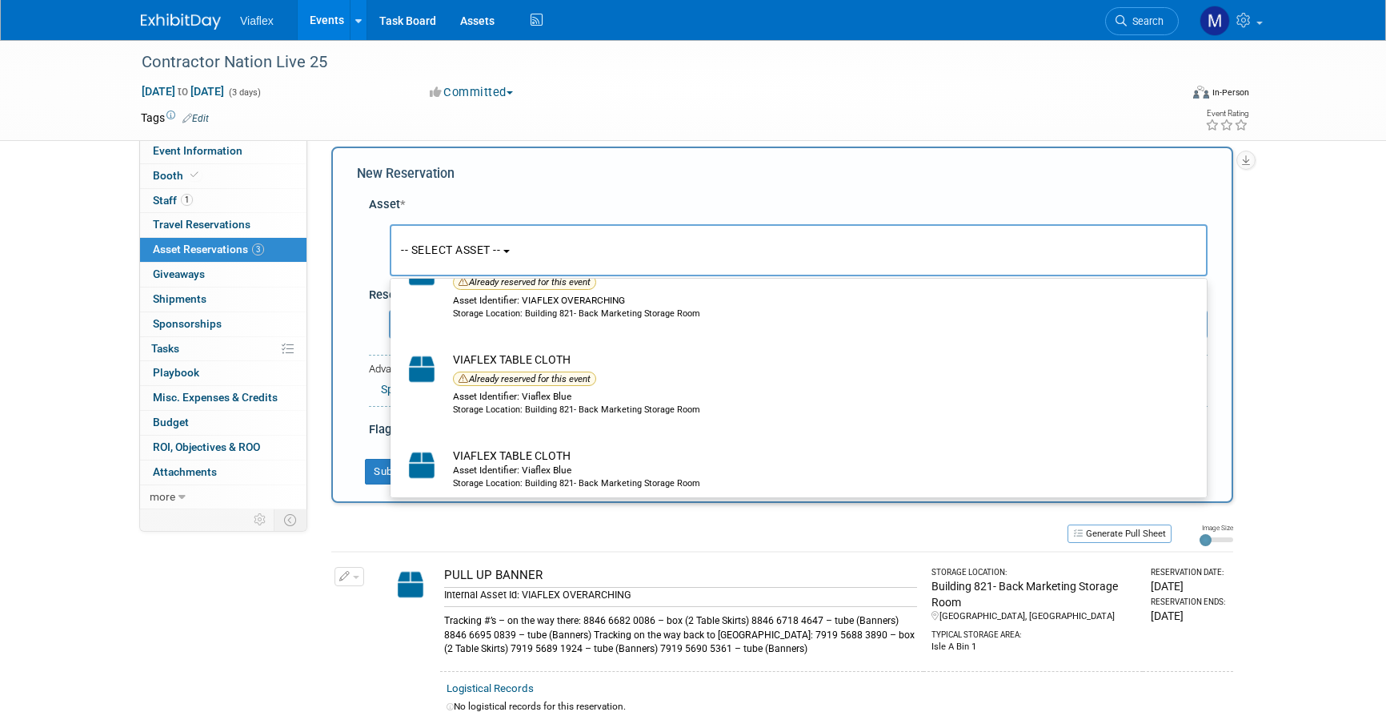
scroll to position [0, 0]
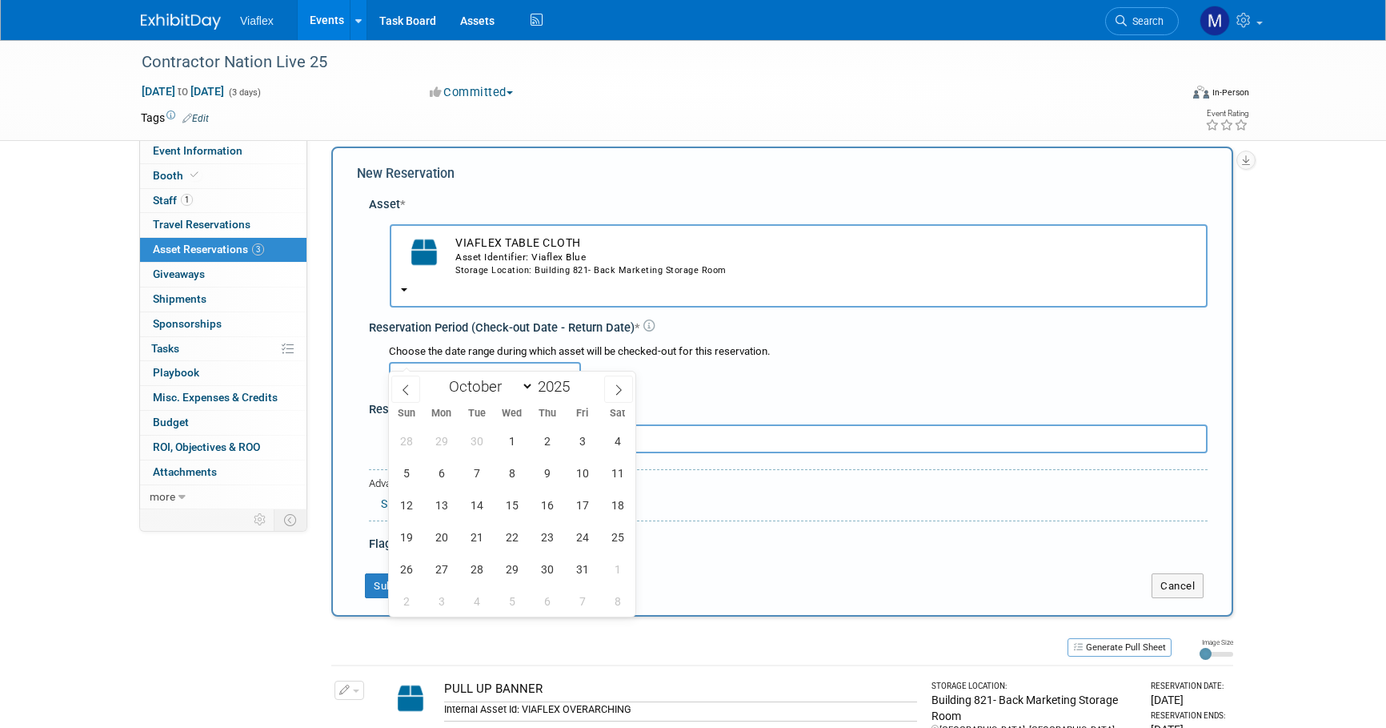
click at [459, 362] on input "text" at bounding box center [485, 376] width 192 height 29
click at [407, 389] on icon at bounding box center [405, 389] width 11 height 11
select select "8"
click at [549, 537] on span "25" at bounding box center [546, 536] width 31 height 31
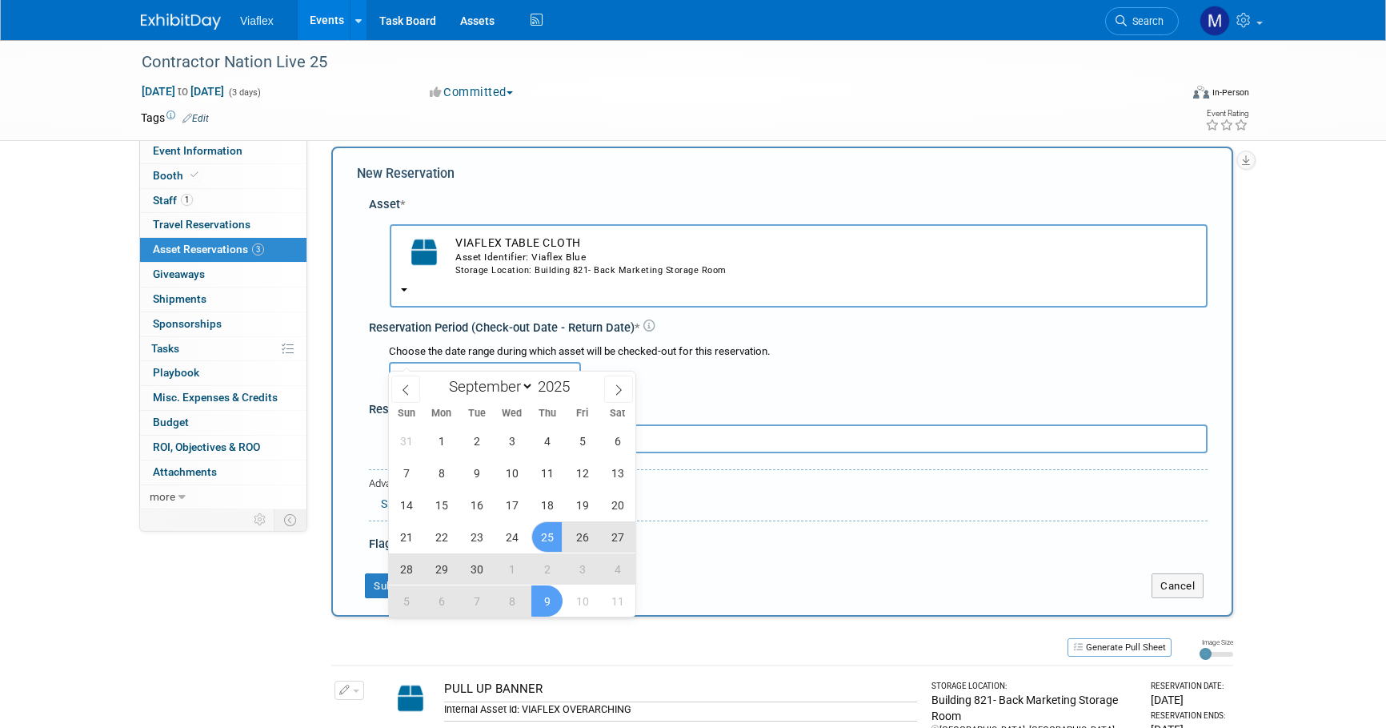
click at [543, 592] on span "9" at bounding box center [546, 600] width 31 height 31
type input "[DATE] to [DATE]"
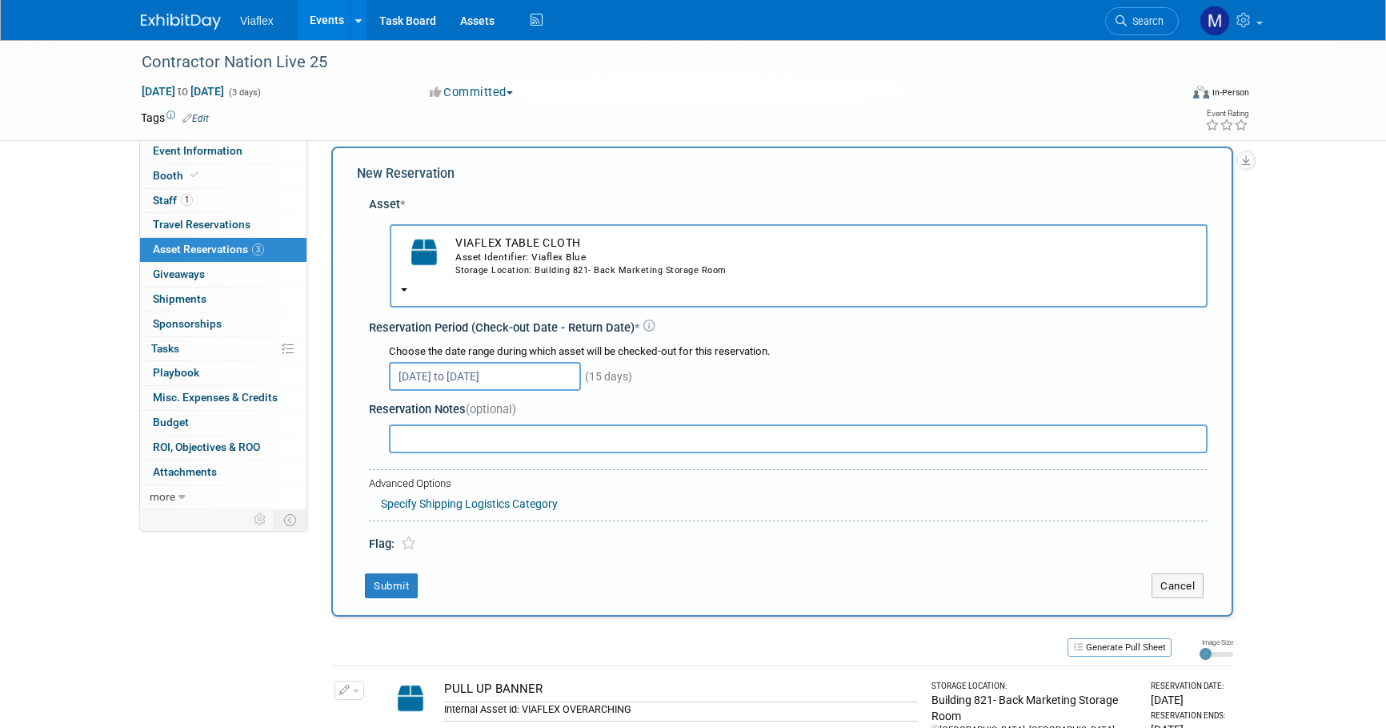
click at [422, 424] on input "text" at bounding box center [798, 438] width 819 height 29
paste input "Tracking #’s – on the way there: 8846 6682 0086 – box (2 Table Skirts) 8846 671…"
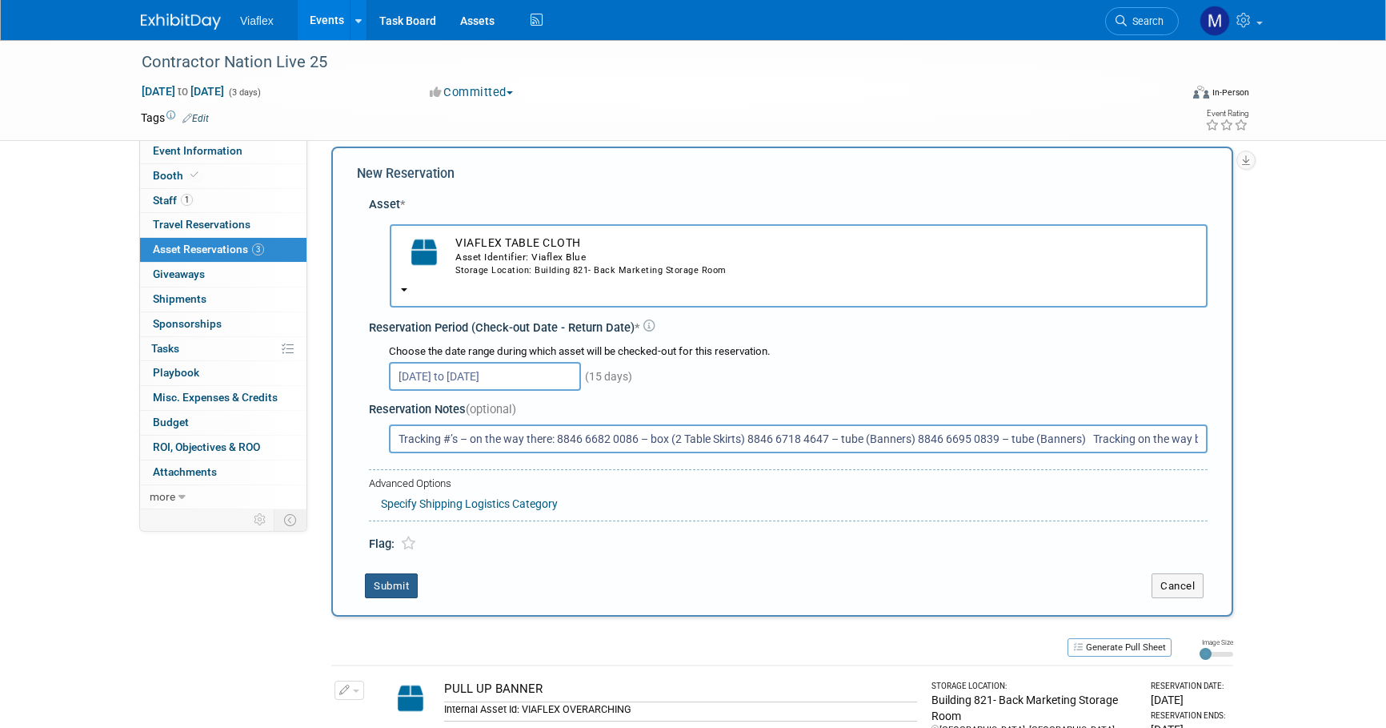
type input "Tracking #’s – on the way there: 8846 6682 0086 – box (2 Table Skirts) 8846 671…"
click at [399, 573] on button "Submit" at bounding box center [391, 586] width 53 height 26
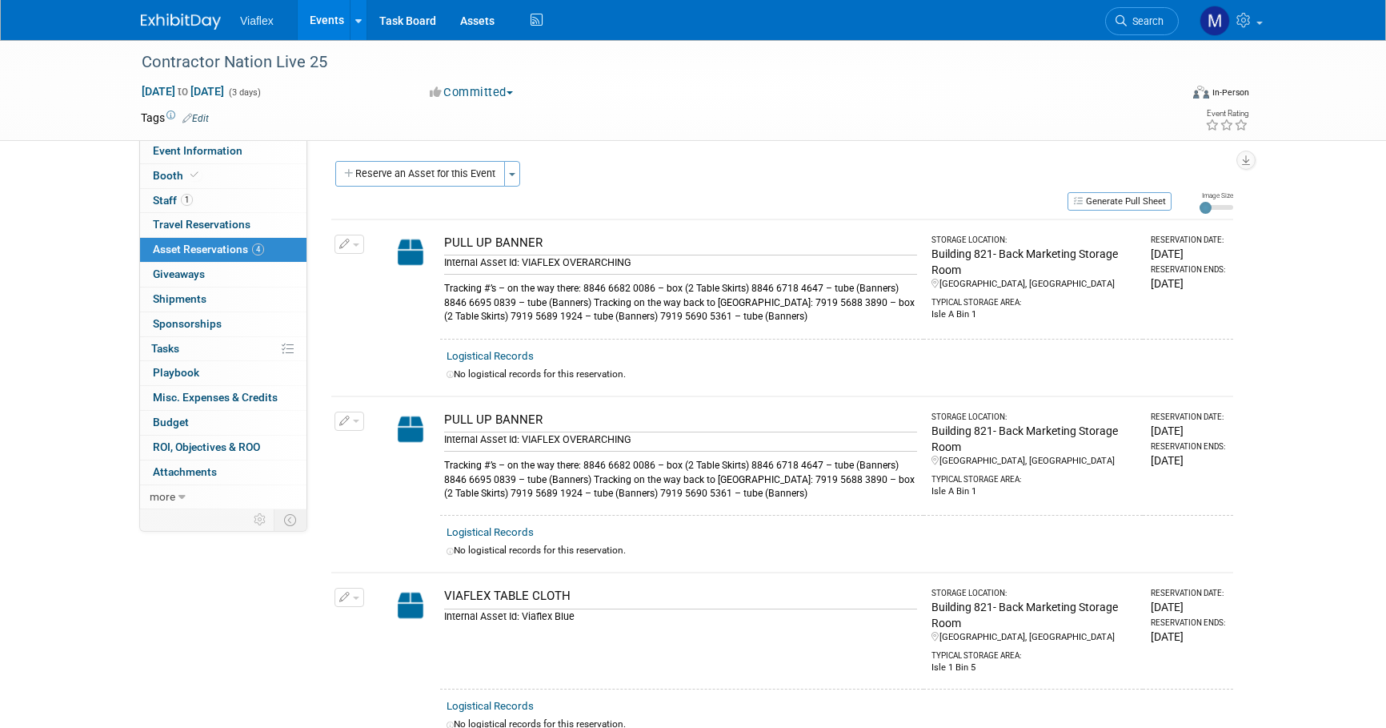
click at [112, 82] on div "Contractor Nation Live 25 [DATE] to [DATE] (3 days) [DATE] to [DATE] Committed …" at bounding box center [693, 90] width 1386 height 101
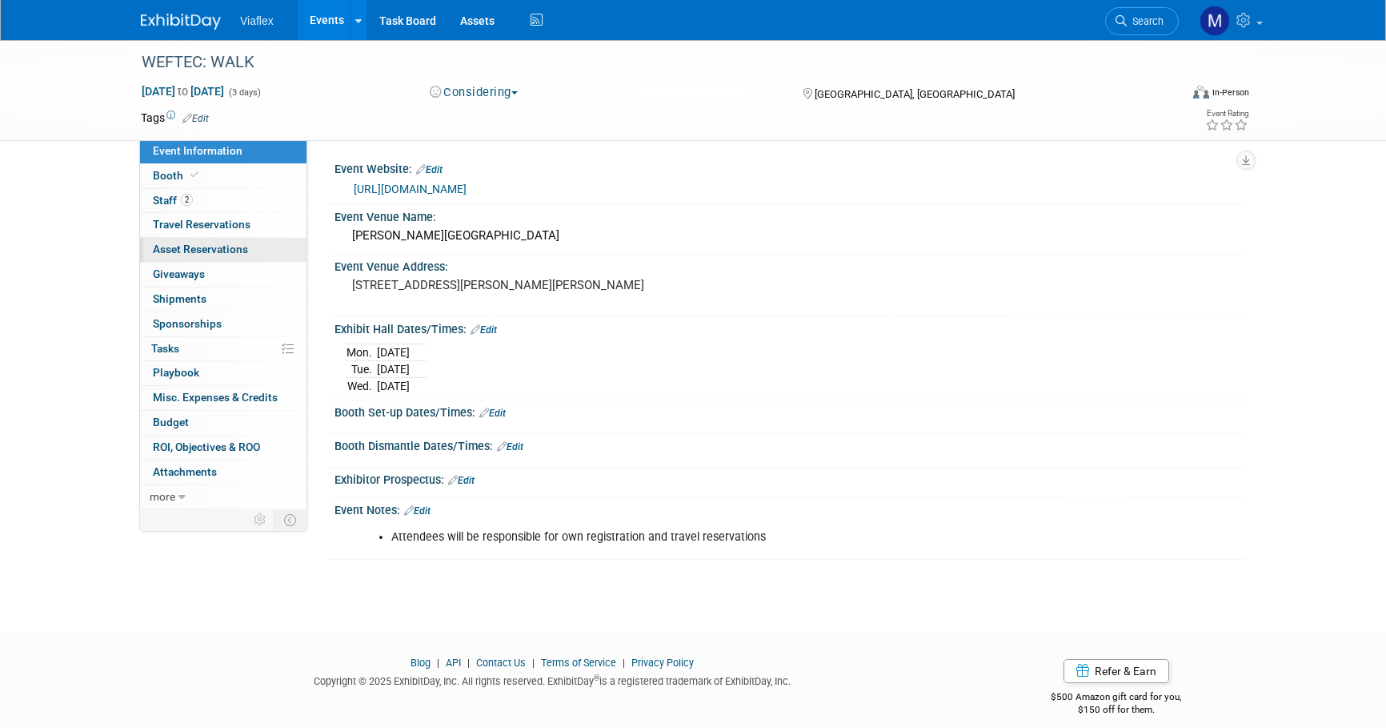
click at [173, 247] on span "Asset Reservations 0" at bounding box center [200, 249] width 95 height 13
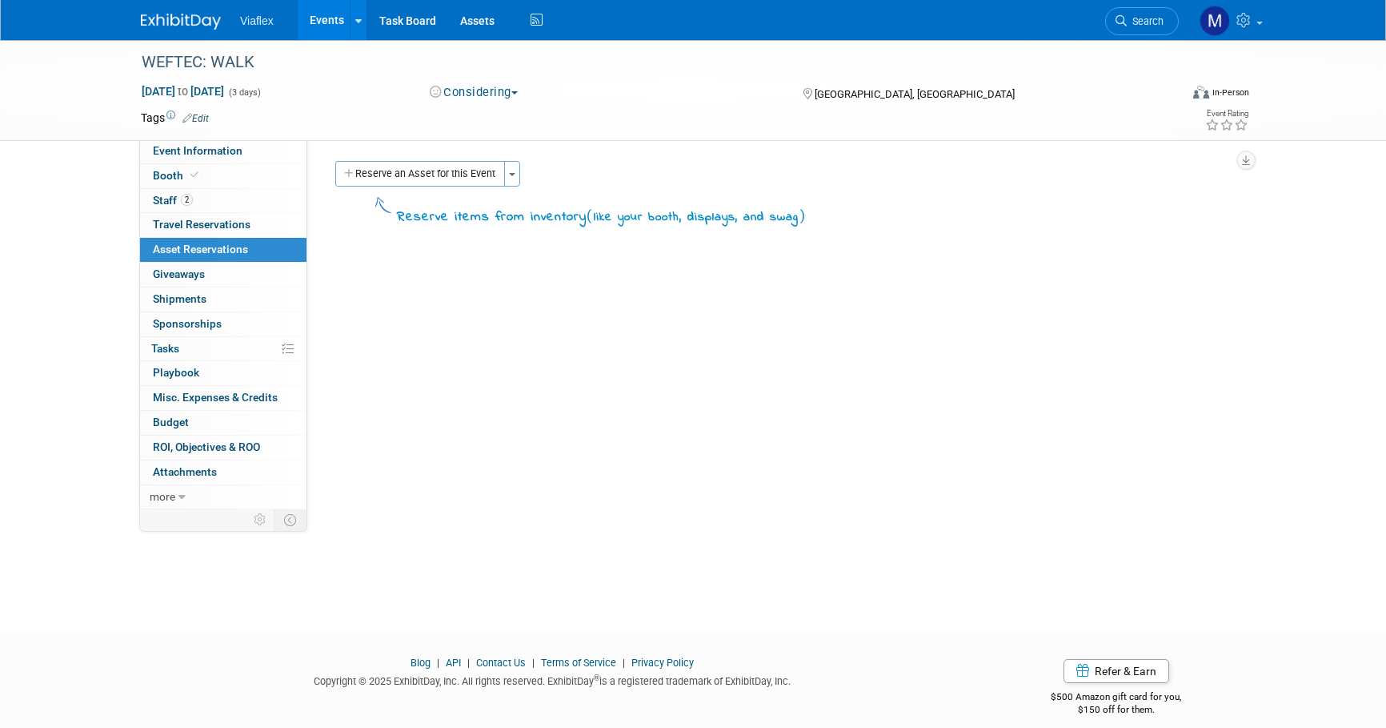
click at [68, 75] on div "WEFTEC: WALK [DATE] to [DATE] (3 days) [DATE] to [DATE] Considering Committed C…" at bounding box center [693, 90] width 1386 height 101
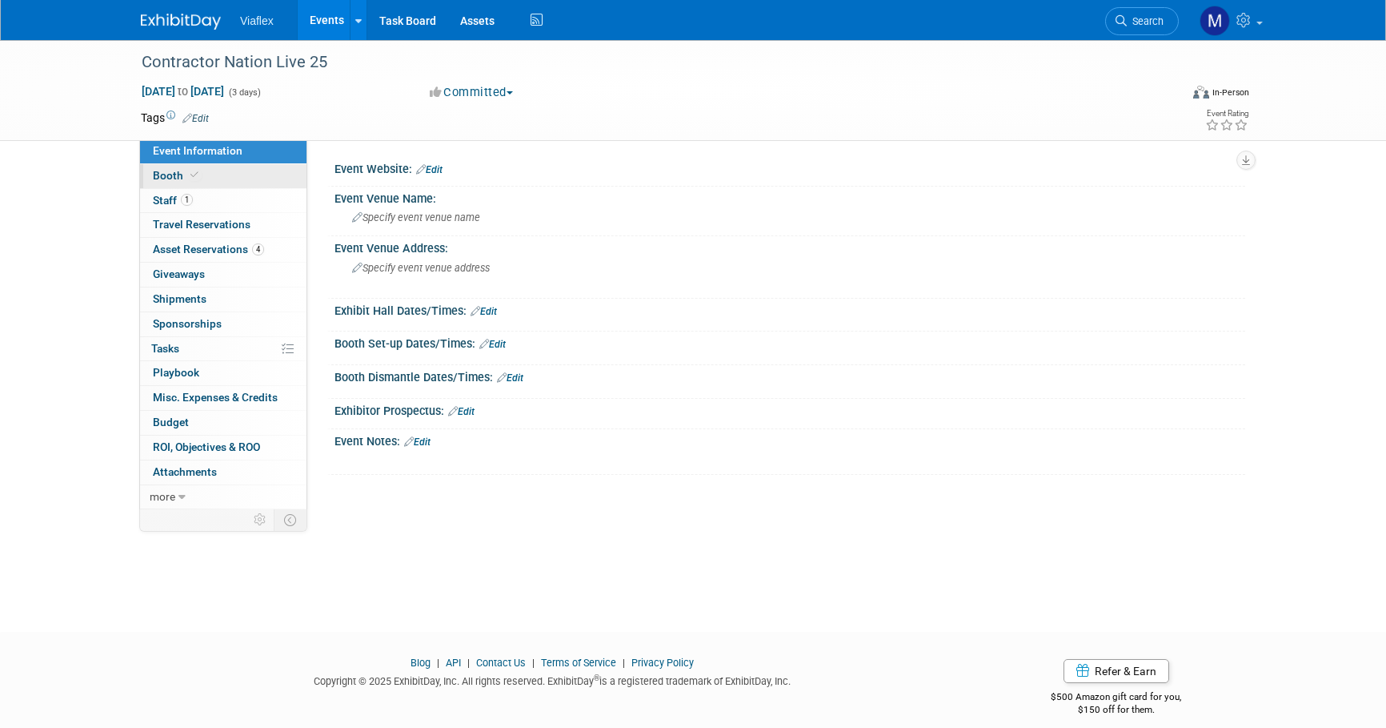
click at [165, 174] on span "Booth" at bounding box center [177, 175] width 49 height 13
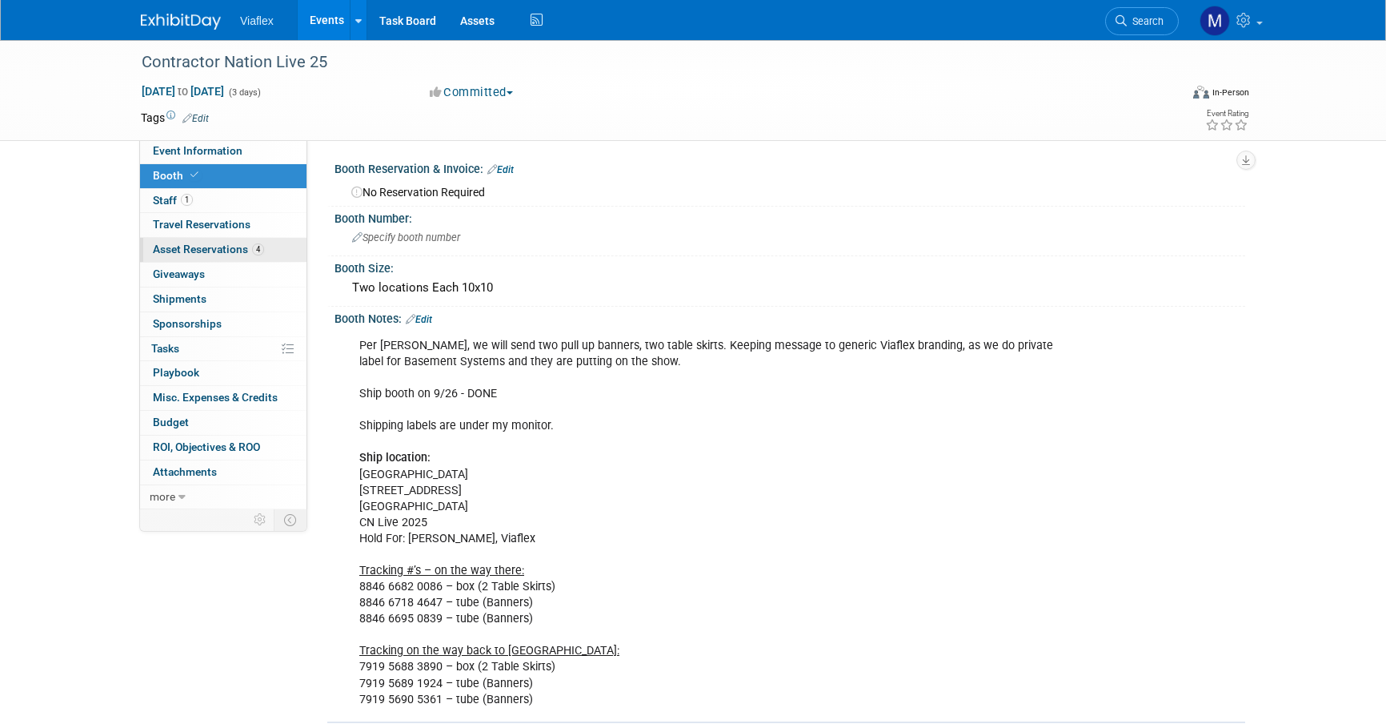
click at [182, 248] on span "Asset Reservations 4" at bounding box center [208, 249] width 111 height 13
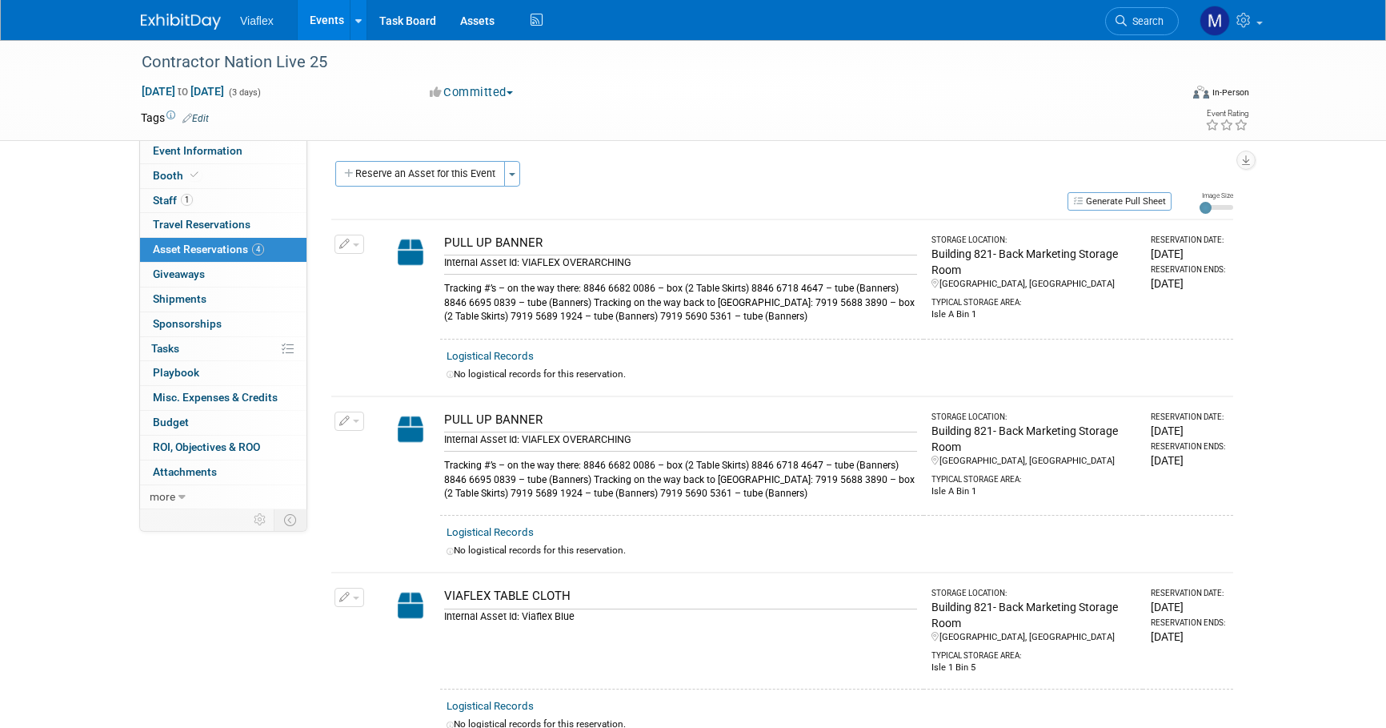
click at [1173, 423] on div "[DATE]" at bounding box center [1189, 431] width 76 height 16
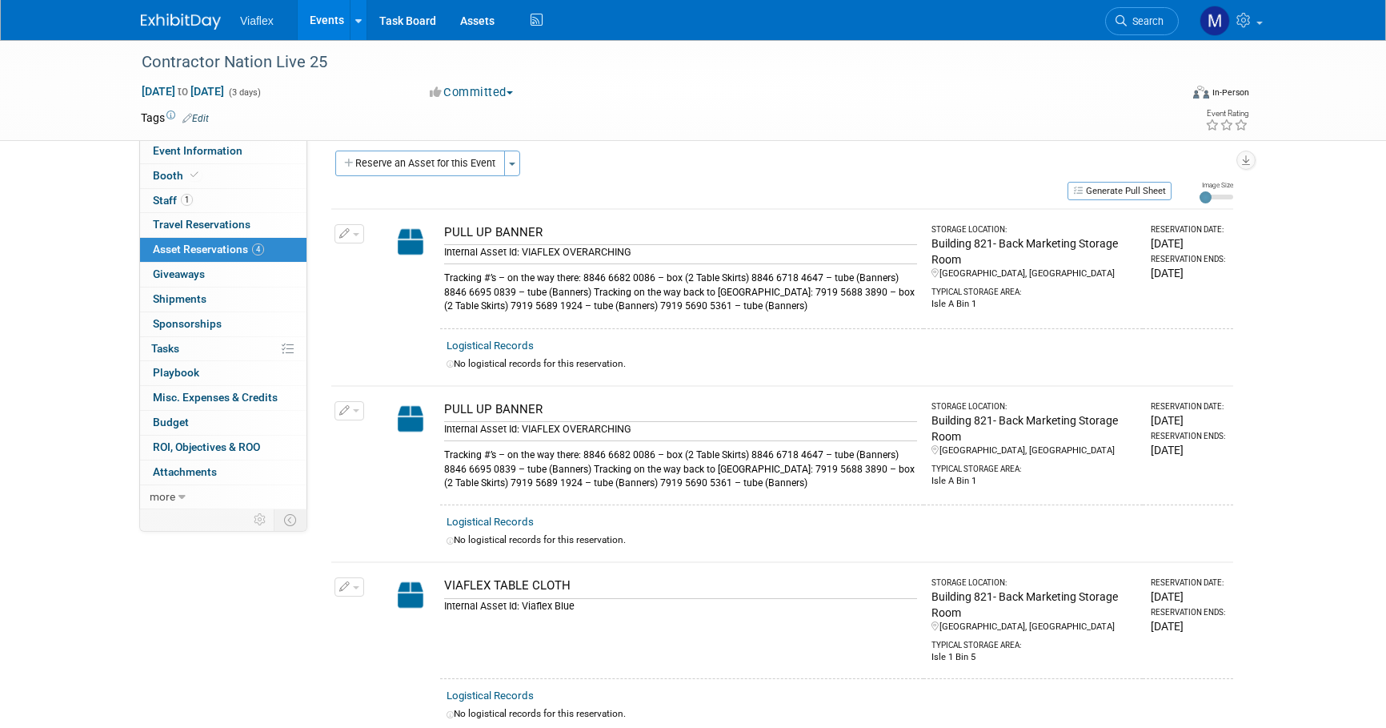
scroll to position [15, 0]
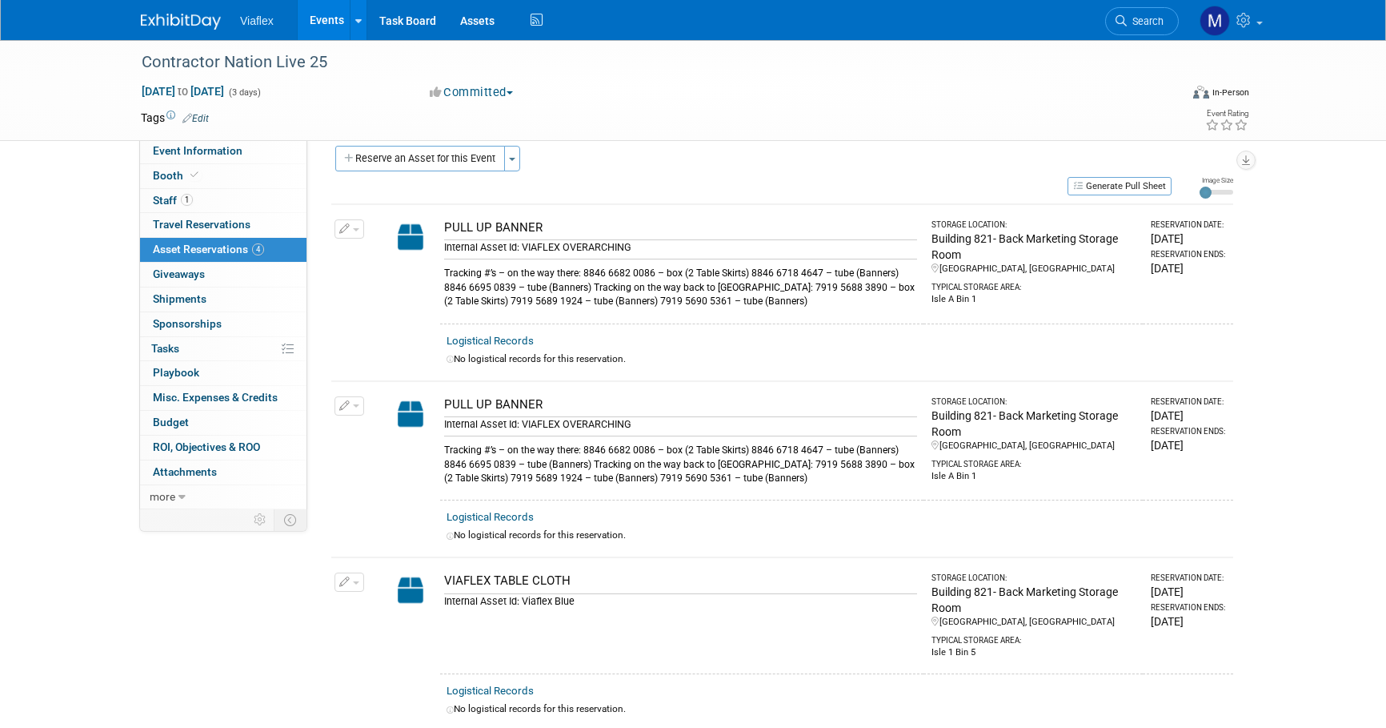
click at [347, 401] on icon "button" at bounding box center [344, 406] width 11 height 10
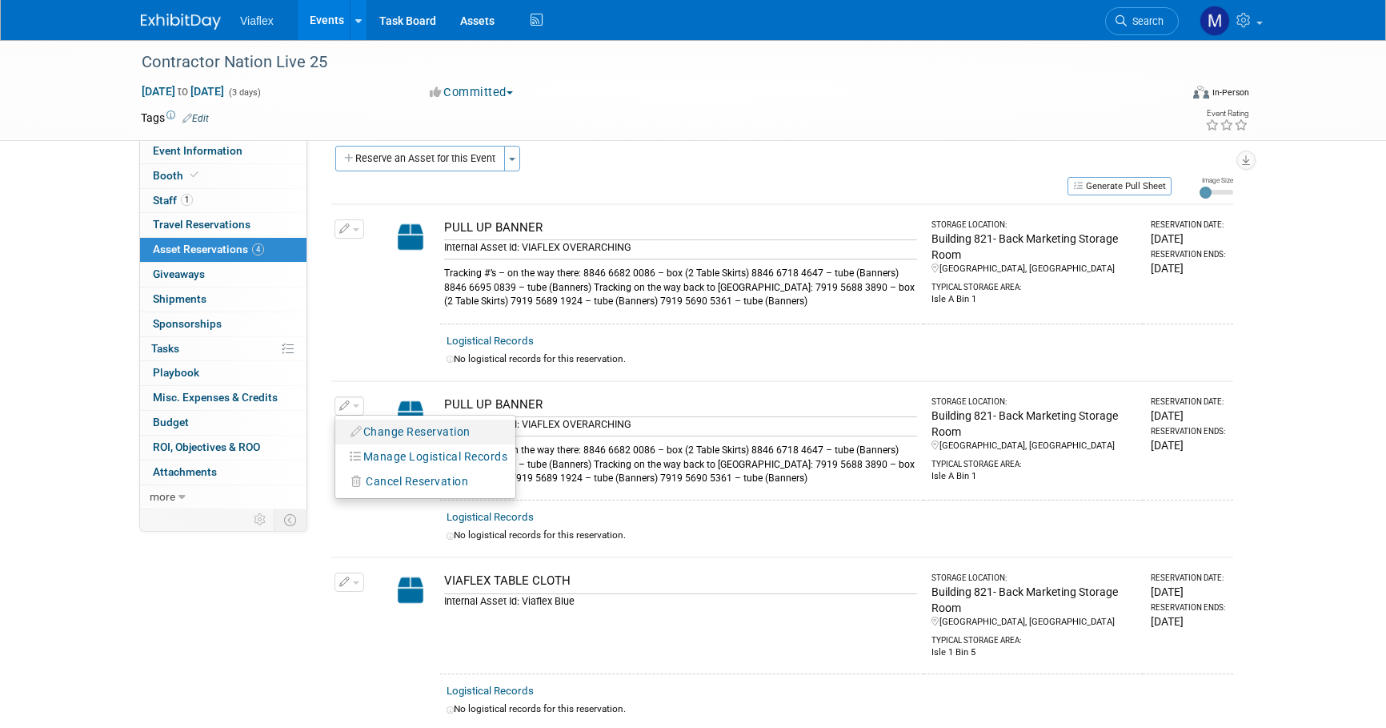
click at [379, 427] on button "Change Reservation" at bounding box center [410, 432] width 135 height 22
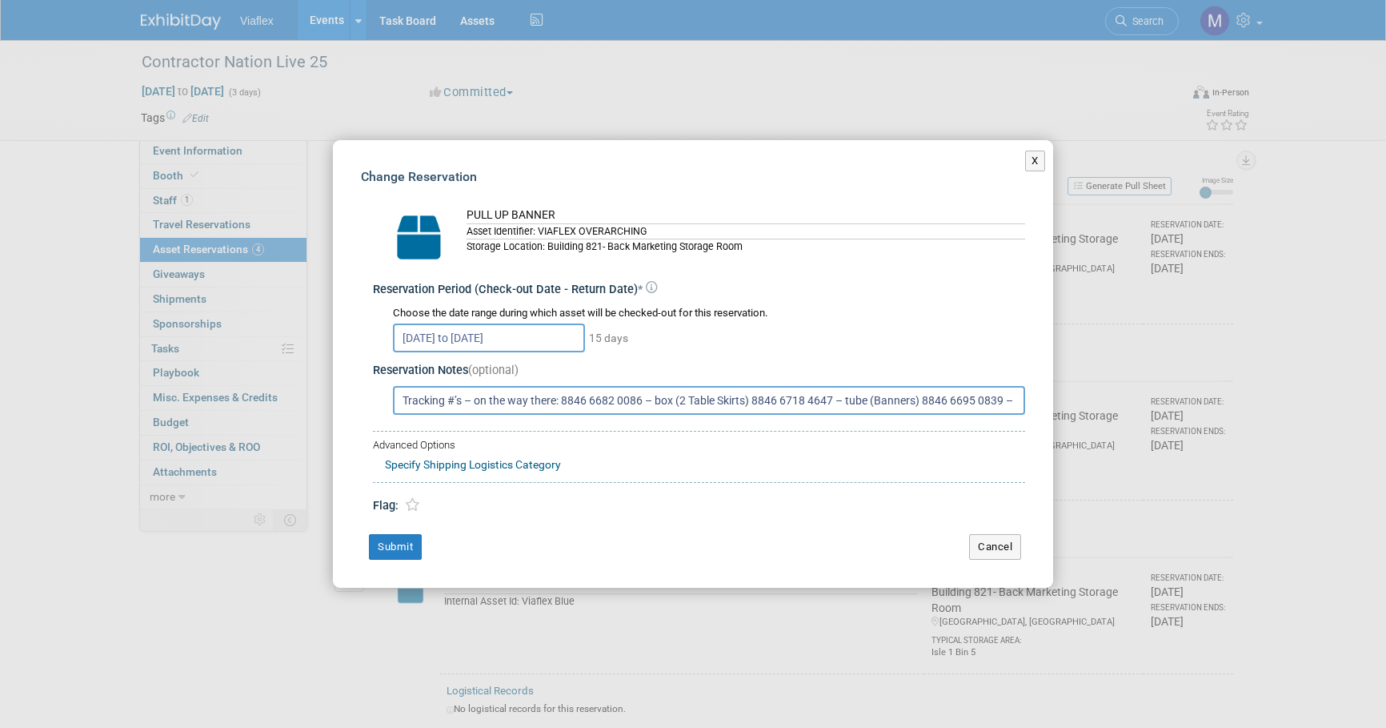
click at [553, 334] on input "[DATE] to [DATE]" at bounding box center [489, 337] width 192 height 29
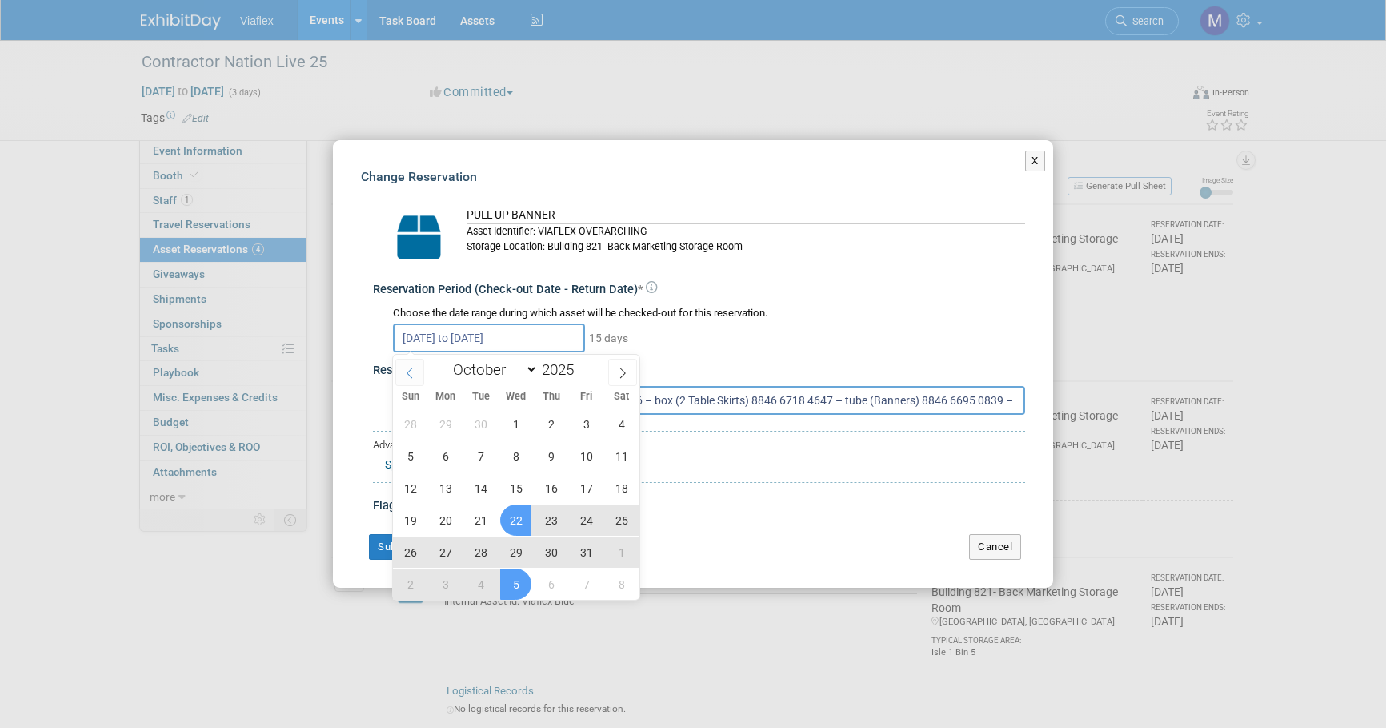
click at [415, 371] on icon at bounding box center [409, 372] width 11 height 11
select select "8"
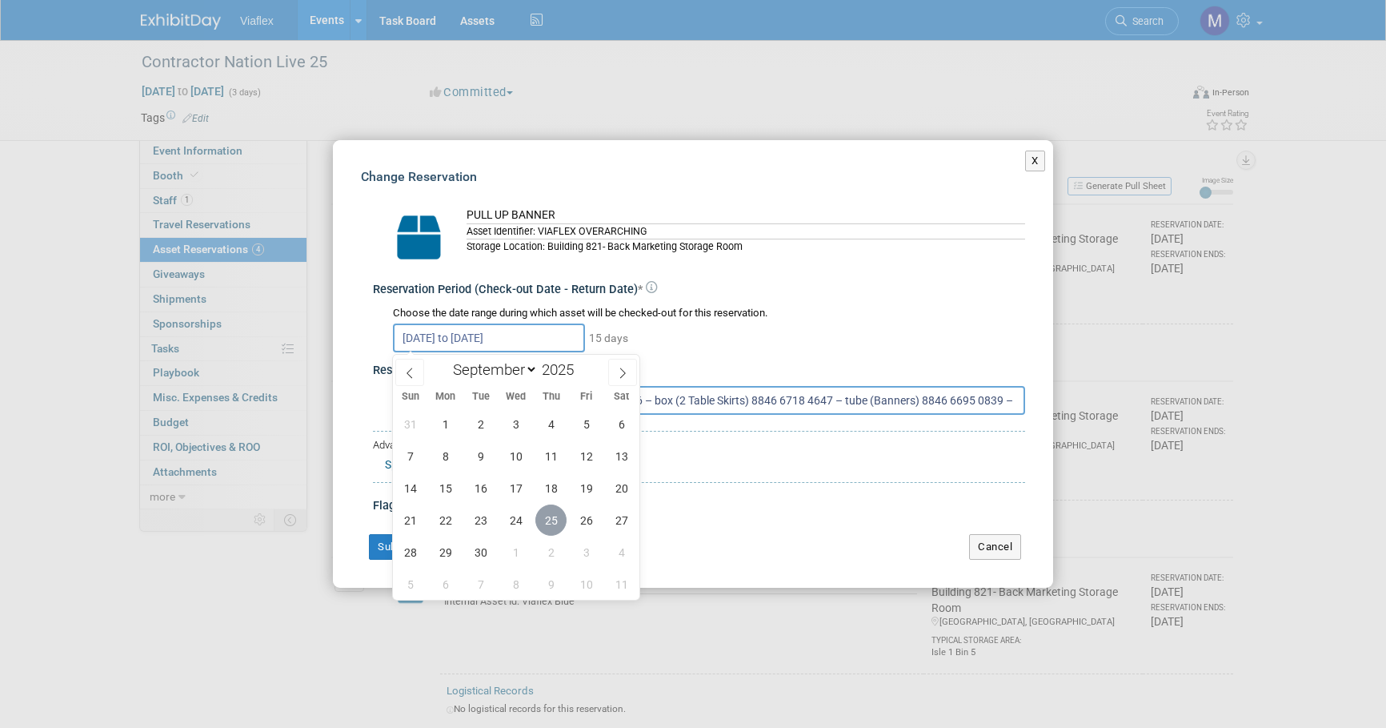
click at [562, 521] on span "25" at bounding box center [550, 519] width 31 height 31
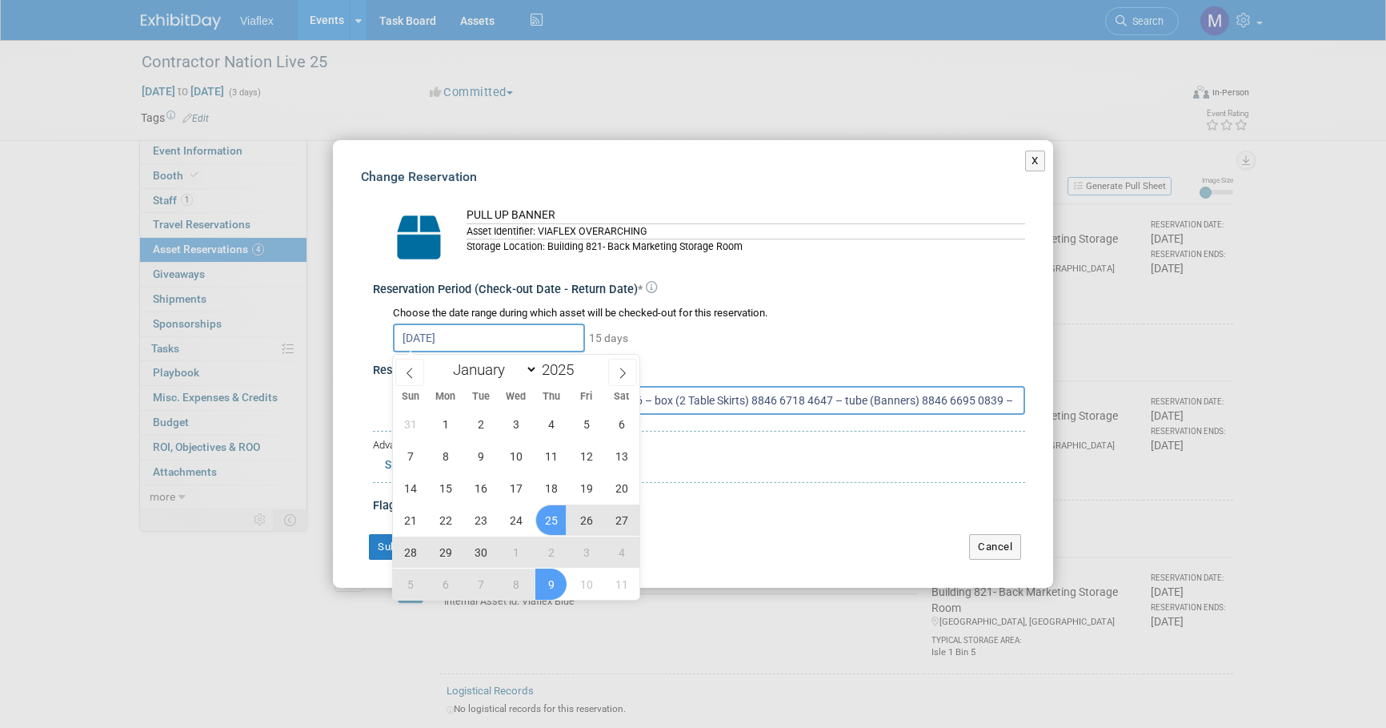
click at [556, 578] on span "9" at bounding box center [550, 583] width 31 height 31
type input "[DATE] to [DATE]"
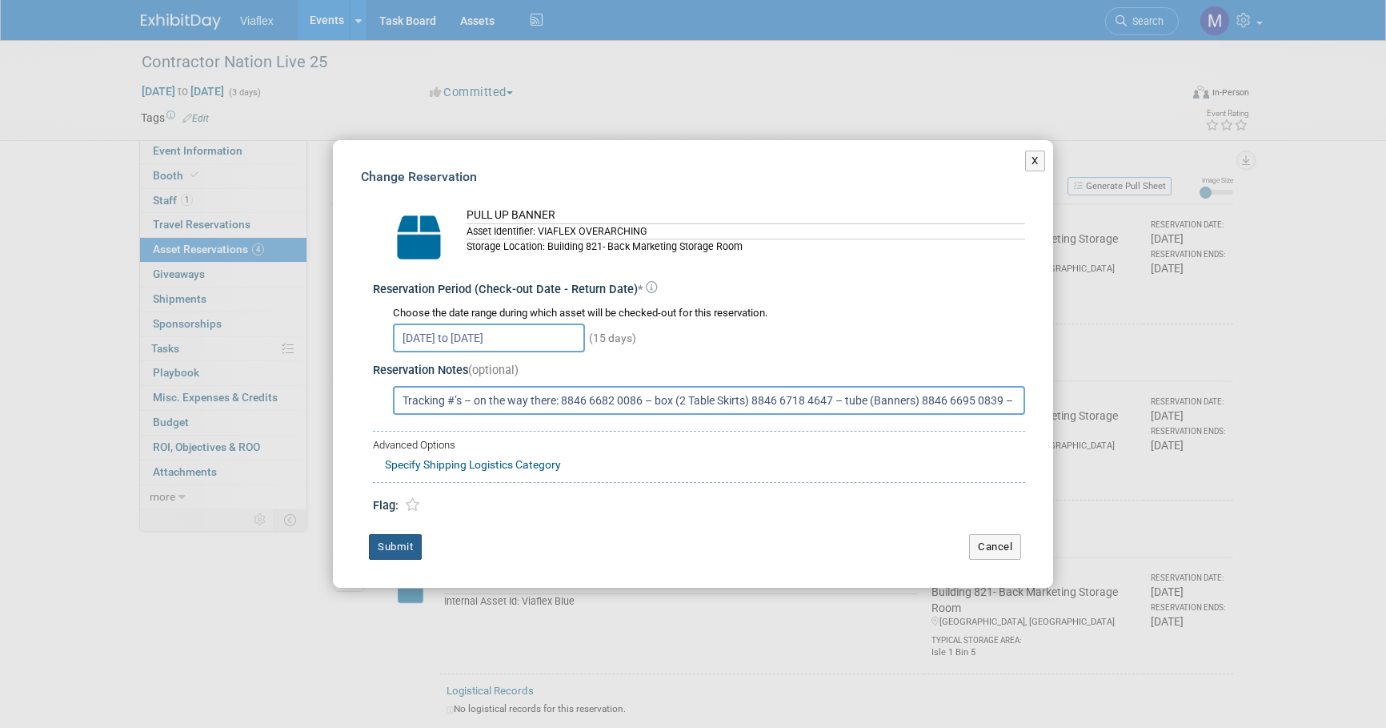
click at [385, 543] on button "Submit" at bounding box center [395, 547] width 53 height 26
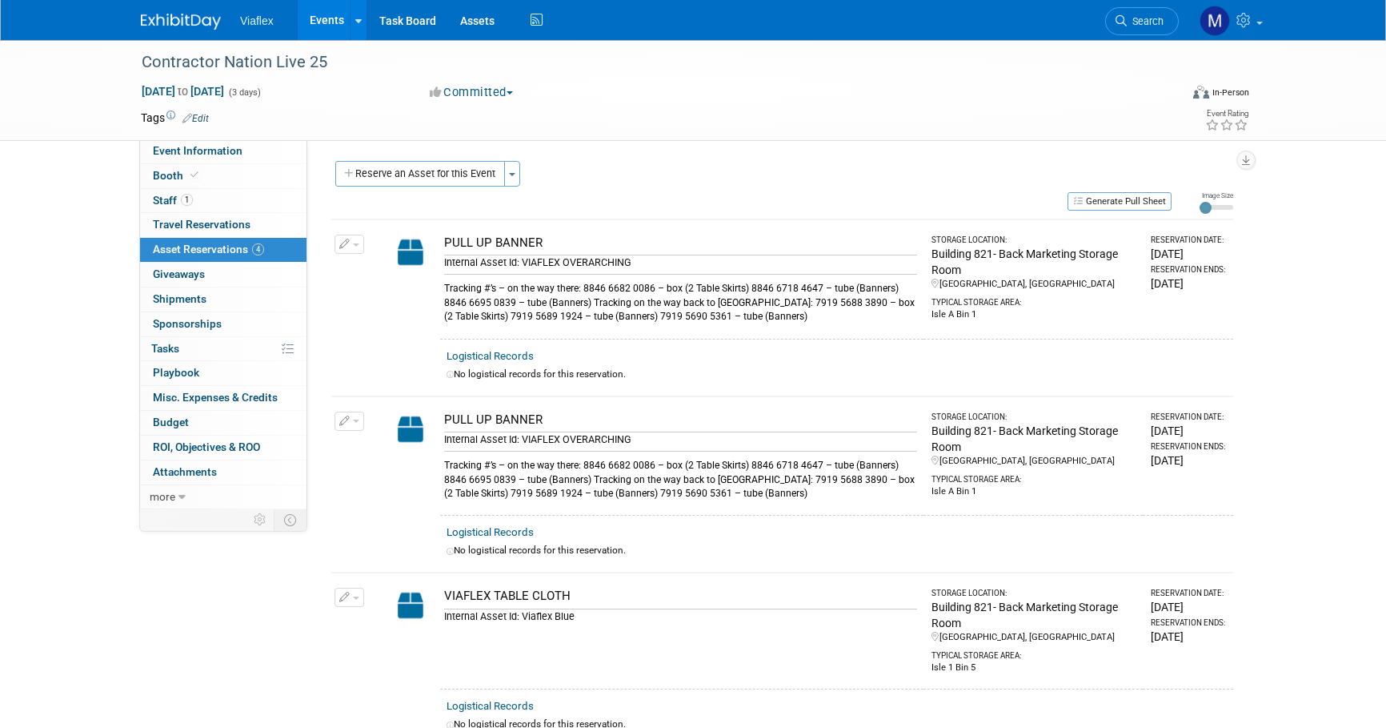
scroll to position [0, 0]
click at [579, 120] on td at bounding box center [635, 118] width 852 height 16
click at [48, 74] on div "Contractor Nation Live 25 [DATE] to [DATE] (3 days) [DATE] to [DATE] Committed …" at bounding box center [693, 90] width 1386 height 101
